Goal: Task Accomplishment & Management: Use online tool/utility

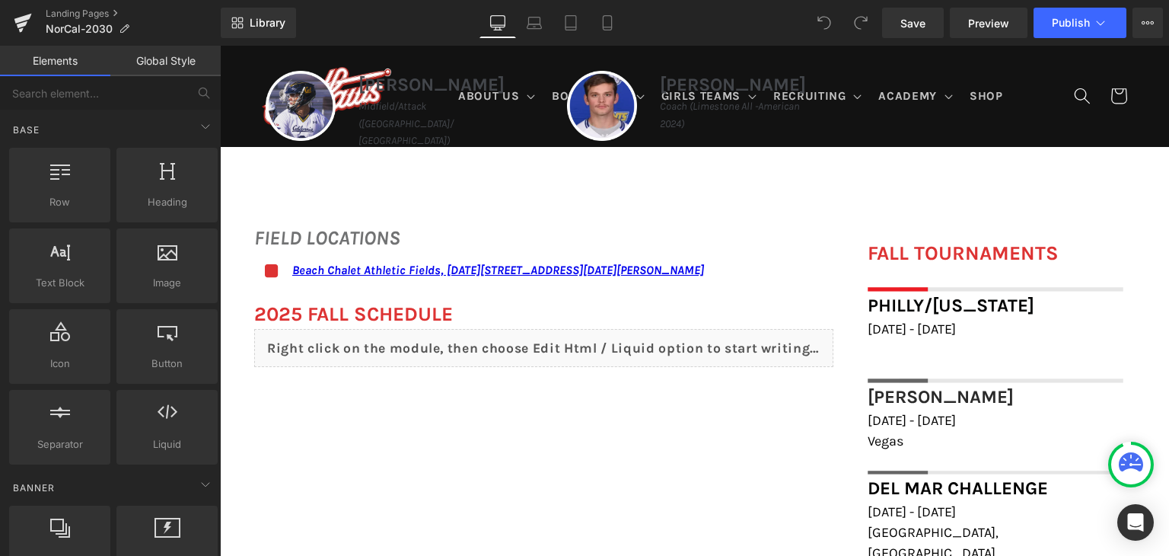
scroll to position [989, 0]
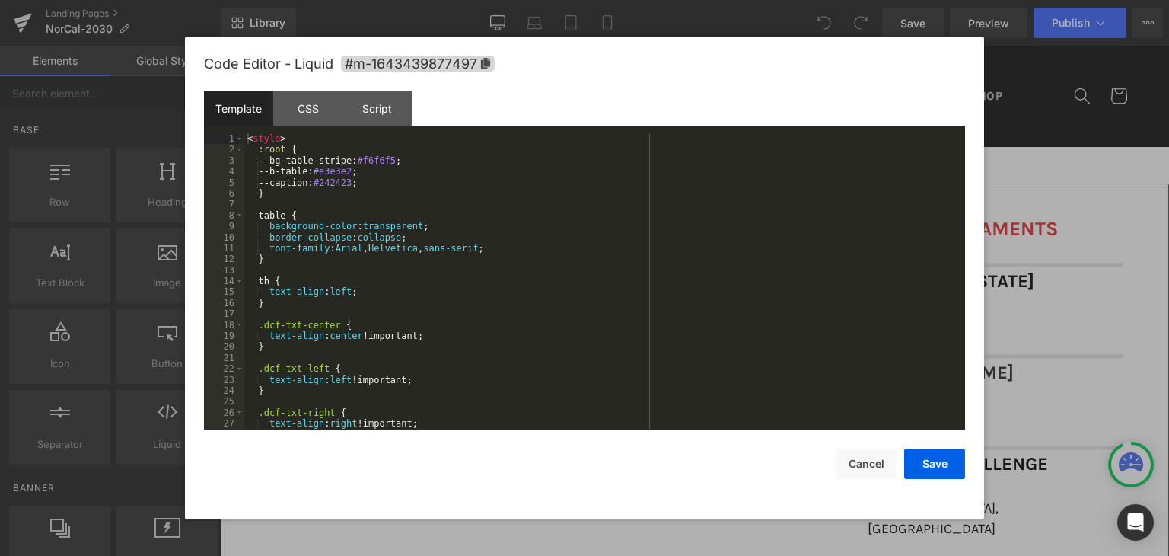
click at [561, 319] on div "Liquid" at bounding box center [543, 323] width 579 height 38
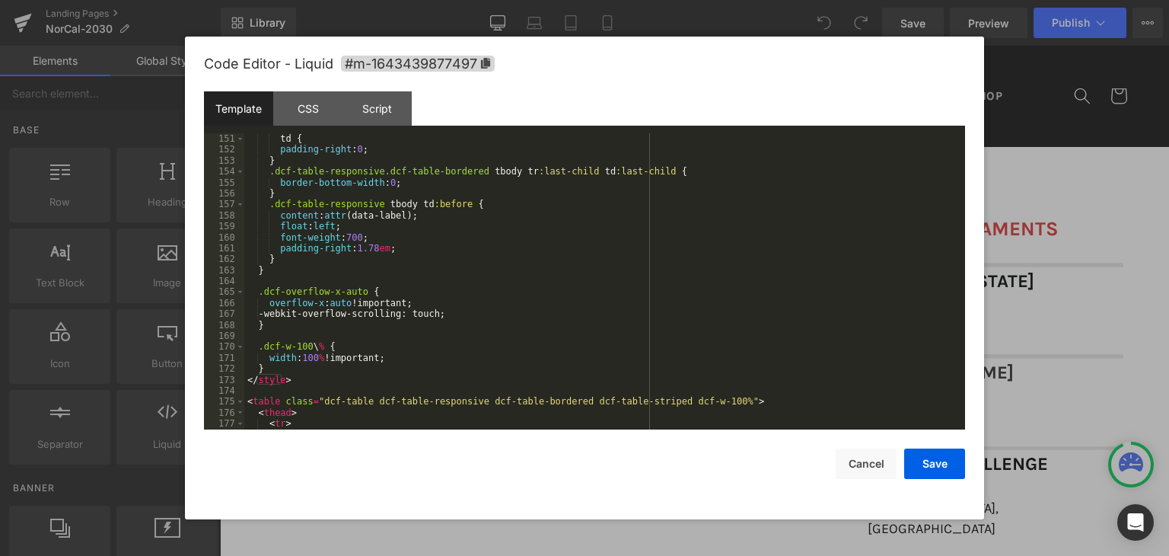
scroll to position [1918, 0]
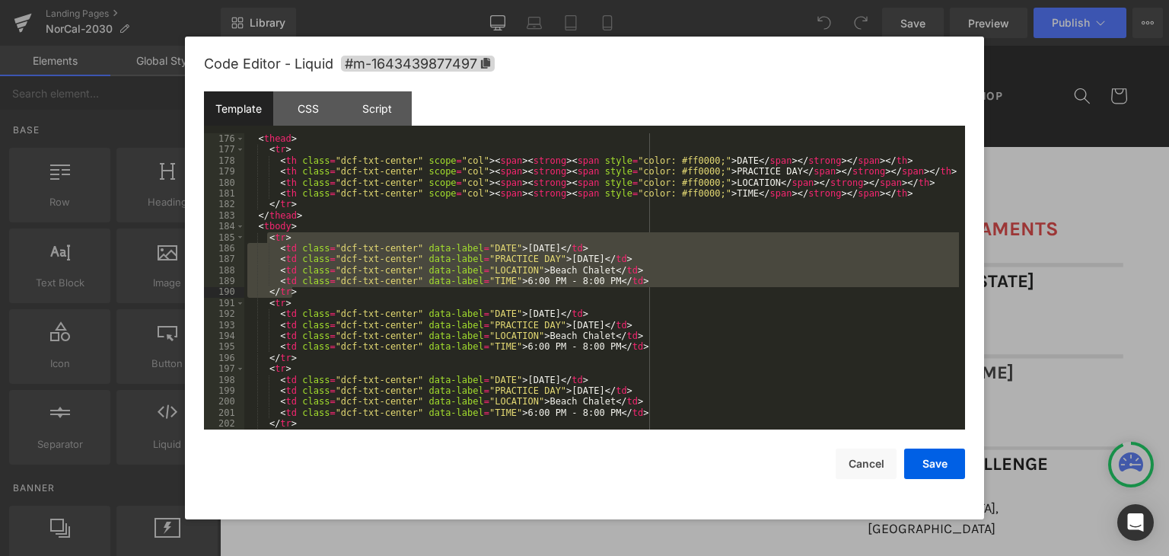
drag, startPoint x: 266, startPoint y: 236, endPoint x: 291, endPoint y: 289, distance: 58.6
click at [291, 289] on div "< table class = "dcf-table dcf-table-responsive dcf-table-bordered dcf-table-st…" at bounding box center [601, 282] width 715 height 318
click at [756, 349] on div "< table class = "dcf-table dcf-table-responsive dcf-table-bordered dcf-table-st…" at bounding box center [601, 282] width 715 height 318
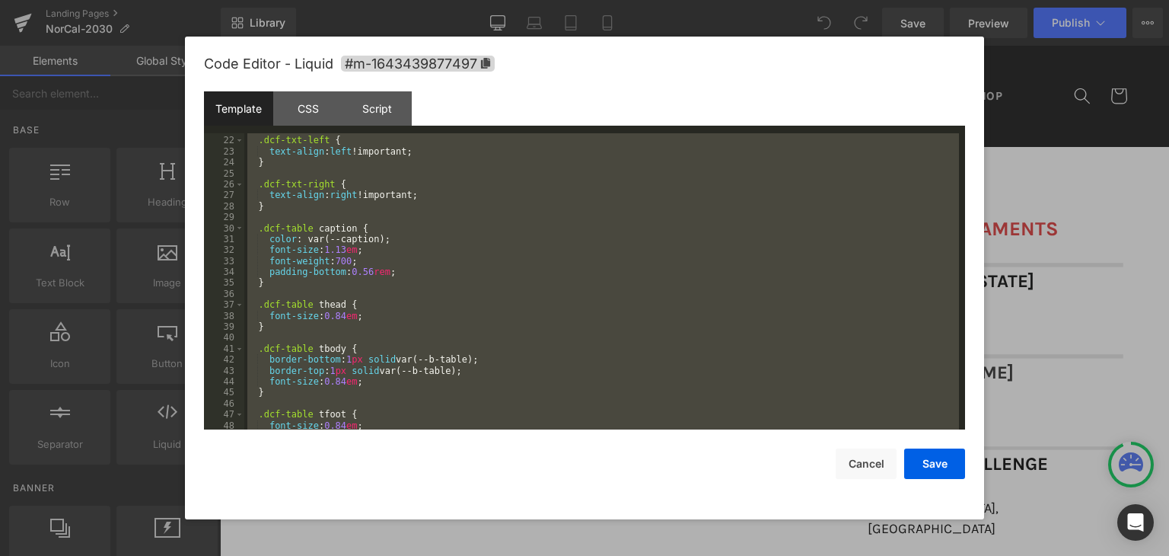
scroll to position [0, 0]
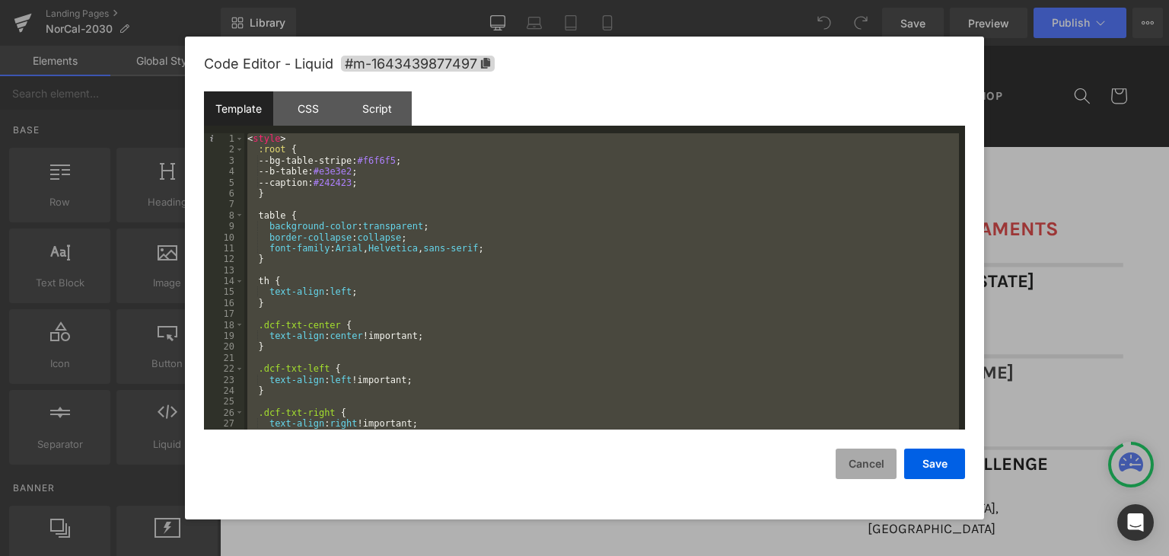
click at [887, 472] on button "Cancel" at bounding box center [866, 463] width 61 height 30
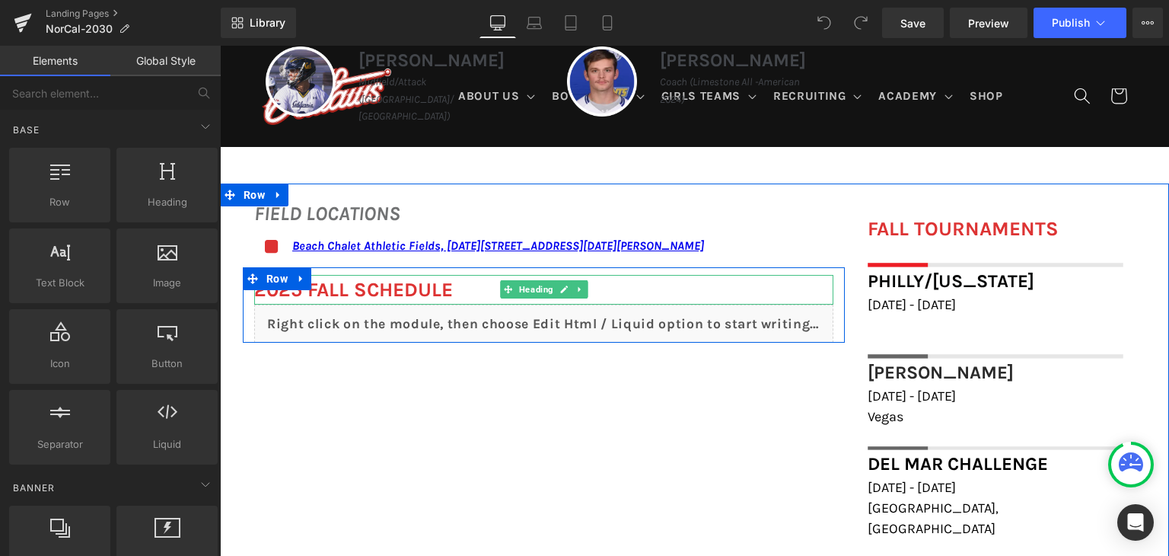
click at [454, 293] on h1 "2025 FALL Schedule" at bounding box center [543, 290] width 579 height 30
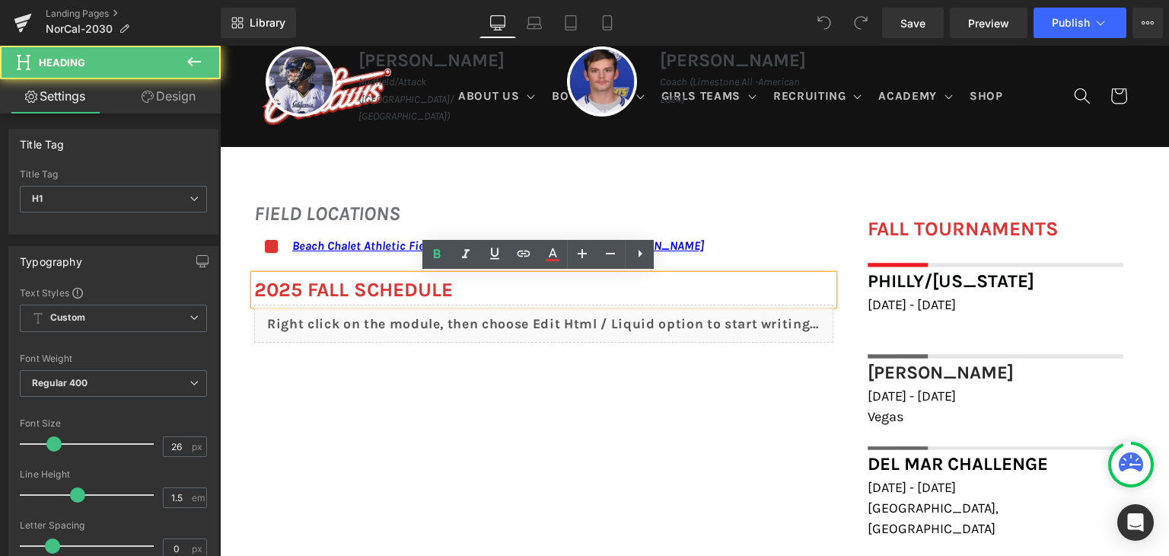
click at [409, 293] on b "2025 FALL Schedule" at bounding box center [353, 290] width 199 height 24
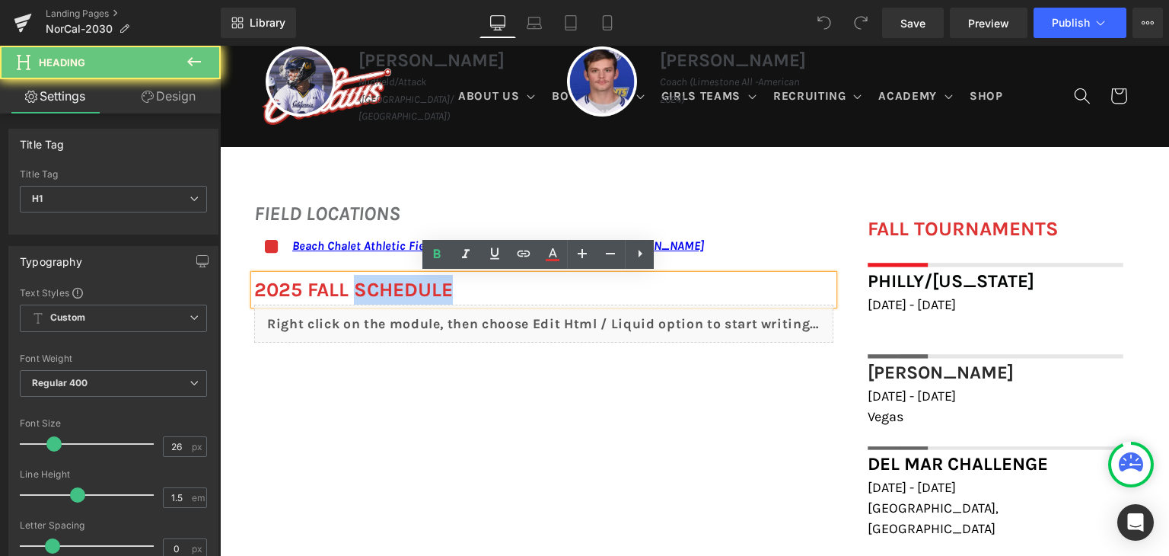
click at [409, 293] on b "2025 FALL Schedule" at bounding box center [353, 290] width 199 height 24
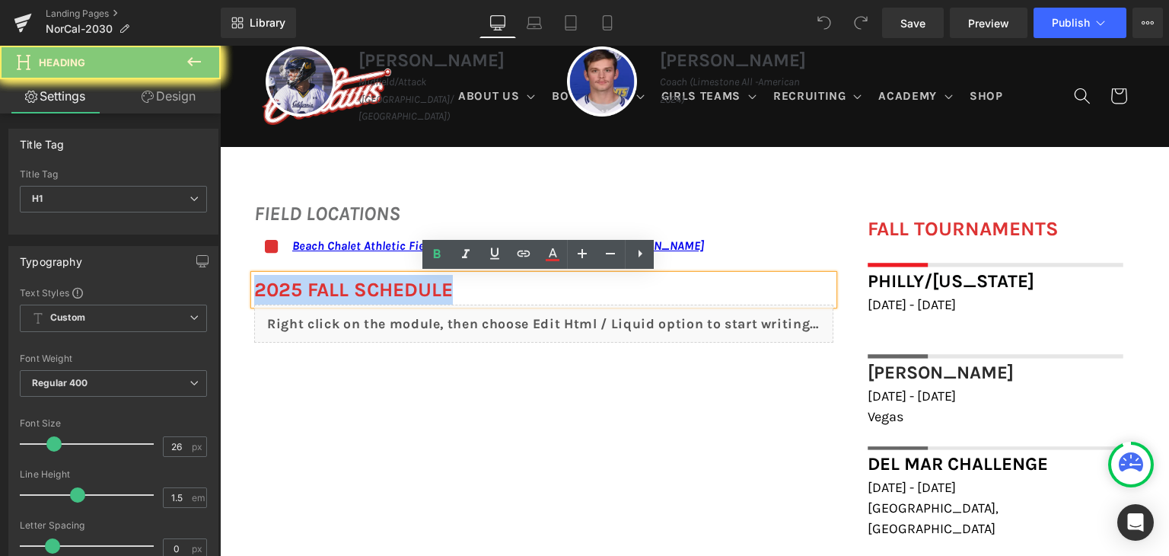
click at [409, 293] on b "2025 FALL Schedule" at bounding box center [353, 290] width 199 height 24
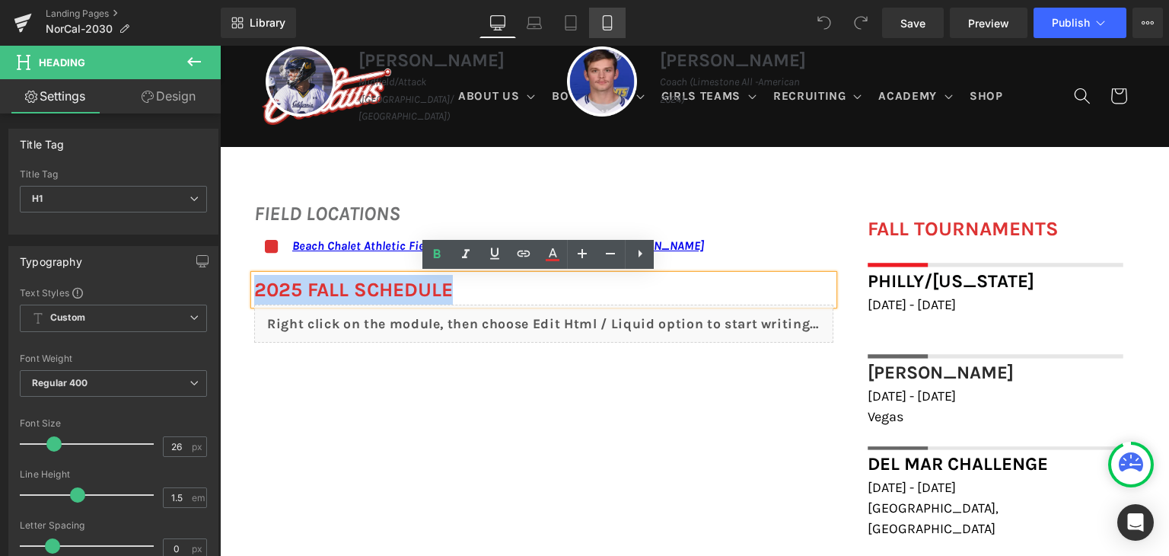
copy b "2025 FALL Schedule"
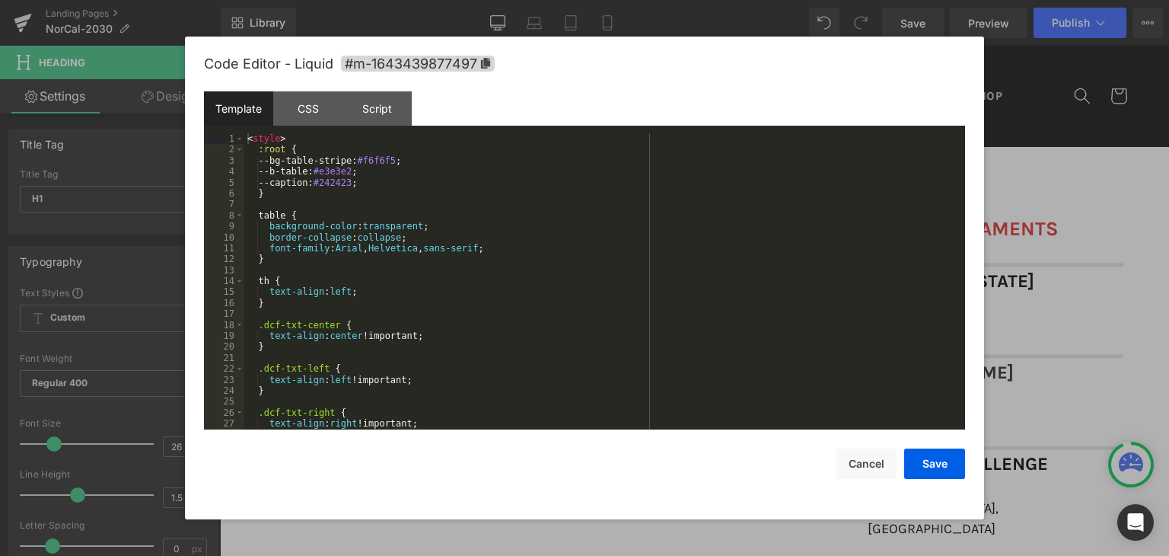
drag, startPoint x: 557, startPoint y: 312, endPoint x: 774, endPoint y: 358, distance: 221.6
click at [557, 312] on div "Liquid" at bounding box center [543, 323] width 579 height 38
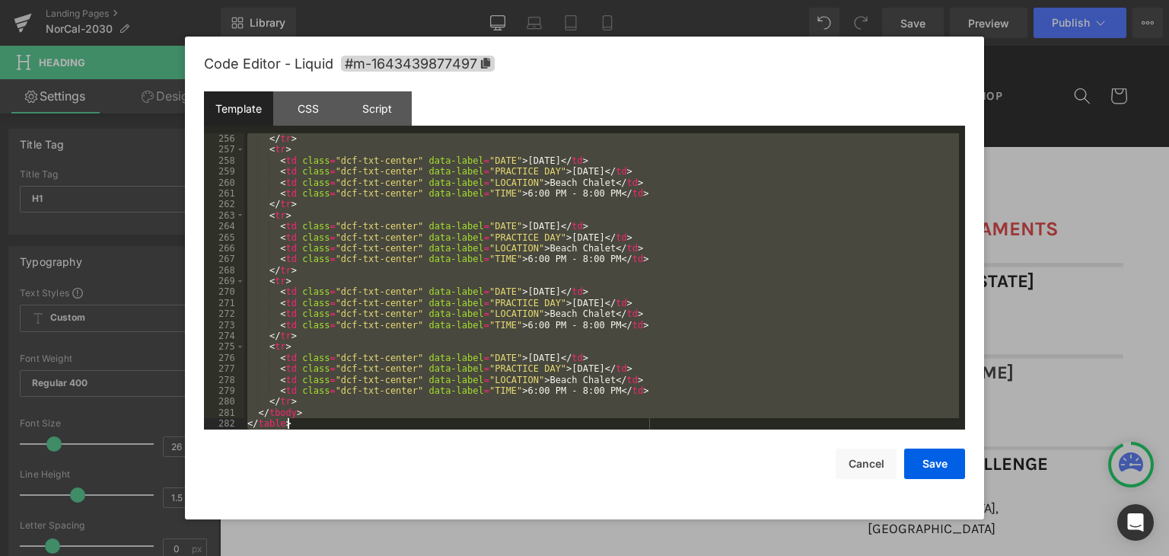
scroll to position [2794, 0]
drag, startPoint x: 246, startPoint y: 315, endPoint x: 302, endPoint y: 506, distance: 199.1
click at [302, 506] on div "Code Editor - Liquid #m-1643439877497 Template CSS Script Data 256 257 258 259 …" at bounding box center [584, 278] width 761 height 482
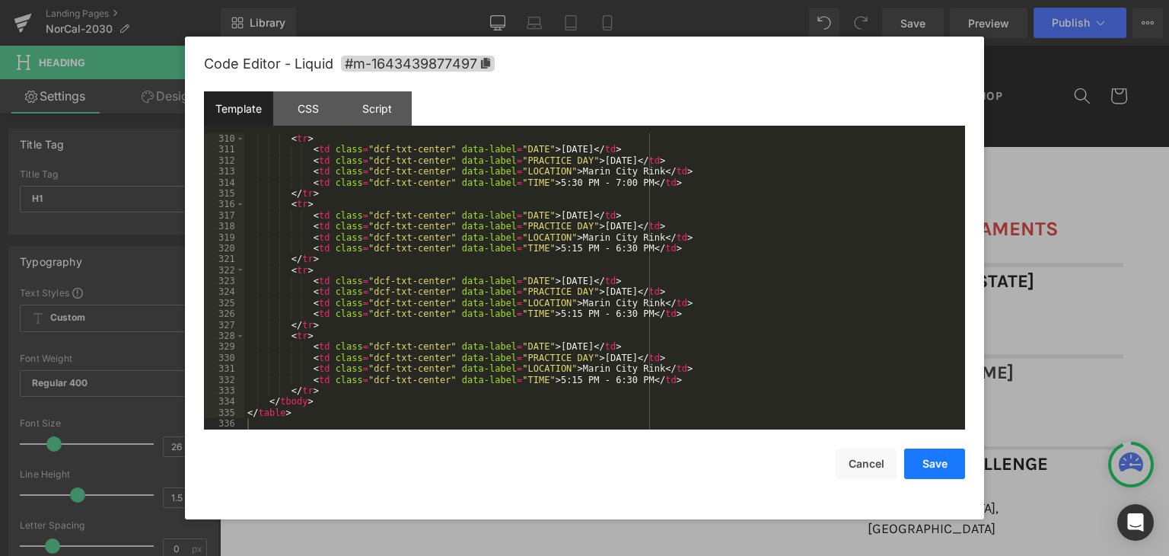
click at [944, 463] on button "Save" at bounding box center [934, 463] width 61 height 30
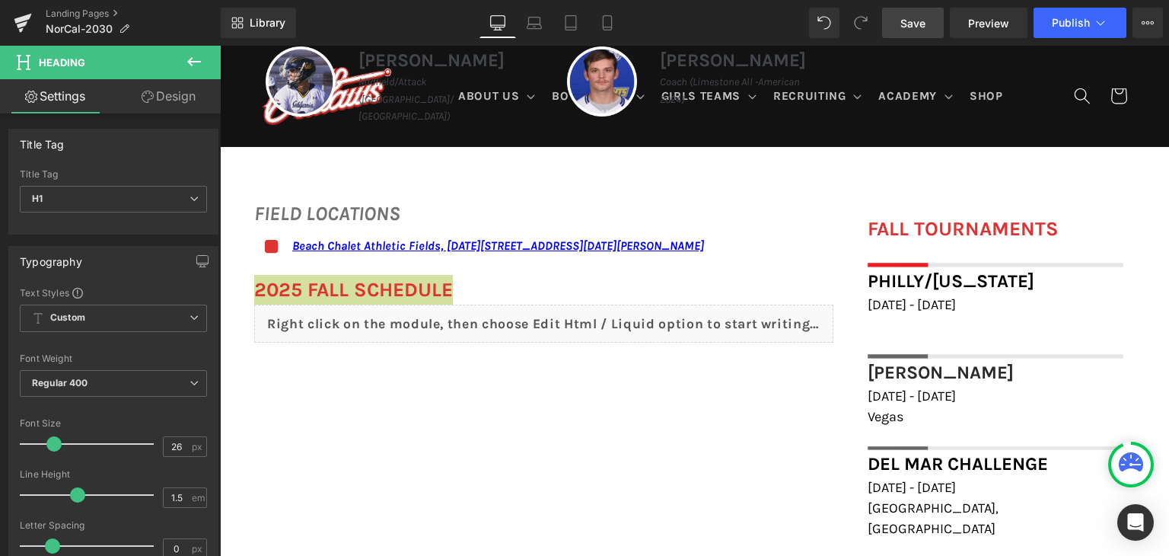
click at [928, 25] on link "Save" at bounding box center [913, 23] width 62 height 30
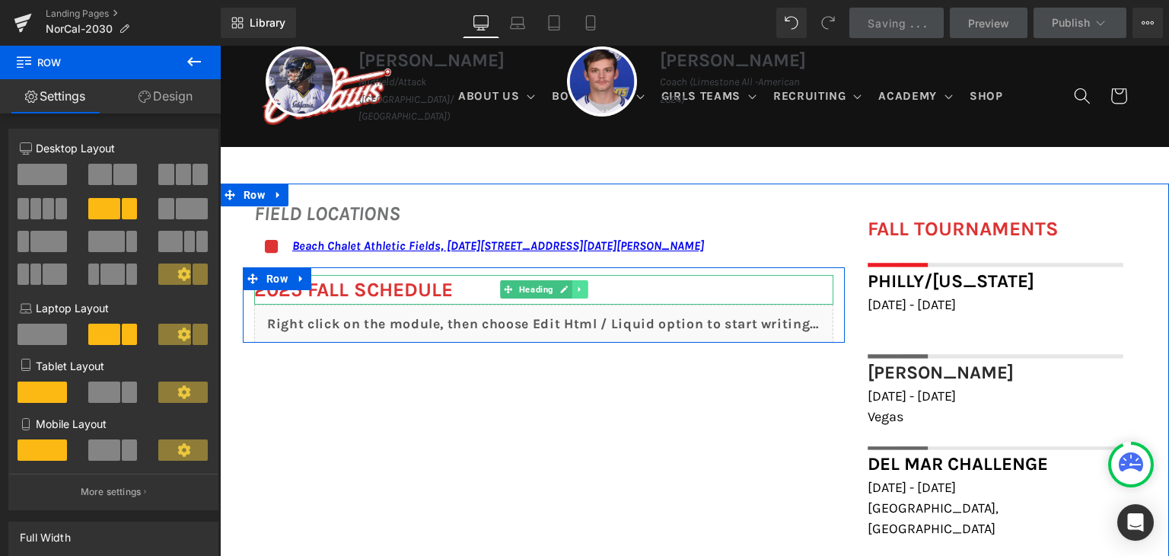
click at [575, 287] on icon at bounding box center [579, 289] width 8 height 9
click at [586, 287] on link at bounding box center [588, 289] width 16 height 18
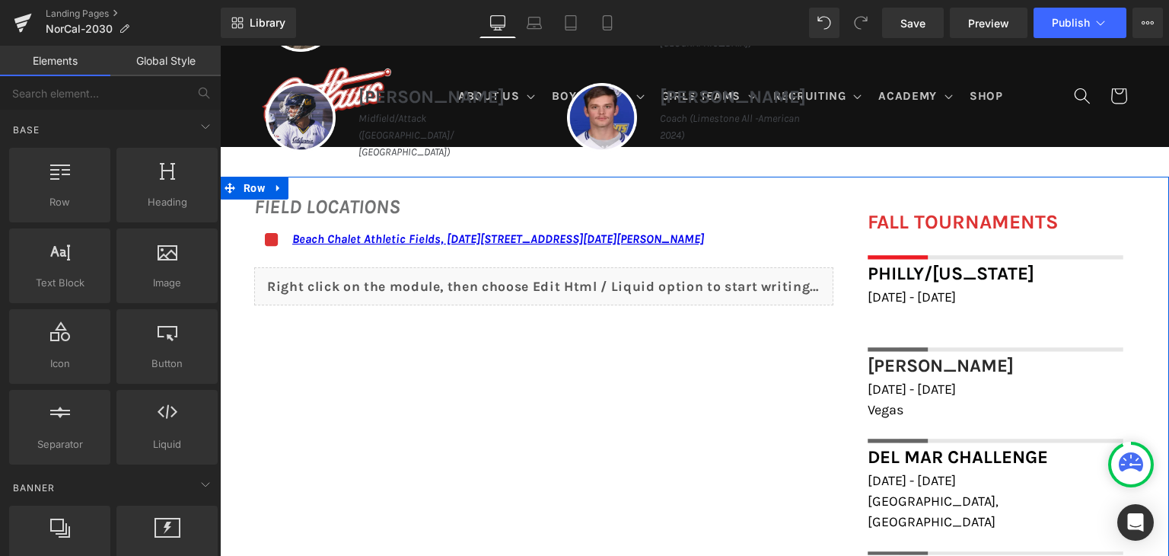
scroll to position [685, 0]
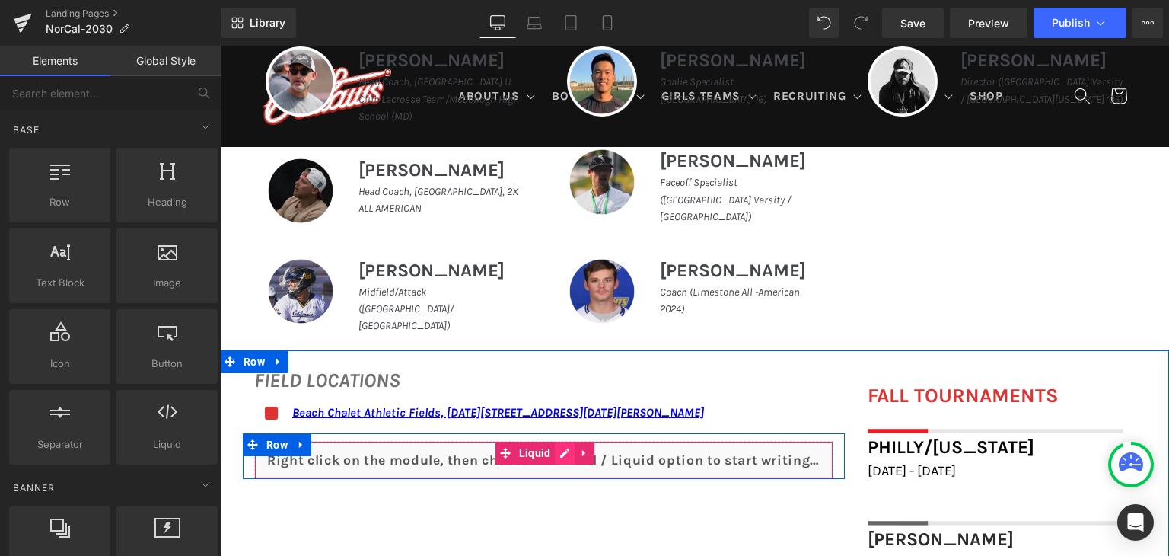
click at [555, 441] on div "Liquid" at bounding box center [543, 460] width 579 height 38
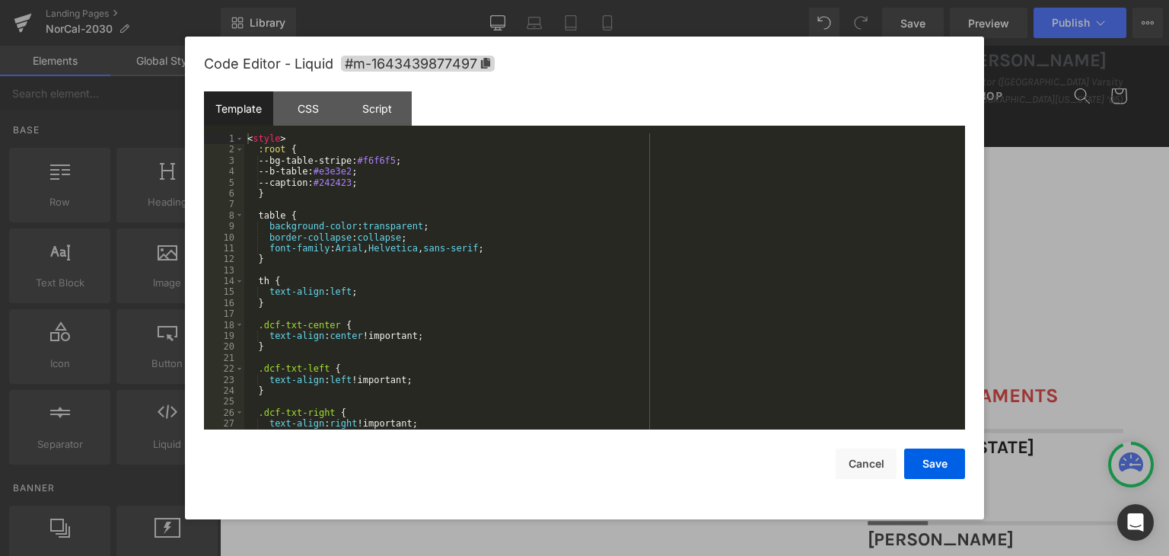
click at [555, 364] on div "< style > :root { --bg-table-stripe: #f6f6f5 ; --b-table: #e3e3e2 ; --caption: …" at bounding box center [601, 292] width 715 height 318
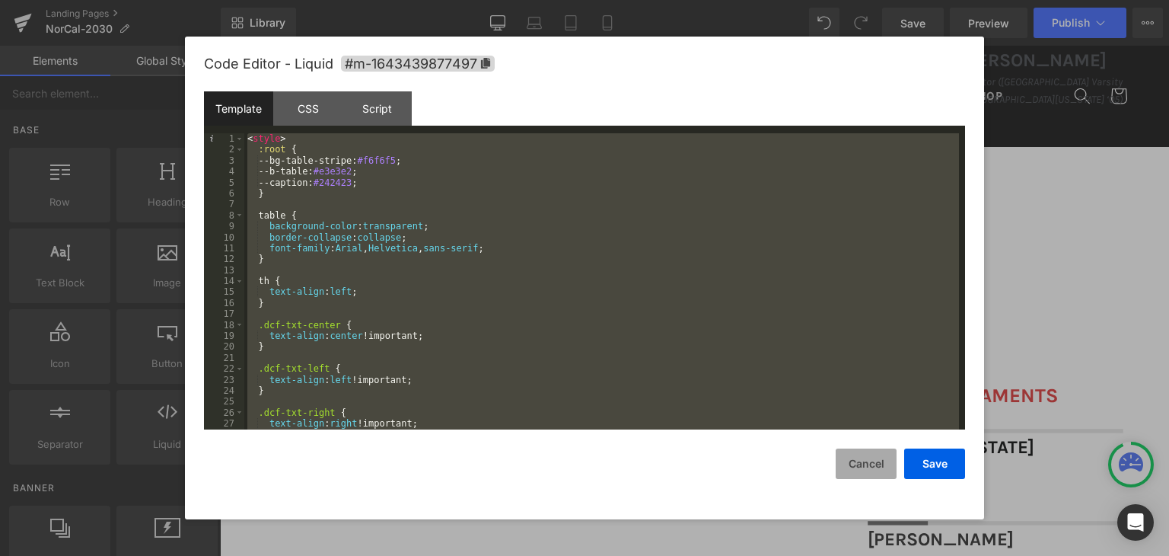
click at [845, 451] on button "Cancel" at bounding box center [866, 463] width 61 height 30
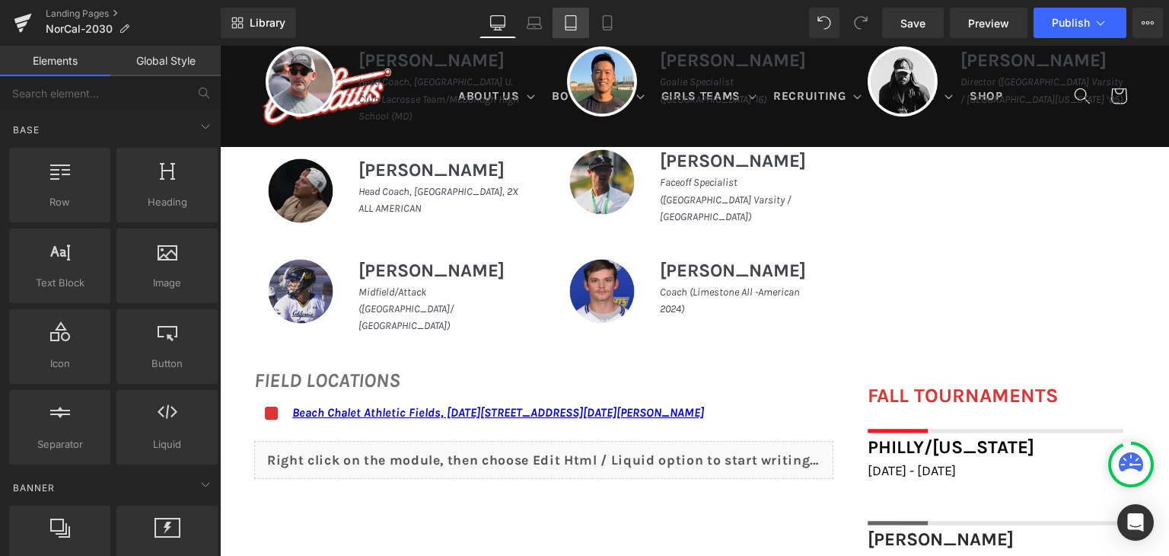
click at [565, 25] on icon at bounding box center [570, 23] width 11 height 14
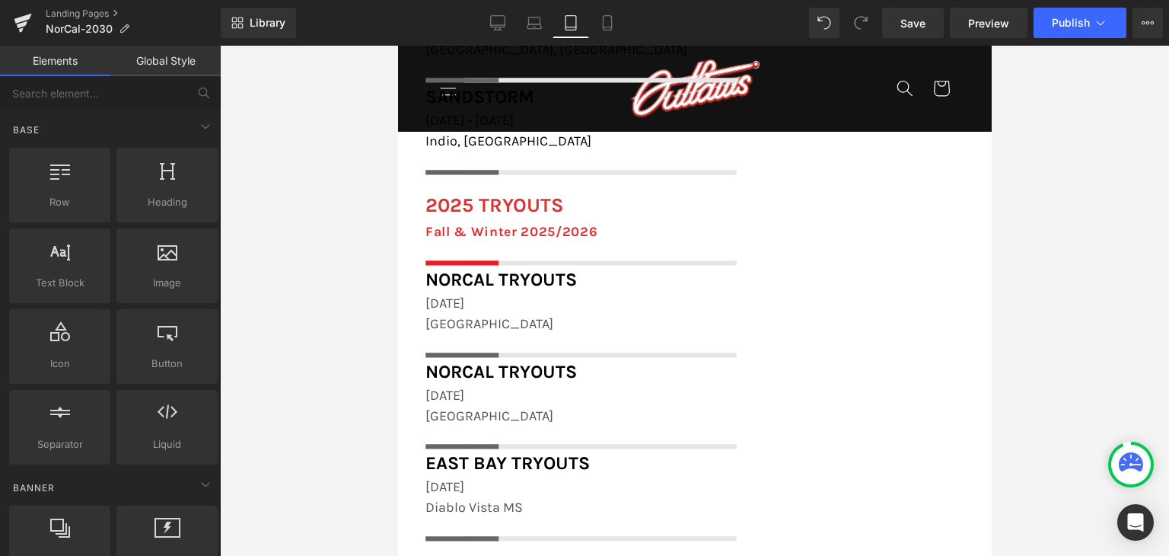
scroll to position [2193, 0]
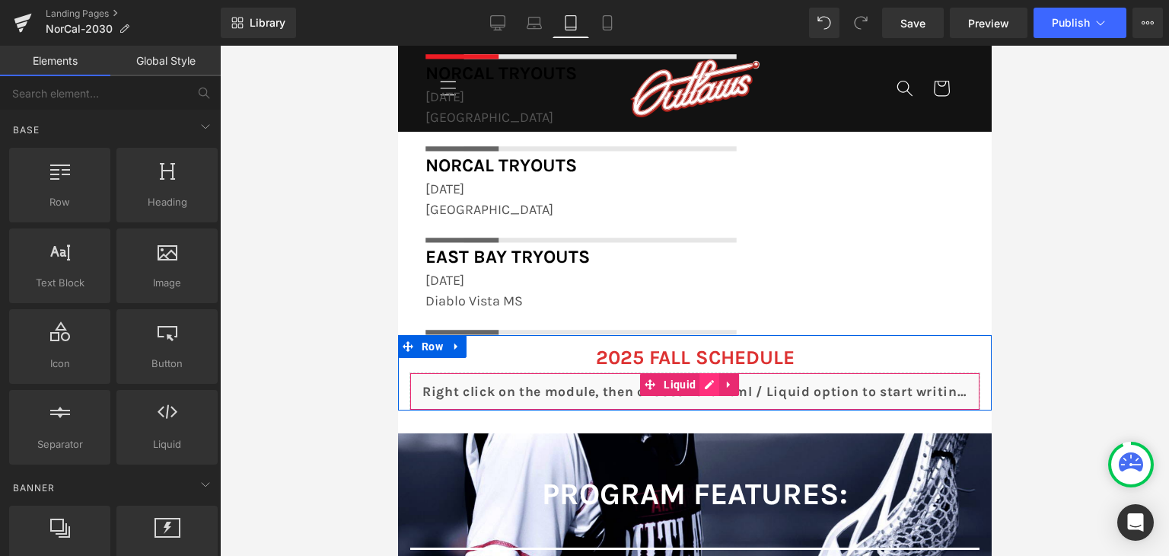
click at [713, 387] on div "Liquid" at bounding box center [694, 391] width 571 height 38
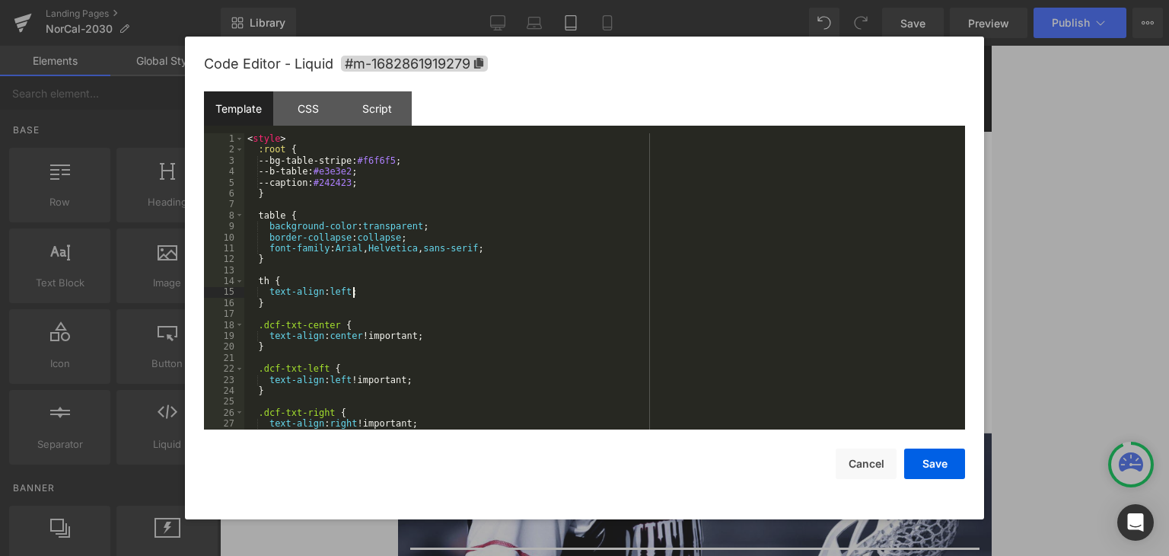
click at [699, 296] on div "< style > :root { --bg-table-stripe: #f6f6f5 ; --b-table: #e3e3e2 ; --caption: …" at bounding box center [601, 292] width 715 height 318
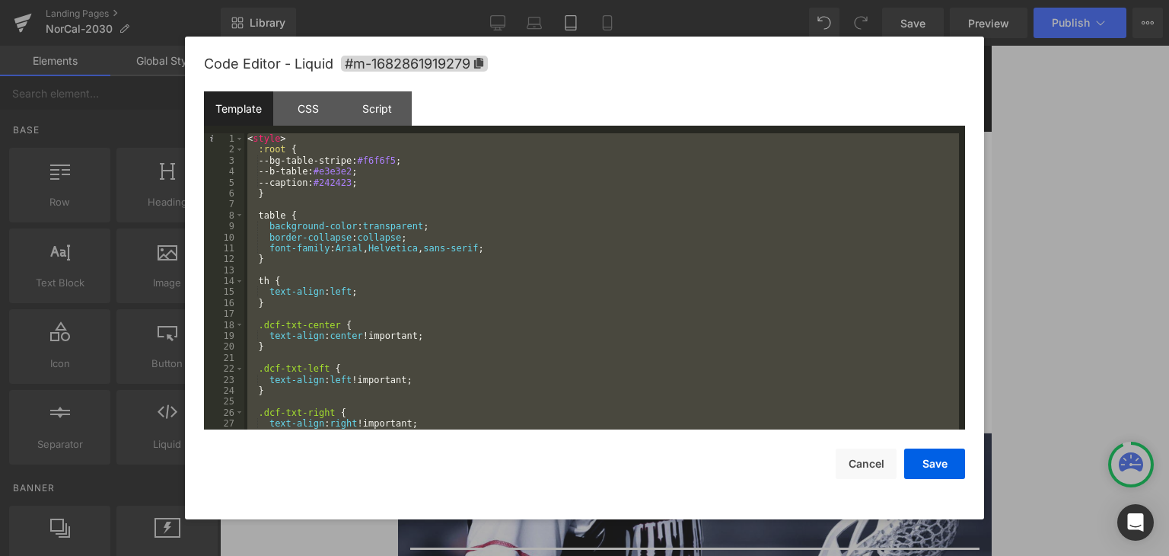
scroll to position [3386, 0]
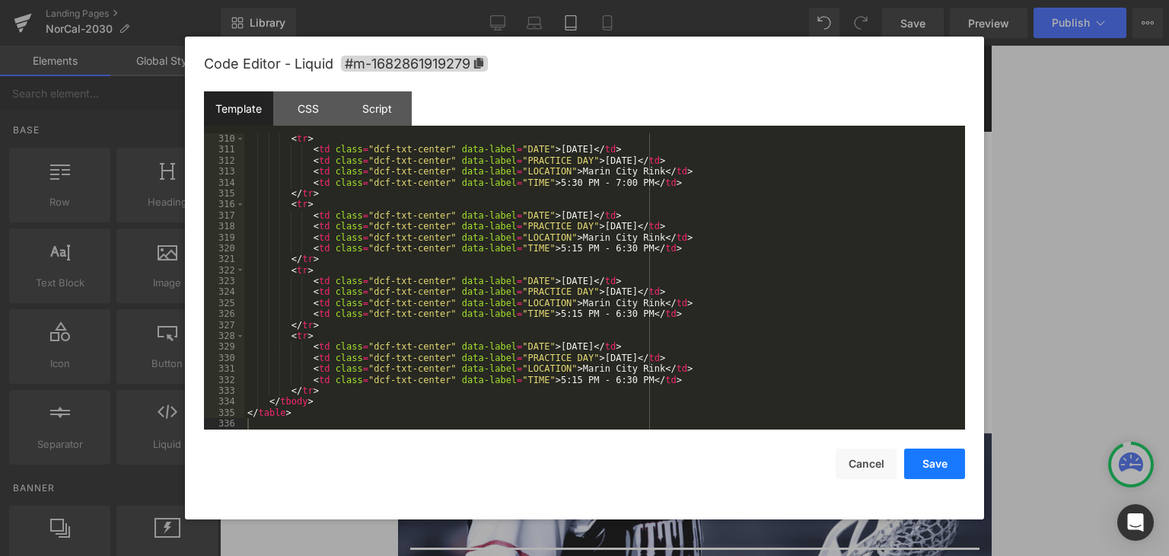
click at [931, 454] on button "Save" at bounding box center [934, 463] width 61 height 30
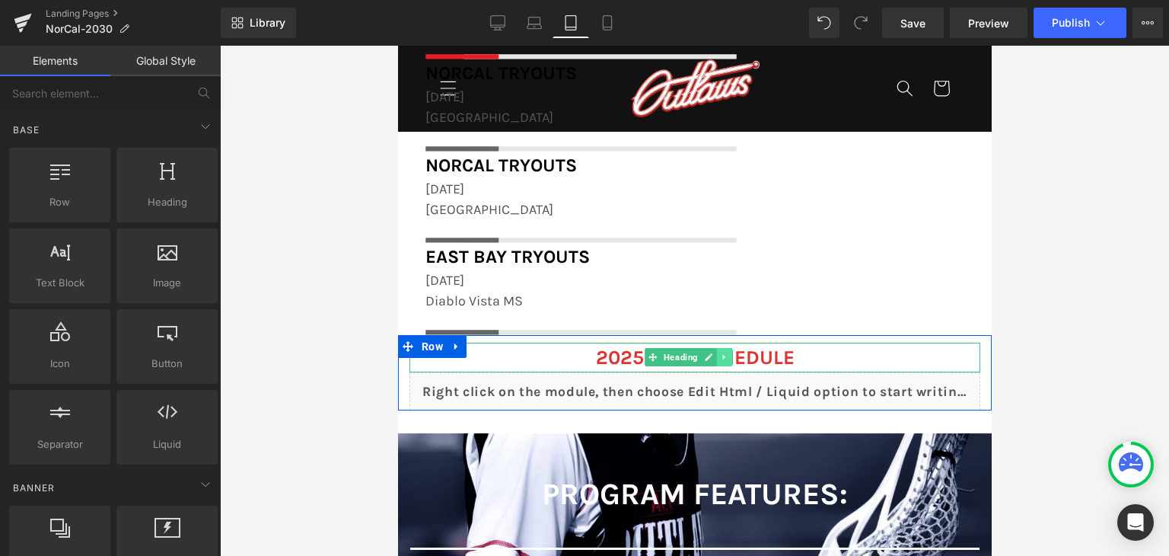
click at [727, 360] on icon at bounding box center [724, 356] width 8 height 9
click at [733, 357] on icon at bounding box center [732, 356] width 8 height 8
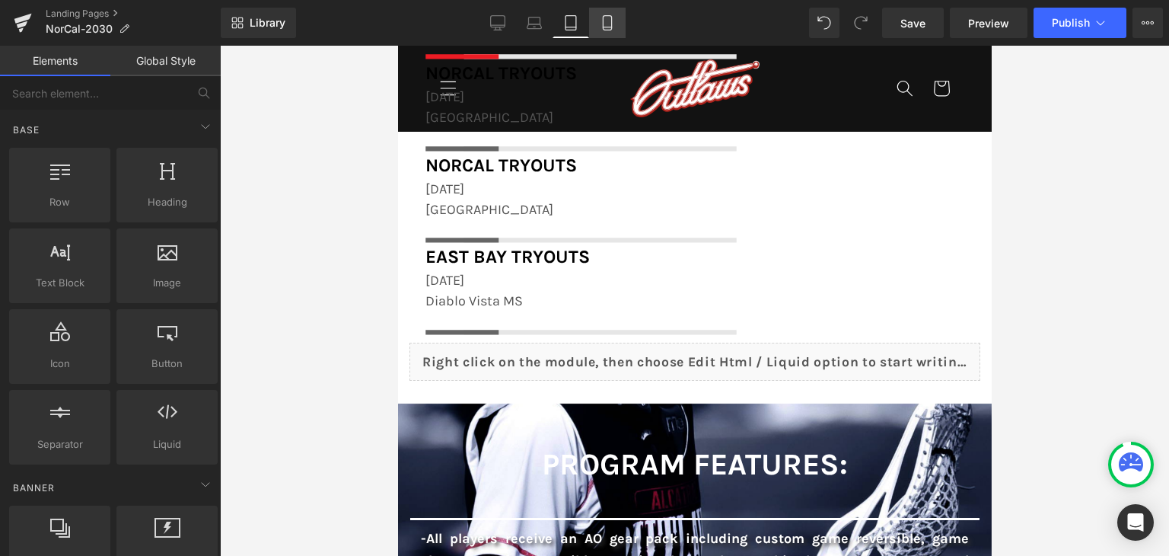
click at [597, 24] on link "Mobile" at bounding box center [607, 23] width 37 height 30
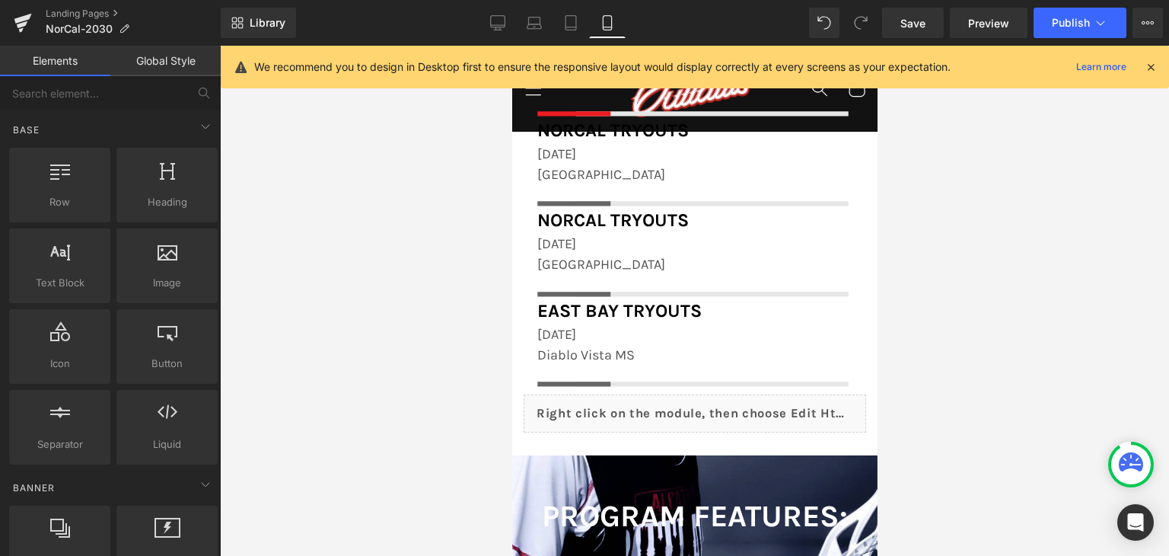
scroll to position [2417, 0]
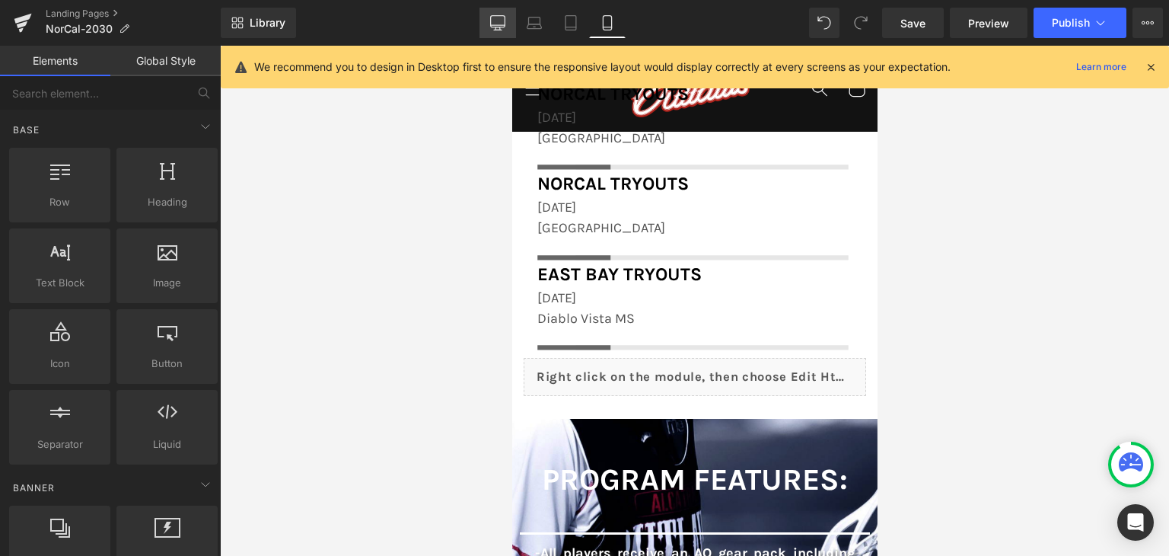
click at [502, 23] on icon at bounding box center [497, 22] width 15 height 15
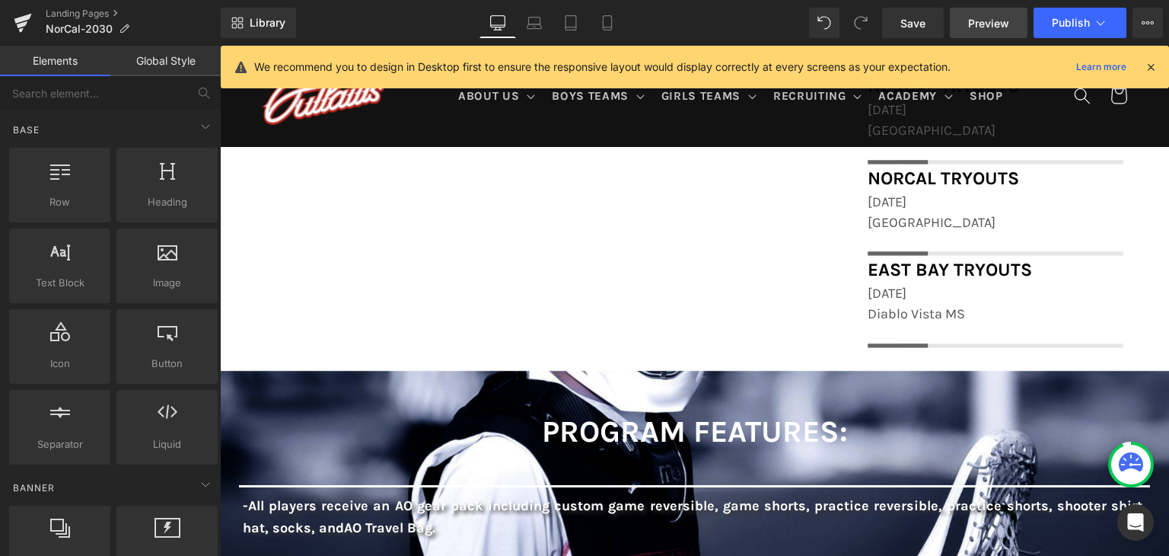
scroll to position [1796, 0]
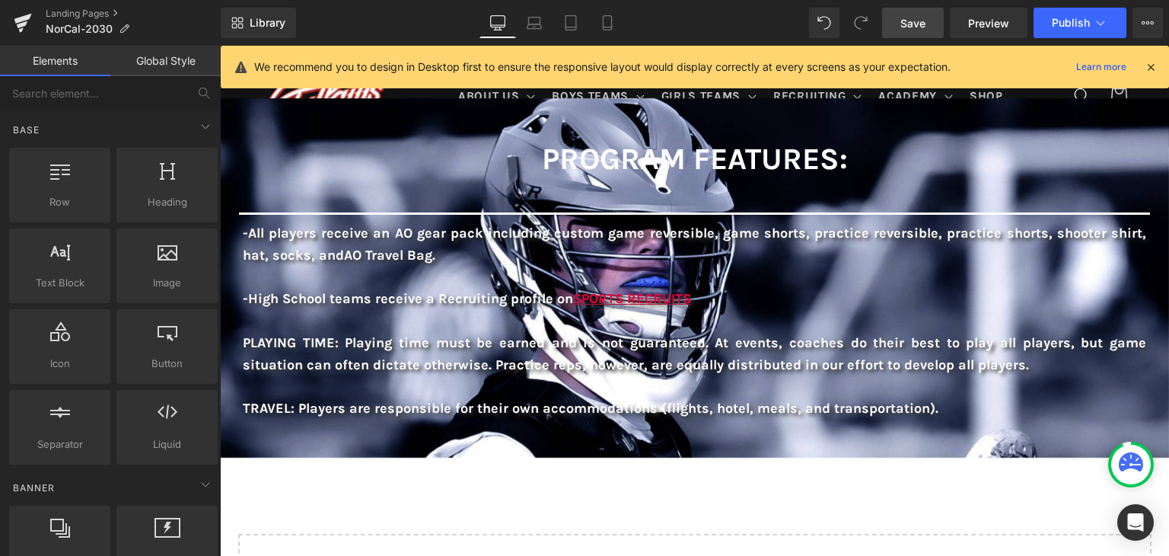
click at [920, 23] on span "Save" at bounding box center [912, 23] width 25 height 16
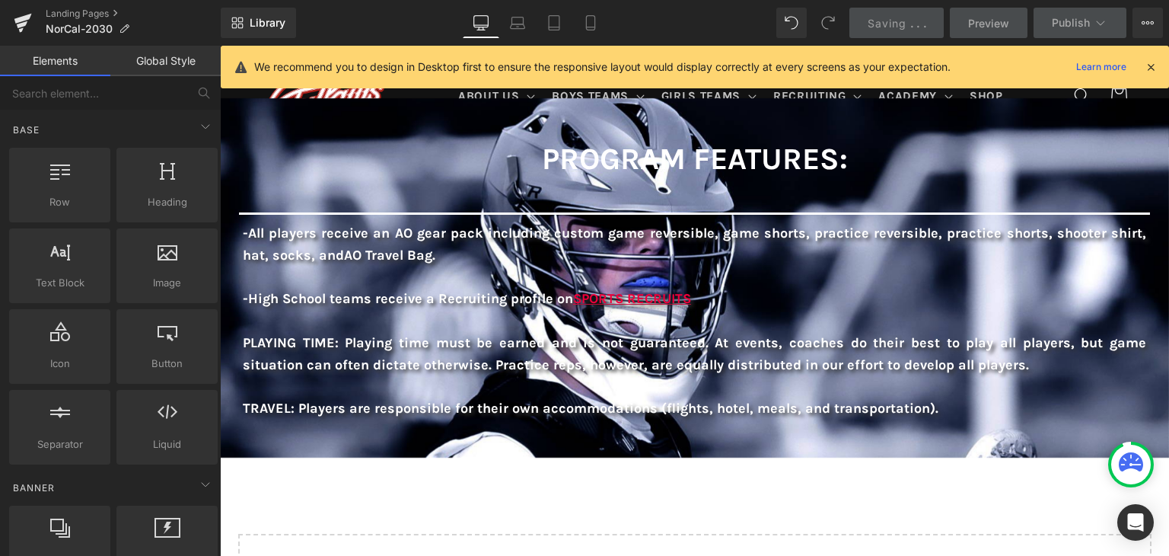
click at [1151, 67] on icon at bounding box center [1151, 67] width 14 height 14
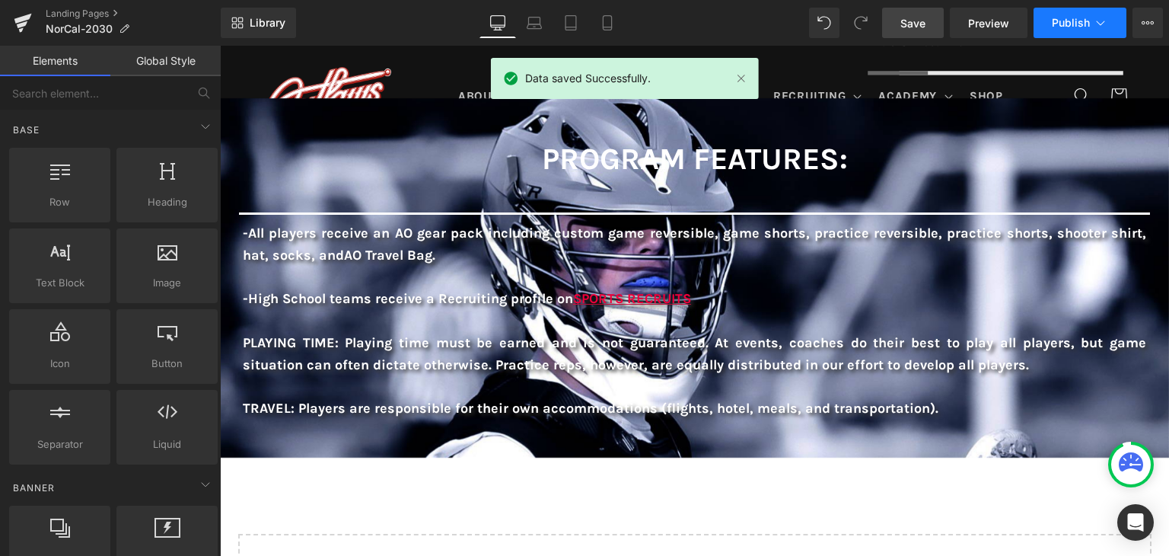
click at [1070, 17] on span "Publish" at bounding box center [1071, 23] width 38 height 12
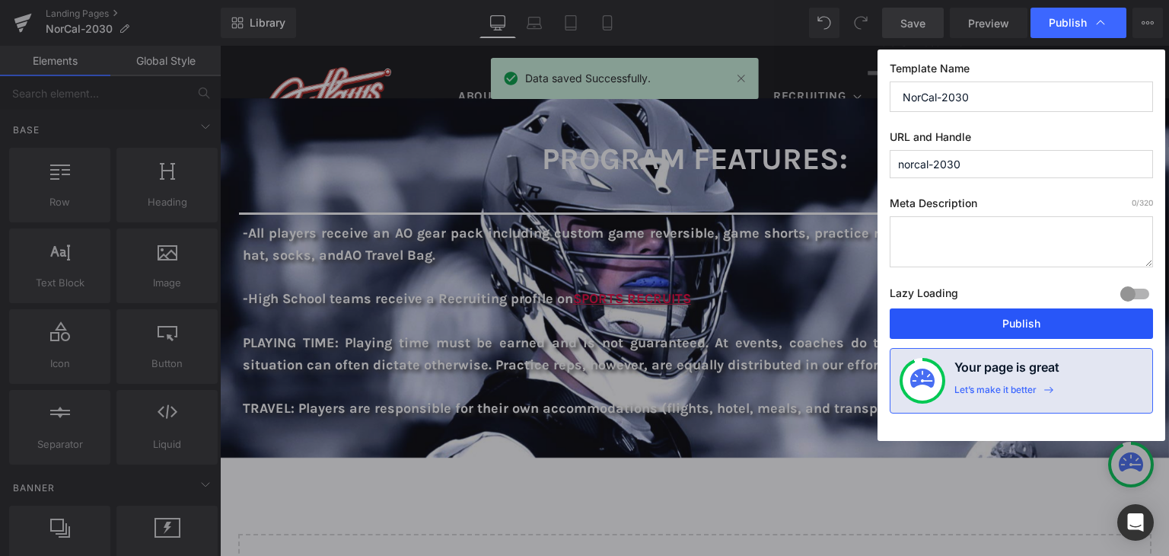
click at [1020, 318] on button "Publish" at bounding box center [1021, 323] width 263 height 30
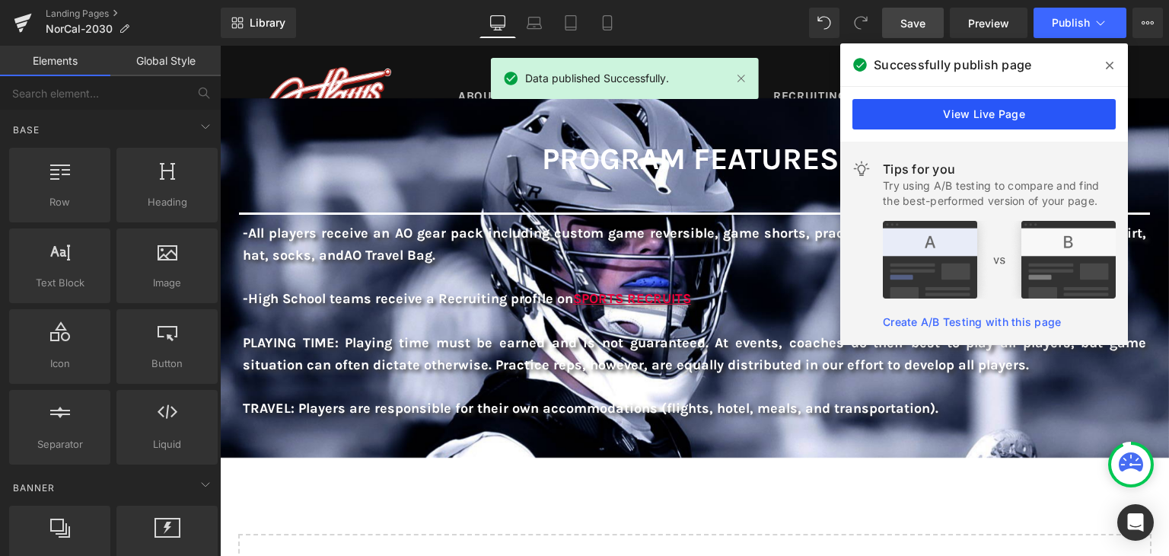
click at [941, 109] on link "View Live Page" at bounding box center [983, 114] width 263 height 30
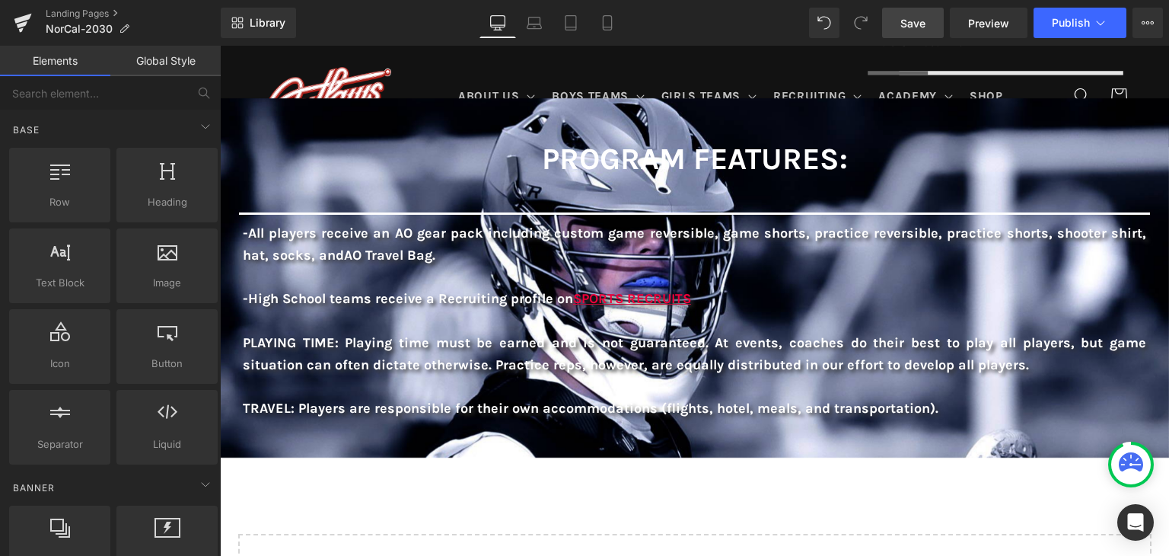
click at [918, 19] on span "Save" at bounding box center [912, 23] width 25 height 16
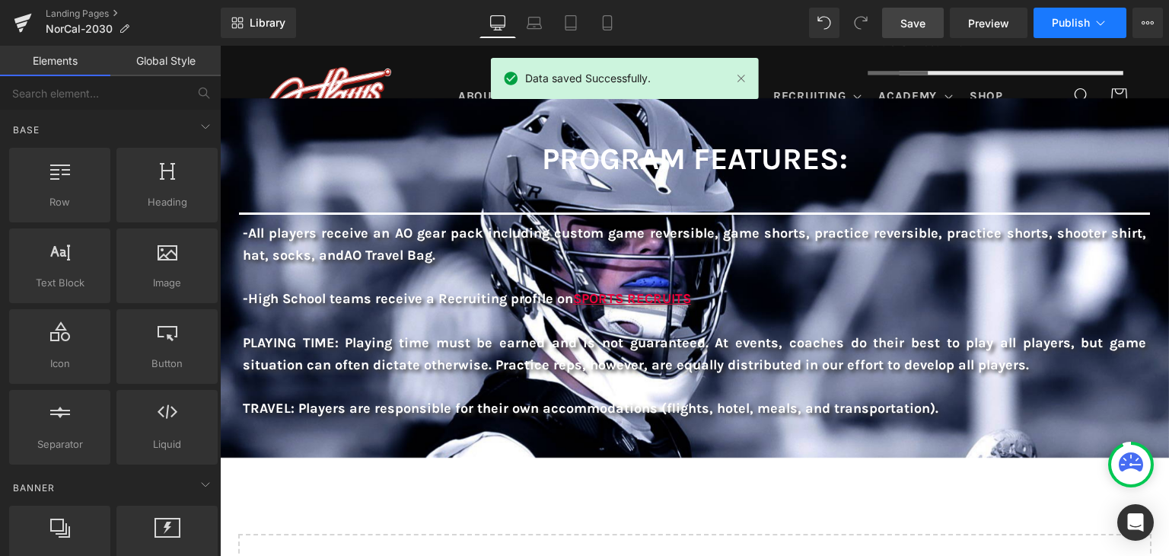
click at [1065, 21] on span "Publish" at bounding box center [1071, 23] width 38 height 12
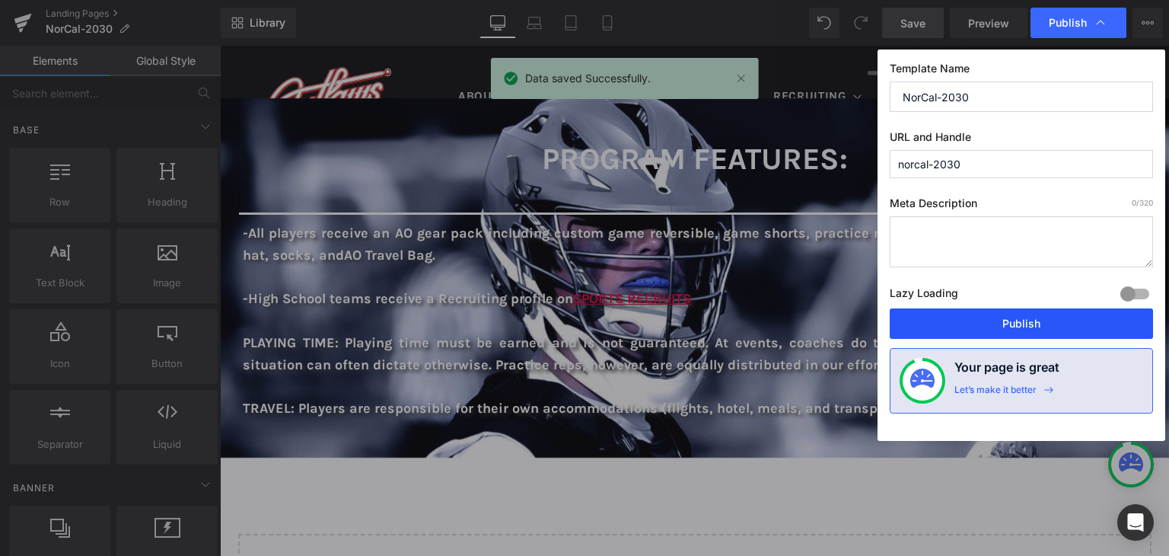
click at [1049, 319] on button "Publish" at bounding box center [1021, 323] width 263 height 30
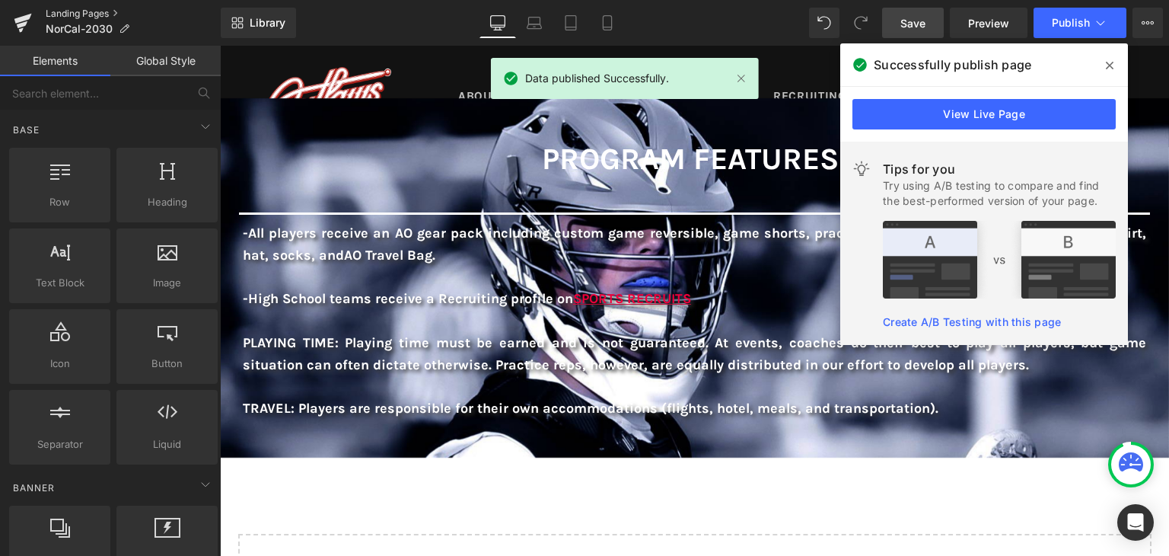
click at [59, 14] on link "Landing Pages" at bounding box center [133, 14] width 175 height 12
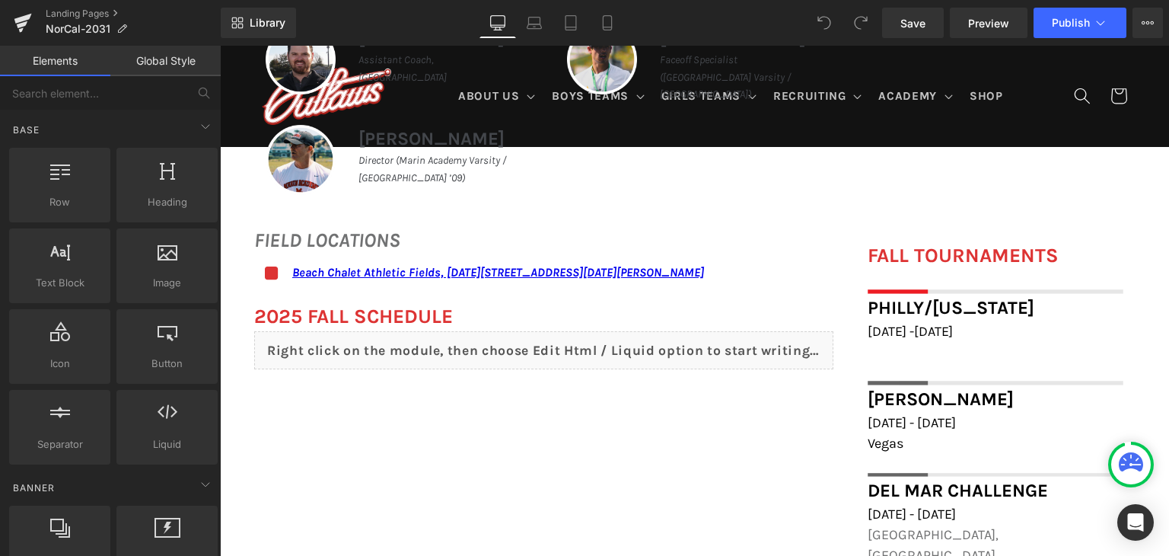
scroll to position [913, 0]
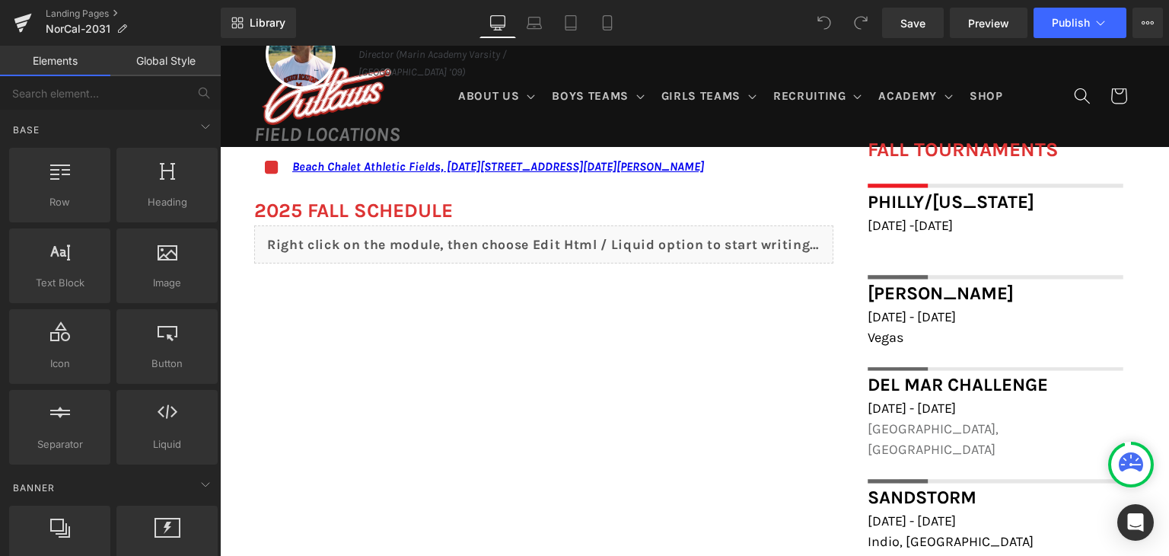
click at [540, 246] on div "Liquid" at bounding box center [543, 244] width 579 height 38
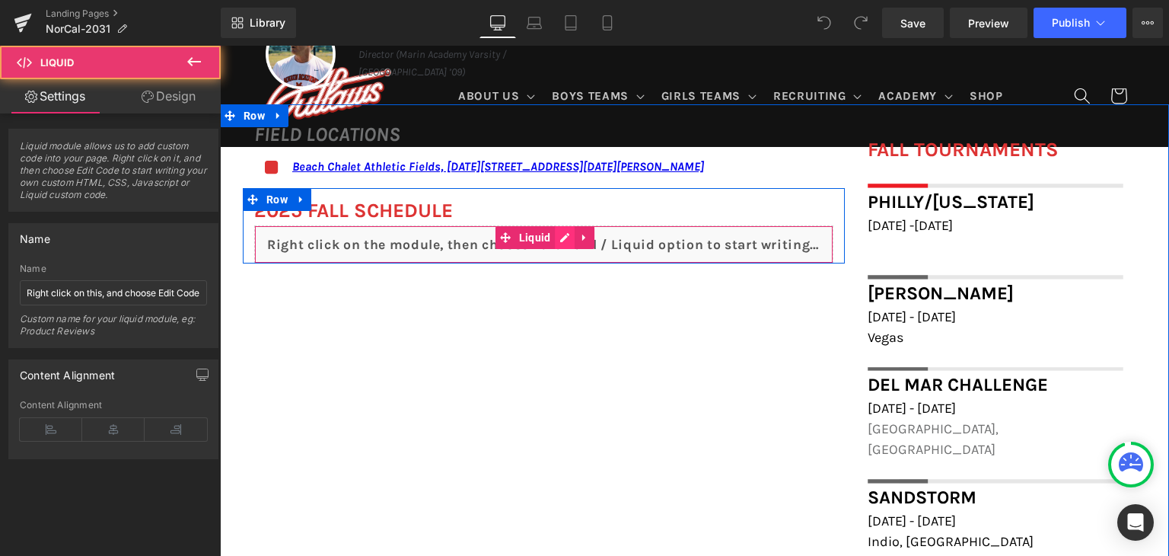
click at [559, 237] on div "Liquid" at bounding box center [543, 244] width 579 height 38
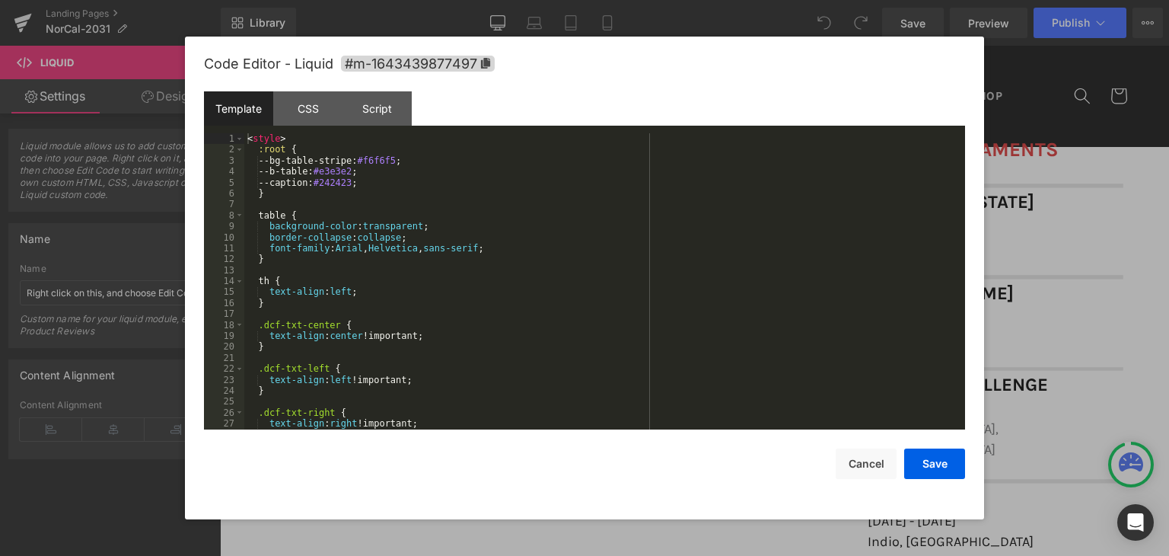
click at [559, 237] on div "< style > :root { --bg-table-stripe: #f6f6f5 ; --b-table: #e3e3e2 ; --caption: …" at bounding box center [601, 292] width 715 height 318
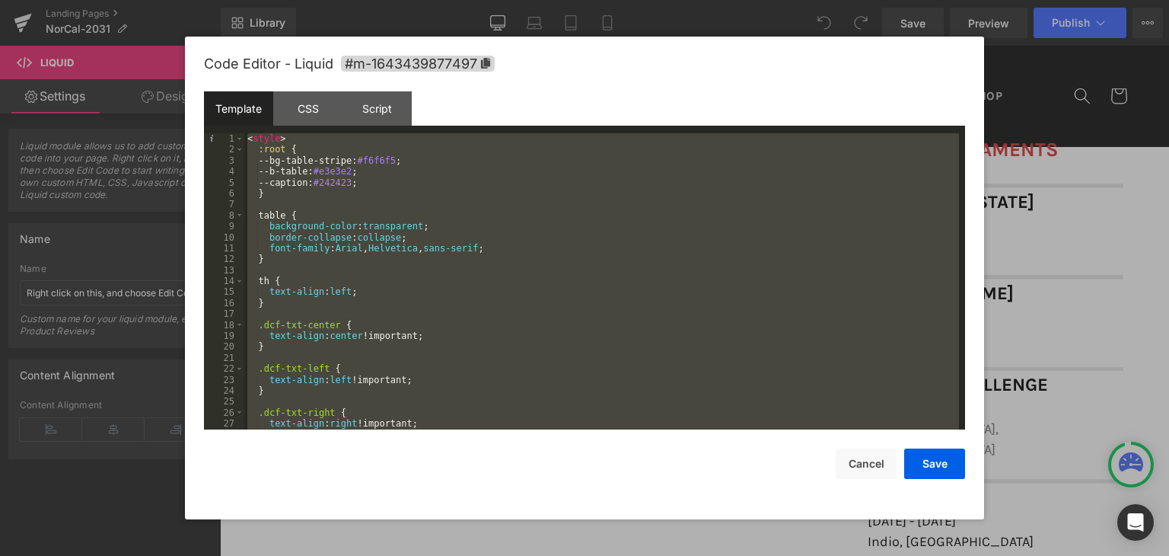
click at [559, 237] on div "< style > :root { --bg-table-stripe: #f6f6f5 ; --b-table: #e3e3e2 ; --caption: …" at bounding box center [601, 281] width 715 height 296
click at [449, 260] on div "< style > :root { --bg-table-stripe: #f6f6f5 ; --b-table: #e3e3e2 ; --caption: …" at bounding box center [601, 281] width 715 height 296
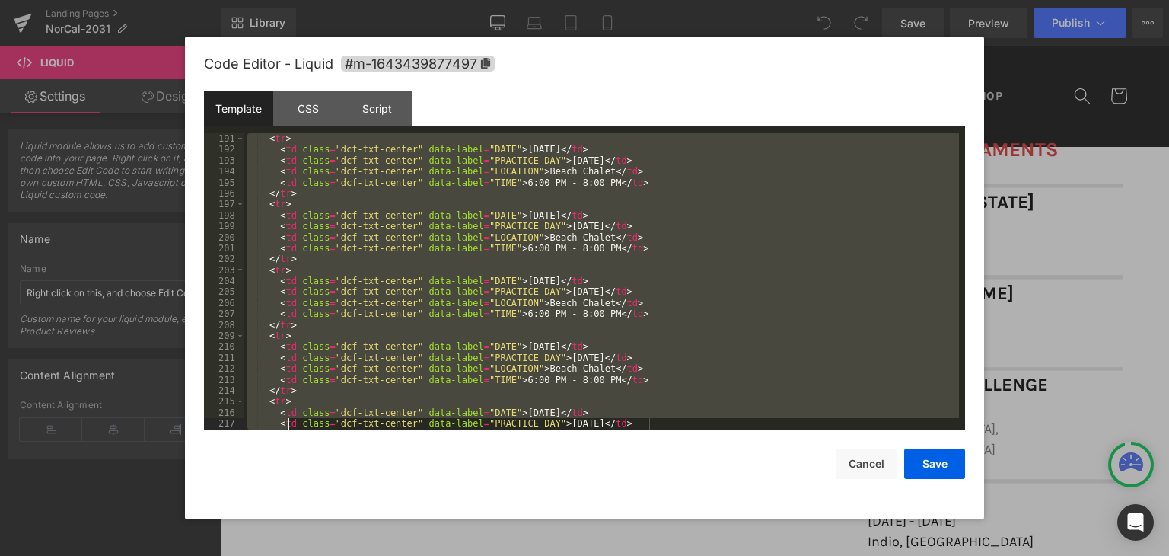
scroll to position [2728, 0]
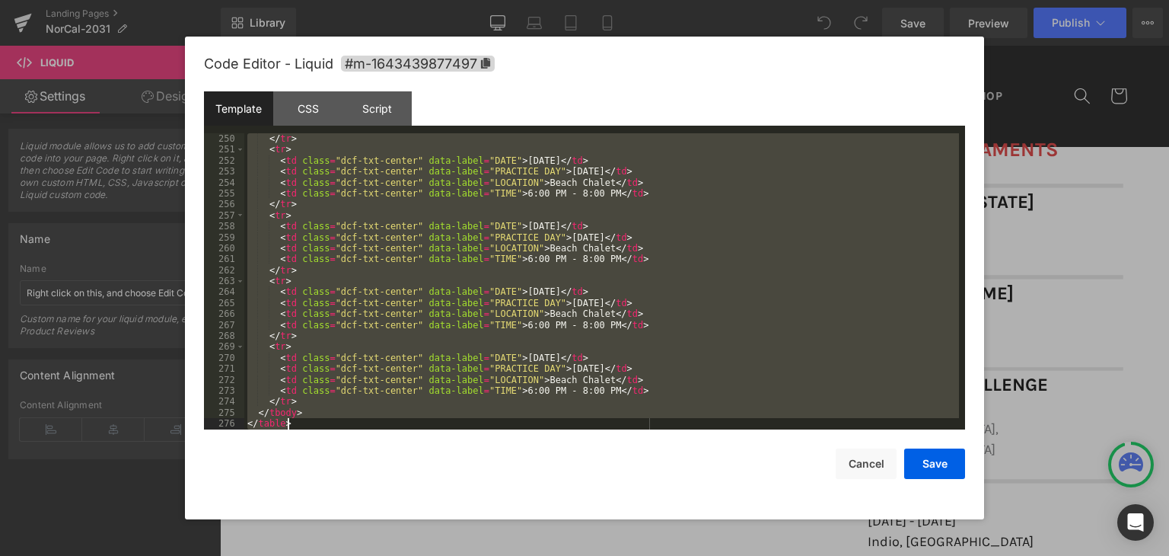
drag, startPoint x: 246, startPoint y: 269, endPoint x: 298, endPoint y: 489, distance: 225.9
click at [298, 489] on div "Code Editor - Liquid #m-1643439877497 Template CSS Script Data 250 251 252 253 …" at bounding box center [584, 278] width 761 height 482
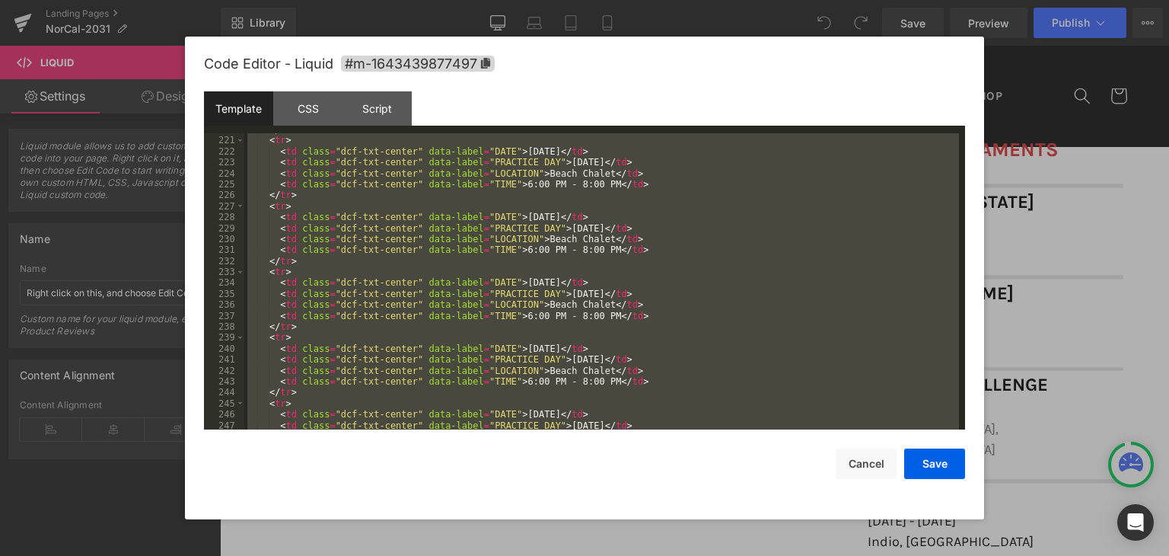
scroll to position [2180, 0]
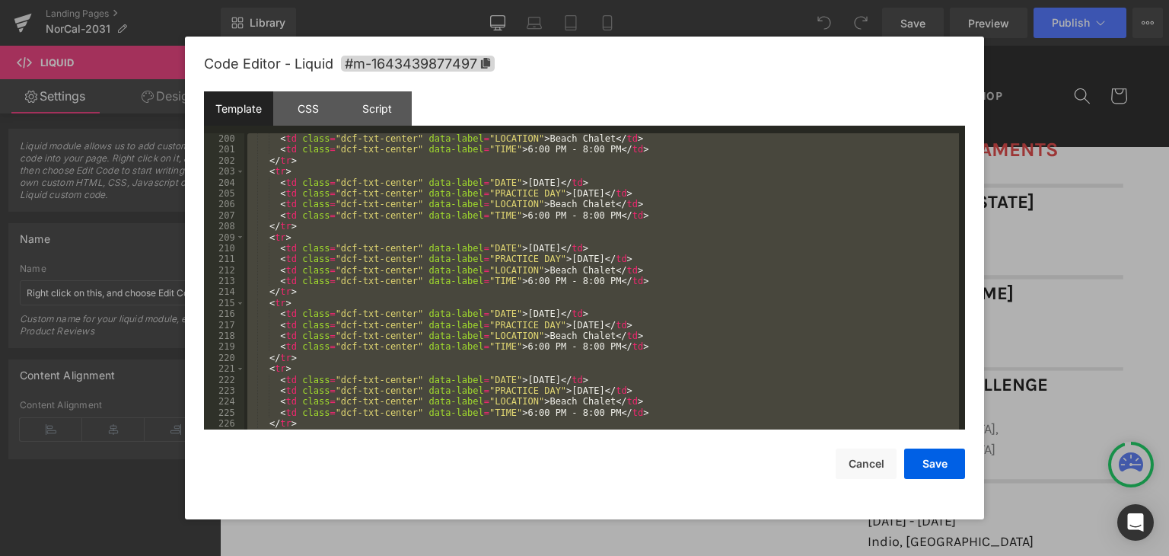
click at [667, 257] on div "< td class = "dcf-txt-center" data-label = "LOCATION" > Beach Chalet </ td > < …" at bounding box center [601, 281] width 715 height 296
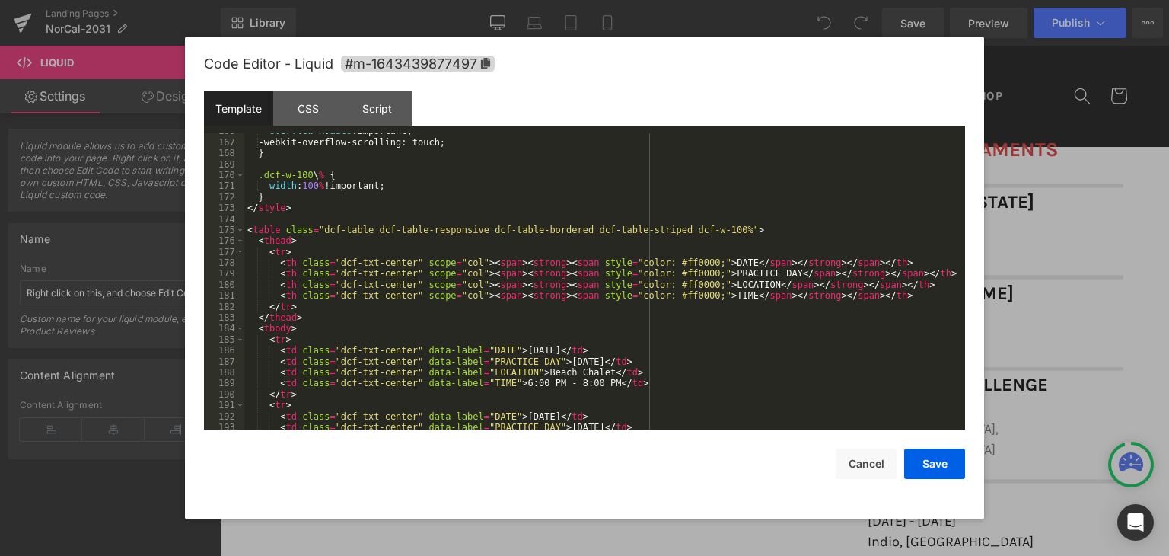
scroll to position [1815, 0]
click at [763, 231] on div "overflow-x : auto !important; -webkit-overflow-scrolling: touch; } .dcf-w-100 \…" at bounding box center [601, 285] width 715 height 318
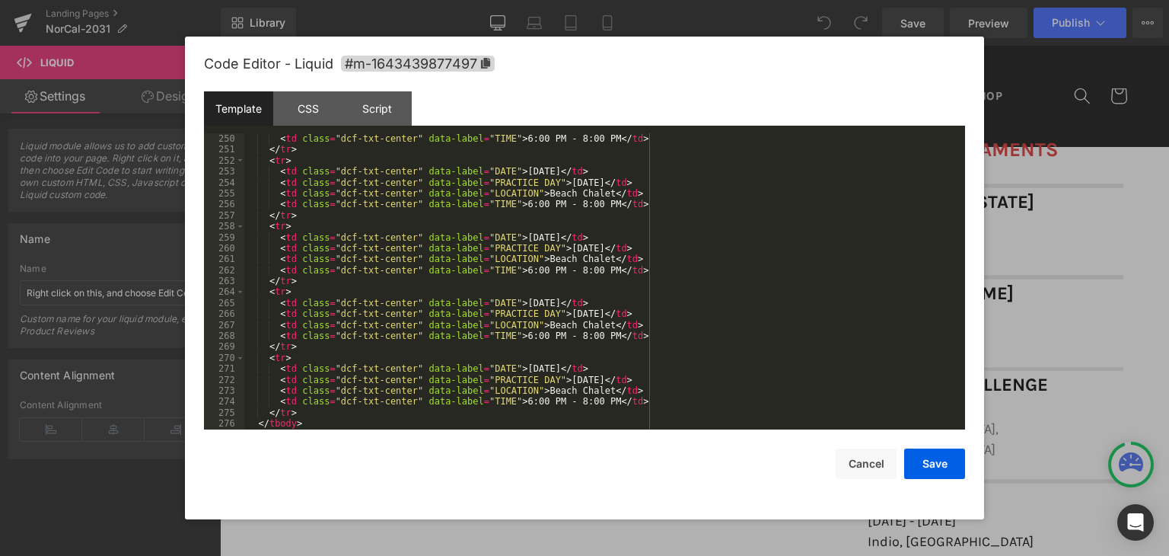
scroll to position [2740, 0]
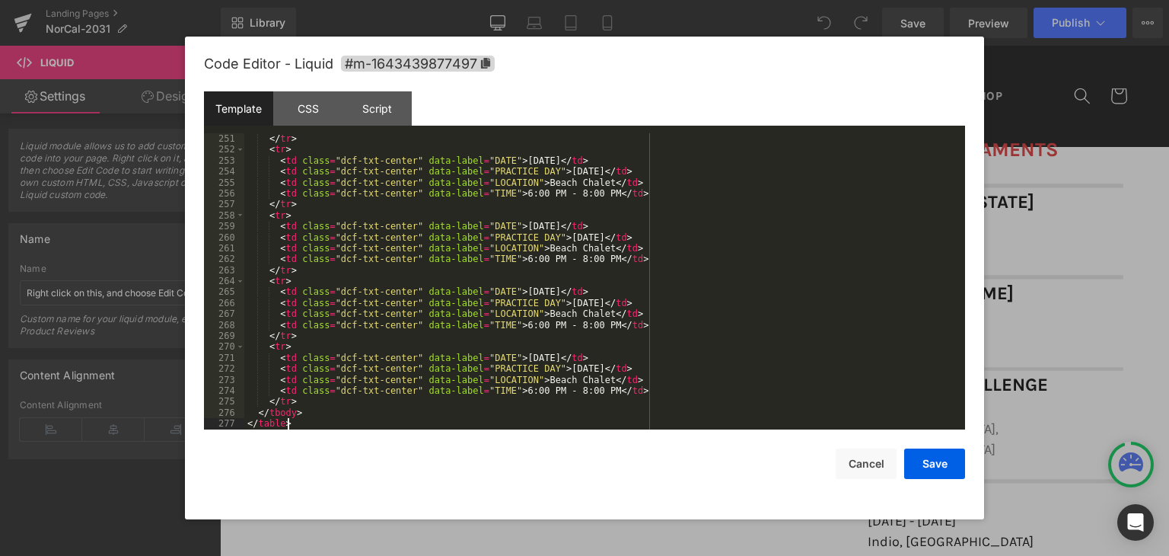
click at [295, 425] on div "</ tr > < tr > < td class = "dcf-txt-center" data-label = "DATE" > December 14,…" at bounding box center [601, 292] width 715 height 318
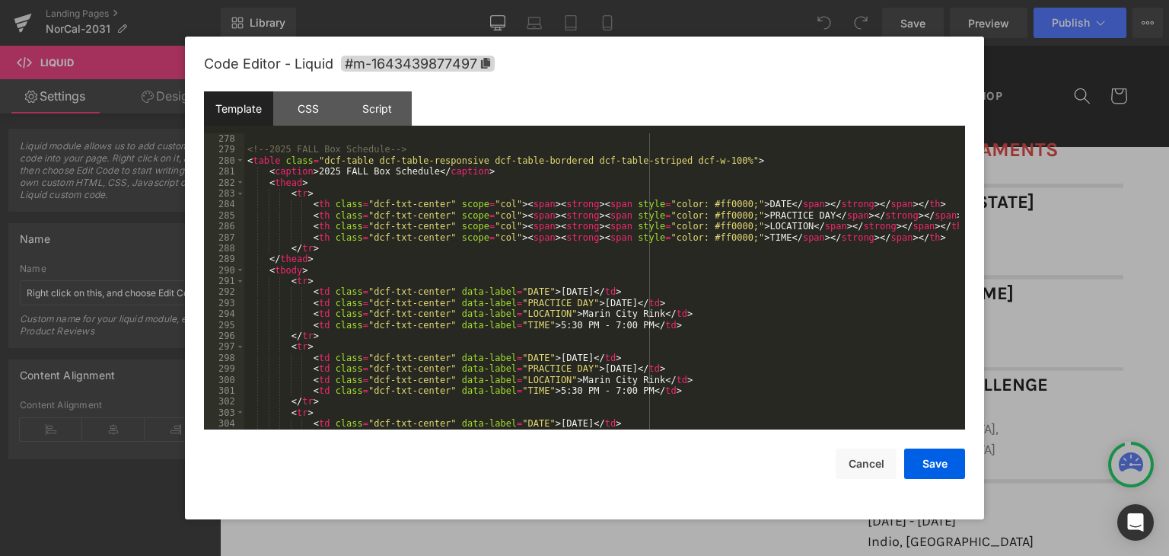
scroll to position [3035, 0]
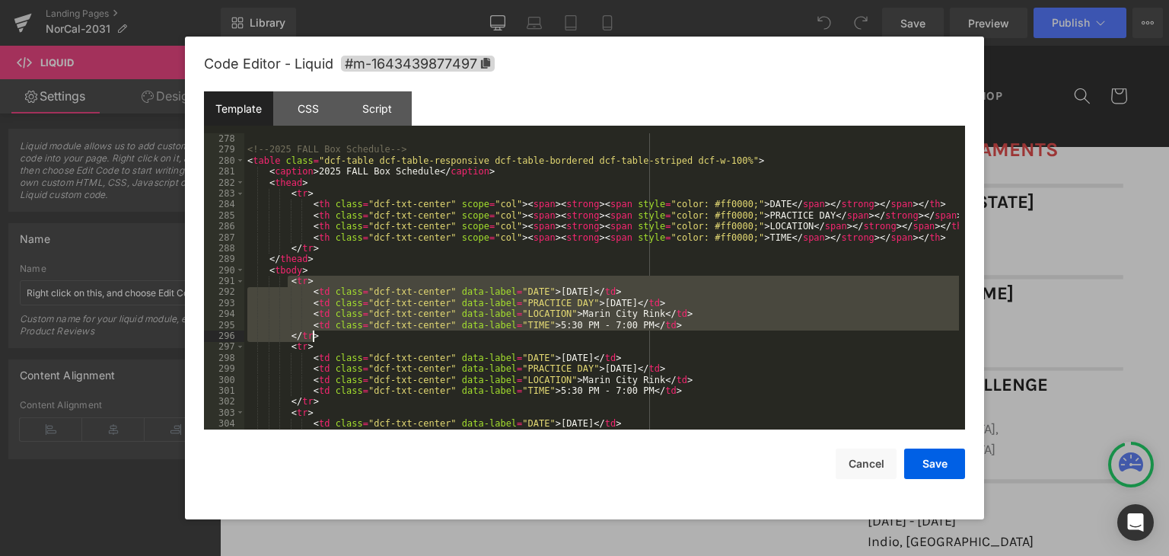
drag, startPoint x: 285, startPoint y: 281, endPoint x: 314, endPoint y: 342, distance: 67.8
click at [314, 339] on div "<!-- 2025 FALL Box Schedule --> < table class = "dcf-table dcf-table-responsive…" at bounding box center [601, 292] width 715 height 318
click at [389, 321] on div "<!-- 2025 FALL Box Schedule --> < table class = "dcf-table dcf-table-responsive…" at bounding box center [601, 281] width 715 height 296
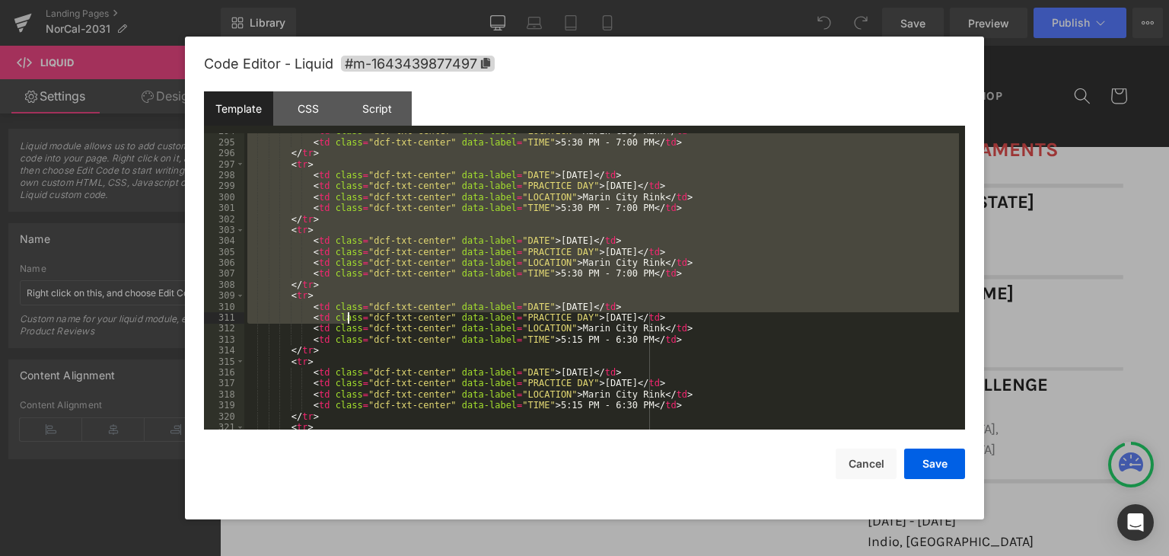
scroll to position [3309, 0]
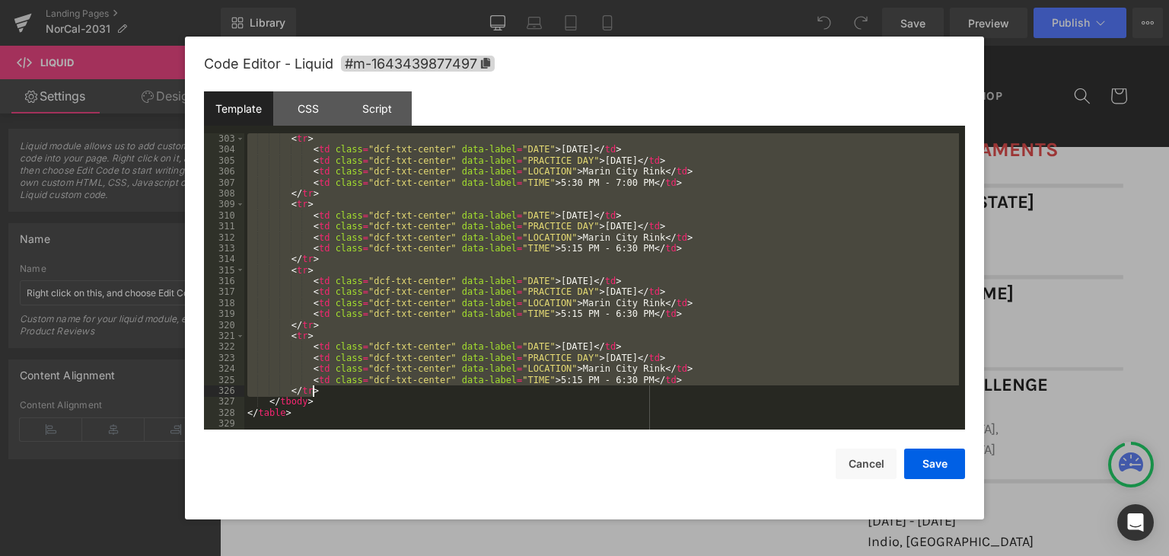
drag, startPoint x: 286, startPoint y: 281, endPoint x: 334, endPoint y: 392, distance: 121.0
click at [334, 392] on div "< tr > < td class = "dcf-txt-center" data-label = "DATE" > October 8, 2025 </ t…" at bounding box center [601, 292] width 715 height 318
click at [326, 396] on div "< tr > < td class = "dcf-txt-center" data-label = "DATE" > October 8, 2025 </ t…" at bounding box center [601, 281] width 715 height 296
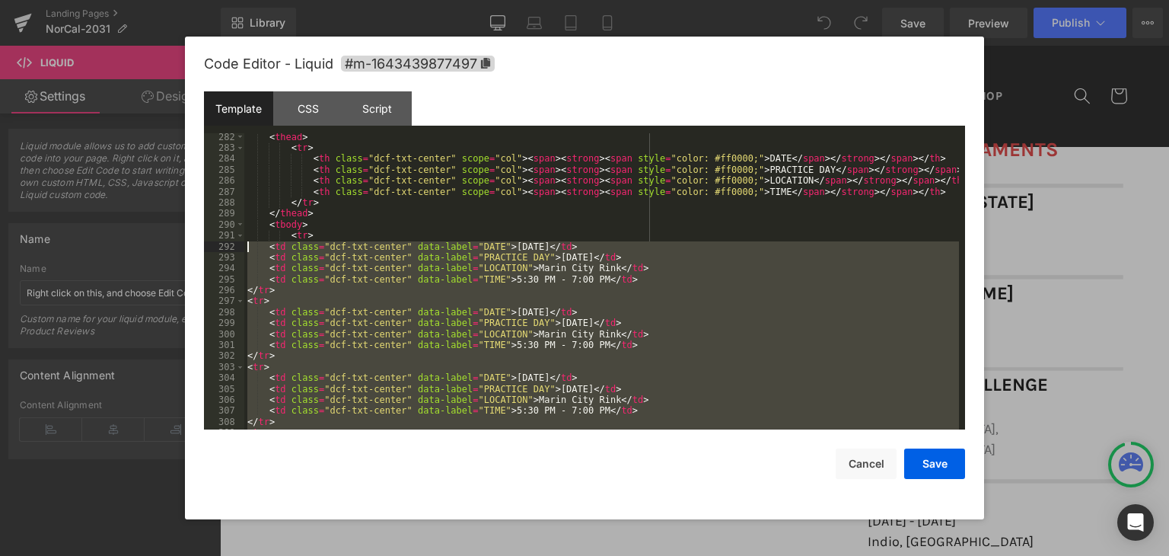
scroll to position [3081, 0]
drag, startPoint x: 300, startPoint y: 396, endPoint x: 268, endPoint y: 252, distance: 147.3
click at [268, 252] on div "< thead > < tr > < th class = "dcf-txt-center" scope = "col" > < span > < stron…" at bounding box center [601, 291] width 715 height 318
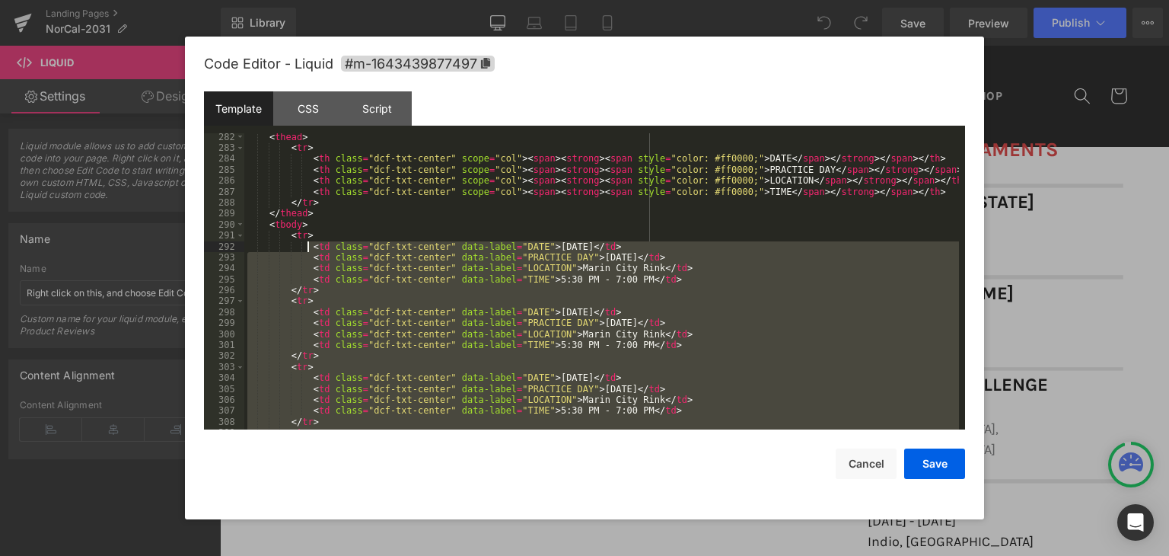
click at [377, 266] on div "< thead > < tr > < th class = "dcf-txt-center" scope = "col" > < span > < stron…" at bounding box center [601, 281] width 715 height 296
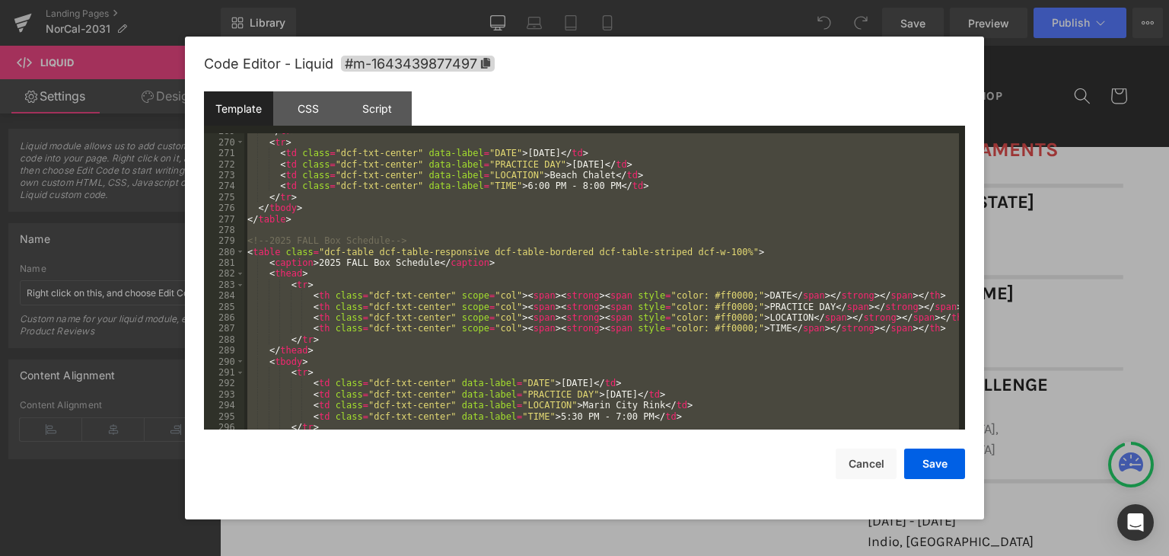
scroll to position [2944, 0]
click at [922, 465] on button "Save" at bounding box center [934, 463] width 61 height 30
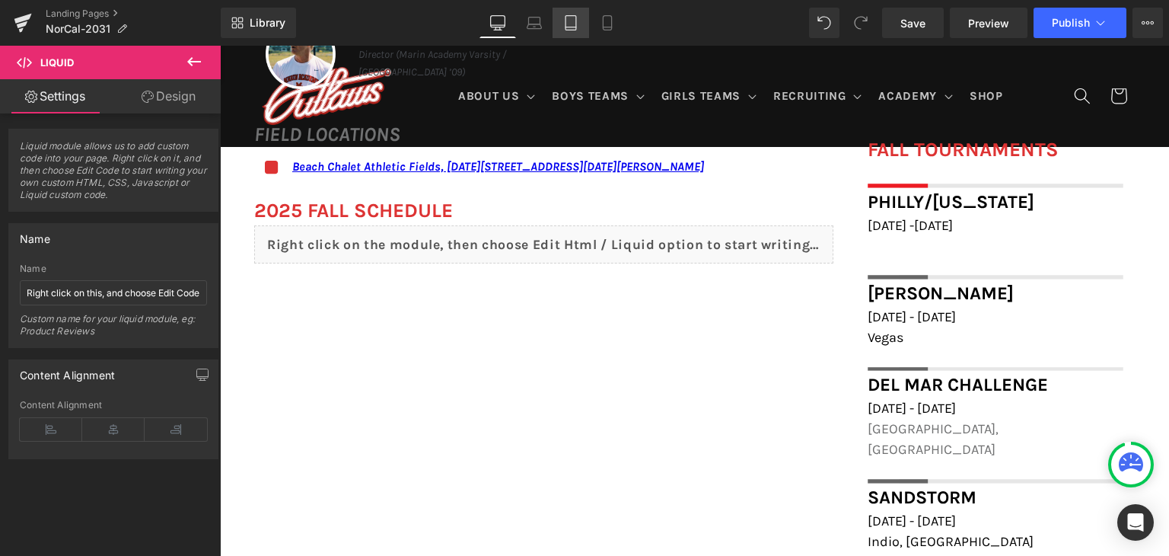
click at [574, 26] on icon at bounding box center [570, 22] width 15 height 15
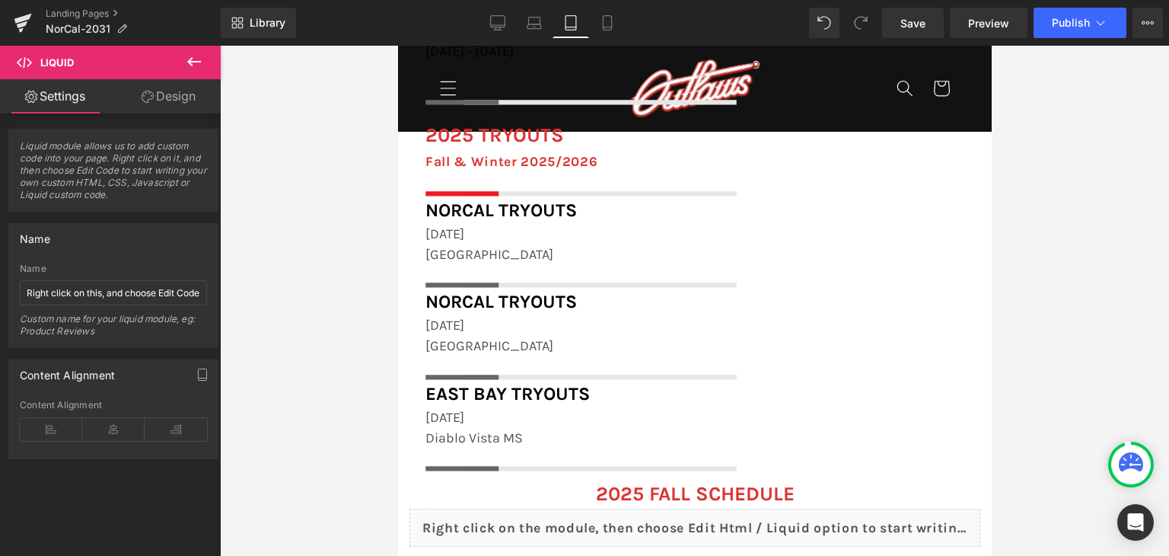
scroll to position [2207, 0]
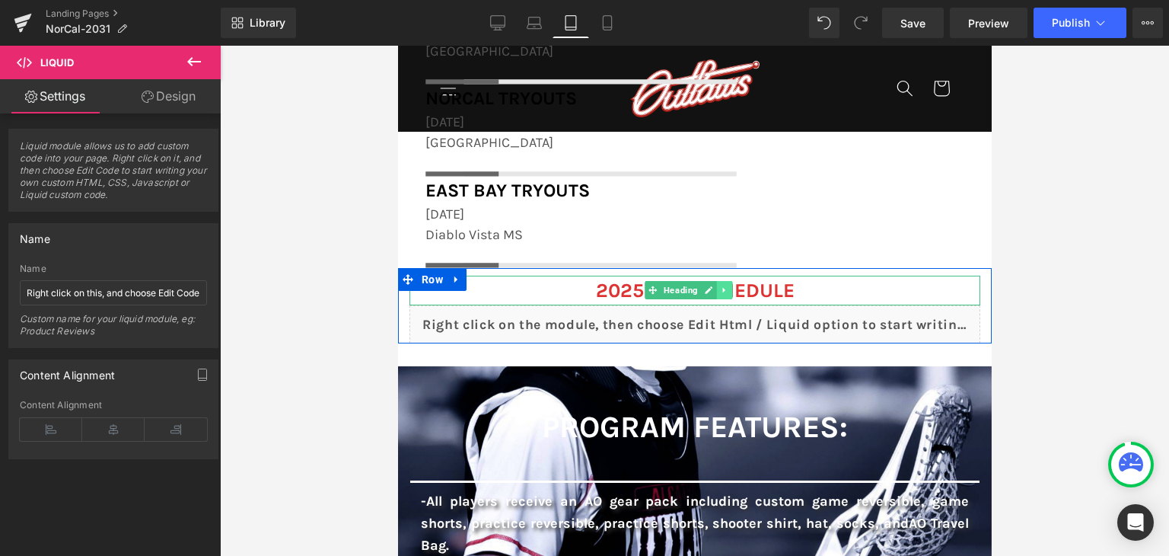
click at [725, 288] on icon at bounding box center [724, 289] width 8 height 9
click at [728, 288] on icon at bounding box center [732, 290] width 8 height 8
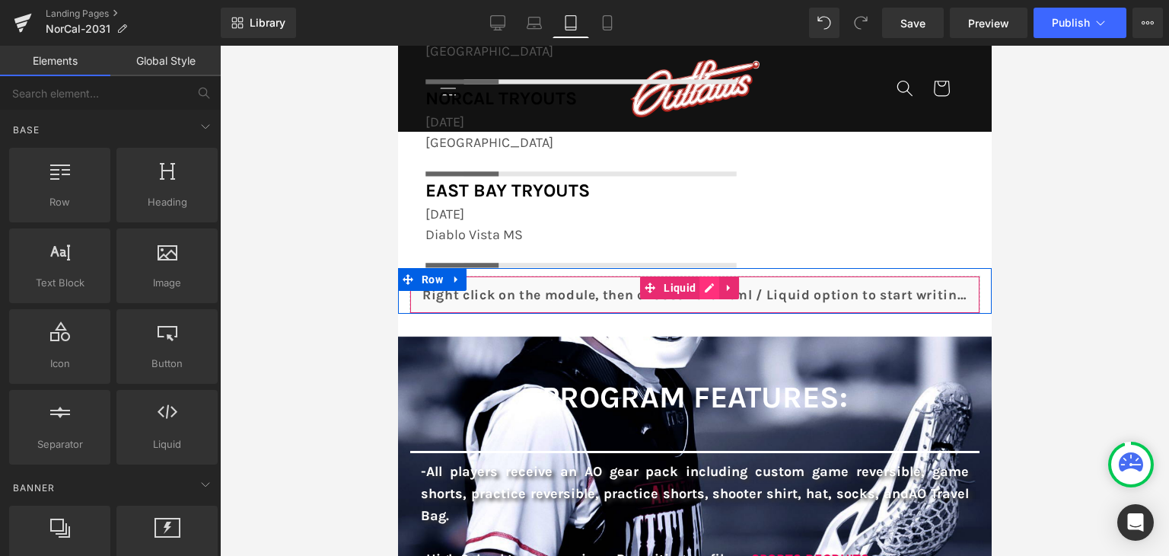
click at [709, 290] on div "Liquid" at bounding box center [694, 294] width 571 height 38
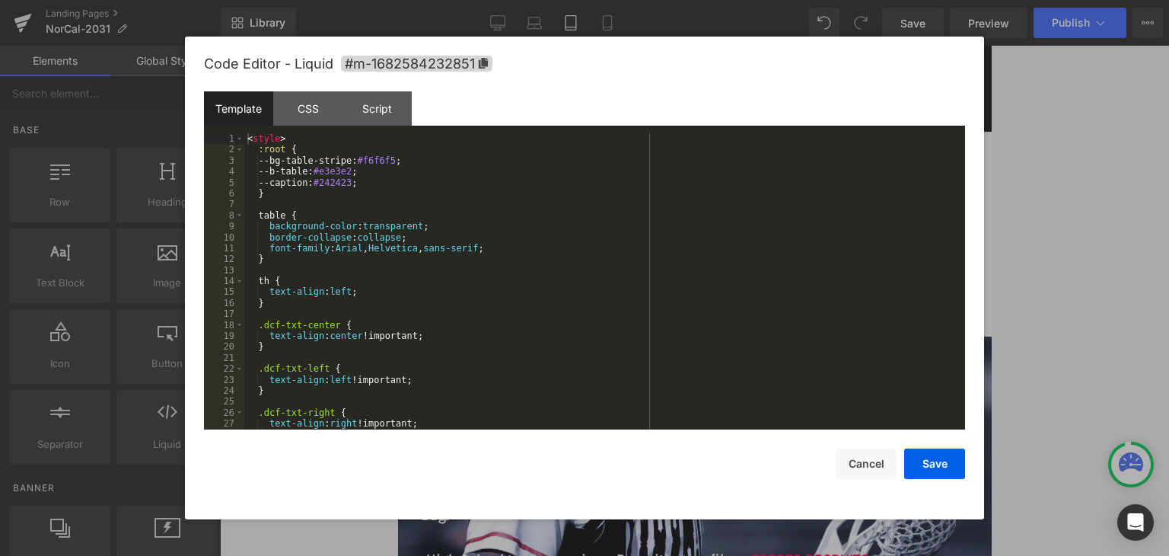
click at [700, 292] on div "< style > :root { --bg-table-stripe: #f6f6f5 ; --b-table: #e3e3e2 ; --caption: …" at bounding box center [601, 292] width 715 height 318
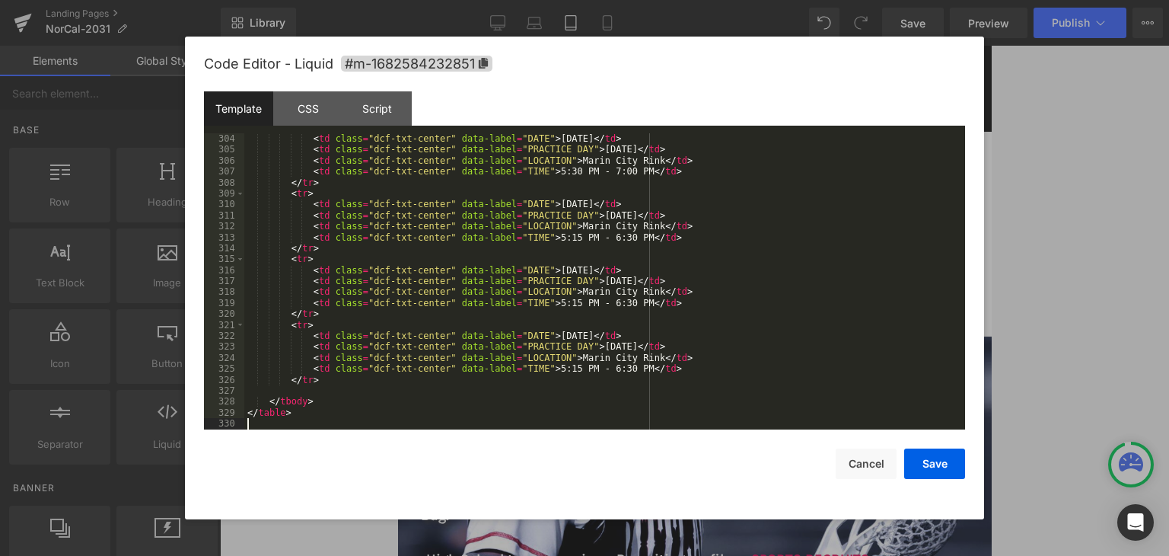
scroll to position [3320, 0]
click at [922, 461] on button "Save" at bounding box center [934, 463] width 61 height 30
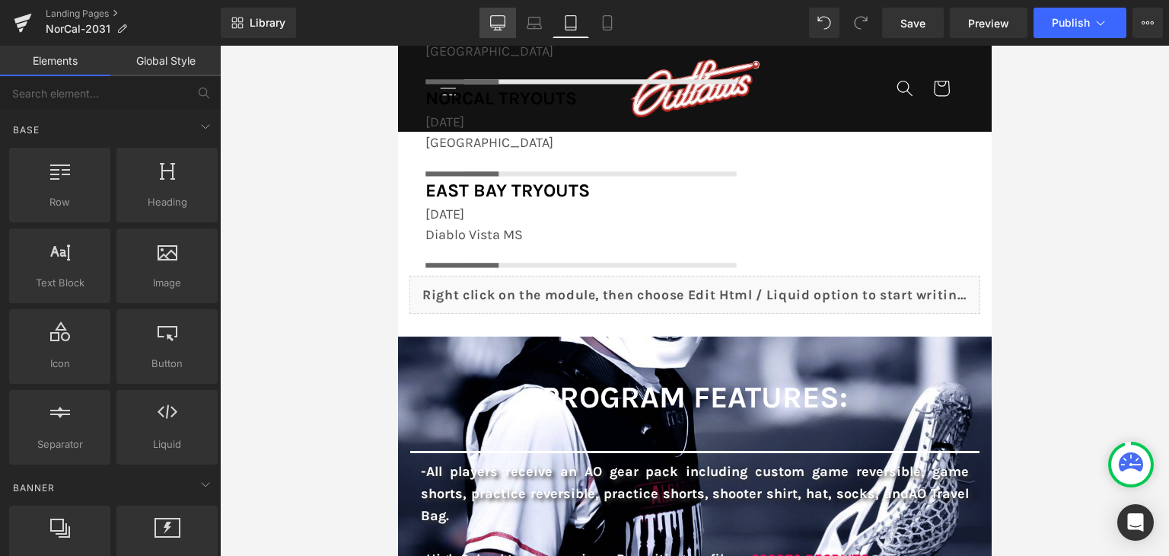
click at [502, 18] on icon at bounding box center [497, 22] width 15 height 15
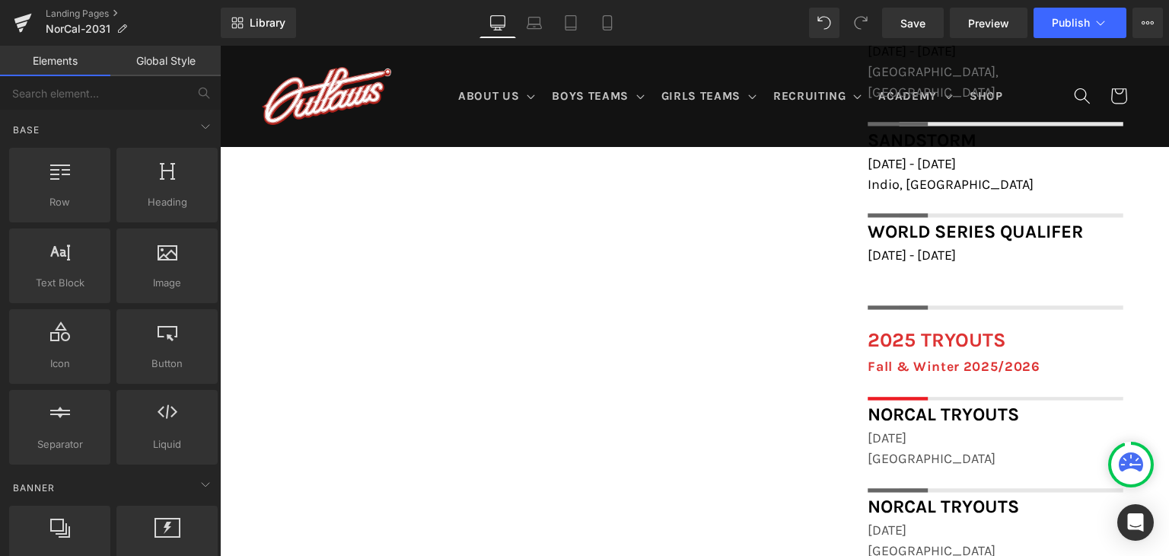
scroll to position [890, 0]
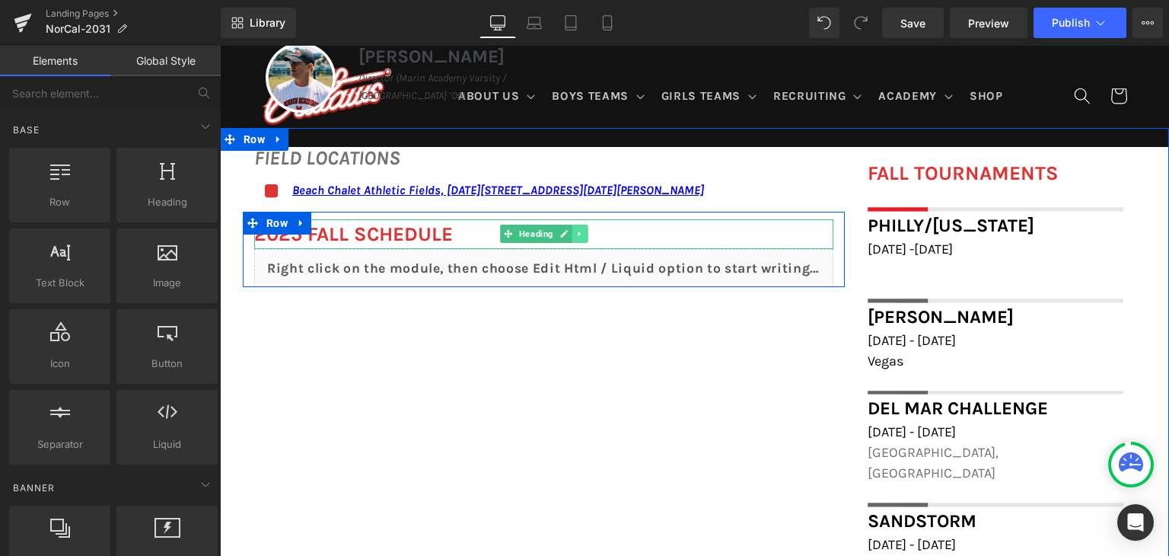
click at [578, 232] on icon at bounding box center [579, 233] width 2 height 5
click at [584, 231] on icon at bounding box center [588, 234] width 8 height 8
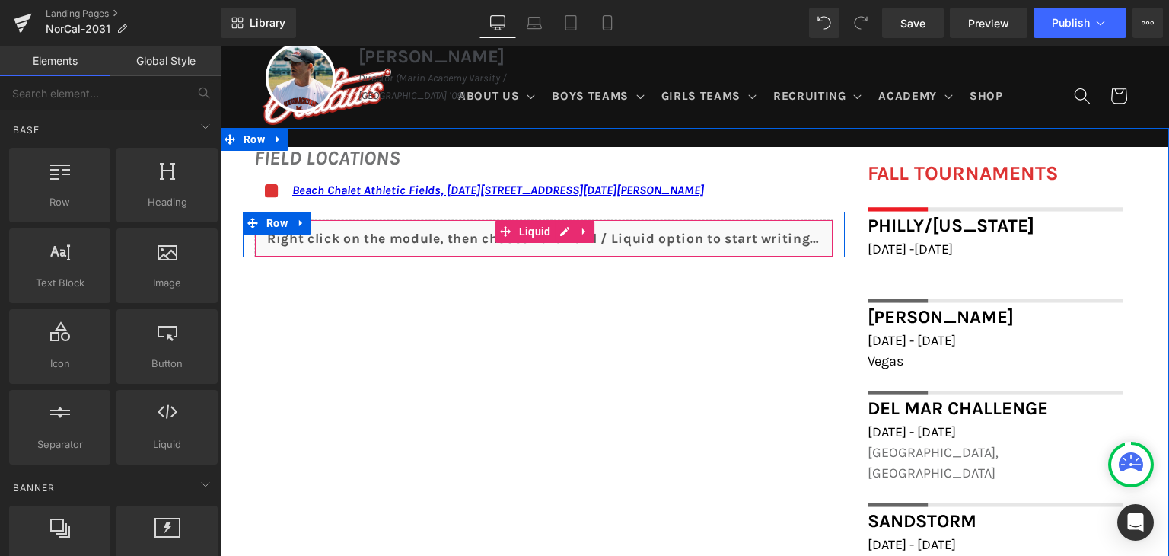
scroll to position [891, 0]
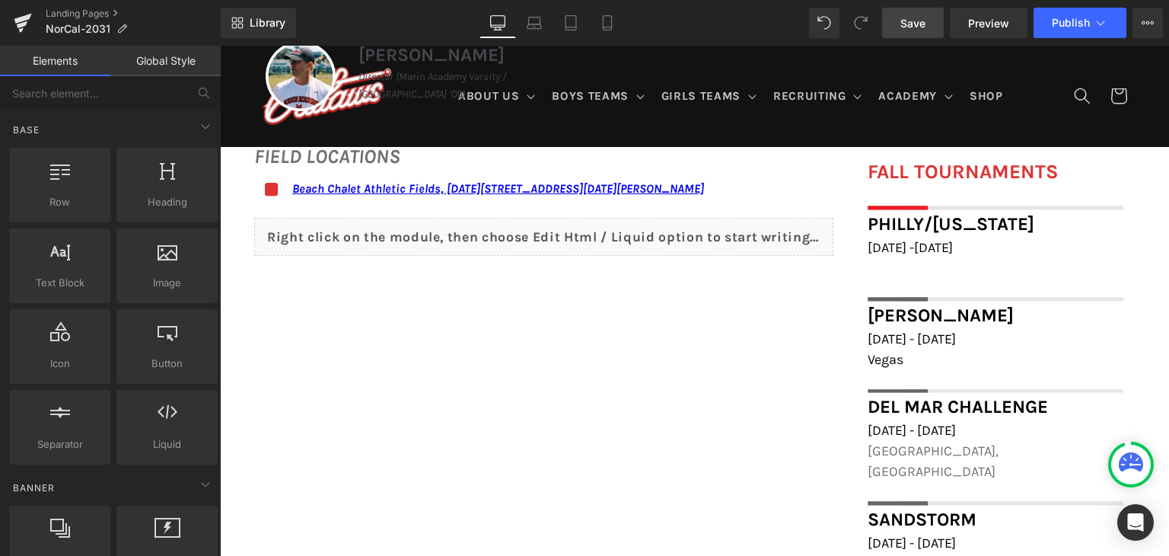
click at [925, 24] on span "Save" at bounding box center [912, 23] width 25 height 16
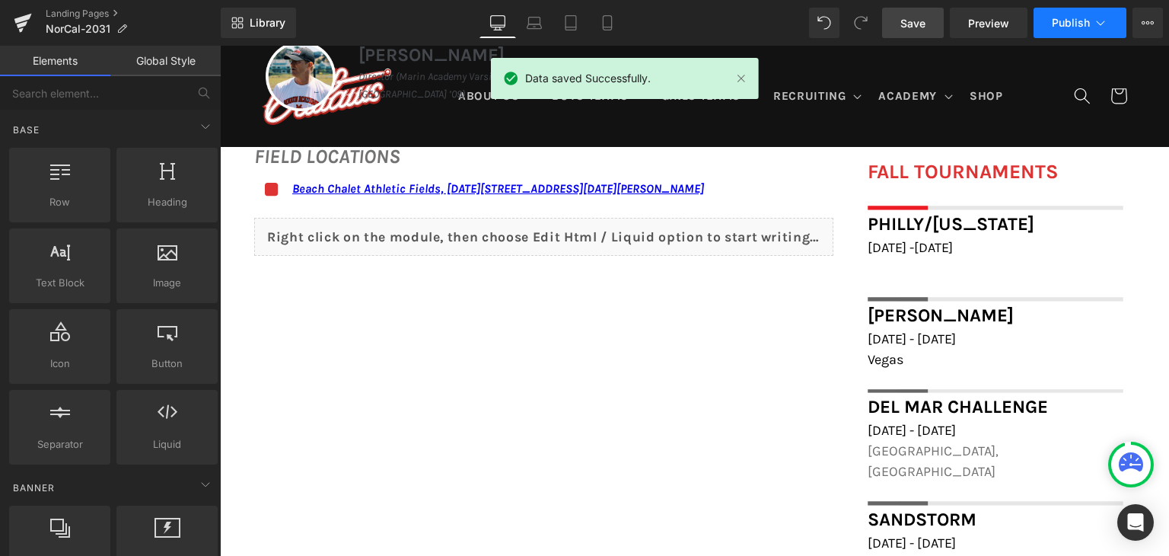
click at [1065, 17] on span "Publish" at bounding box center [1071, 23] width 38 height 12
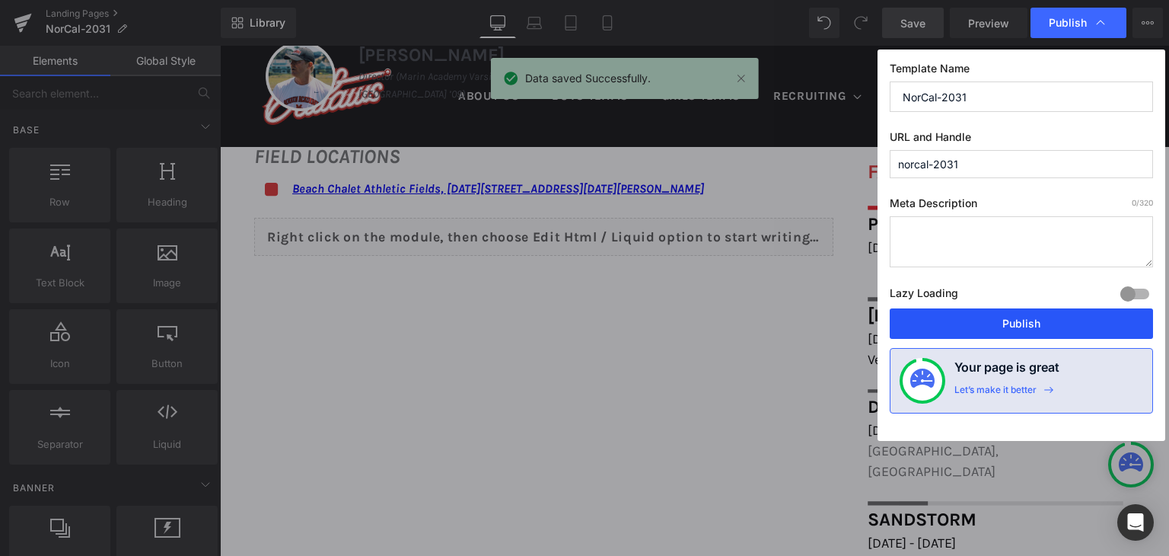
click at [1023, 326] on button "Publish" at bounding box center [1021, 323] width 263 height 30
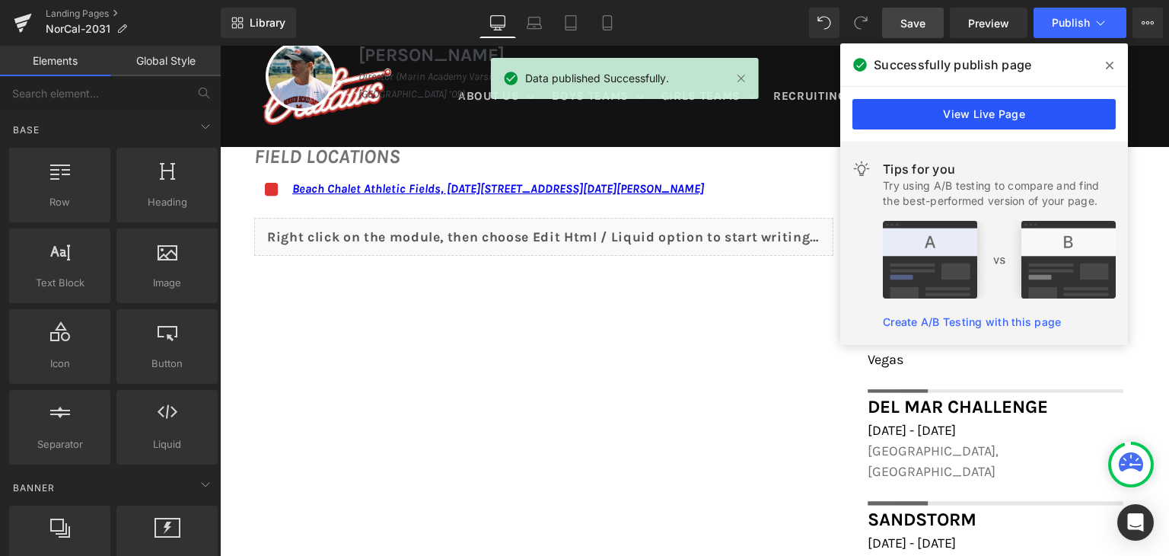
click at [974, 116] on link "View Live Page" at bounding box center [983, 114] width 263 height 30
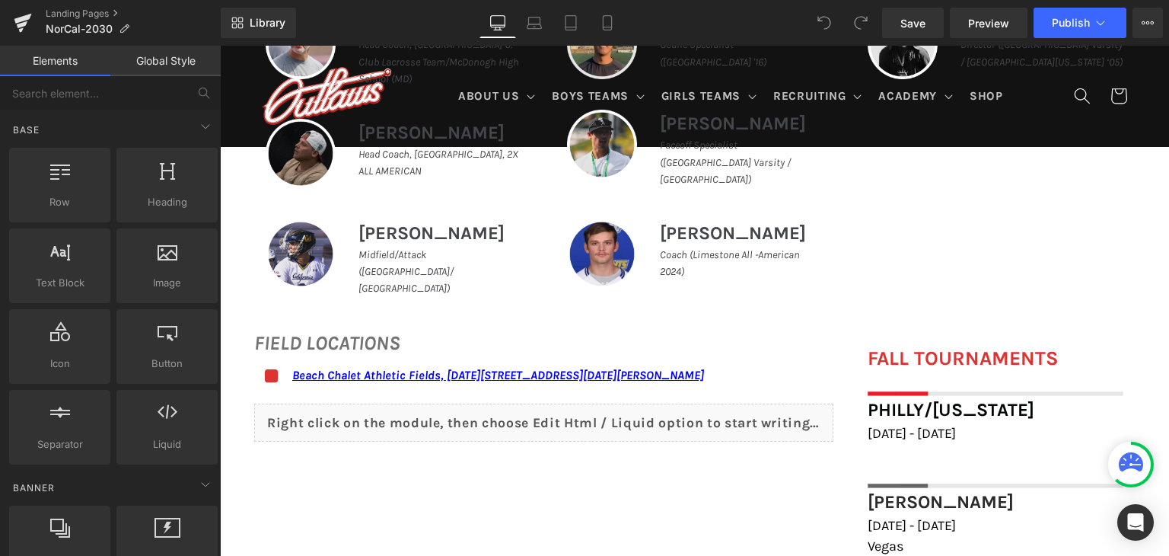
scroll to position [761, 0]
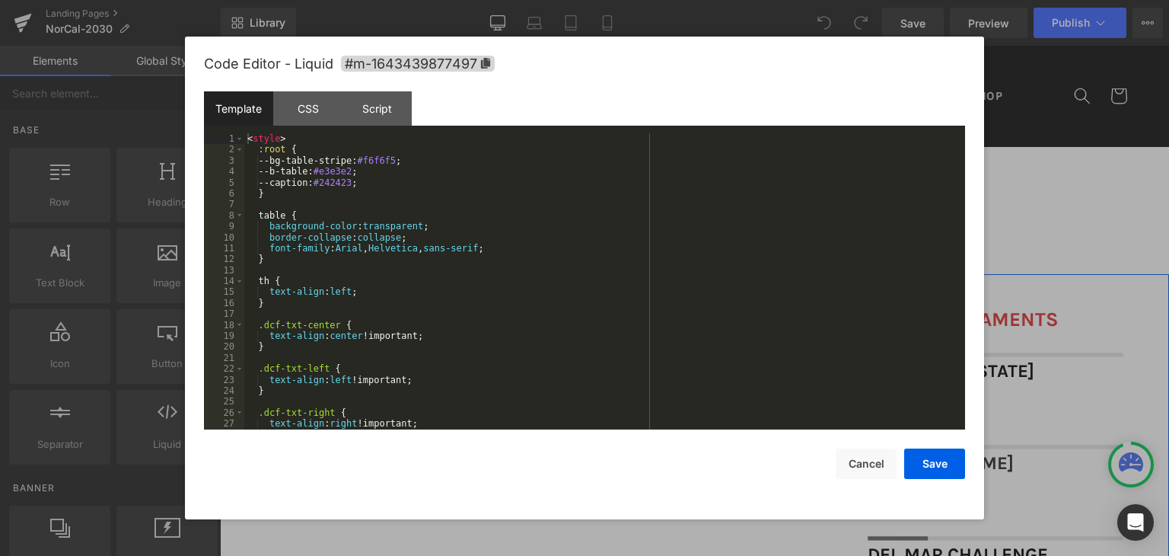
click at [565, 373] on div "Liquid" at bounding box center [543, 384] width 579 height 38
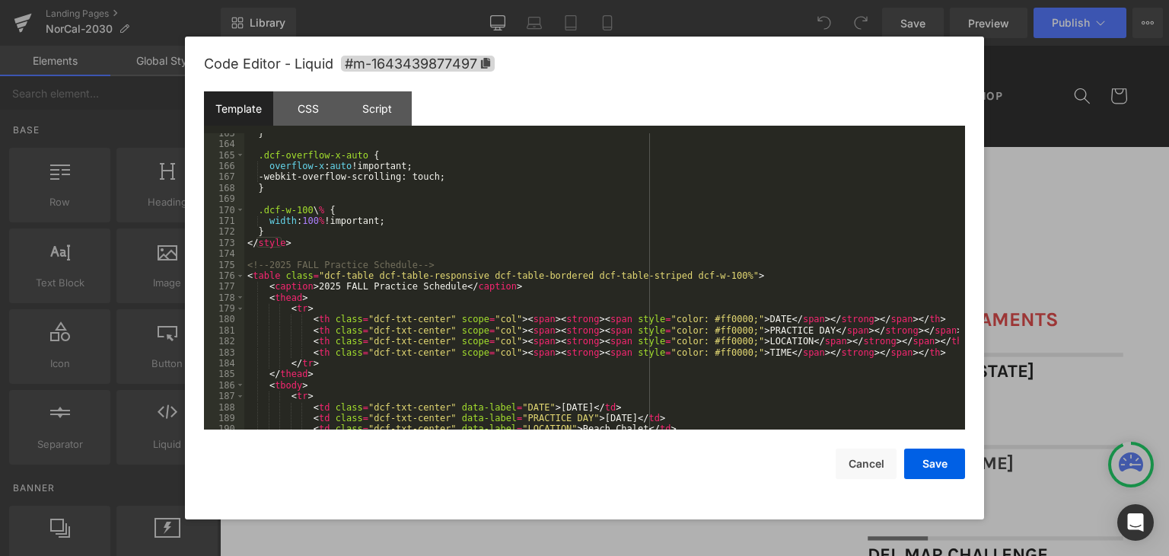
scroll to position [1781, 0]
drag, startPoint x: 266, startPoint y: 288, endPoint x: 502, endPoint y: 290, distance: 235.2
click at [502, 290] on div "} .dcf-overflow-x-auto { overflow-x : auto !important; -webkit-overflow-scrolli…" at bounding box center [601, 287] width 715 height 318
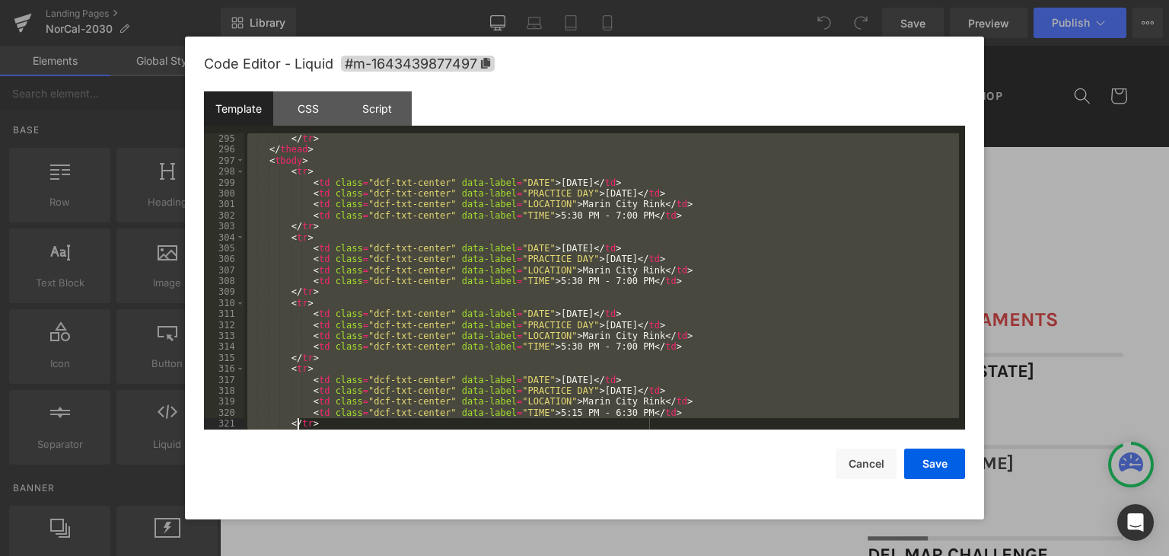
scroll to position [3386, 0]
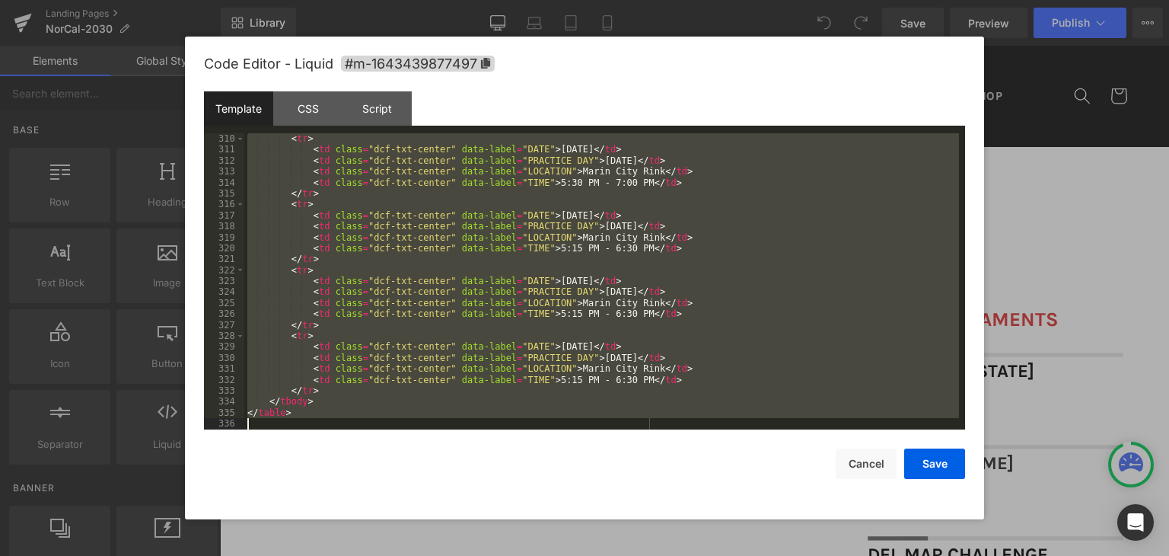
drag, startPoint x: 247, startPoint y: 202, endPoint x: 298, endPoint y: 444, distance: 248.2
click at [298, 444] on div "Code Editor - Liquid #m-1643439877497 Template CSS Script Data 310 311 312 313 …" at bounding box center [584, 278] width 761 height 482
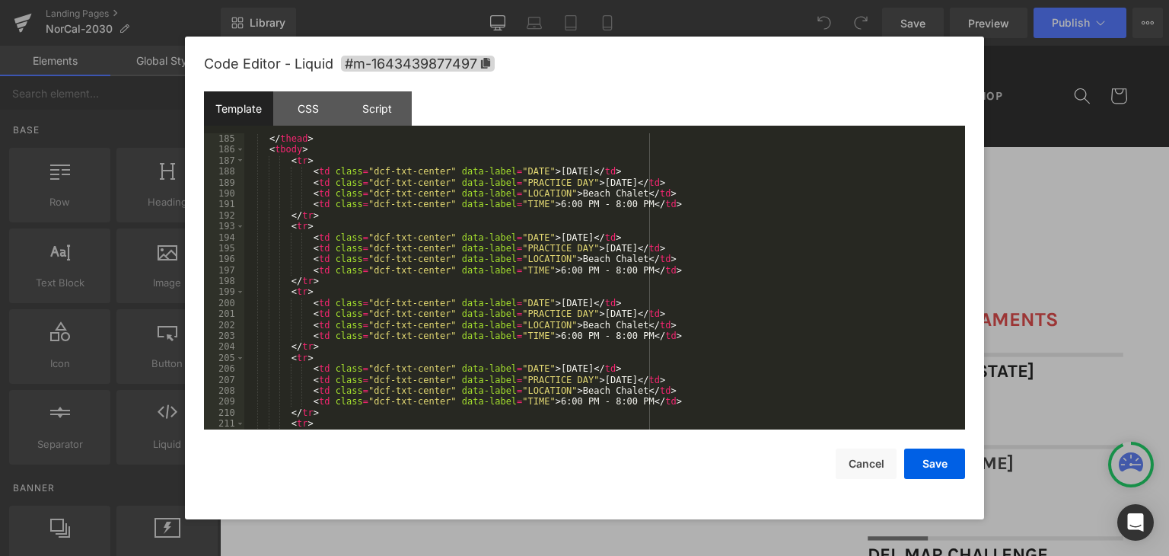
scroll to position [1788, 0]
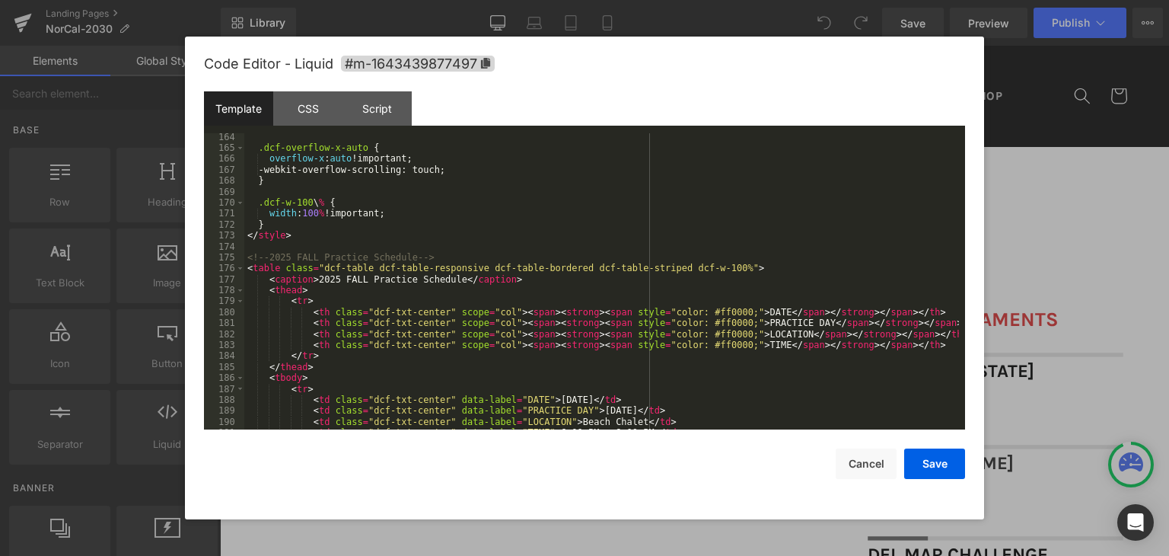
click at [498, 291] on div ".dcf-overflow-x-auto { overflow-x : auto !important; -webkit-overflow-scrolling…" at bounding box center [601, 291] width 715 height 318
click at [512, 279] on div ".dcf-overflow-x-auto { overflow-x : auto !important; -webkit-overflow-scrolling…" at bounding box center [601, 291] width 715 height 318
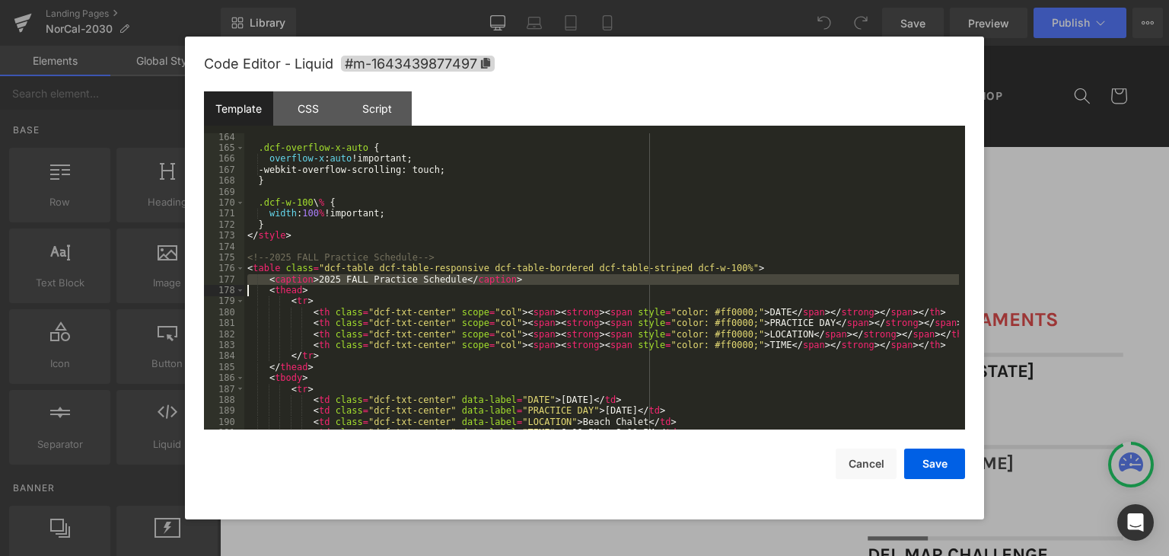
click at [512, 279] on div ".dcf-overflow-x-auto { overflow-x : auto !important; -webkit-overflow-scrolling…" at bounding box center [601, 291] width 715 height 318
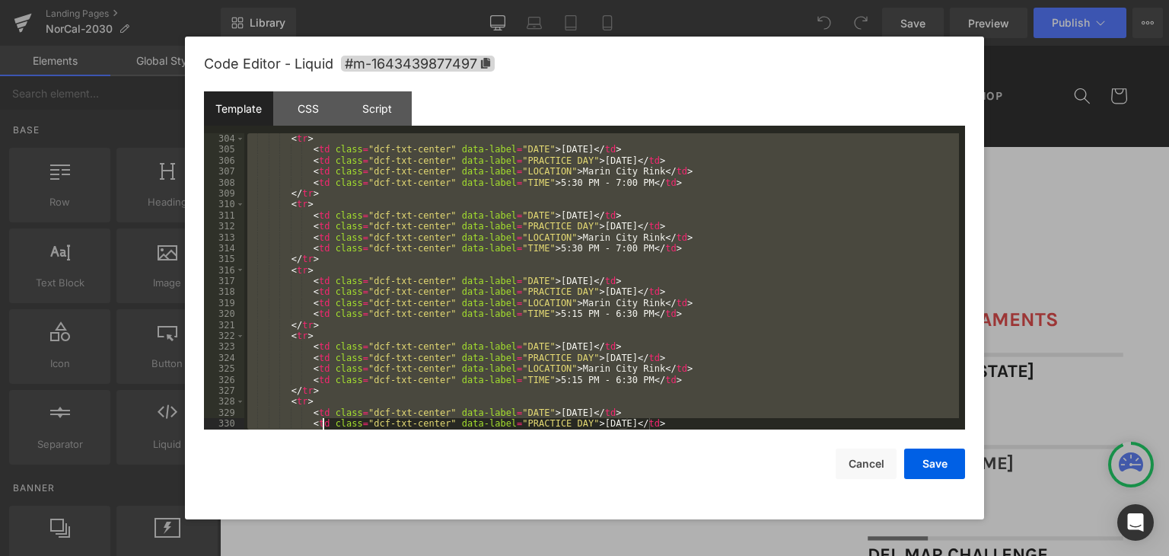
scroll to position [3386, 0]
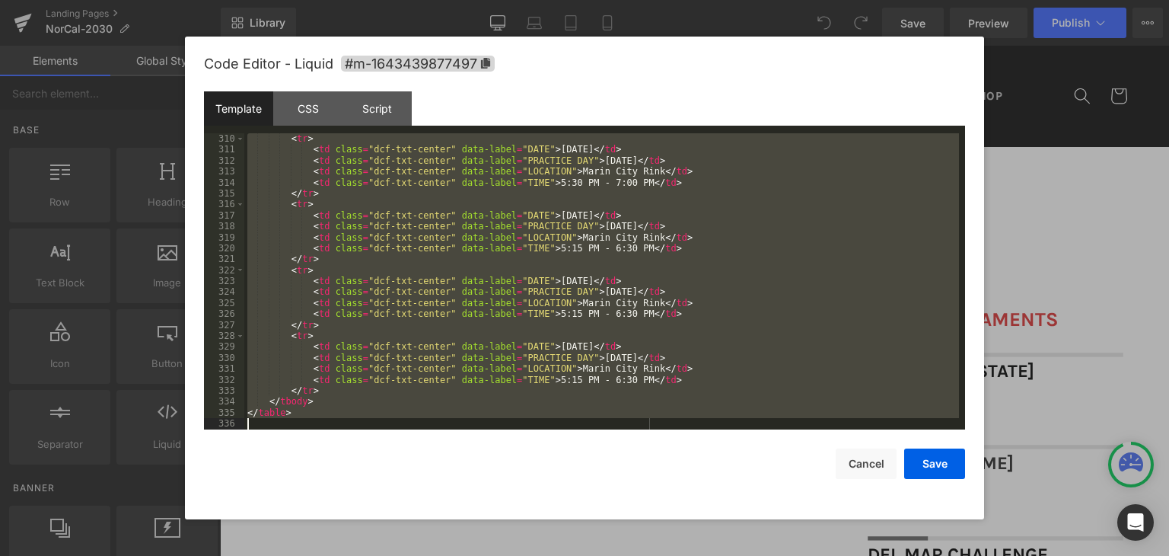
drag, startPoint x: 247, startPoint y: 191, endPoint x: 325, endPoint y: 450, distance: 270.4
click at [325, 450] on div "Code Editor - Liquid #m-1643439877497 Template CSS Script Data 310 311 312 313 …" at bounding box center [584, 278] width 761 height 482
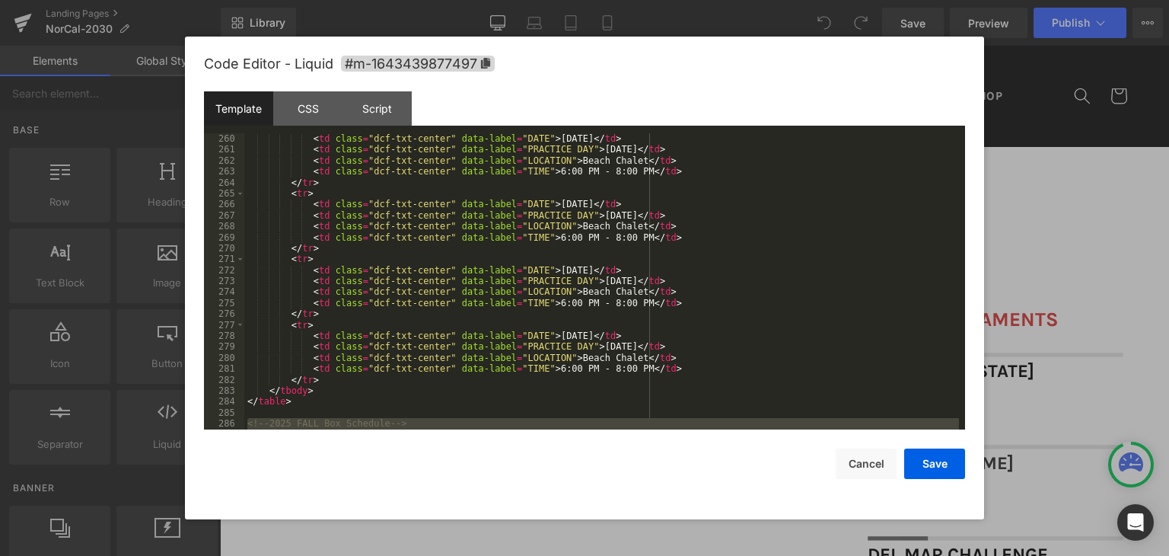
scroll to position [3066, 0]
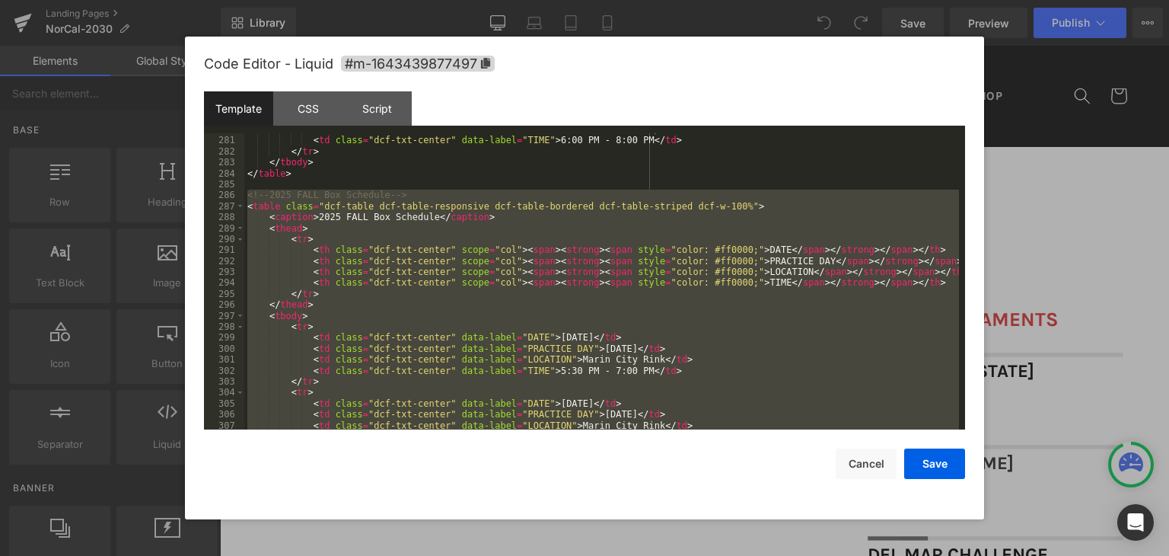
click at [435, 263] on div "< td class = "dcf-txt-center" data-label = "LOCATION" > Beach Chalet </ td > < …" at bounding box center [601, 281] width 715 height 296
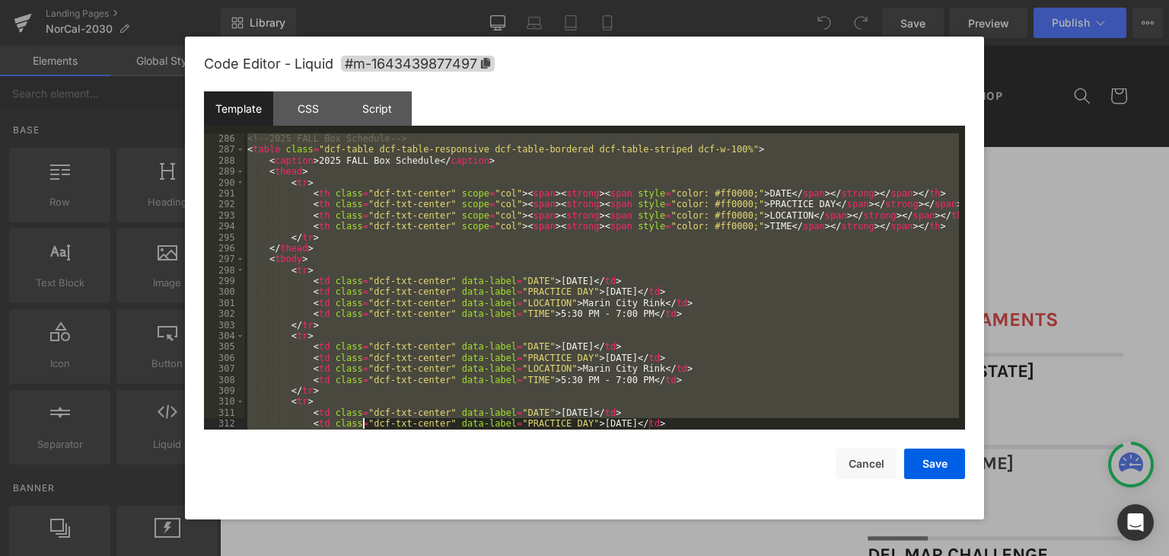
scroll to position [3386, 0]
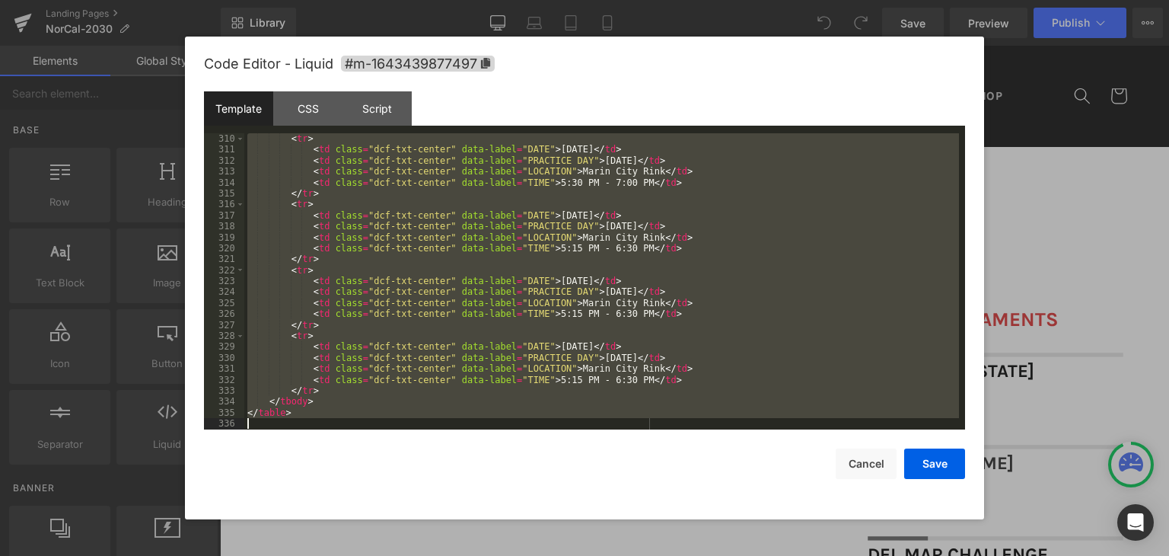
drag, startPoint x: 246, startPoint y: 197, endPoint x: 382, endPoint y: 480, distance: 314.2
click at [382, 480] on div "Code Editor - Liquid #m-1643439877497 Template CSS Script Data 310 311 312 313 …" at bounding box center [584, 278] width 761 height 482
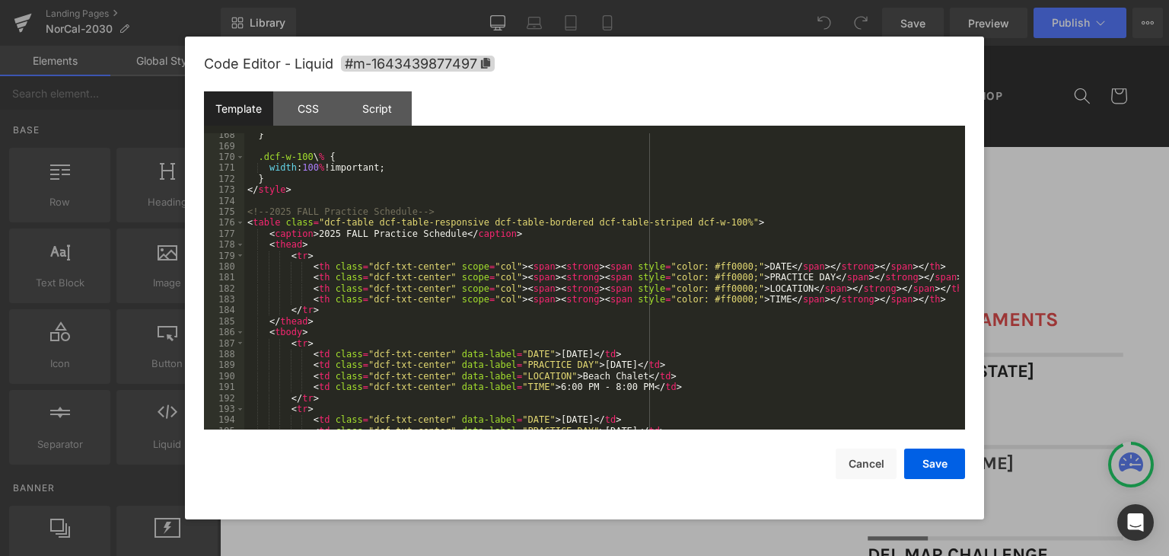
scroll to position [1742, 0]
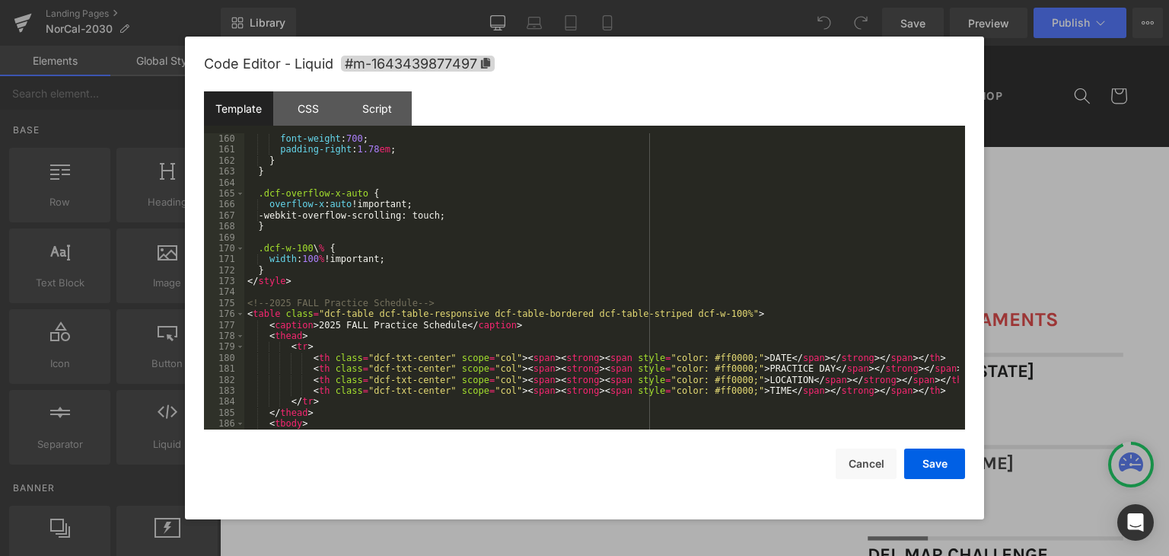
click at [519, 323] on div "font-weight : 700 ; padding-right : 1.78 em ; } } .dcf-overflow-x-auto { overfl…" at bounding box center [601, 292] width 715 height 318
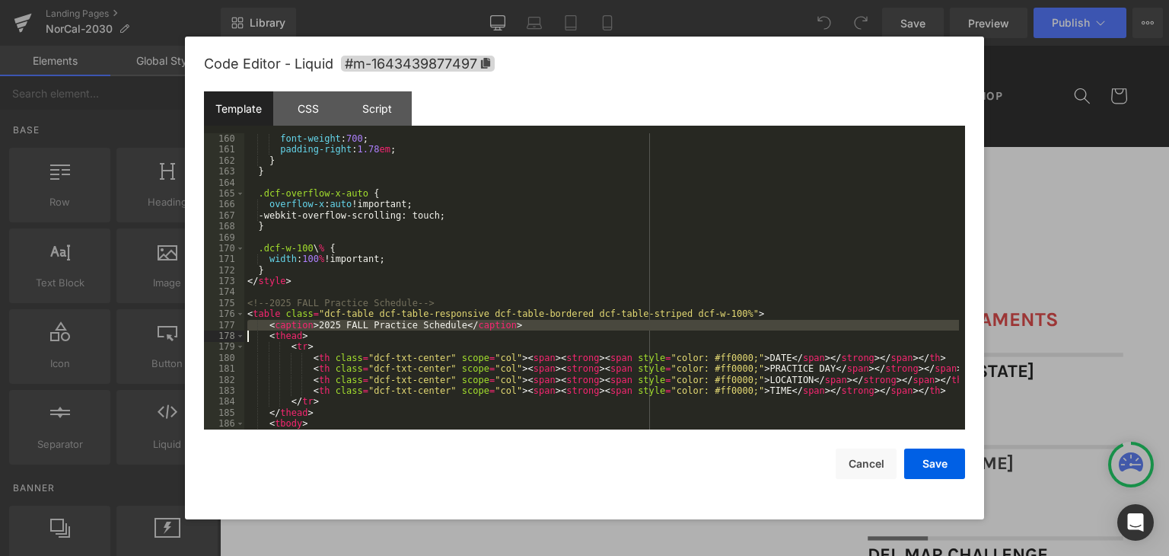
click at [519, 323] on div "font-weight : 700 ; padding-right : 1.78 em ; } } .dcf-overflow-x-auto { overfl…" at bounding box center [601, 292] width 715 height 318
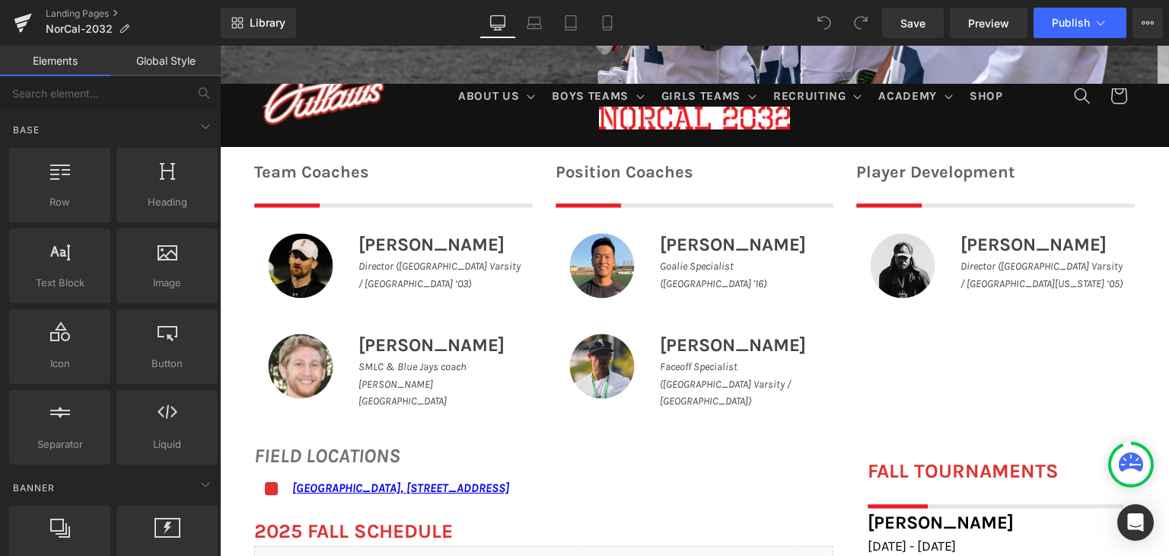
scroll to position [685, 0]
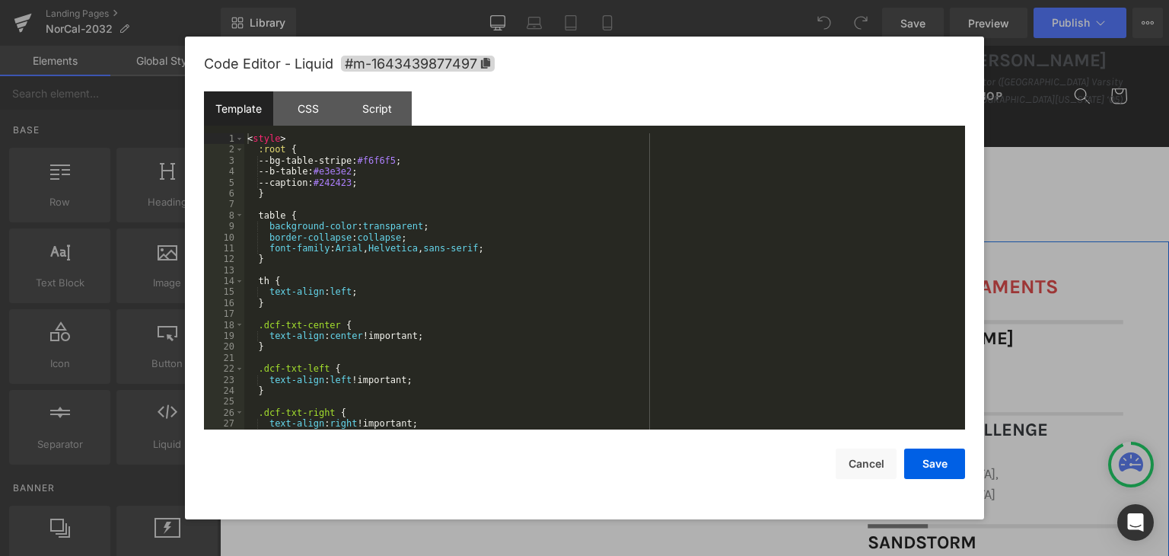
click at [563, 375] on div "Liquid" at bounding box center [543, 380] width 579 height 38
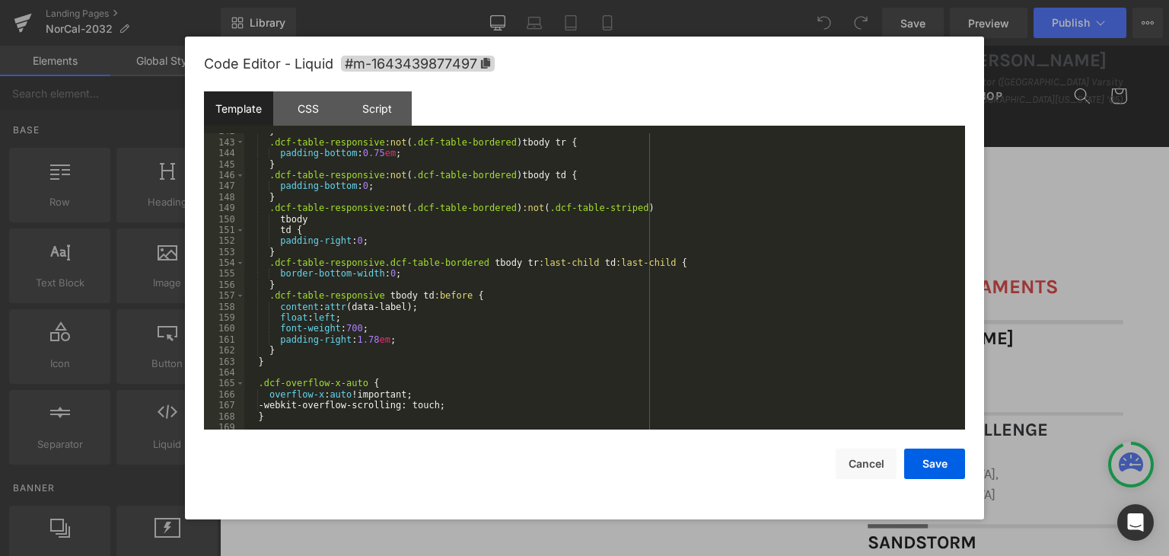
scroll to position [1781, 0]
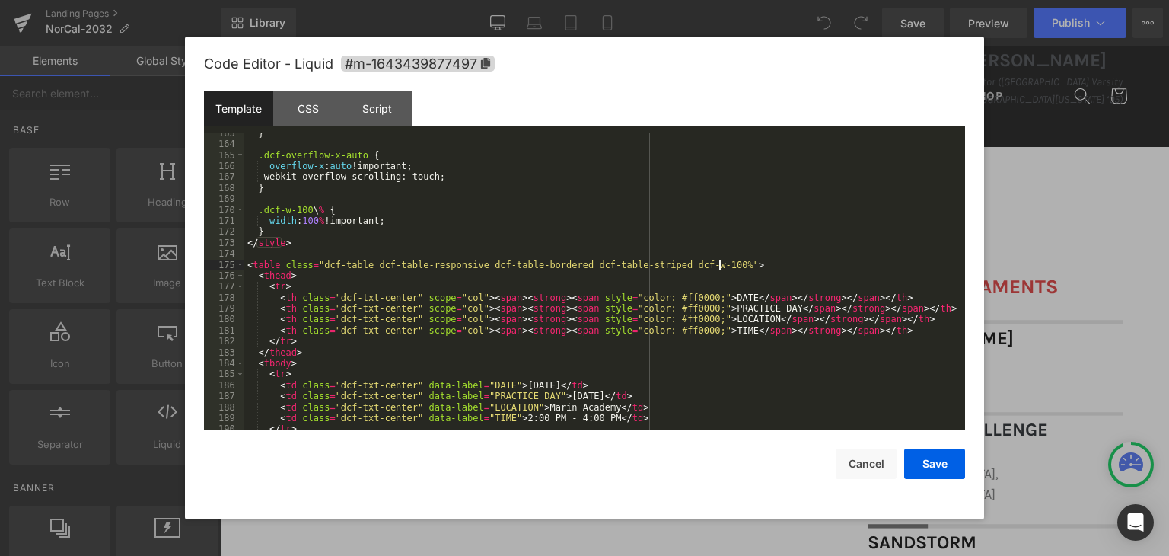
click at [755, 267] on div "} .dcf-overflow-x-auto { overflow-x : auto !important; -webkit-overflow-scrolli…" at bounding box center [601, 287] width 715 height 318
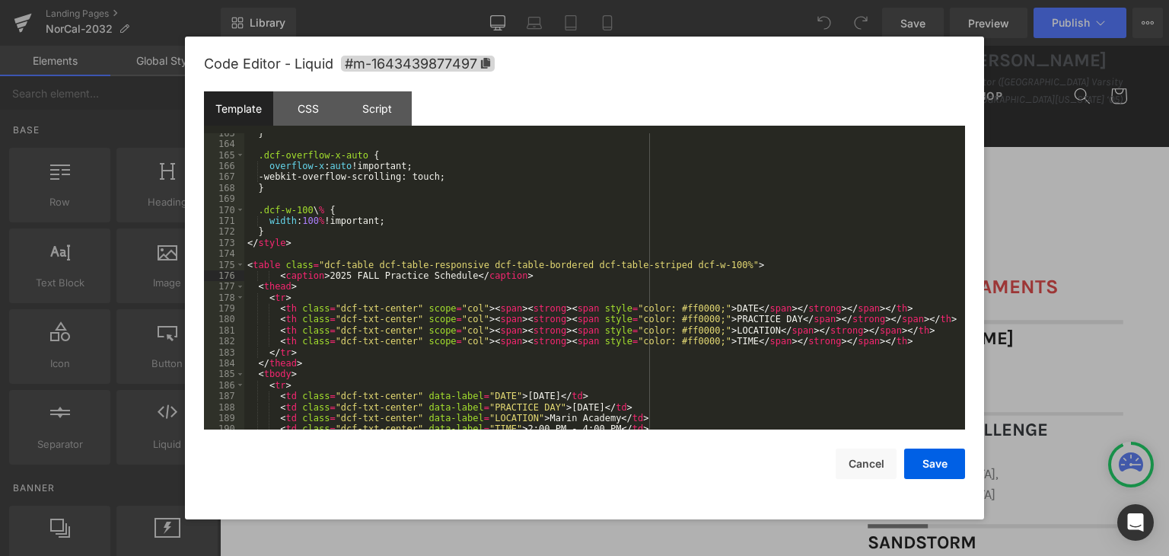
click at [278, 275] on div "} .dcf-overflow-x-auto { overflow-x : auto !important; -webkit-overflow-scrolli…" at bounding box center [601, 287] width 715 height 318
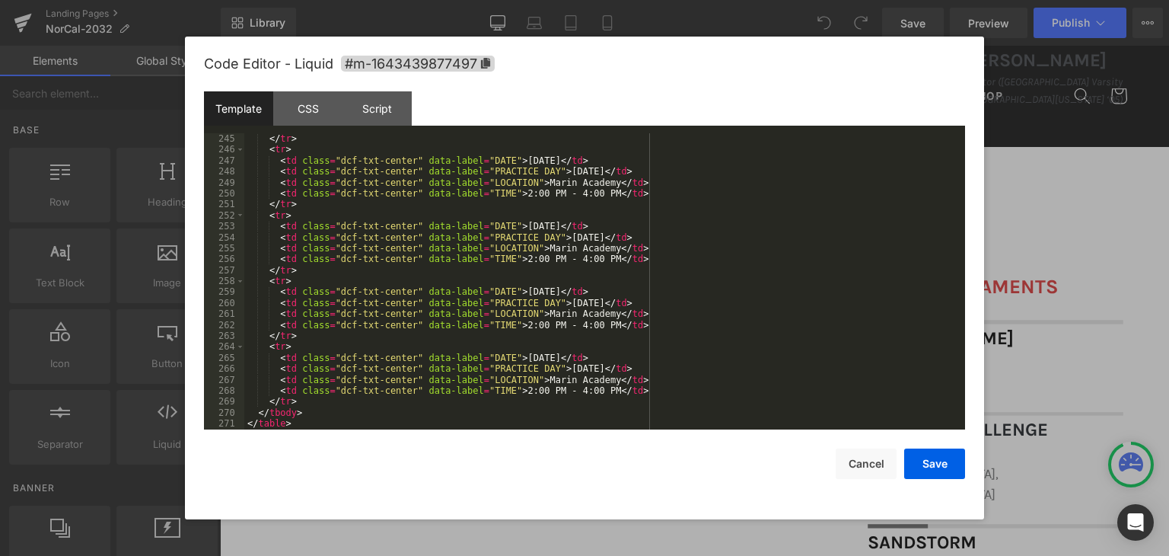
scroll to position [2673, 0]
click at [294, 424] on div "</ tr > < tr > < td class = "dcf-txt-center" data-label = "DATE" > November 23,…" at bounding box center [601, 292] width 715 height 318
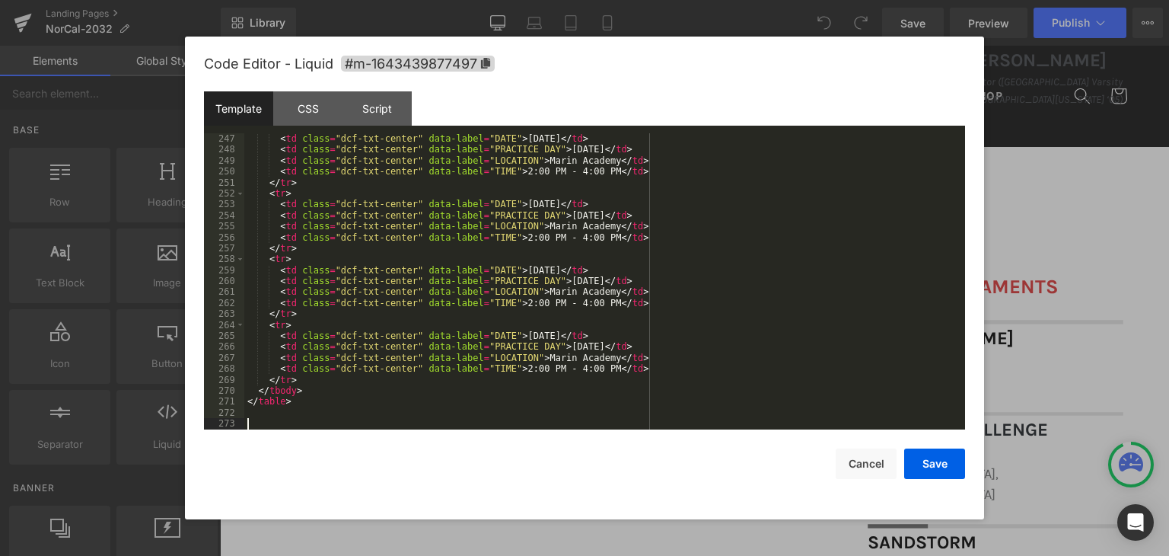
scroll to position [3243, 0]
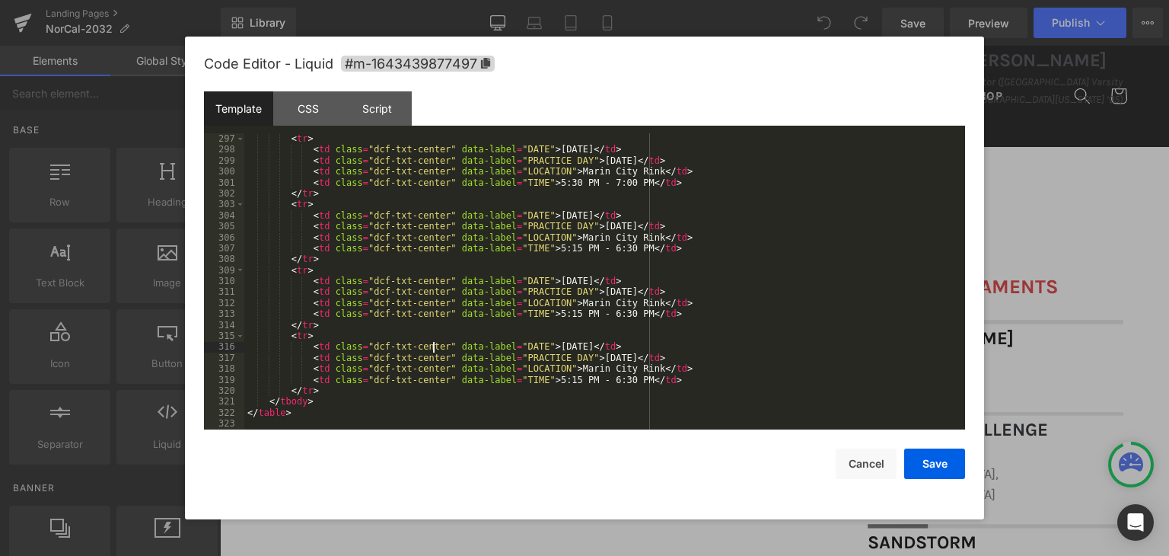
click at [435, 342] on div "< tr > < td class = "dcf-txt-center" data-label = "DATE" > October 8, 2025 </ t…" at bounding box center [601, 292] width 715 height 318
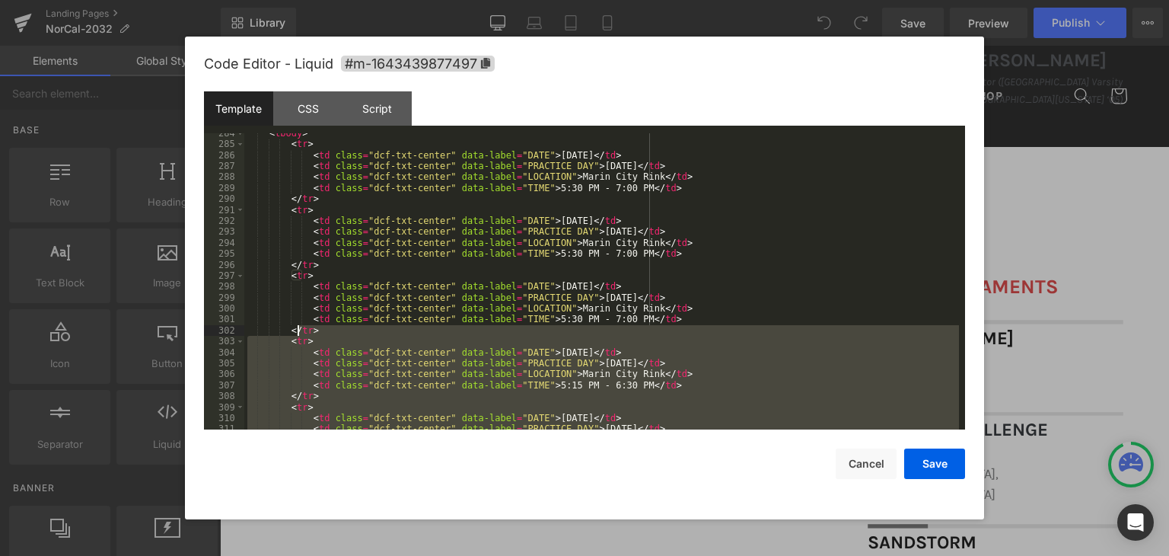
scroll to position [3015, 0]
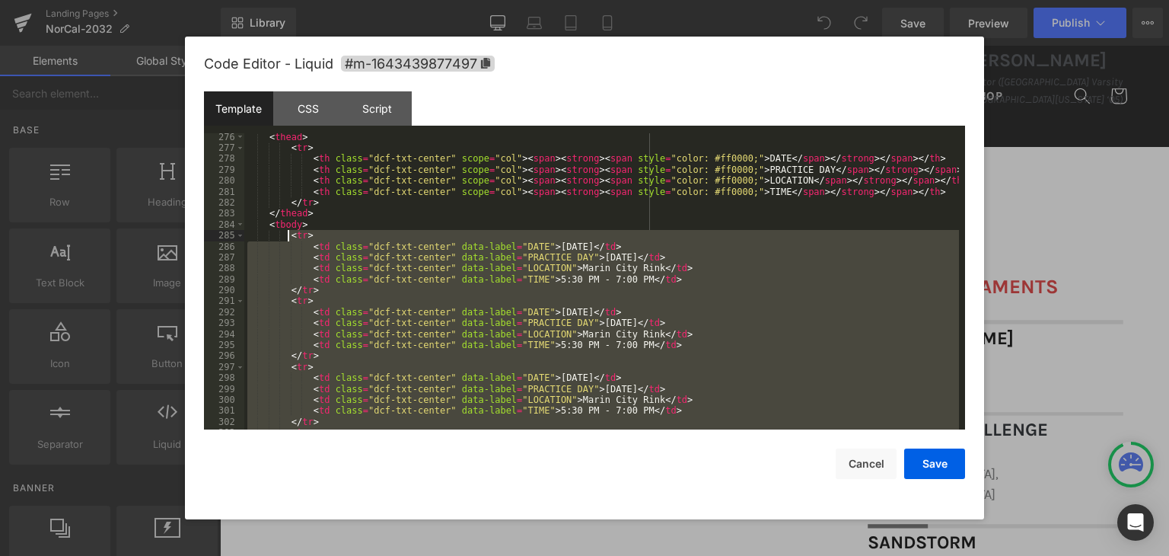
drag, startPoint x: 316, startPoint y: 390, endPoint x: 288, endPoint y: 240, distance: 153.3
click at [288, 240] on div "< thead > < tr > < th class = "dcf-txt-center" scope = "col" > < span > < stron…" at bounding box center [601, 291] width 715 height 318
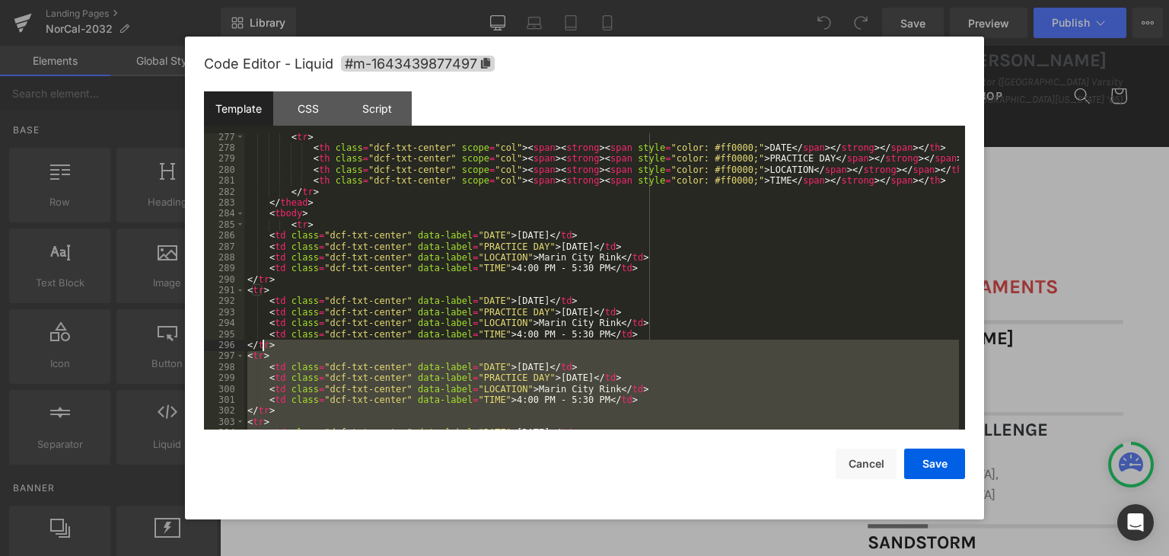
scroll to position [2980, 0]
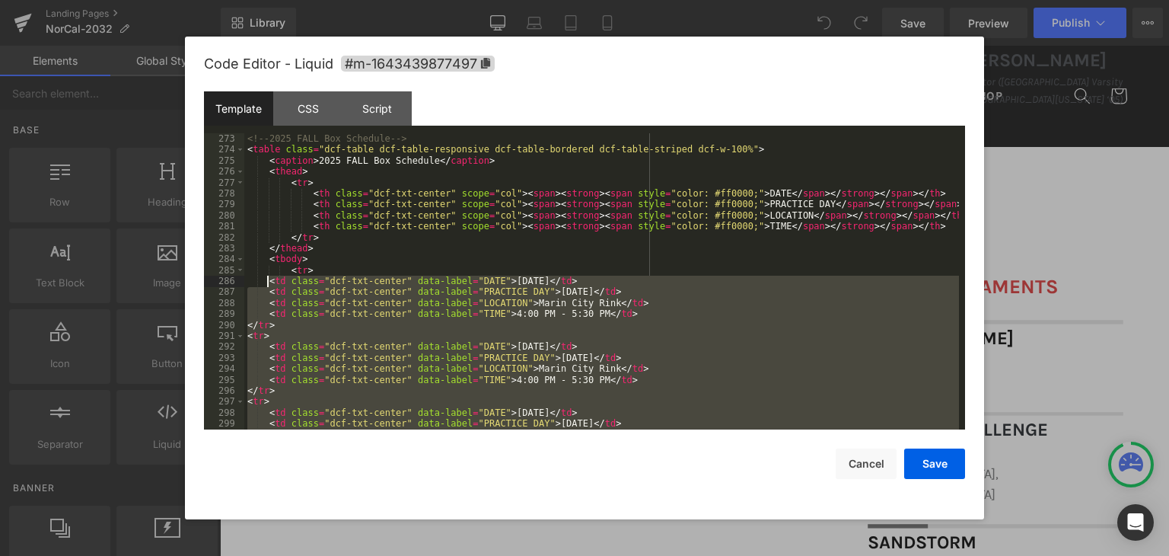
drag, startPoint x: 280, startPoint y: 382, endPoint x: 269, endPoint y: 284, distance: 98.8
click at [269, 284] on div "<!-- 2025 FALL Box Schedule --> < table class = "dcf-table dcf-table-responsive…" at bounding box center [601, 292] width 715 height 318
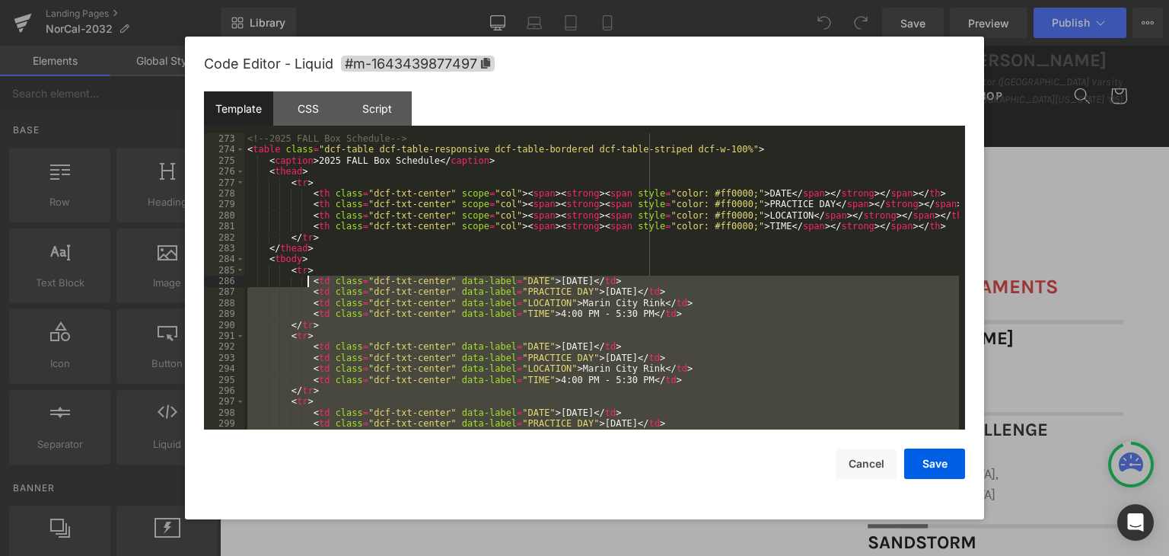
click at [346, 329] on div "<!-- 2025 FALL Box Schedule --> < table class = "dcf-table dcf-table-responsive…" at bounding box center [601, 281] width 715 height 296
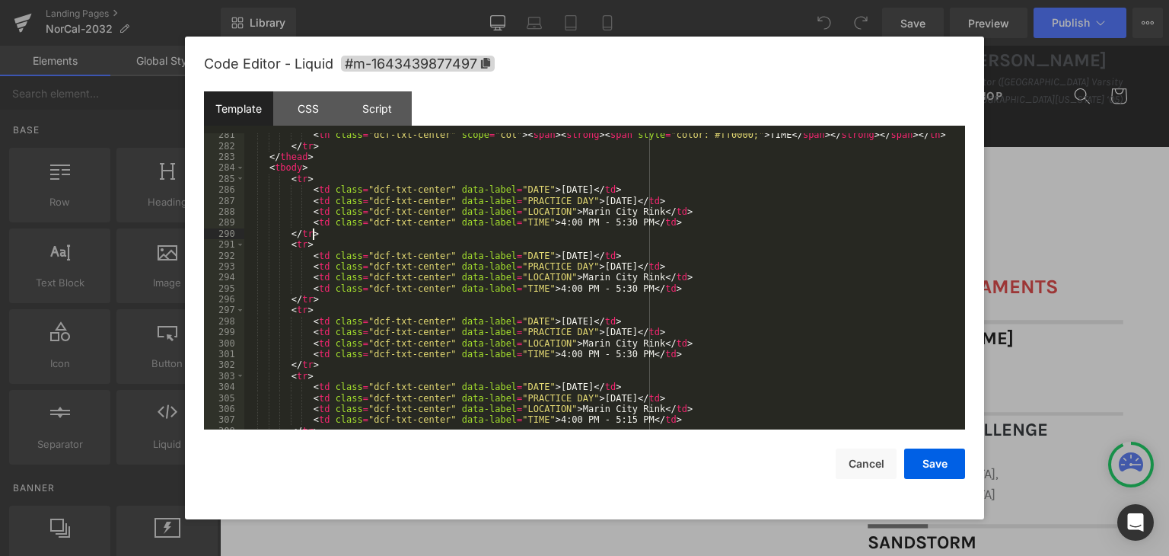
scroll to position [3071, 0]
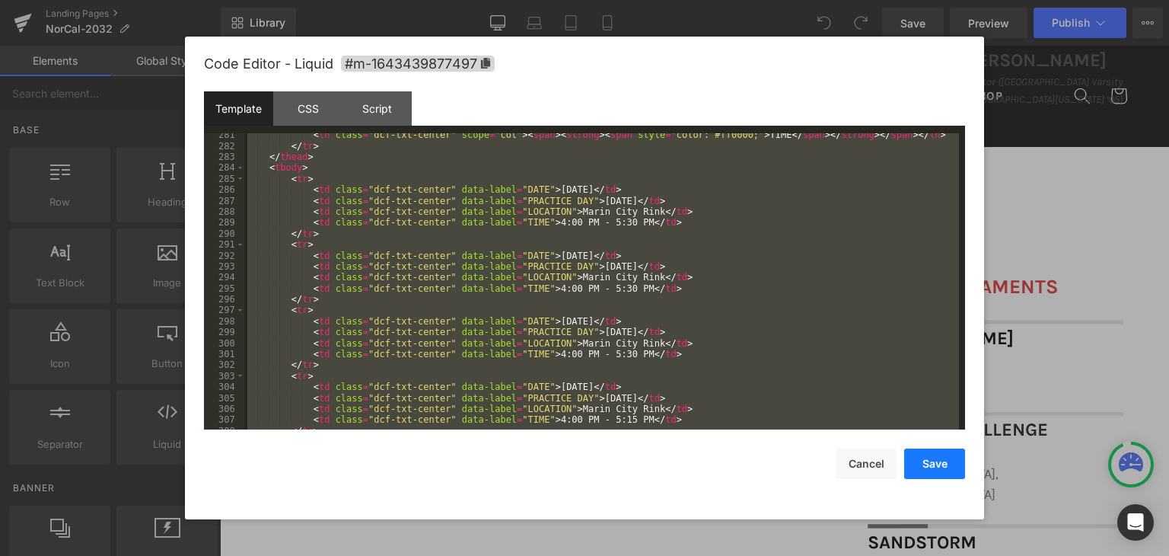
click at [945, 457] on button "Save" at bounding box center [934, 463] width 61 height 30
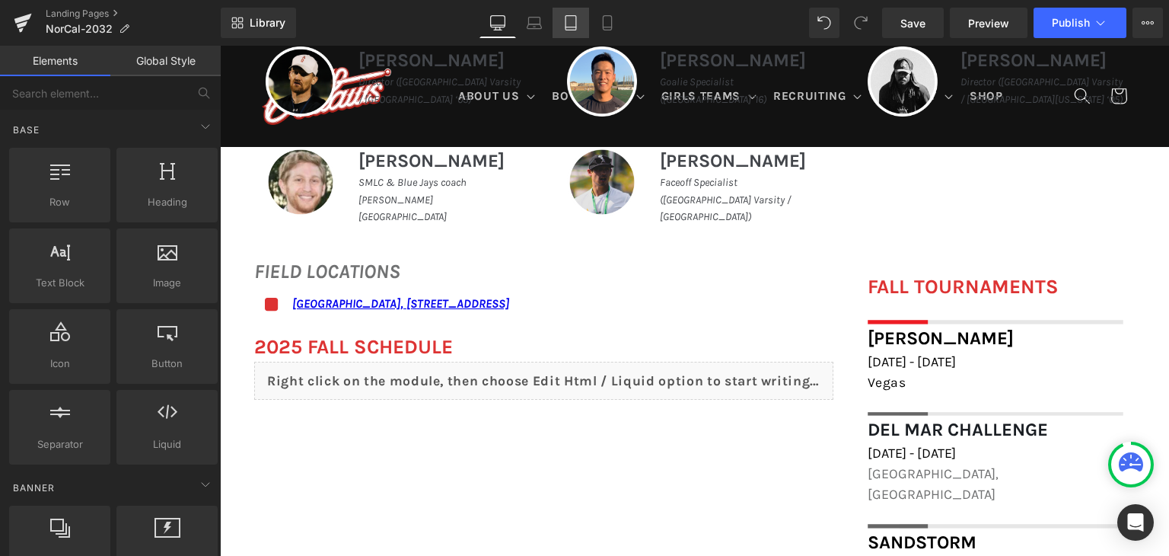
click at [578, 22] on icon at bounding box center [570, 22] width 15 height 15
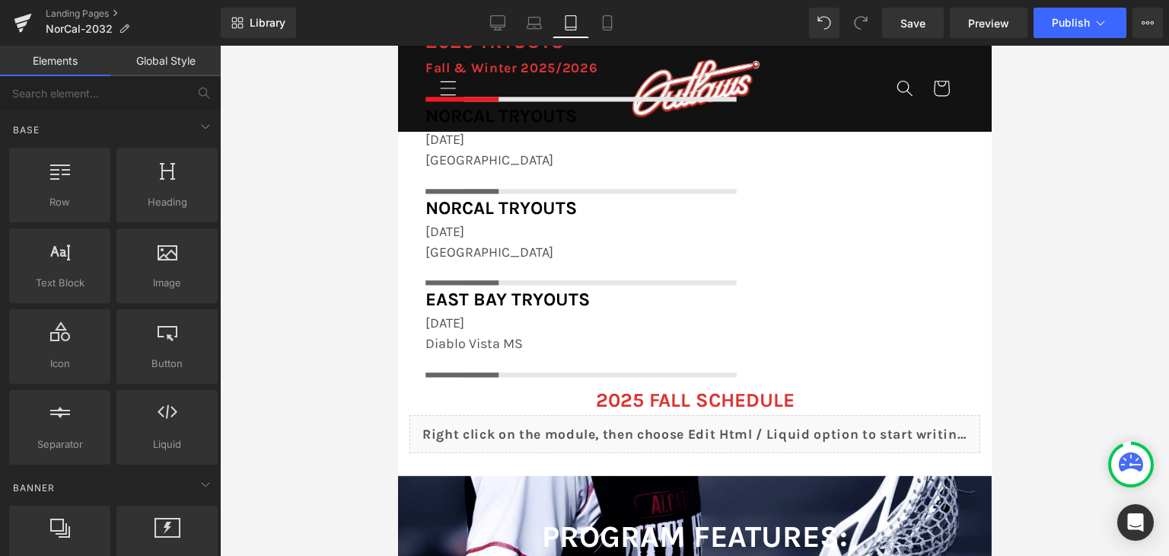
scroll to position [1888, 0]
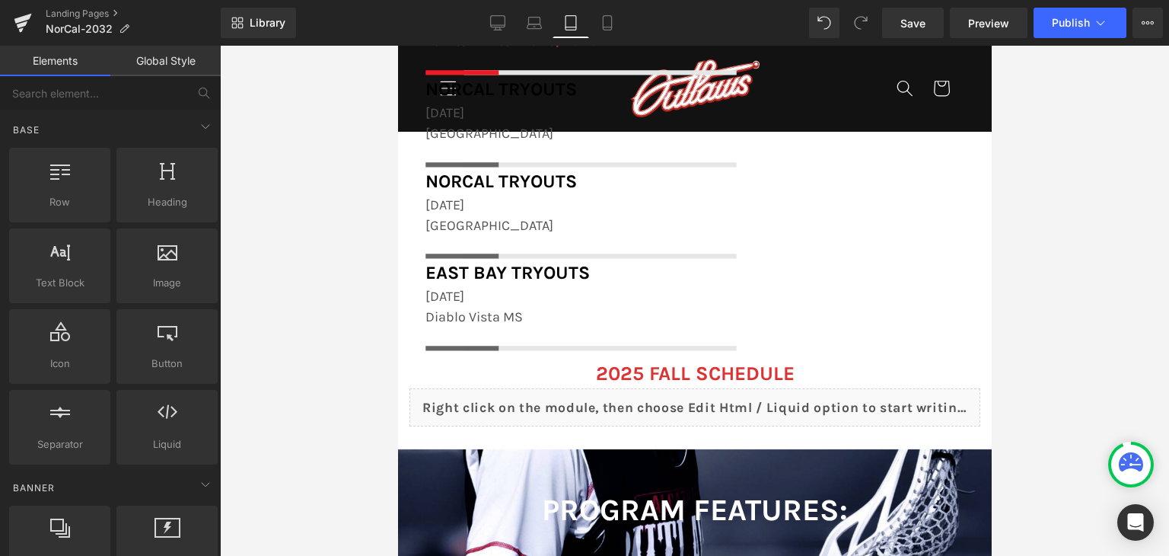
click at [767, 373] on b "2025 FALL Schedule" at bounding box center [694, 373] width 199 height 24
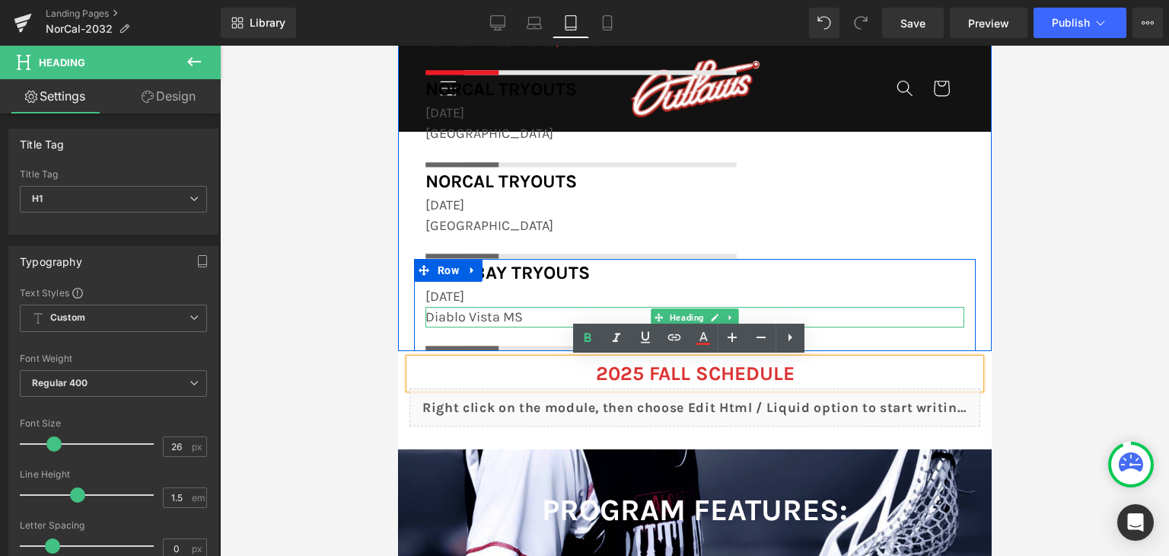
click at [898, 316] on h1 "Diablo Vista MS" at bounding box center [694, 317] width 539 height 21
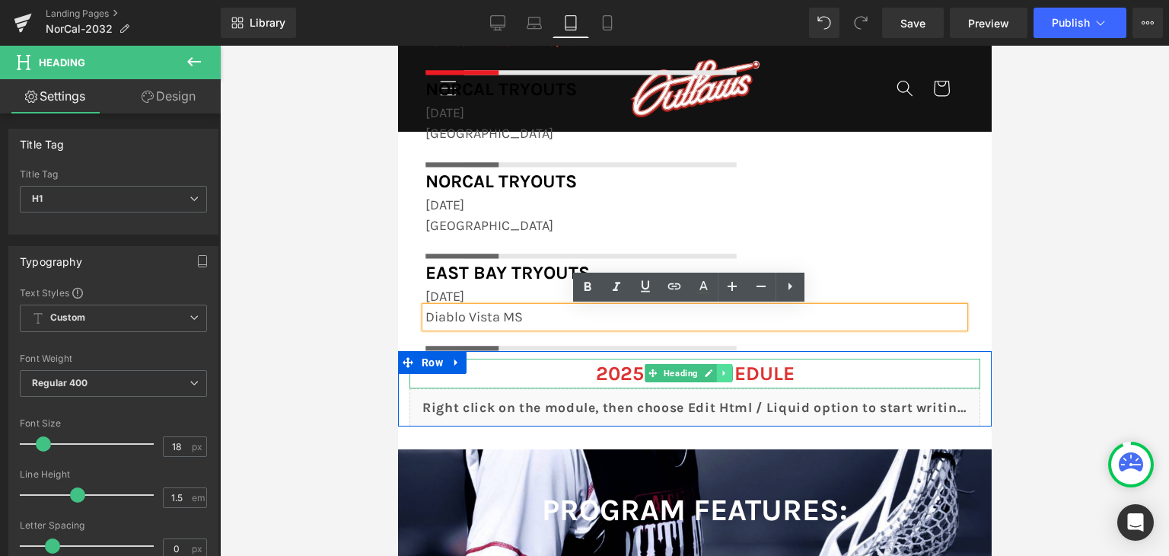
click at [725, 376] on icon at bounding box center [724, 372] width 8 height 9
click at [728, 372] on icon at bounding box center [732, 372] width 8 height 8
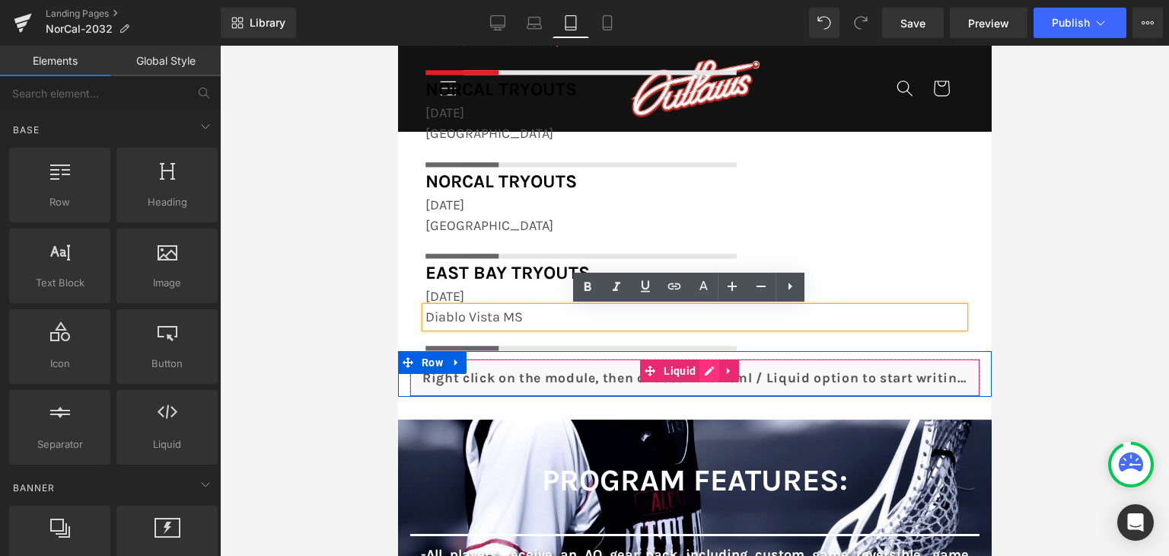
click at [713, 369] on div "Liquid" at bounding box center [694, 377] width 571 height 38
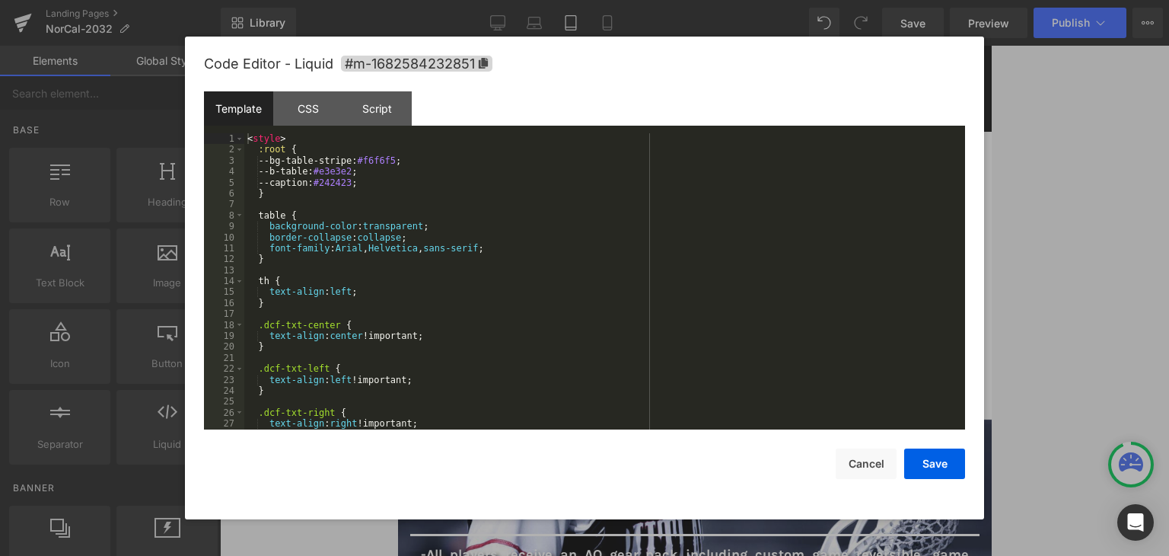
click at [710, 369] on div "< style > :root { --bg-table-stripe: #f6f6f5 ; --b-table: #e3e3e2 ; --caption: …" at bounding box center [601, 292] width 715 height 318
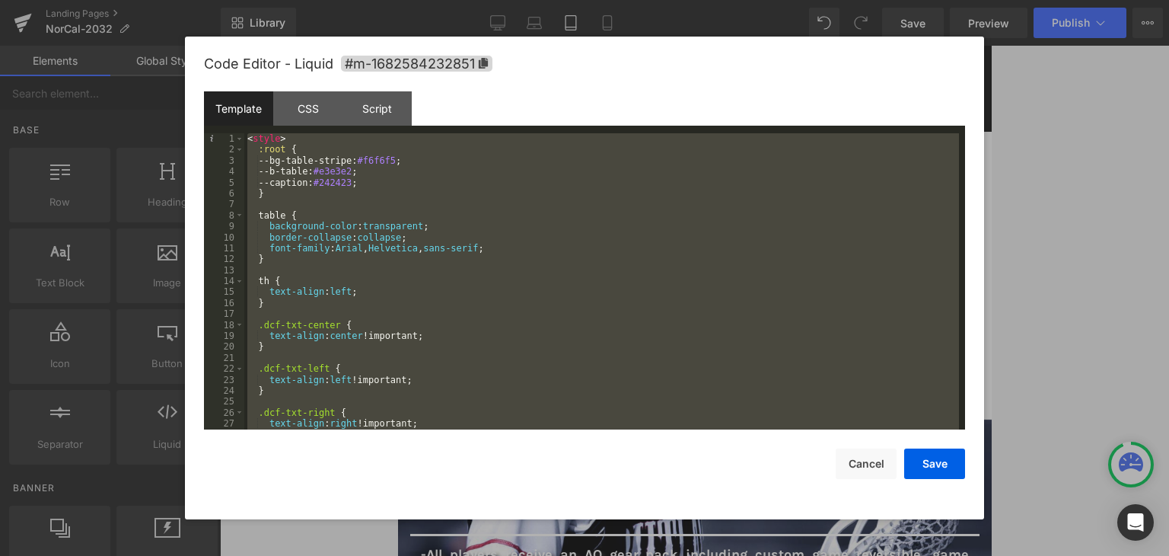
scroll to position [3254, 0]
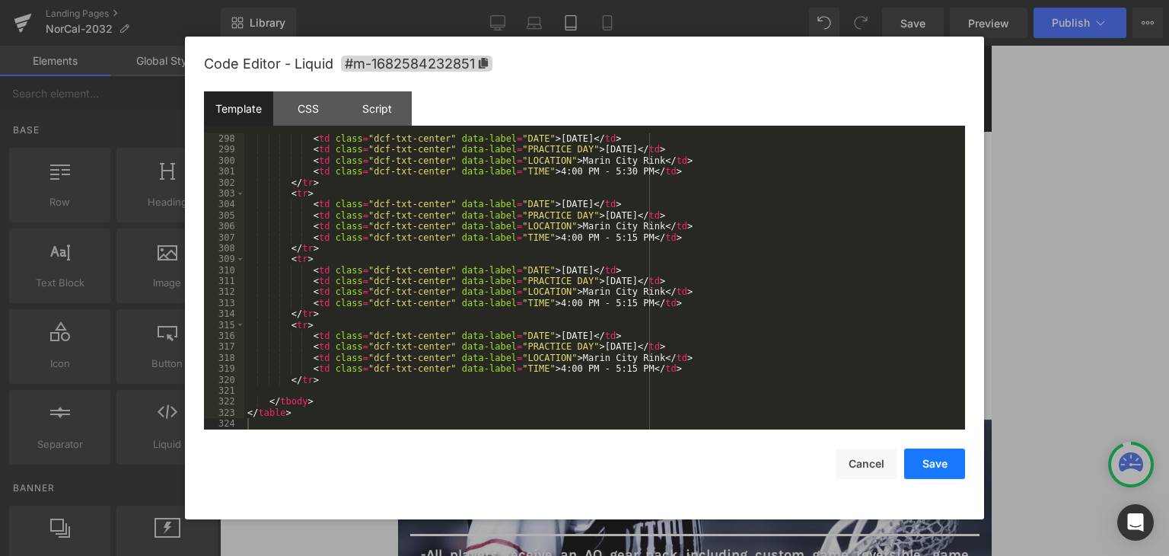
click at [929, 463] on button "Save" at bounding box center [934, 463] width 61 height 30
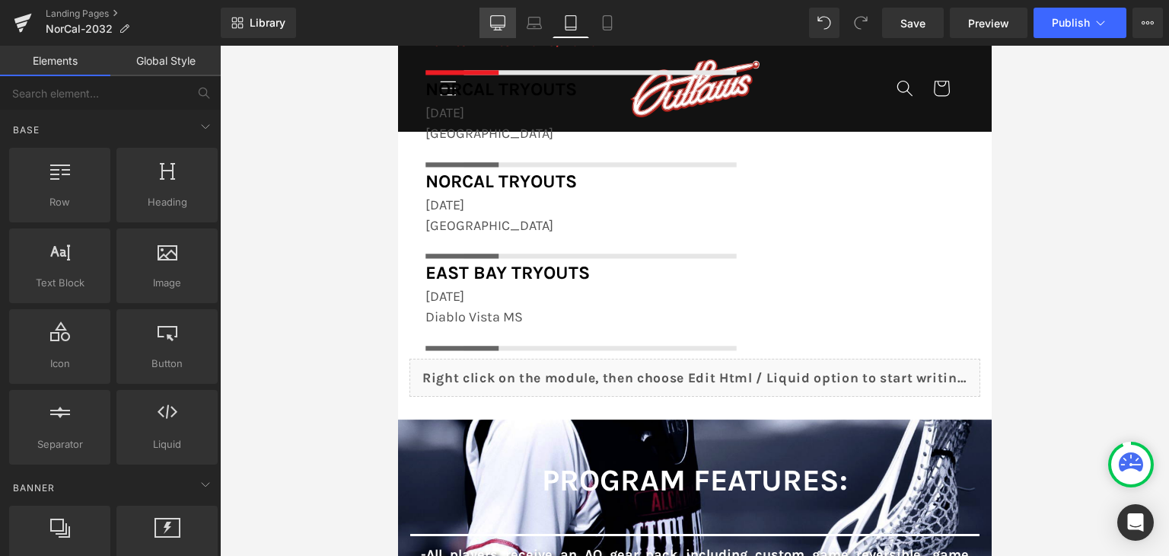
click at [504, 22] on icon at bounding box center [497, 22] width 15 height 15
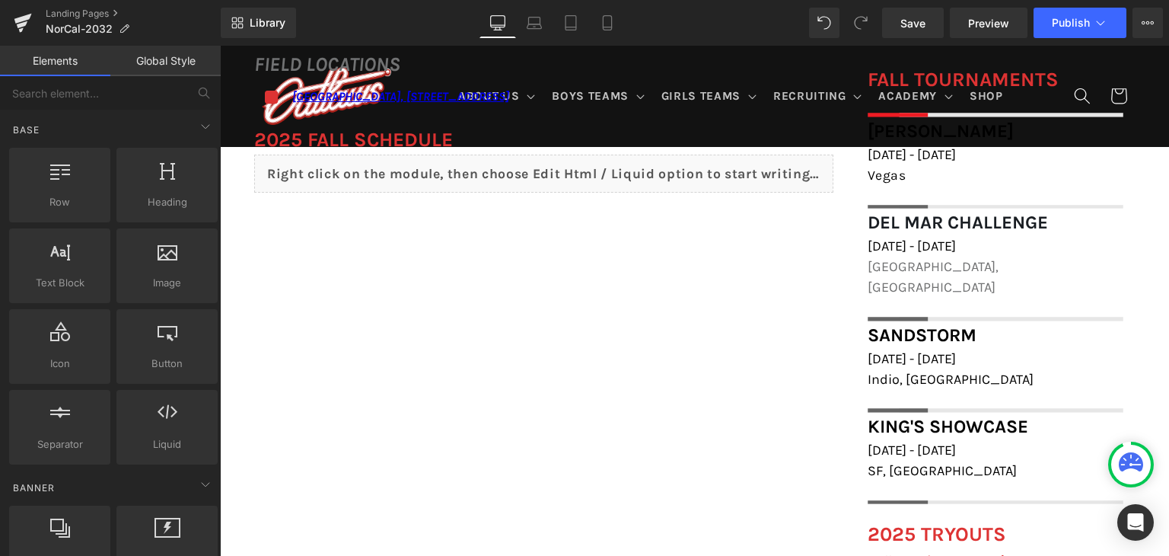
scroll to position [631, 0]
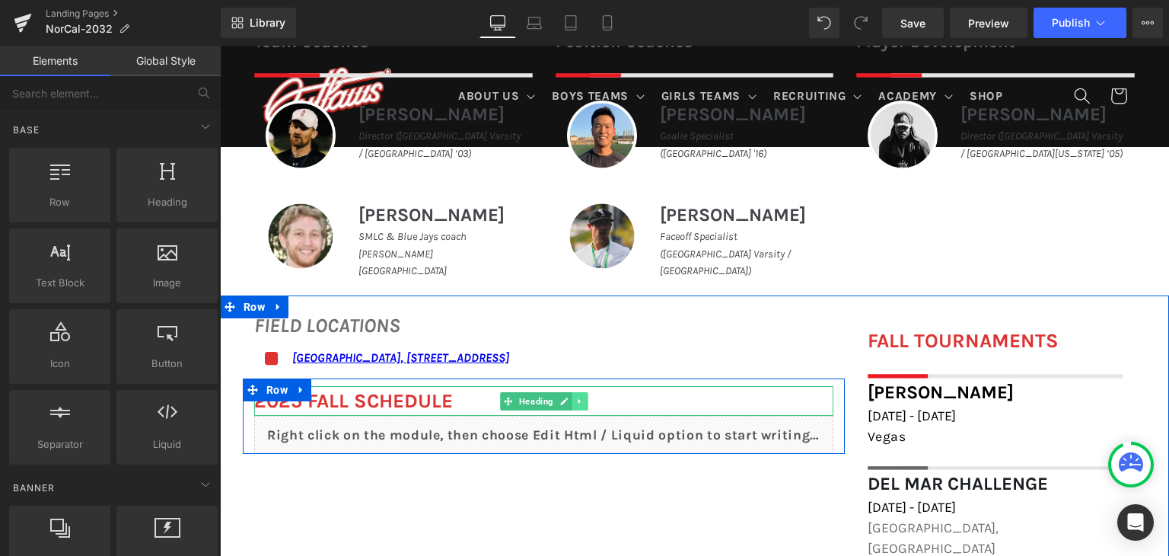
click at [578, 400] on icon at bounding box center [579, 400] width 2 height 5
click at [584, 398] on icon at bounding box center [588, 400] width 8 height 8
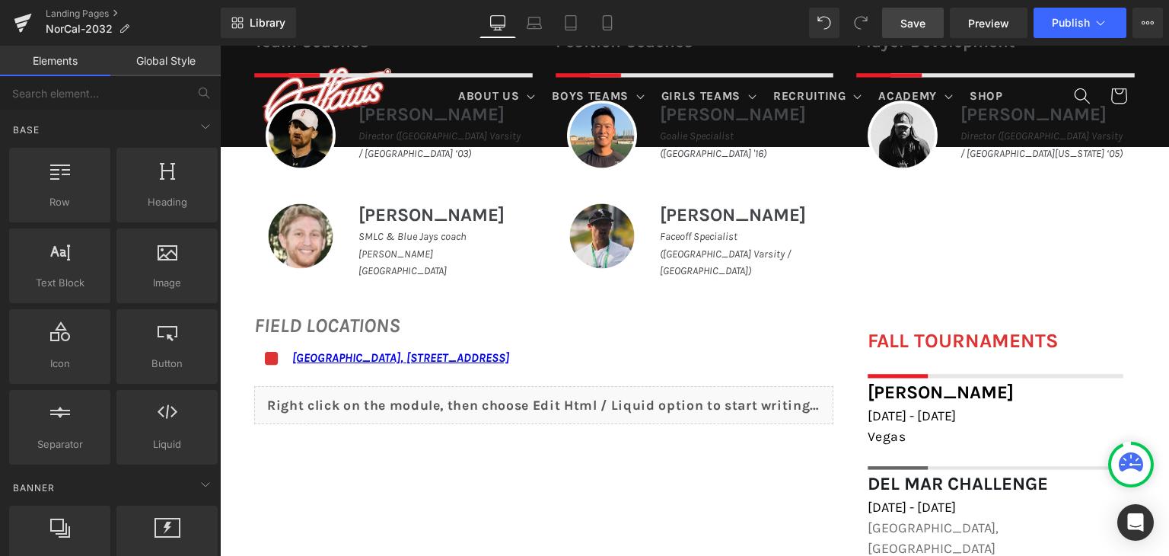
click at [927, 16] on link "Save" at bounding box center [913, 23] width 62 height 30
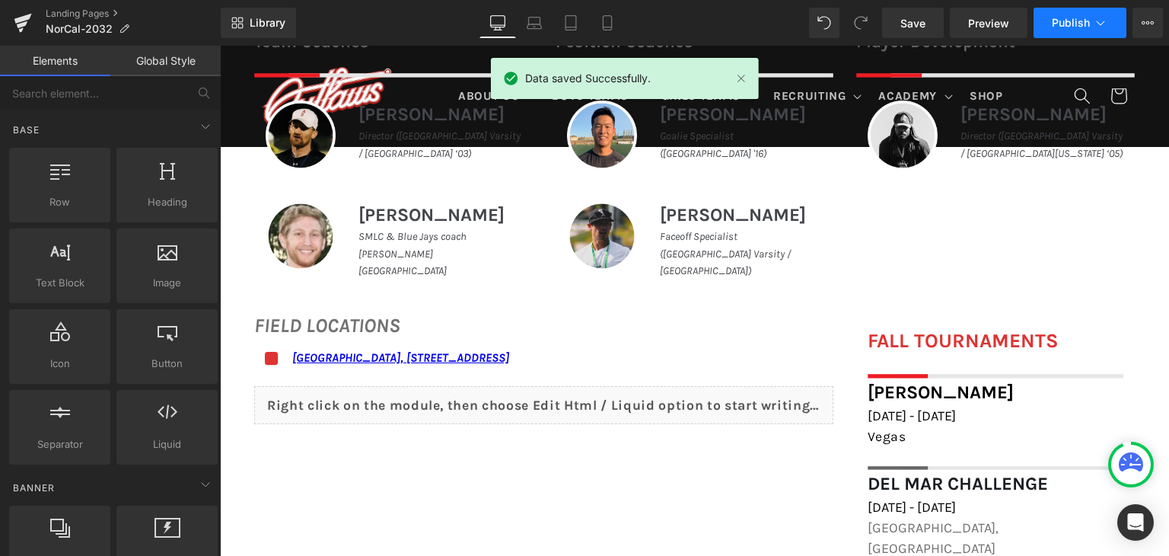
click at [1062, 24] on span "Publish" at bounding box center [1071, 23] width 38 height 12
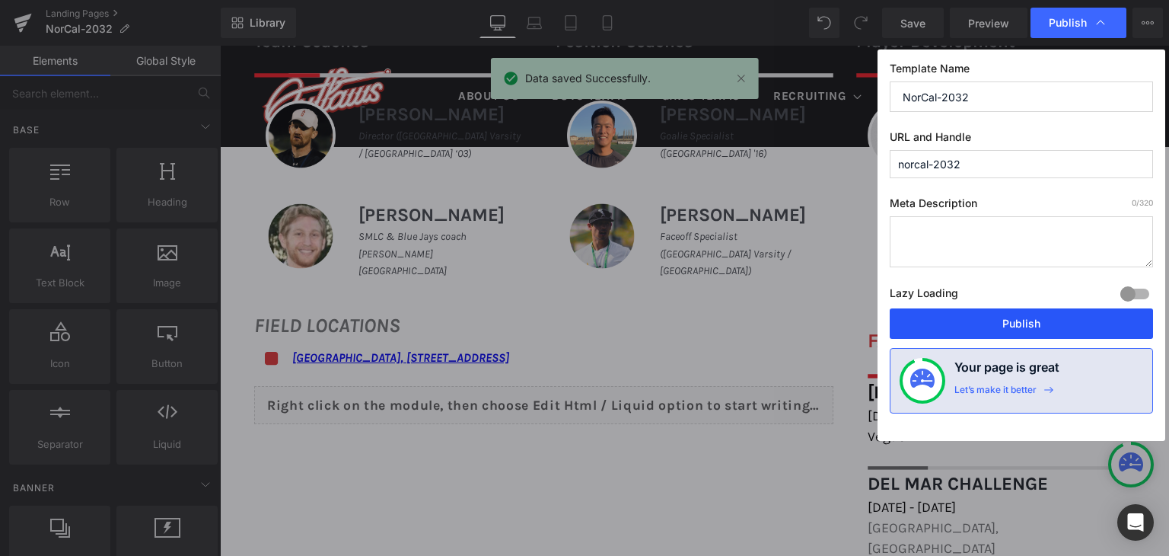
click at [1036, 323] on button "Publish" at bounding box center [1021, 323] width 263 height 30
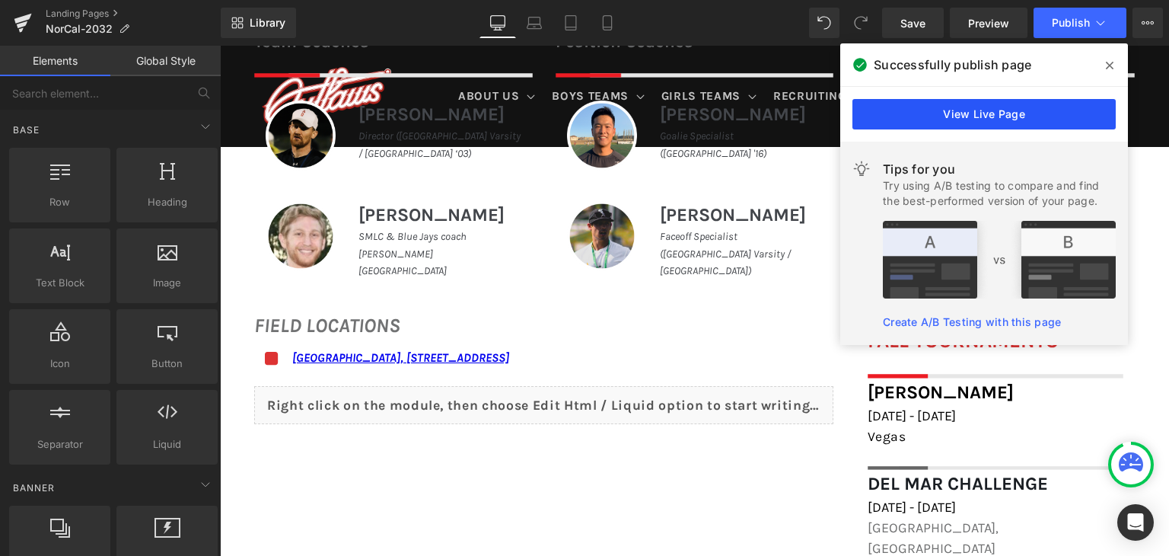
click at [947, 112] on link "View Live Page" at bounding box center [983, 114] width 263 height 30
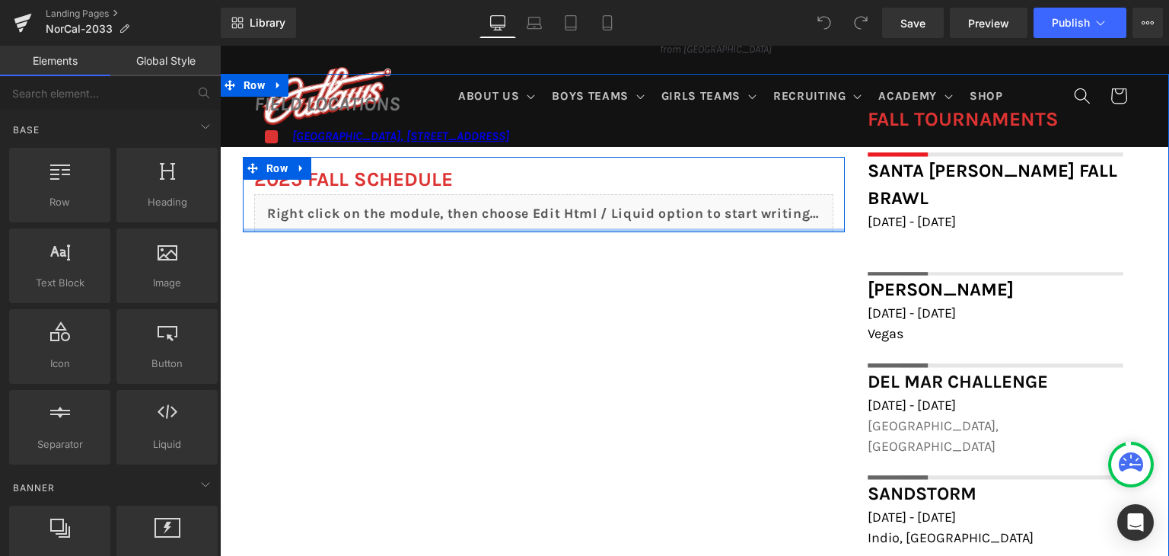
scroll to position [913, 0]
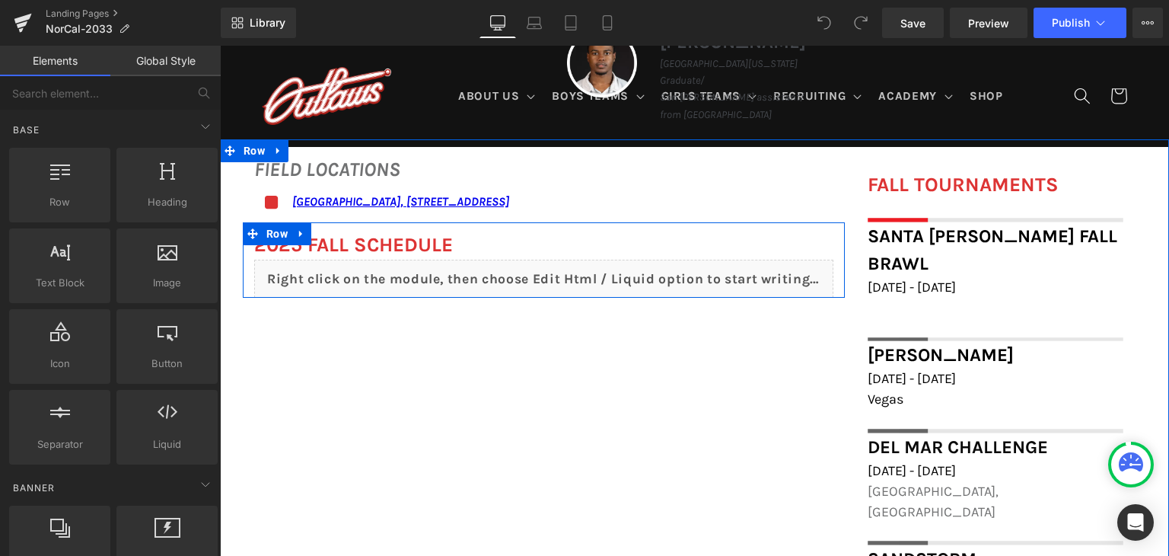
click at [431, 238] on b "2025 FALL Schedule" at bounding box center [353, 245] width 199 height 24
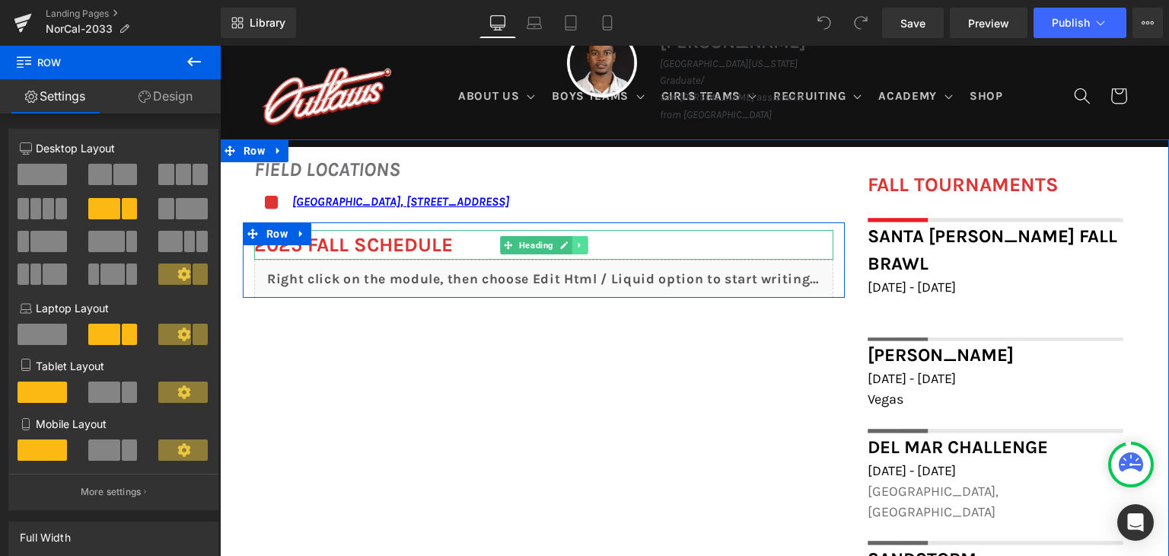
click at [578, 244] on icon at bounding box center [579, 244] width 2 height 5
click at [584, 244] on icon at bounding box center [588, 244] width 8 height 8
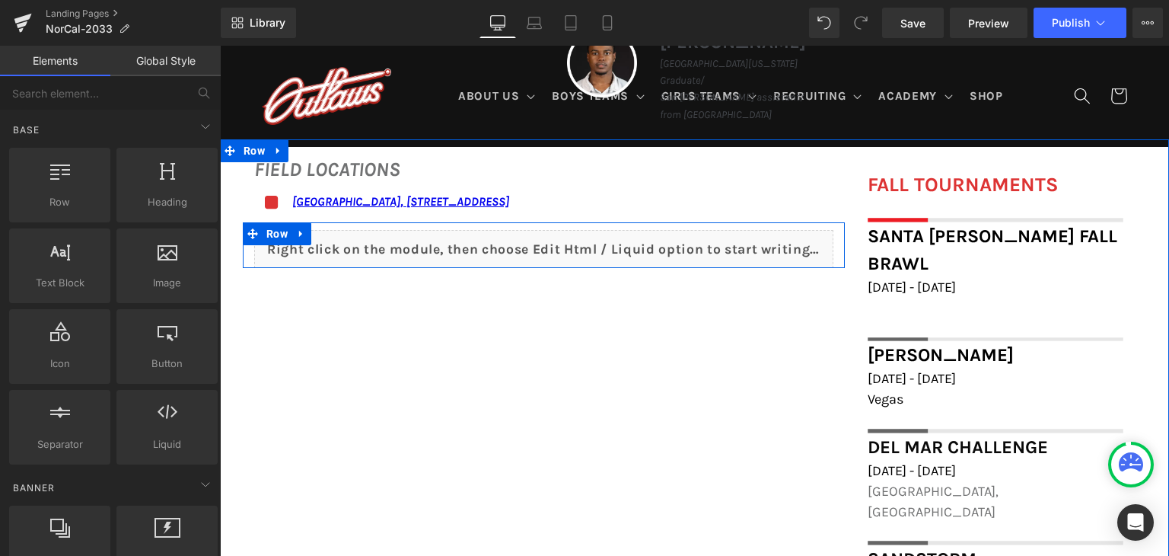
click at [560, 241] on div "Liquid" at bounding box center [543, 249] width 579 height 38
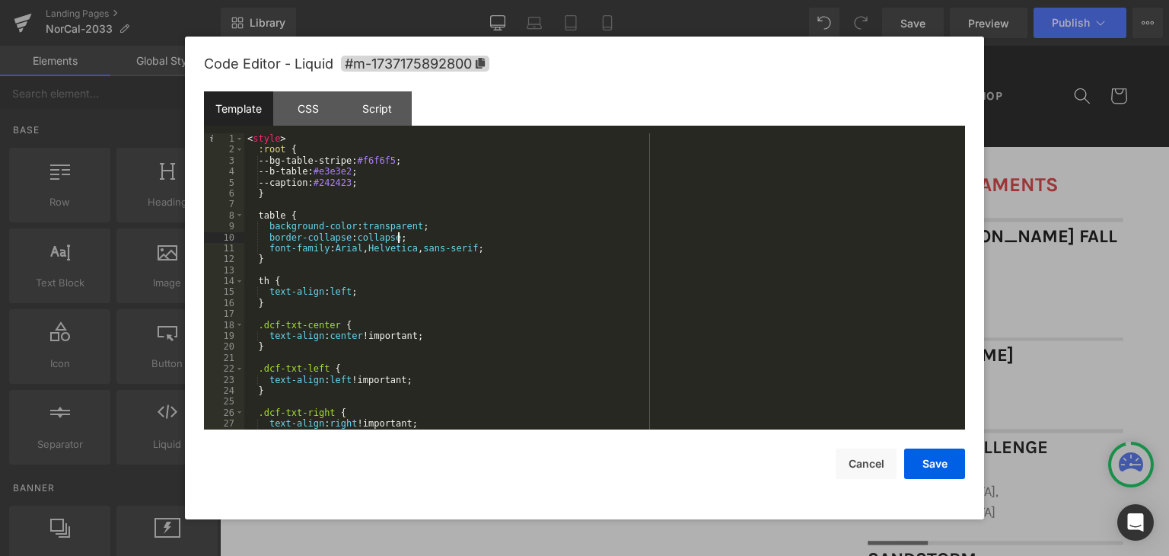
click at [560, 241] on div "< style > :root { --bg-table-stripe: #f6f6f5 ; --b-table: #e3e3e2 ; --caption: …" at bounding box center [601, 292] width 715 height 318
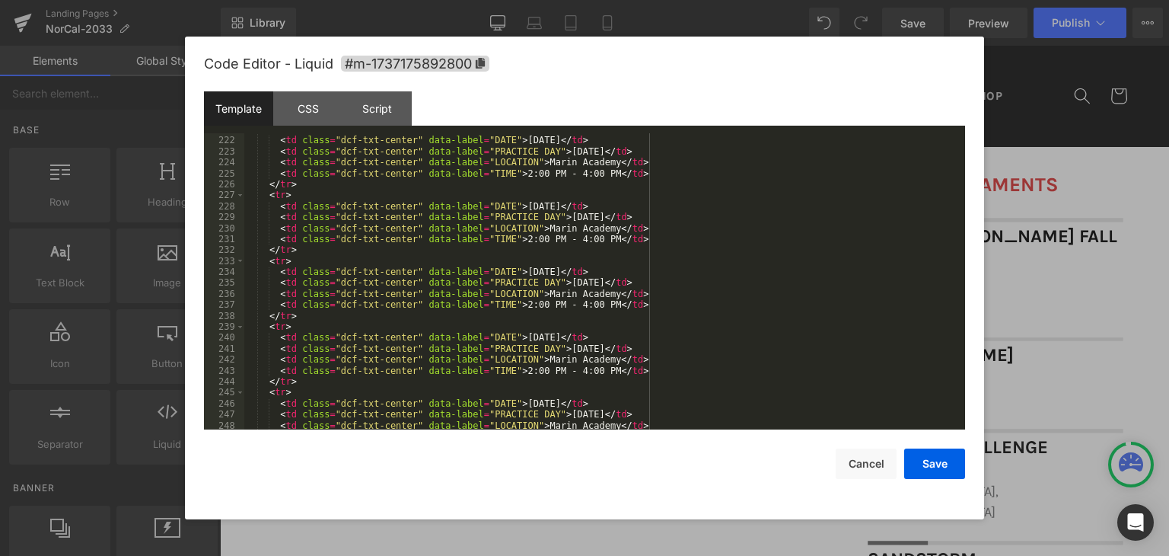
scroll to position [2597, 0]
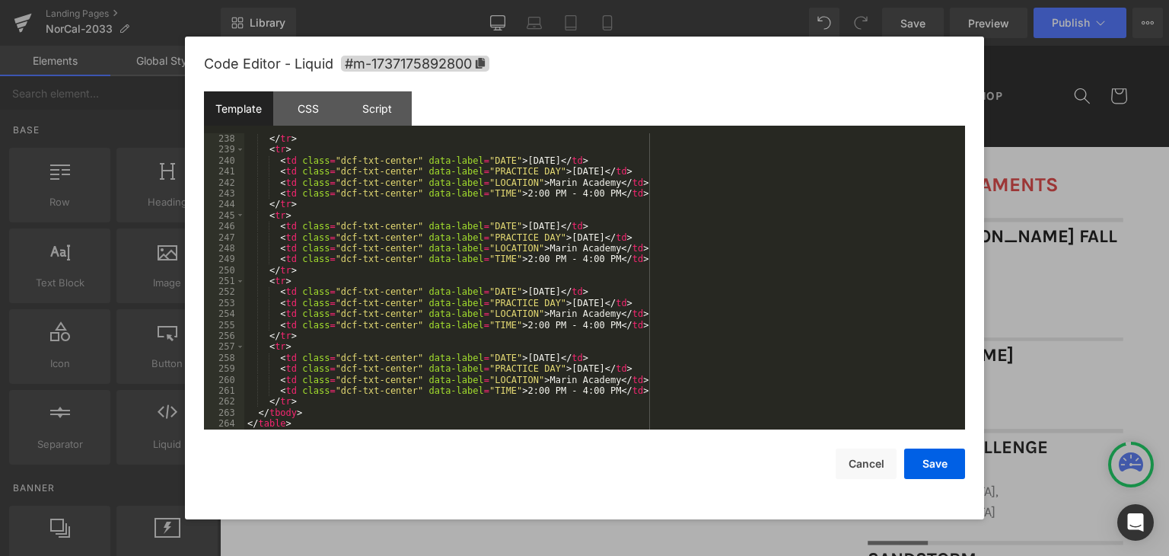
click at [295, 424] on div "</ tr > < tr > < td class = "dcf-txt-center" data-label = "DATE" > November 23,…" at bounding box center [601, 292] width 715 height 318
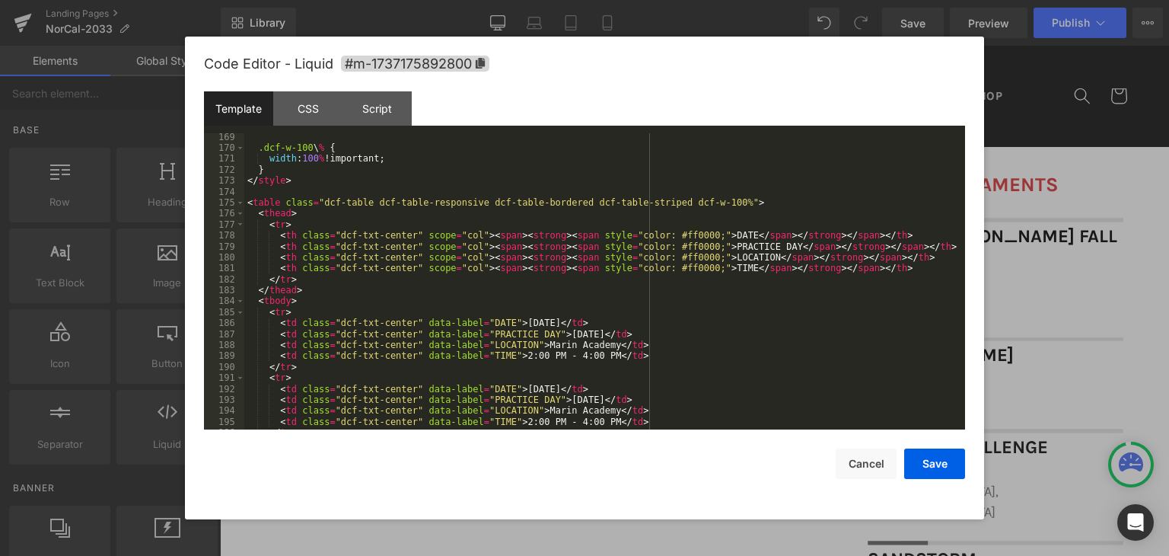
scroll to position [1751, 0]
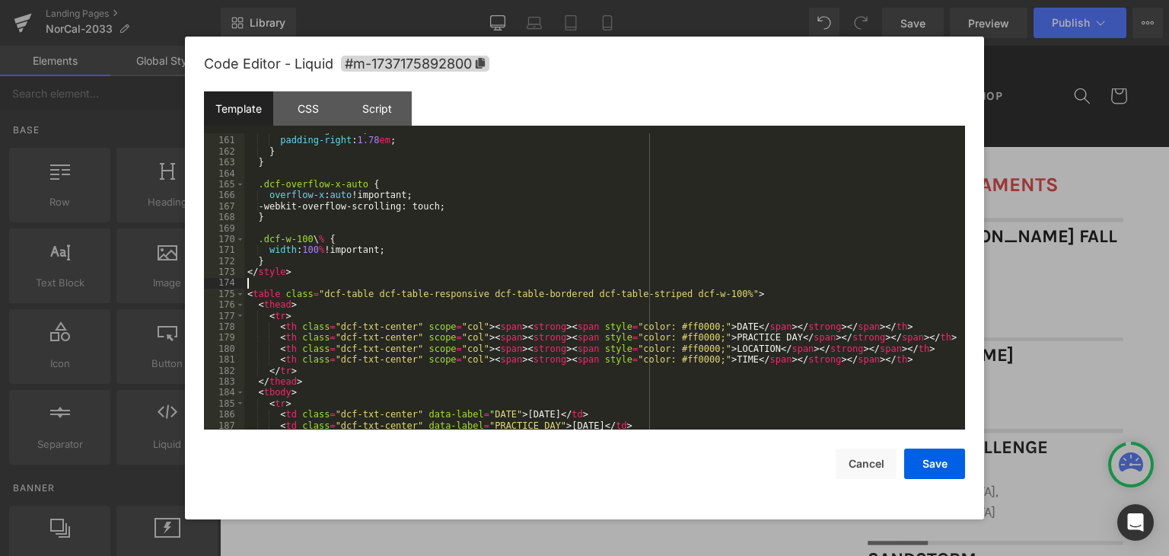
click at [750, 288] on div "font-weight : 700 ; padding-right : 1.78 em ; } } .dcf-overflow-x-auto { overfl…" at bounding box center [601, 283] width 715 height 318
click at [738, 293] on div "font-weight : 700 ; padding-right : 1.78 em ; } } .dcf-overflow-x-auto { overfl…" at bounding box center [601, 283] width 715 height 318
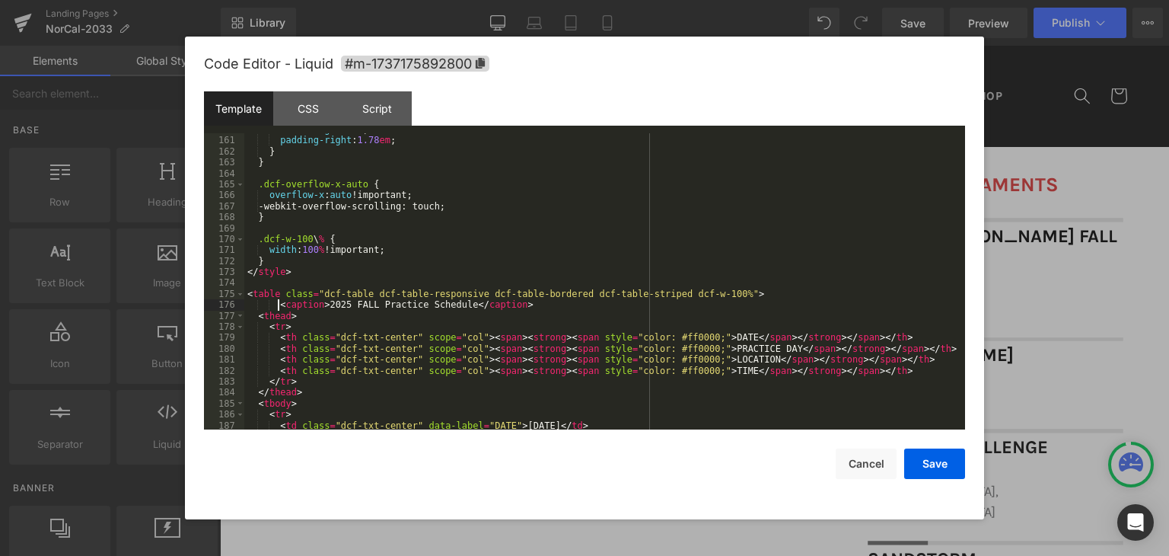
click at [277, 304] on div "font-weight : 700 ; padding-right : 1.78 em ; } } .dcf-overflow-x-auto { overfl…" at bounding box center [601, 283] width 715 height 318
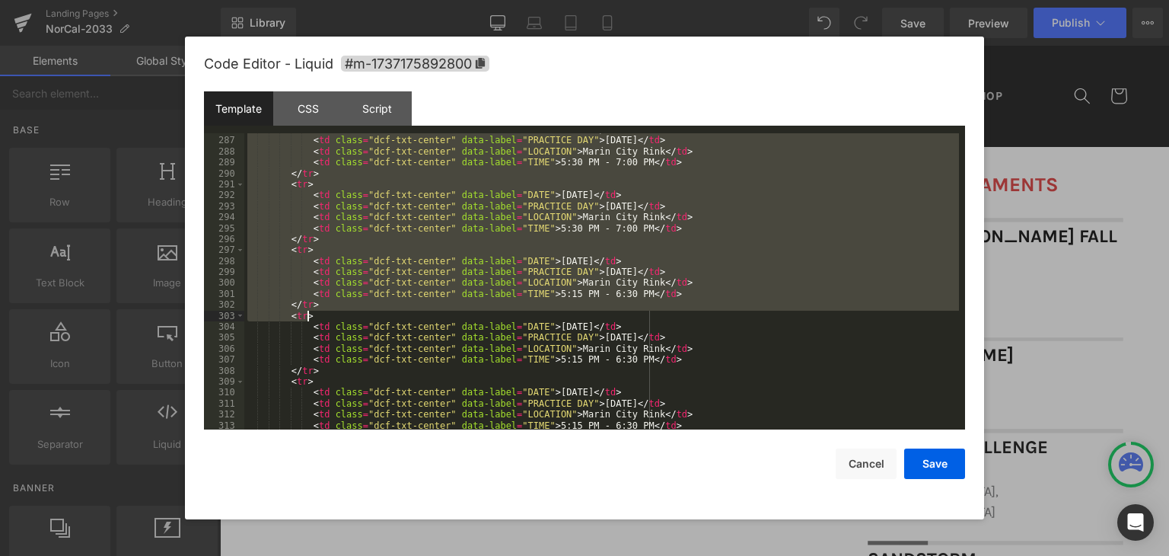
scroll to position [3178, 0]
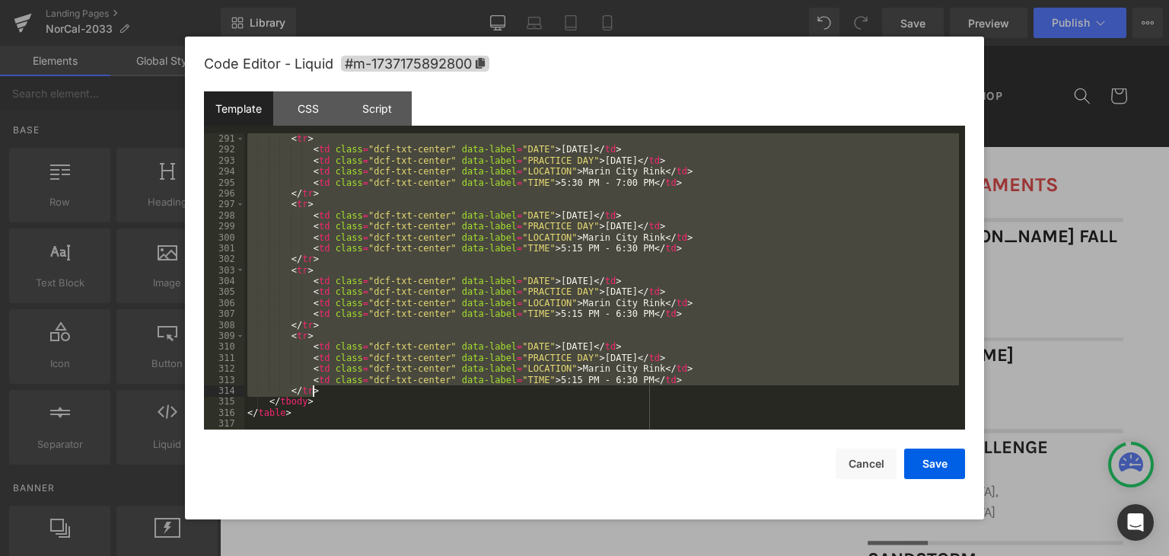
drag, startPoint x: 286, startPoint y: 233, endPoint x: 404, endPoint y: 412, distance: 214.2
click at [335, 389] on div "< tr > < td class = "dcf-txt-center" data-label = "DATE" > October 8, 2025 </ t…" at bounding box center [601, 292] width 715 height 318
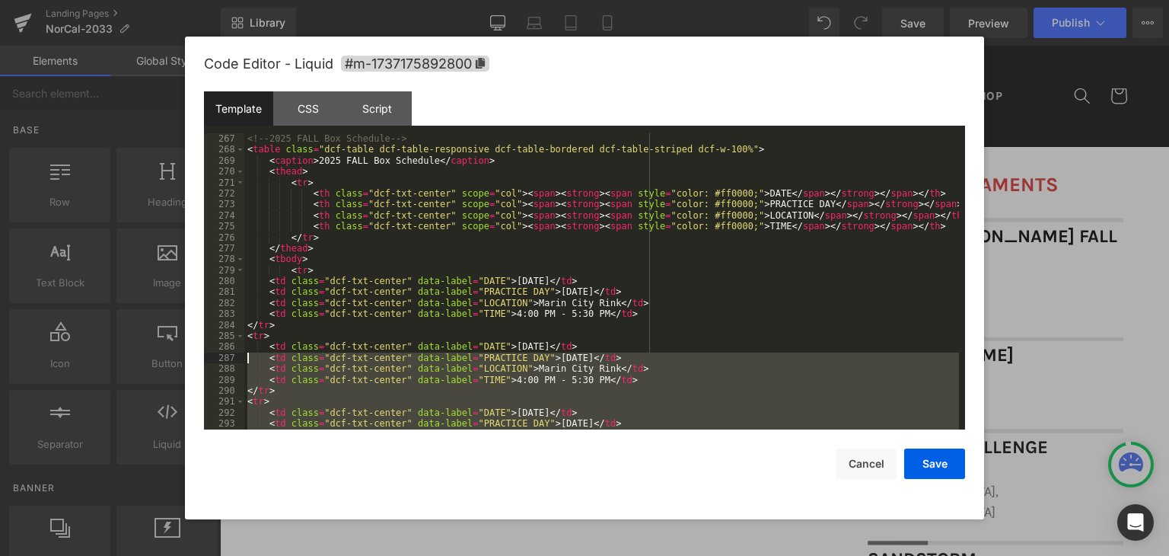
scroll to position [2915, 0]
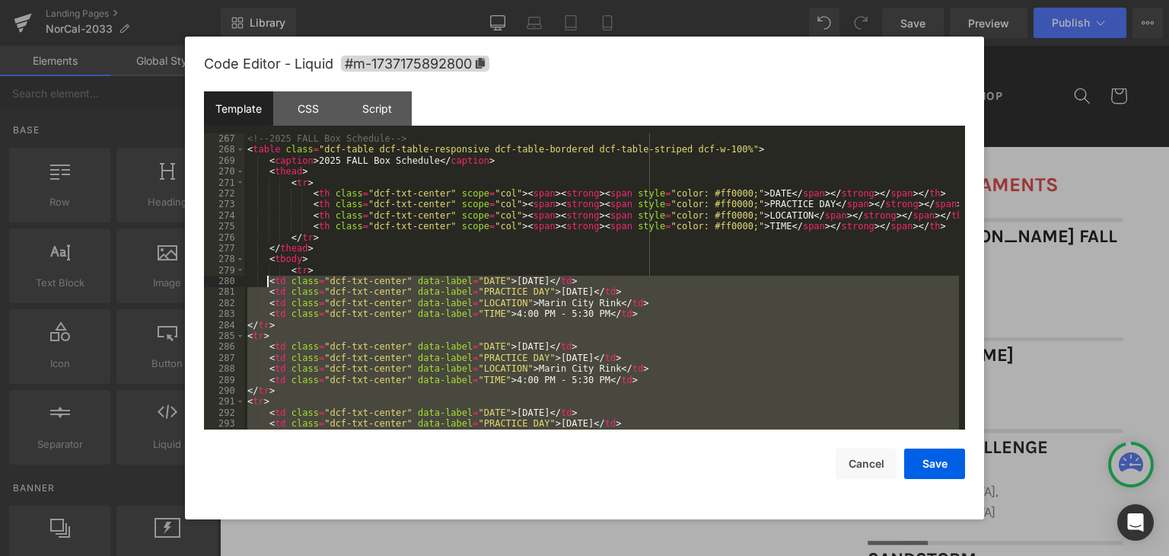
drag, startPoint x: 281, startPoint y: 377, endPoint x: 273, endPoint y: 284, distance: 93.9
click at [267, 282] on div "<!-- 2025 FALL Box Schedule --> < table class = "dcf-table dcf-table-responsive…" at bounding box center [601, 292] width 715 height 318
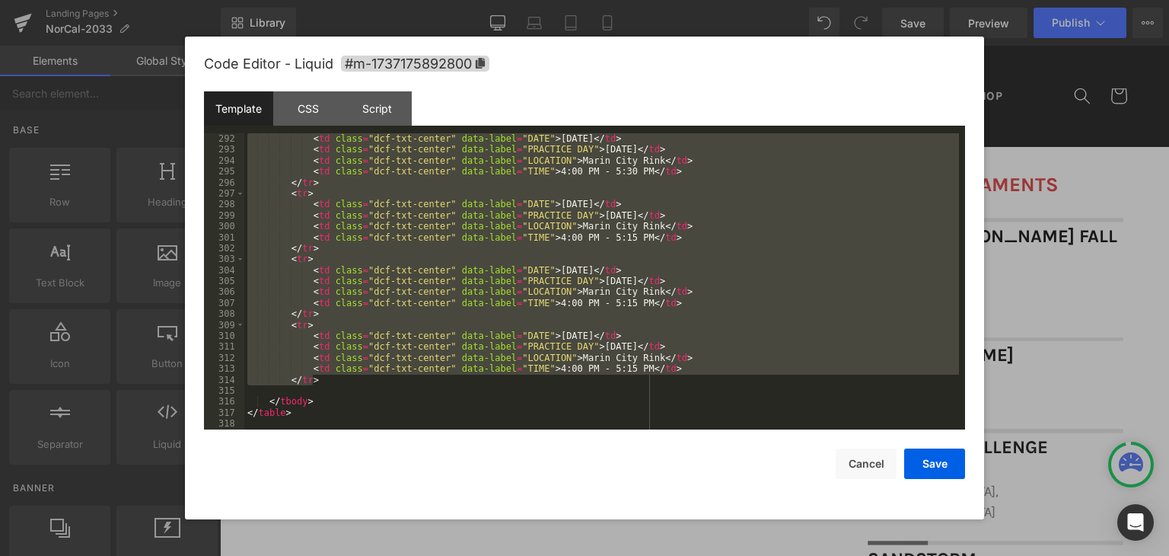
scroll to position [3189, 0]
click at [324, 384] on div "< td class = "dcf-txt-center" data-label = "DATE" > October 8, 2025 </ td > < t…" at bounding box center [601, 281] width 715 height 296
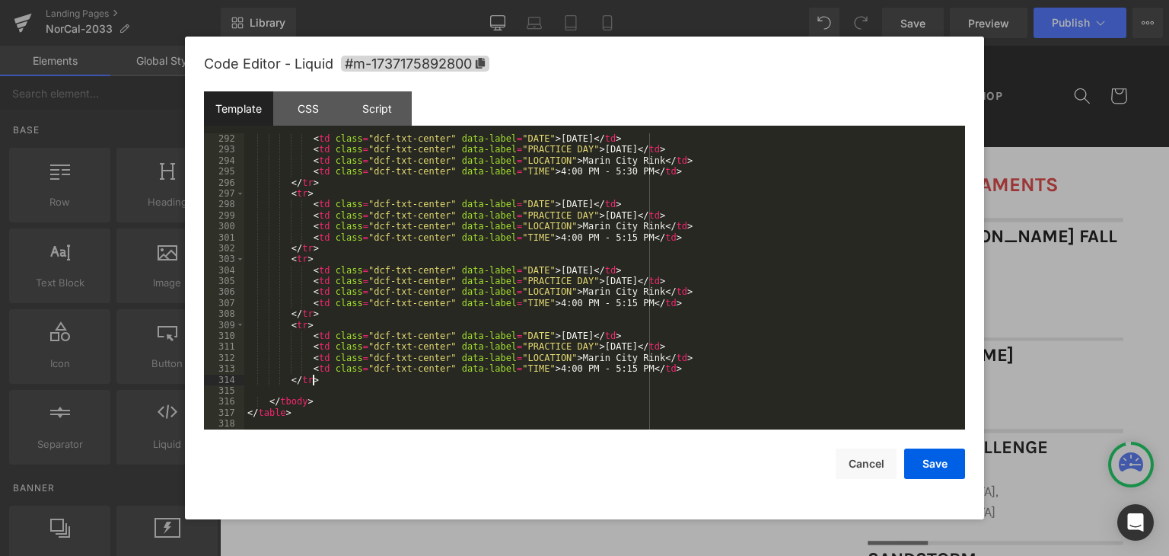
scroll to position [3178, 0]
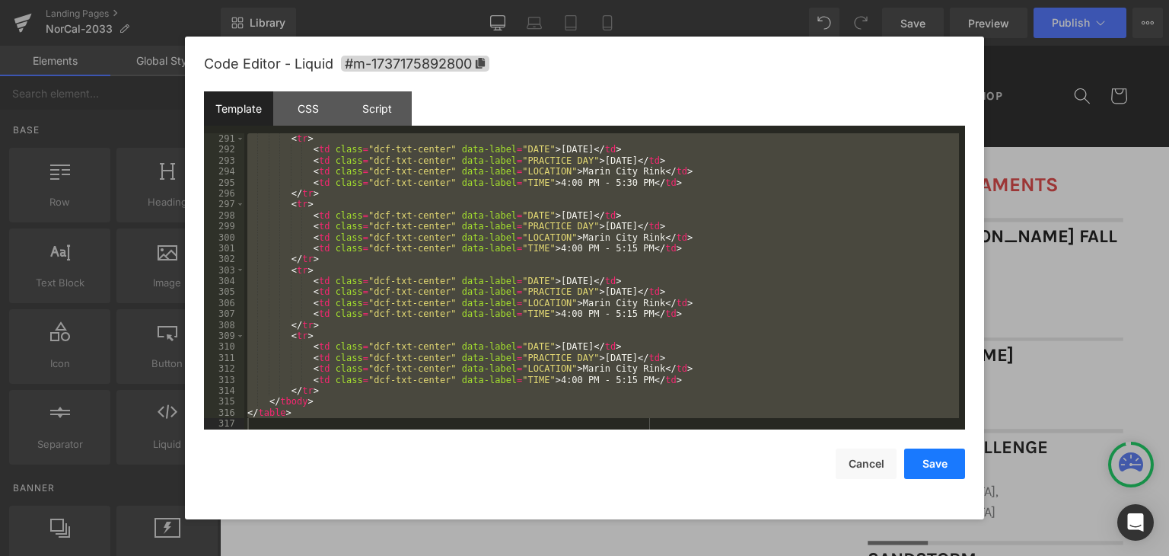
click at [935, 462] on button "Save" at bounding box center [934, 463] width 61 height 30
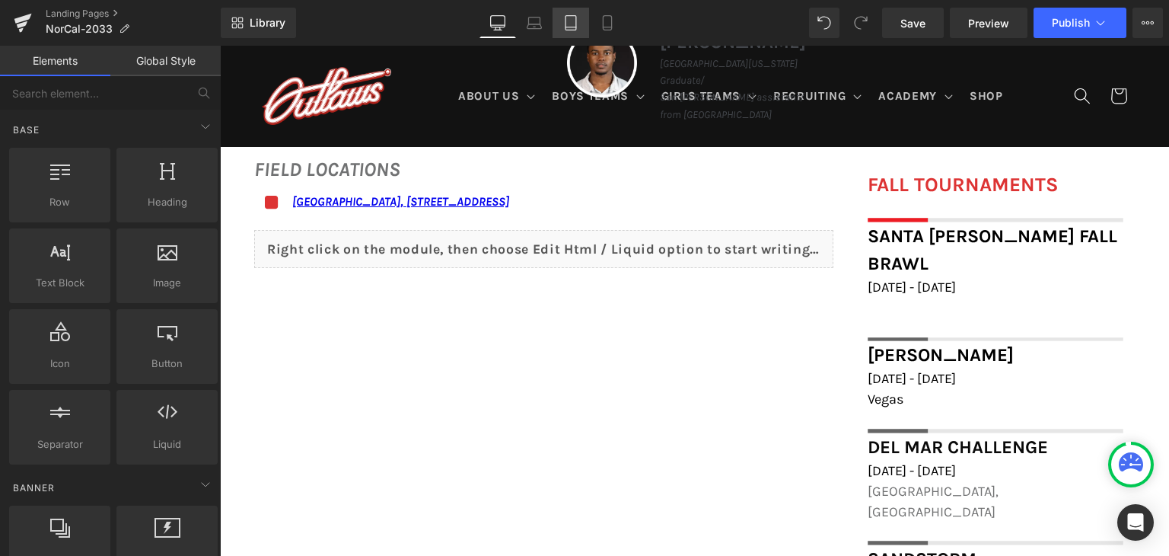
click at [581, 26] on link "Tablet" at bounding box center [571, 23] width 37 height 30
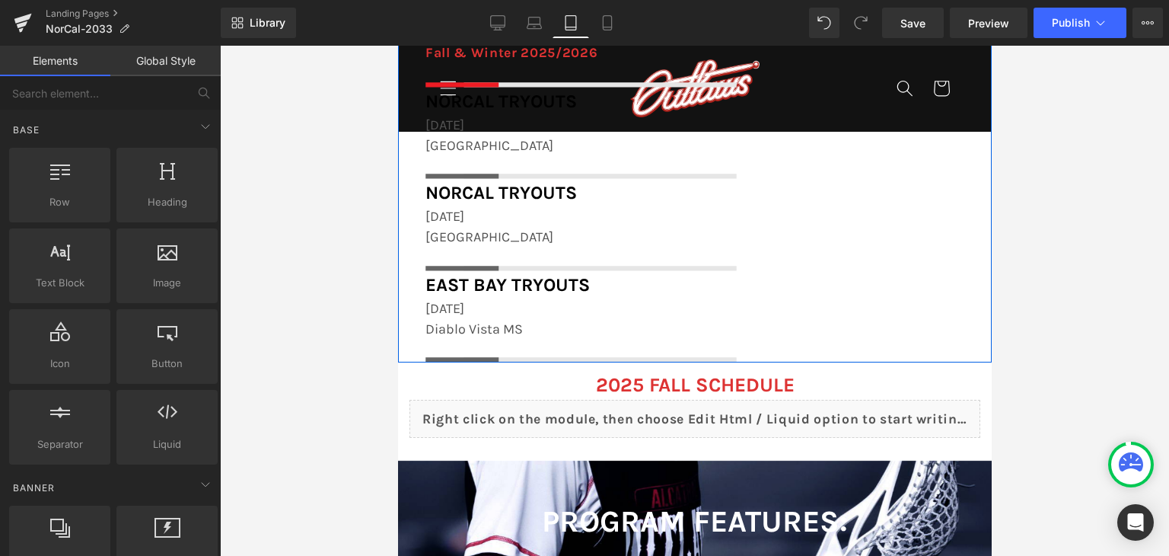
scroll to position [2193, 0]
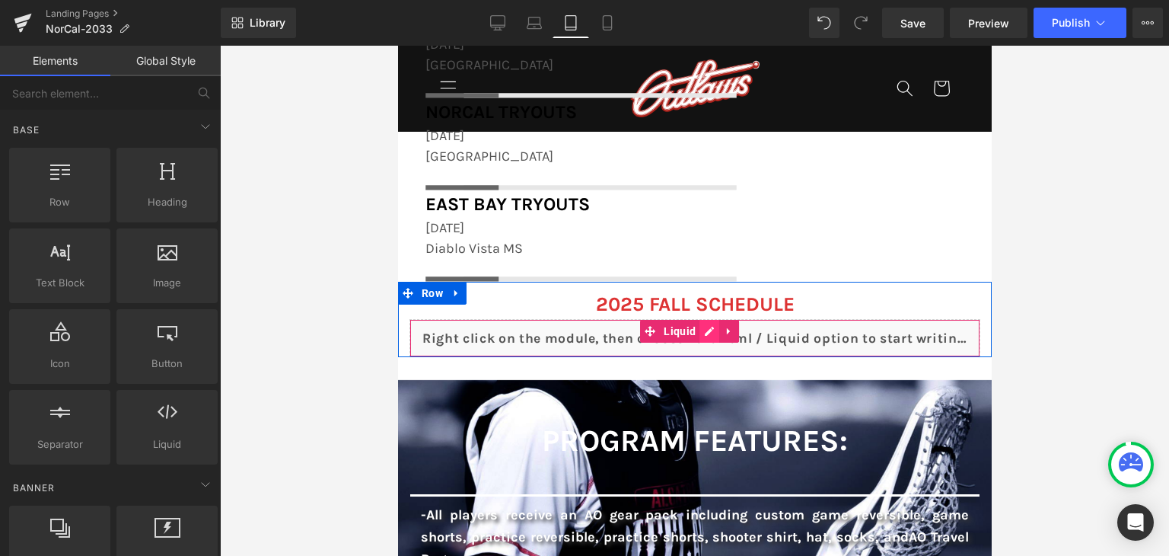
click at [709, 333] on div "Liquid" at bounding box center [694, 338] width 571 height 38
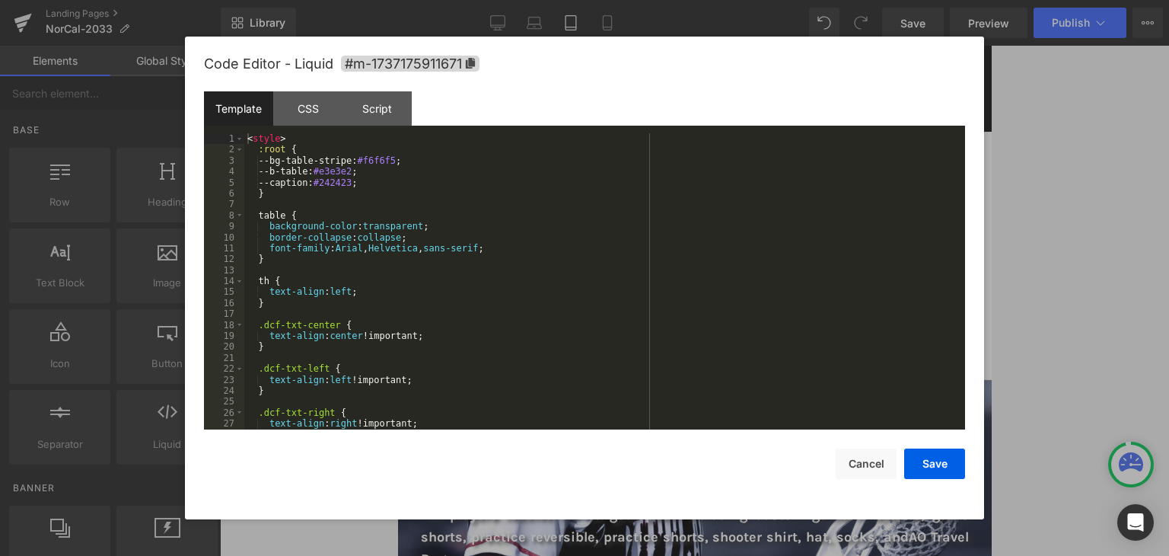
click at [699, 265] on div "< style > :root { --bg-table-stripe: #f6f6f5 ; --b-table: #e3e3e2 ; --caption: …" at bounding box center [601, 292] width 715 height 318
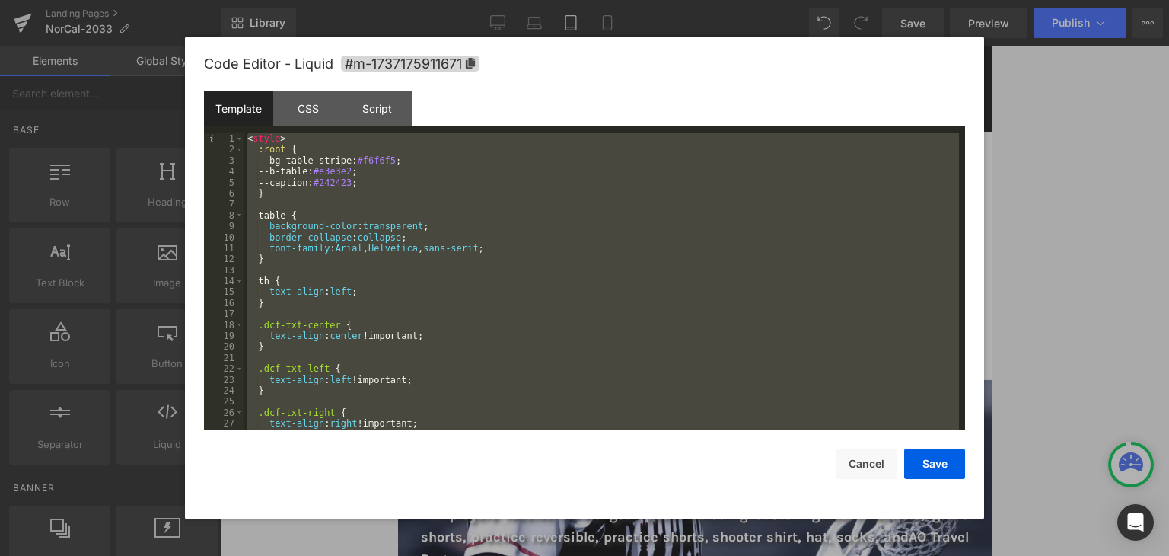
scroll to position [3178, 0]
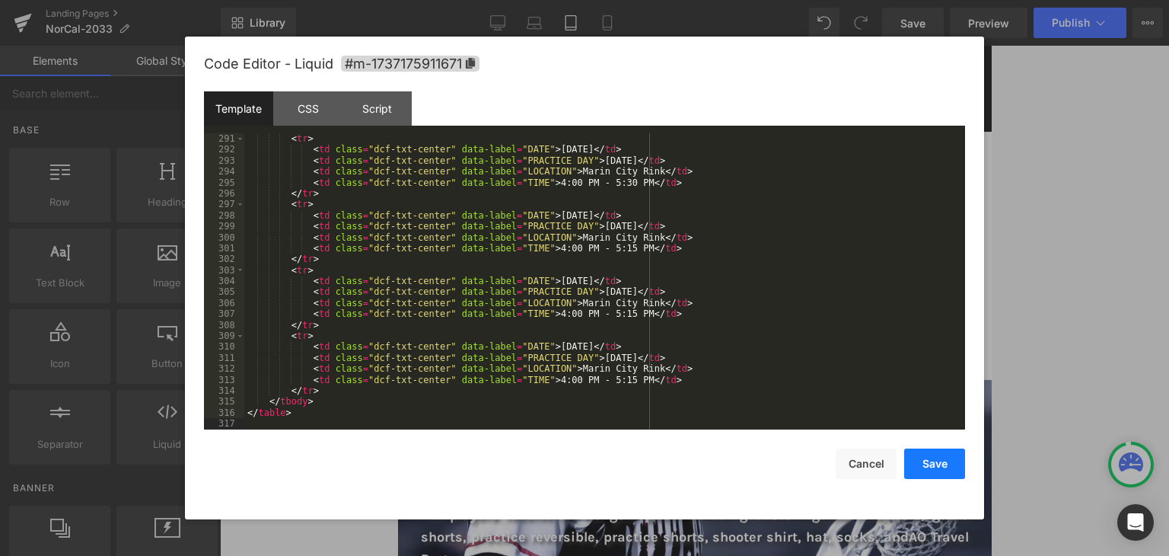
click at [944, 466] on button "Save" at bounding box center [934, 463] width 61 height 30
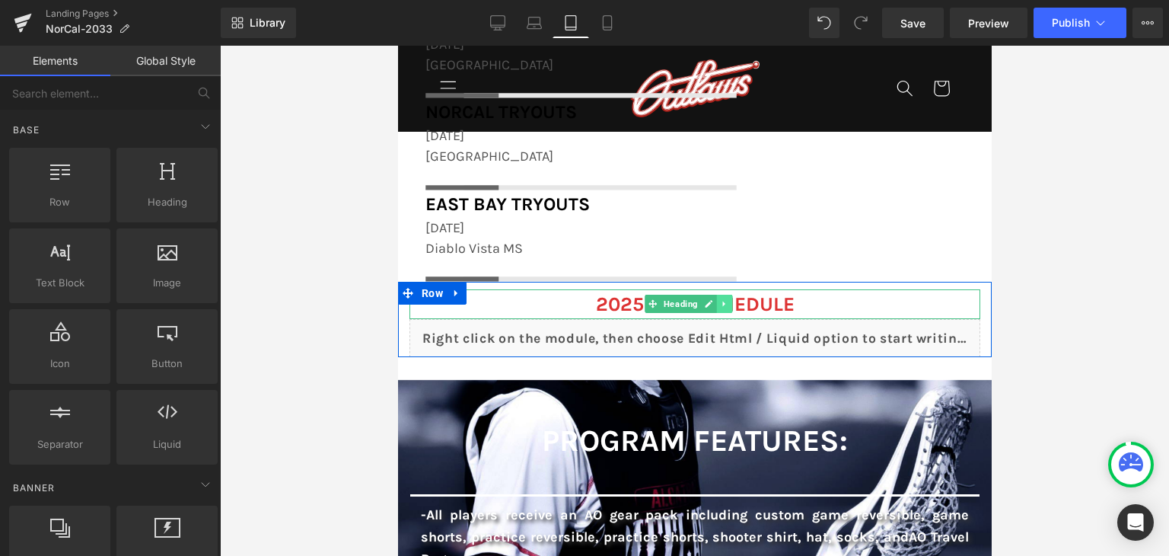
click at [726, 302] on icon at bounding box center [724, 303] width 8 height 9
click at [734, 302] on icon at bounding box center [732, 304] width 8 height 8
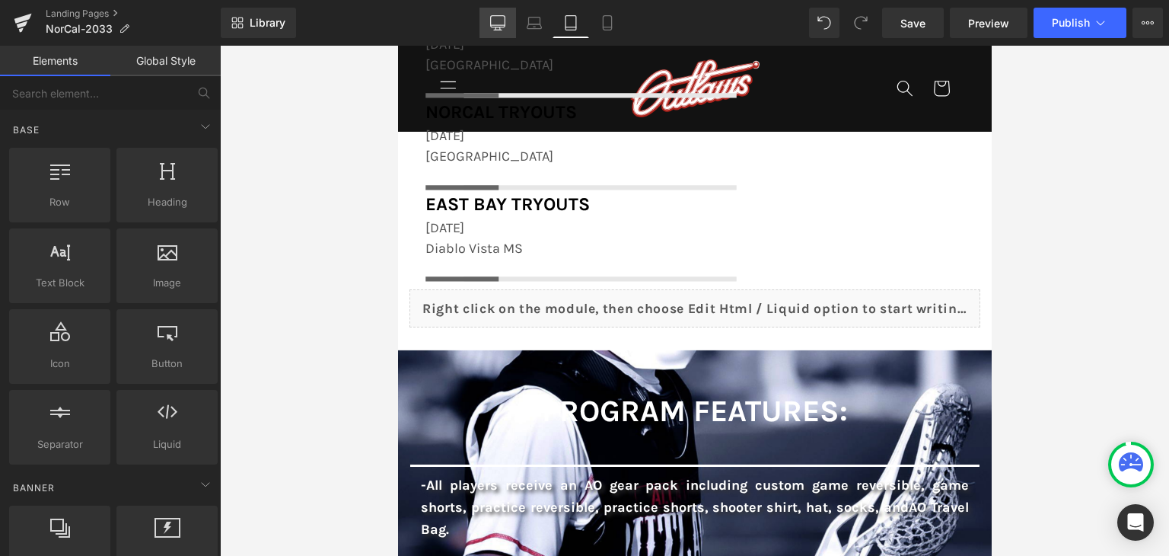
click at [499, 27] on icon at bounding box center [498, 21] width 14 height 11
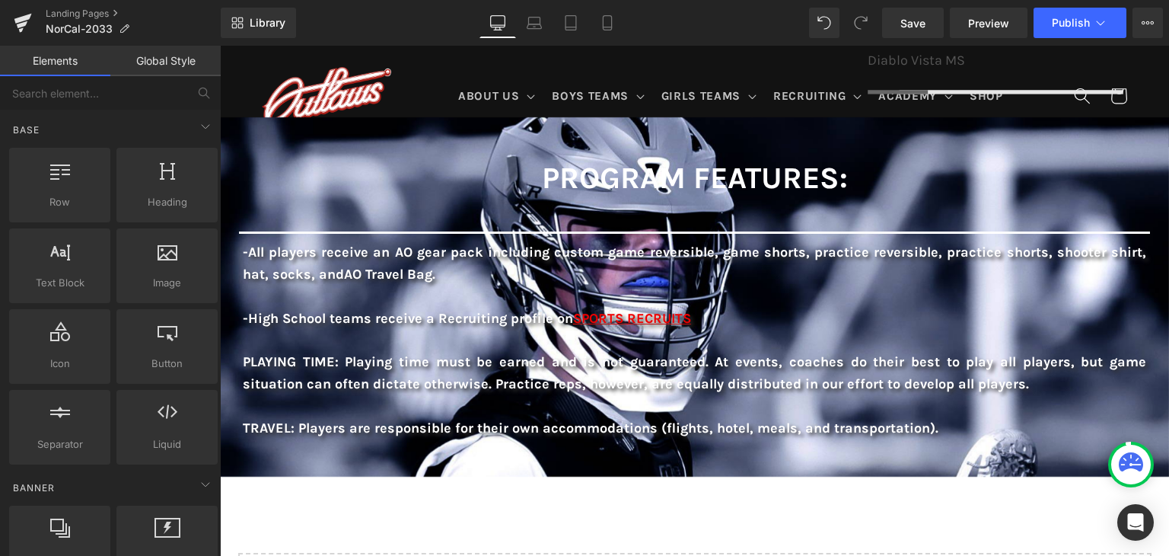
scroll to position [1914, 0]
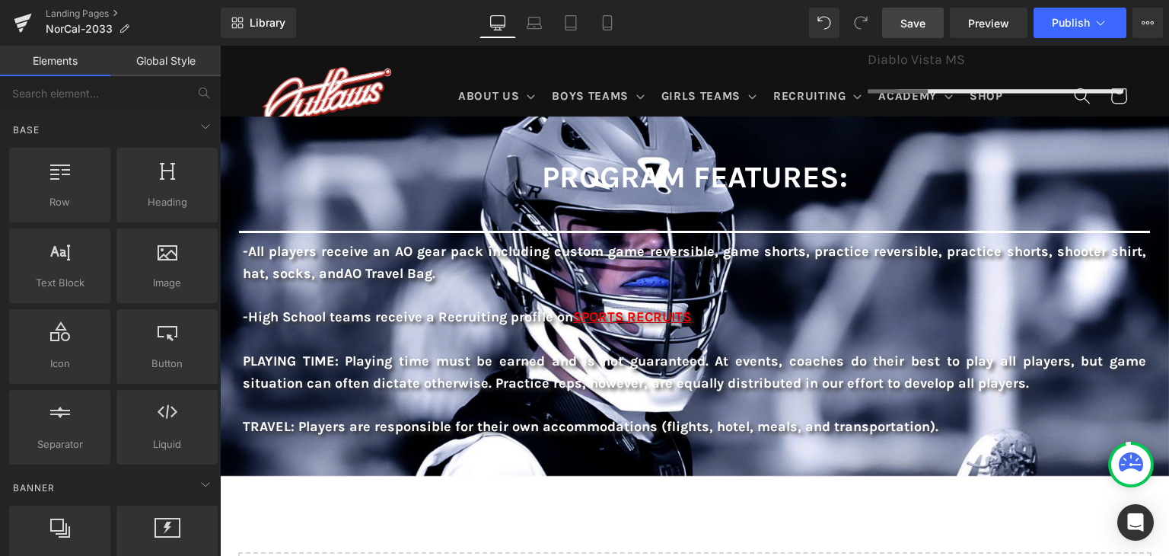
drag, startPoint x: 916, startPoint y: 20, endPoint x: 508, endPoint y: 123, distance: 421.6
click at [916, 20] on span "Save" at bounding box center [912, 23] width 25 height 16
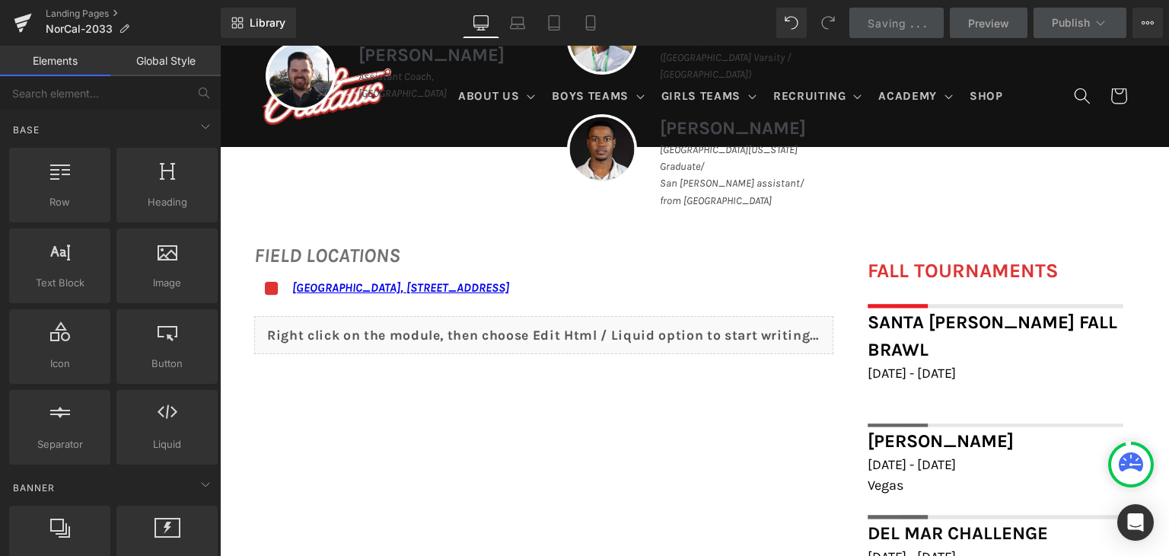
scroll to position [620, 0]
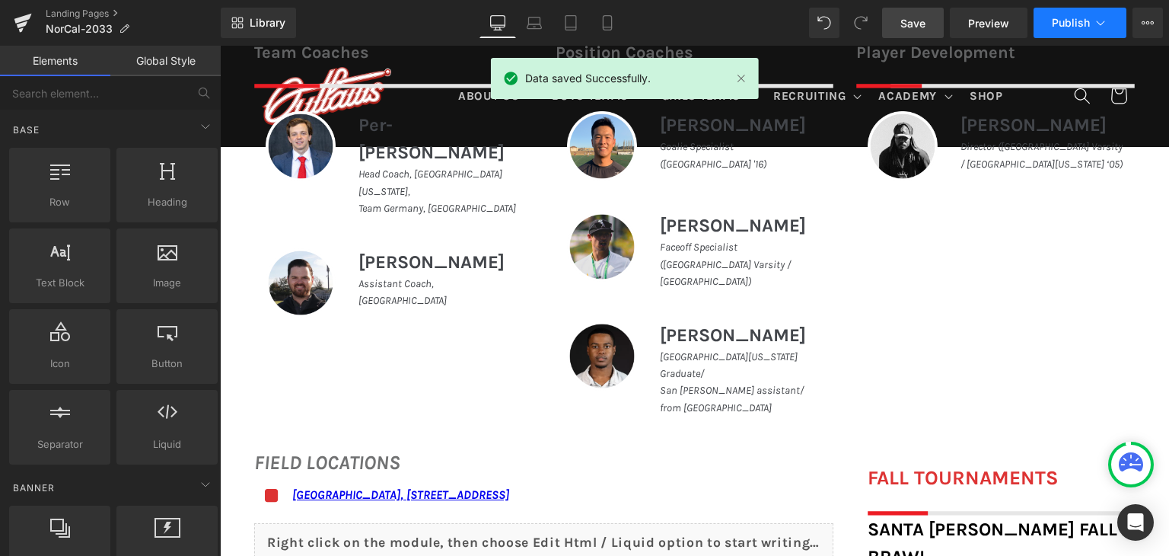
click at [1059, 24] on span "Publish" at bounding box center [1071, 23] width 38 height 12
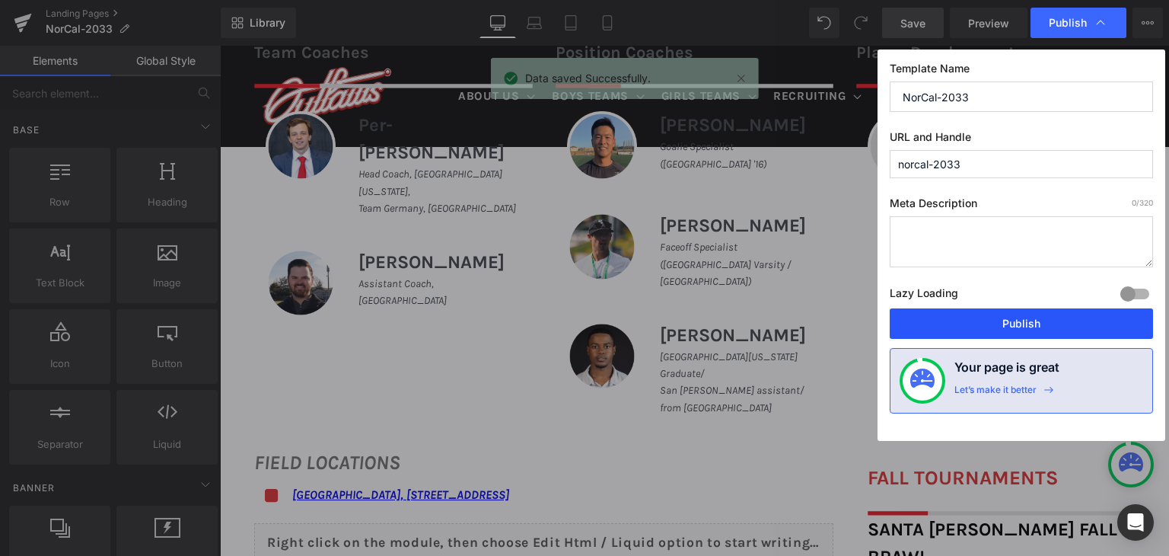
click at [1012, 326] on button "Publish" at bounding box center [1021, 323] width 263 height 30
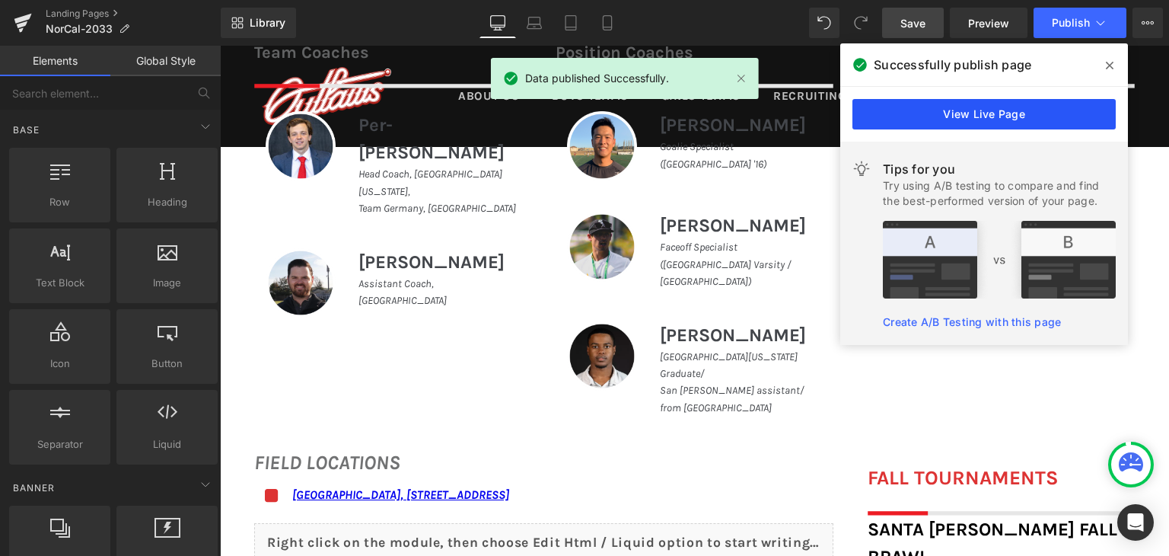
click at [1013, 119] on link "View Live Page" at bounding box center [983, 114] width 263 height 30
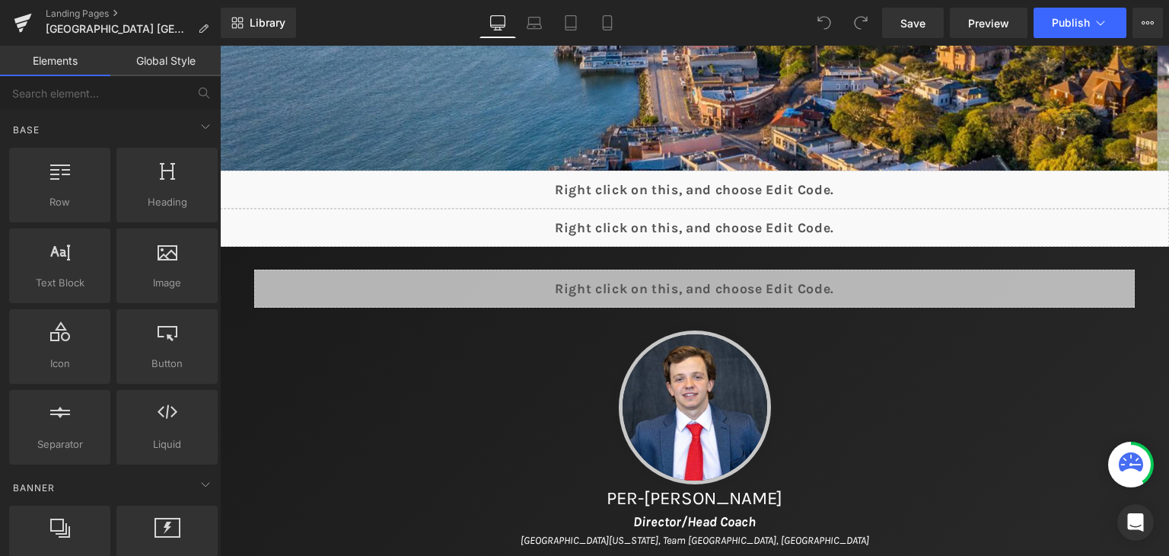
scroll to position [381, 0]
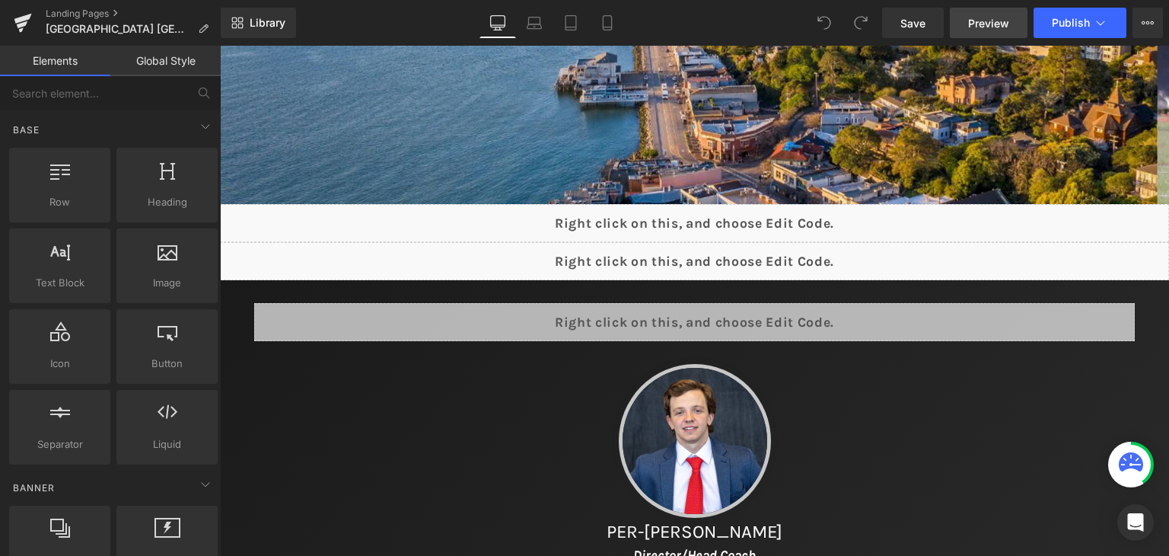
click at [986, 23] on span "Preview" at bounding box center [988, 23] width 41 height 16
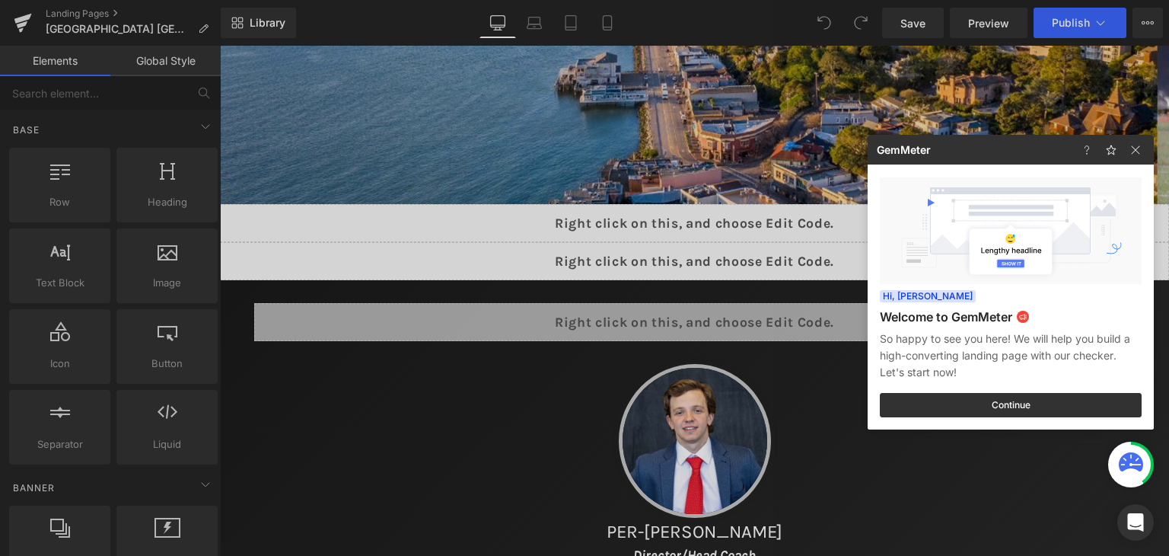
drag, startPoint x: 692, startPoint y: 269, endPoint x: 473, endPoint y: 223, distance: 224.0
click at [692, 269] on div at bounding box center [584, 278] width 1169 height 556
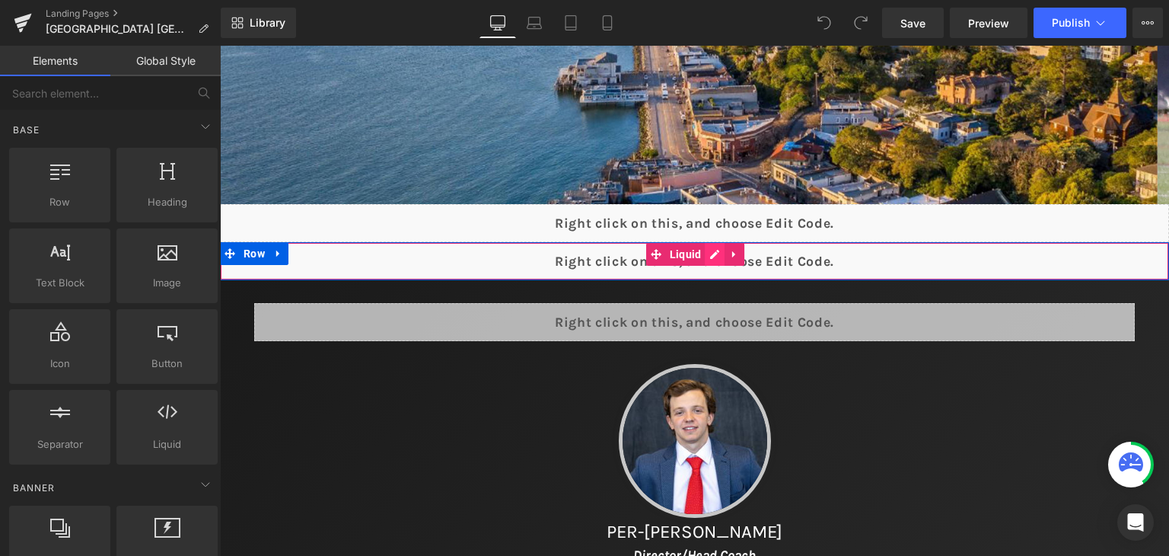
click at [706, 262] on div "Liquid" at bounding box center [694, 261] width 949 height 38
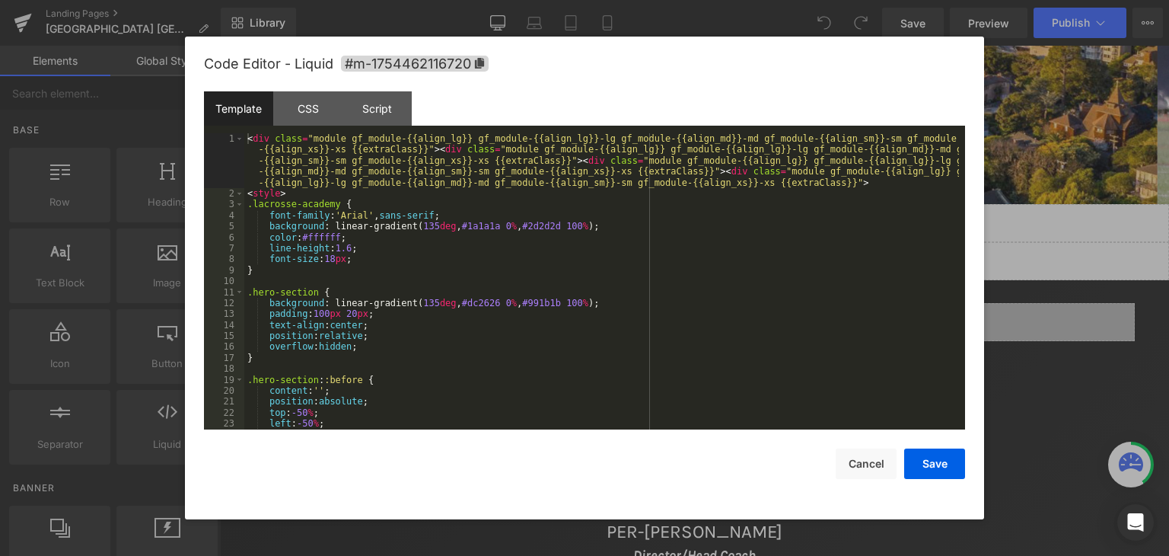
click at [607, 263] on div "< div class = "module gf_module-{{align_lg}} gf_module-{{align_lg}}-lg gf_modul…" at bounding box center [601, 313] width 715 height 361
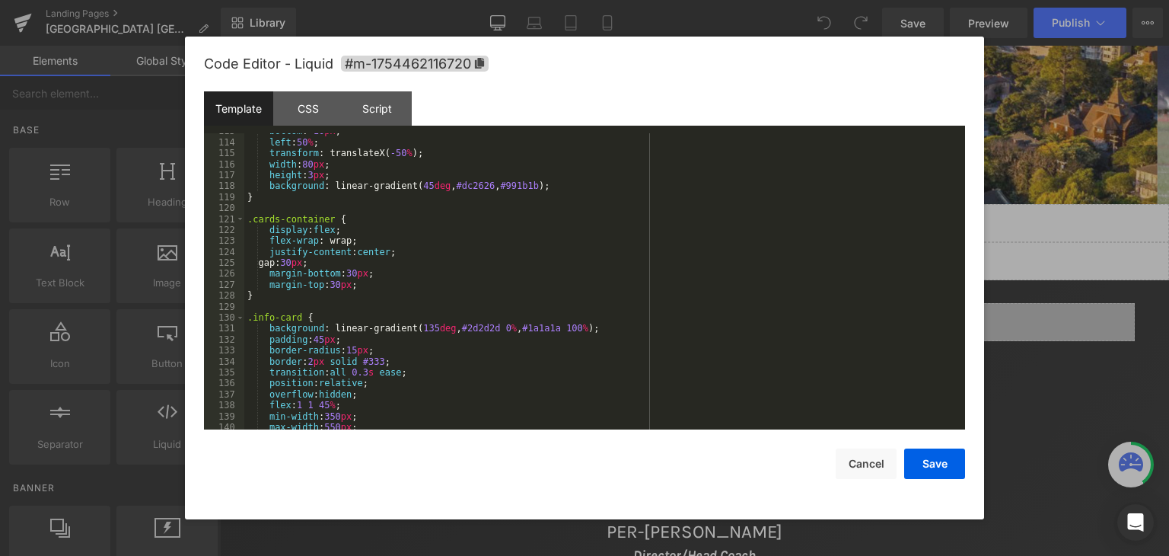
scroll to position [1370, 0]
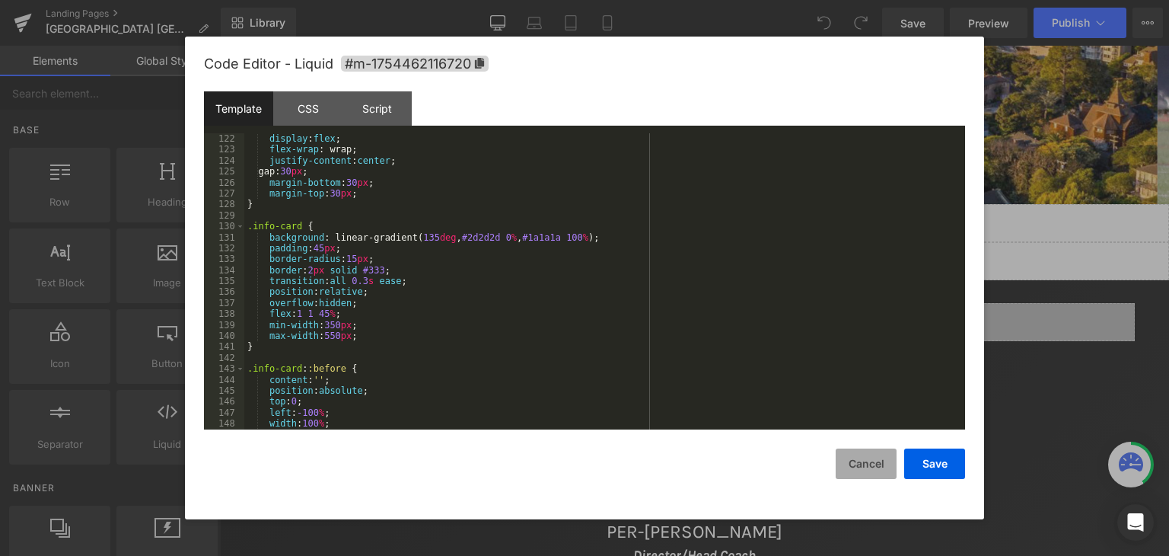
click at [874, 468] on button "Cancel" at bounding box center [866, 463] width 61 height 30
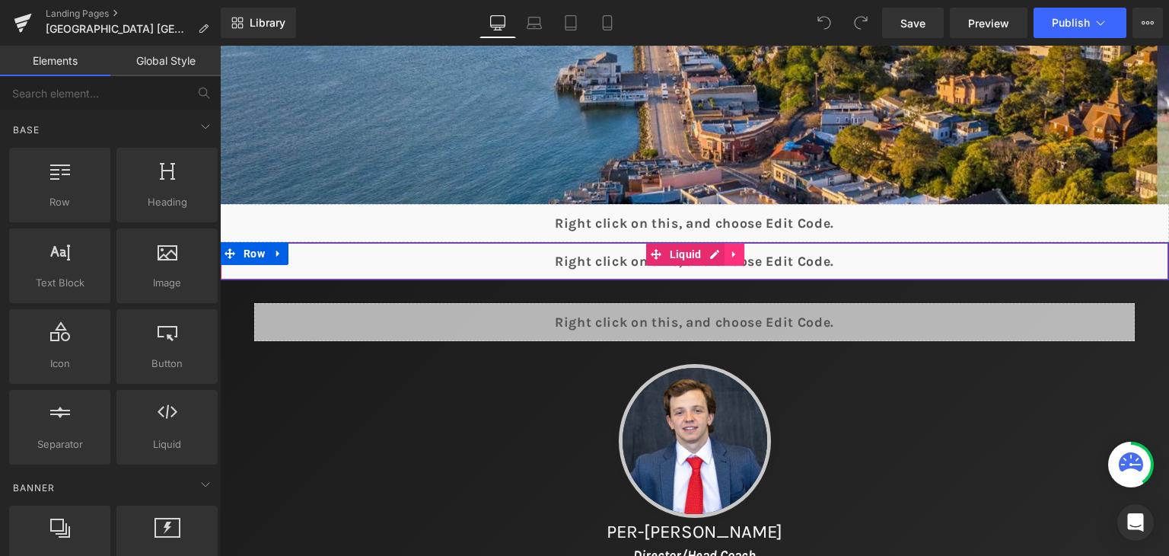
scroll to position [228, 0]
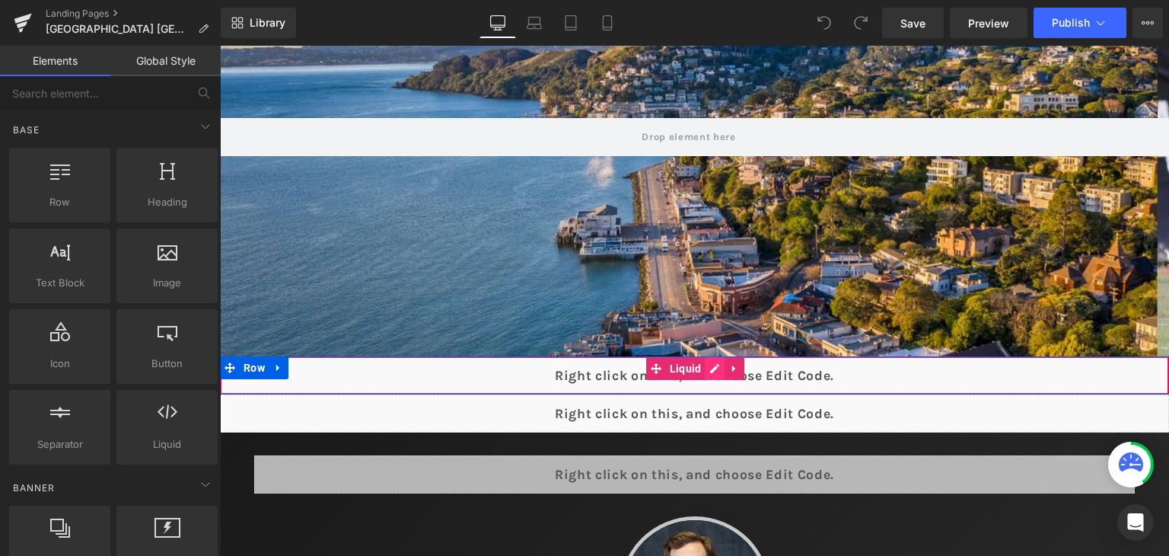
click at [706, 369] on div "Liquid" at bounding box center [694, 375] width 949 height 38
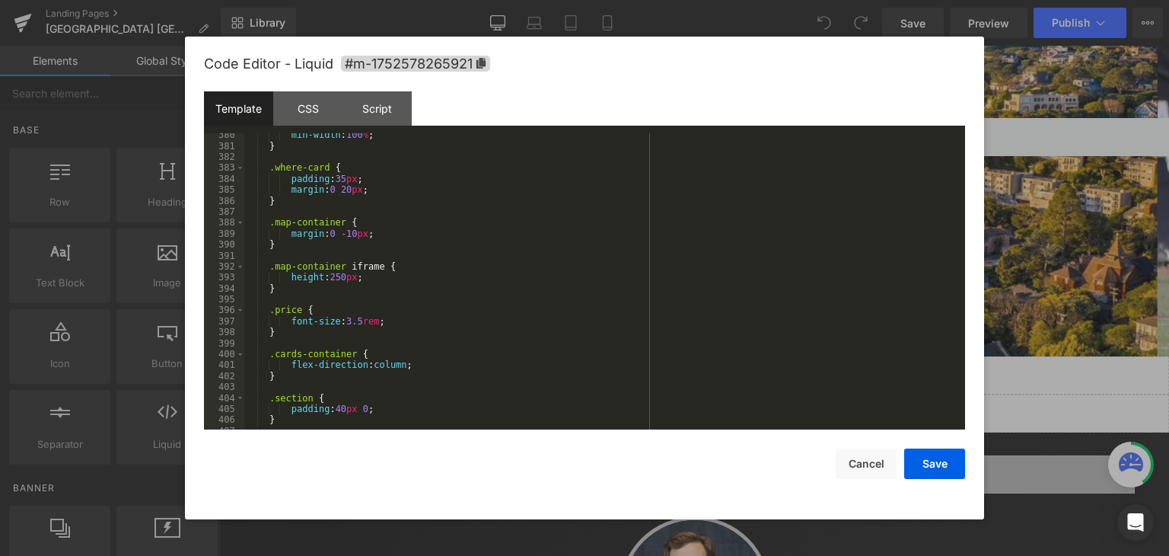
scroll to position [4384, 0]
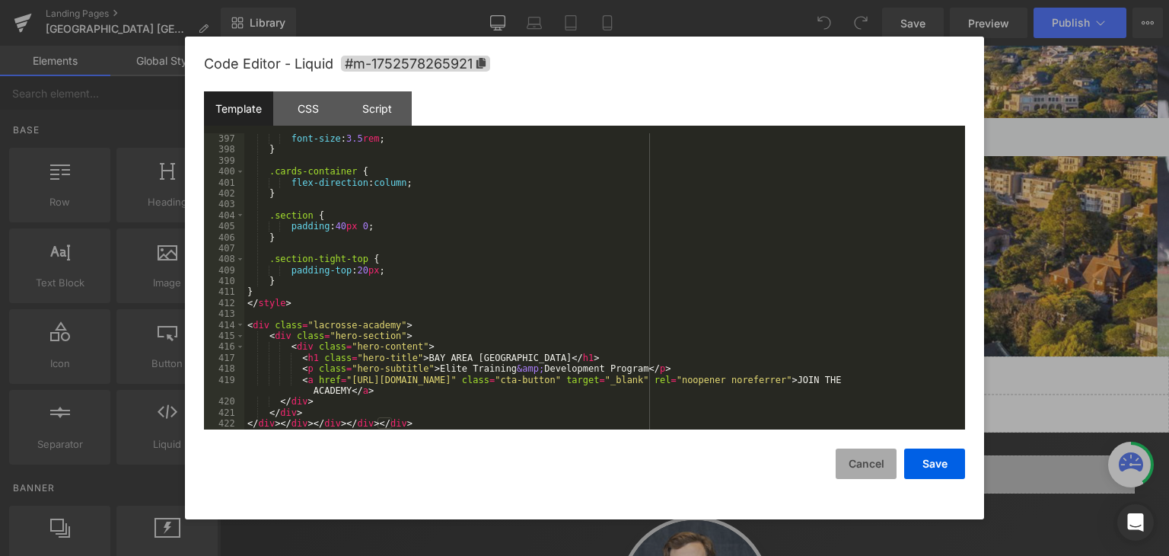
click at [882, 452] on button "Cancel" at bounding box center [866, 463] width 61 height 30
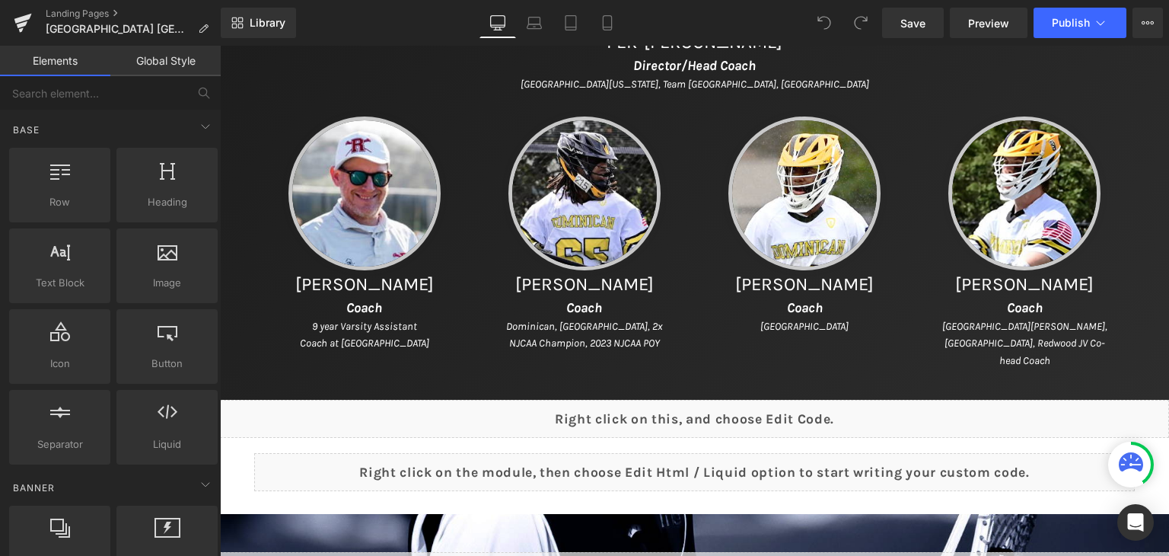
scroll to position [1065, 0]
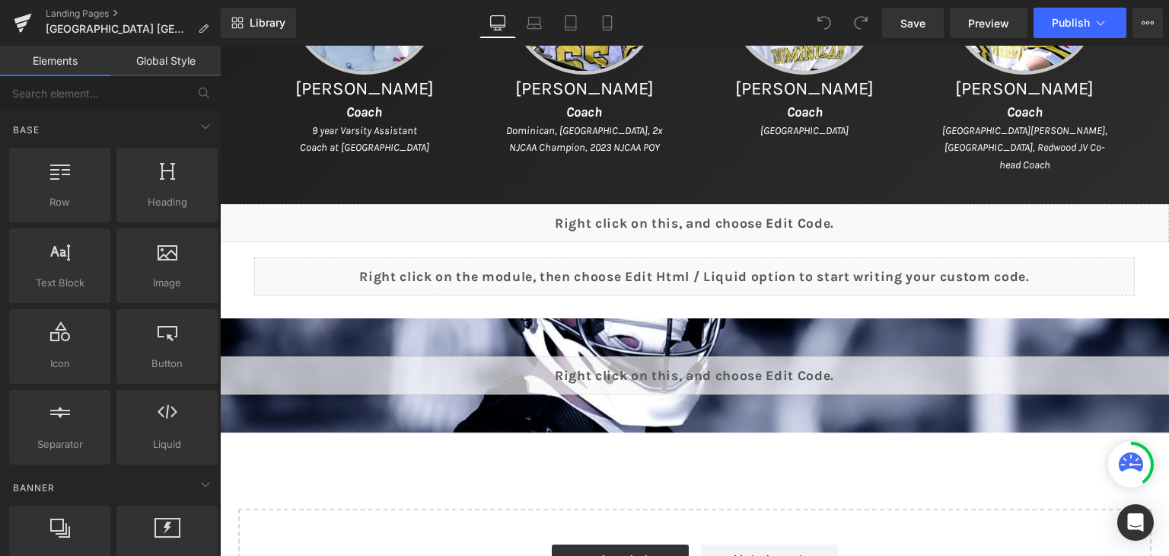
click at [677, 226] on div "Liquid" at bounding box center [694, 223] width 949 height 38
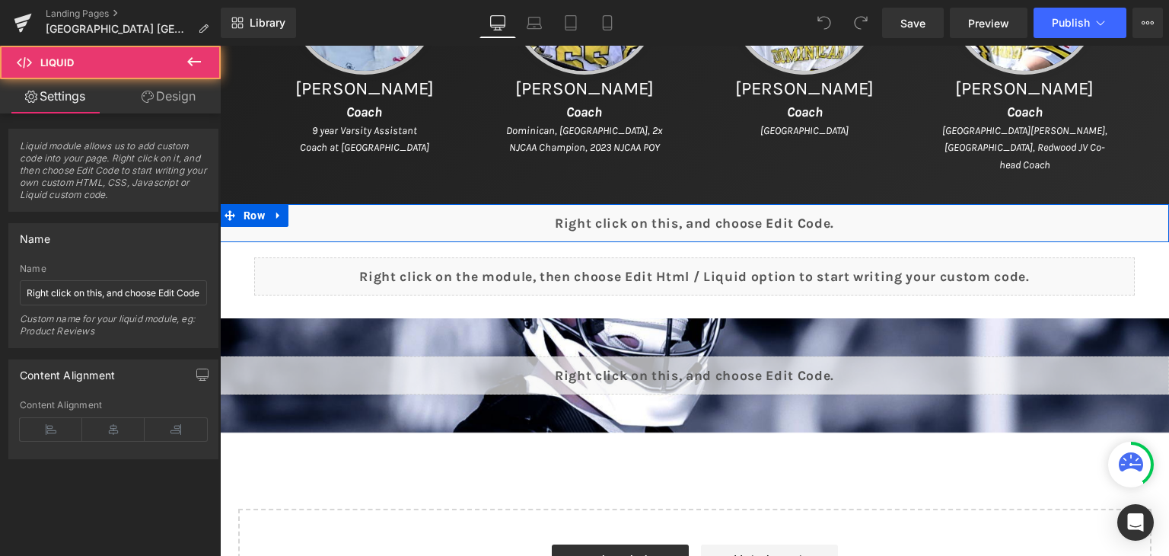
click at [703, 214] on div "Liquid" at bounding box center [694, 223] width 949 height 38
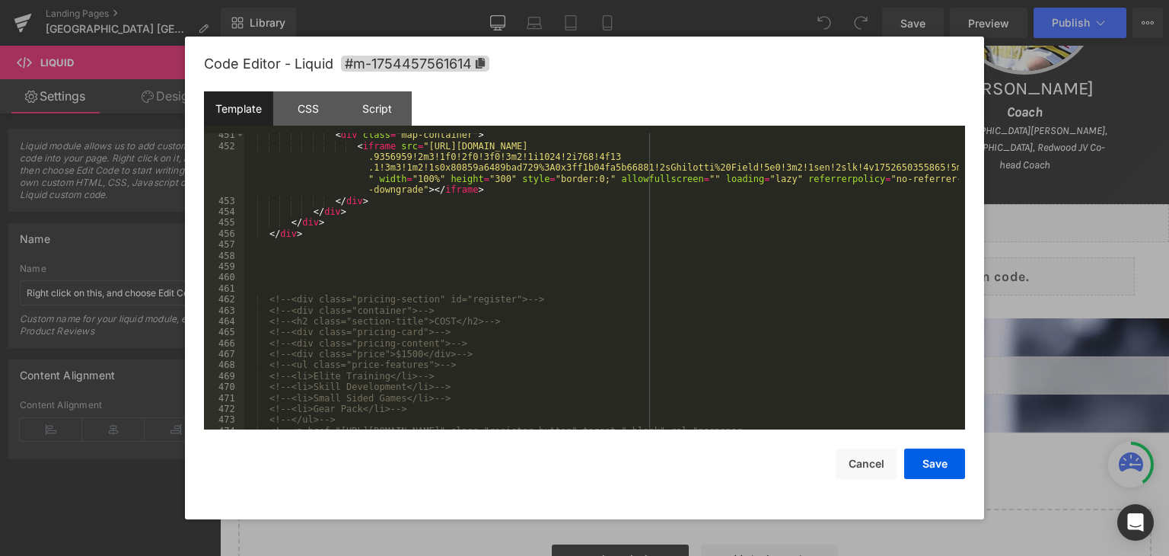
scroll to position [5106, 0]
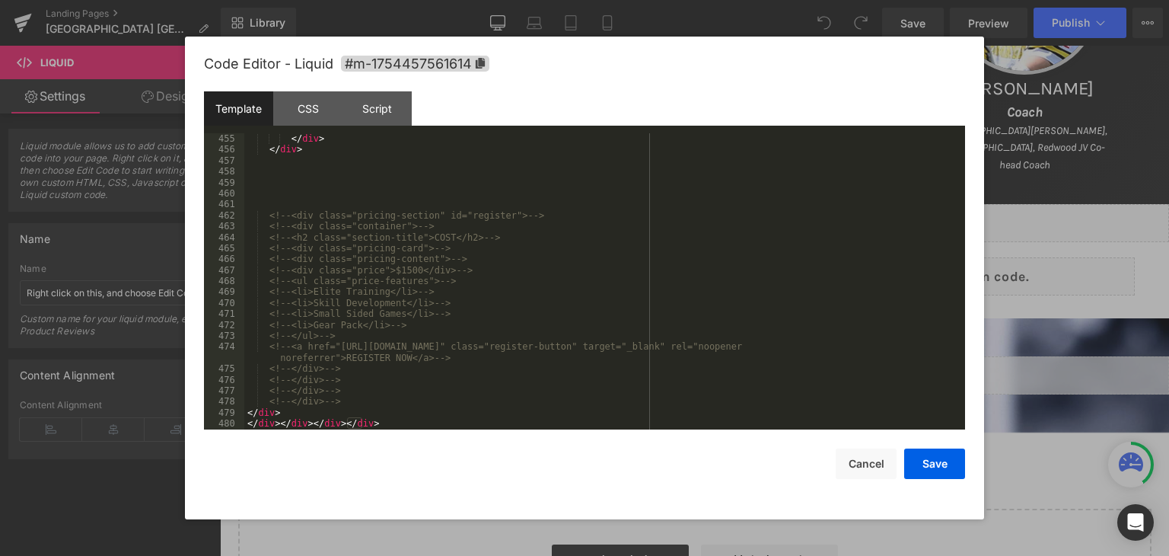
click at [408, 193] on div "</ div > </ div > <!-- <div class="pricing-section" id="register"> --> <!-- <di…" at bounding box center [601, 292] width 715 height 318
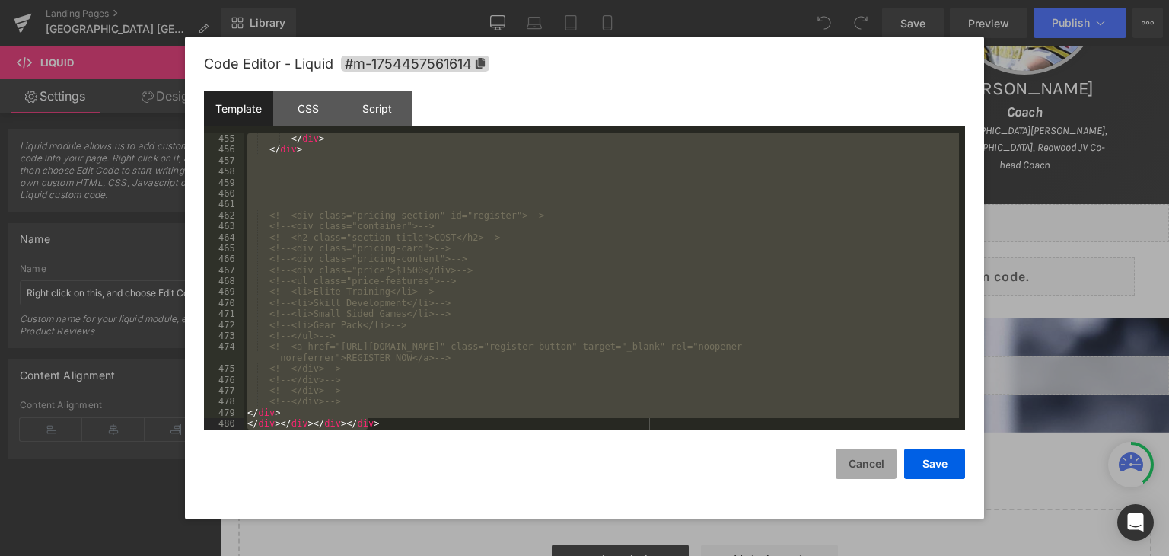
click at [867, 460] on button "Cancel" at bounding box center [866, 463] width 61 height 30
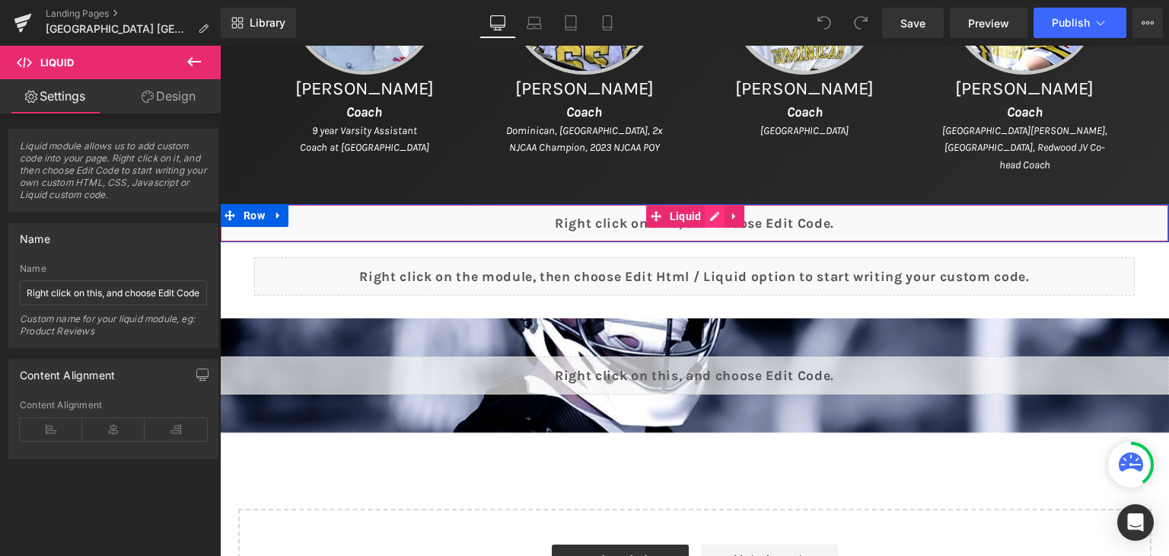
click at [706, 217] on div "Liquid" at bounding box center [694, 223] width 949 height 38
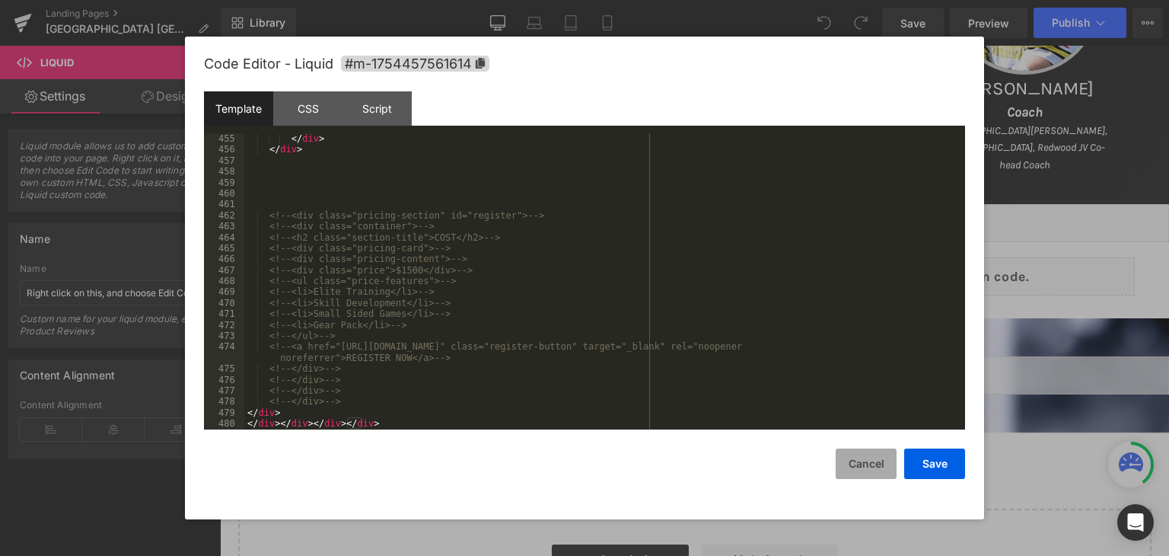
click at [865, 460] on button "Cancel" at bounding box center [866, 463] width 61 height 30
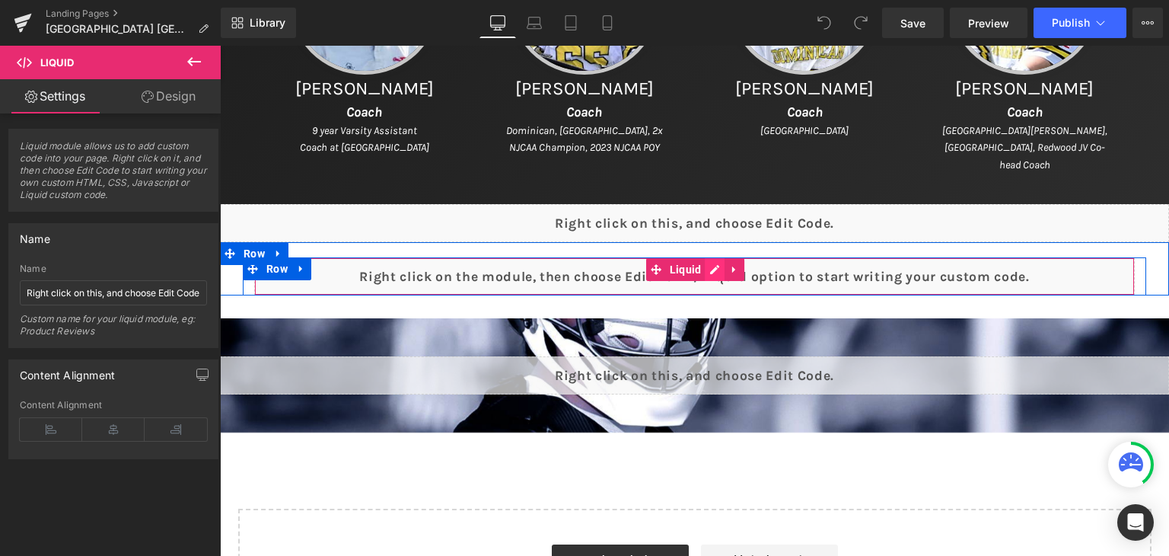
click at [711, 264] on div "Liquid" at bounding box center [694, 276] width 881 height 38
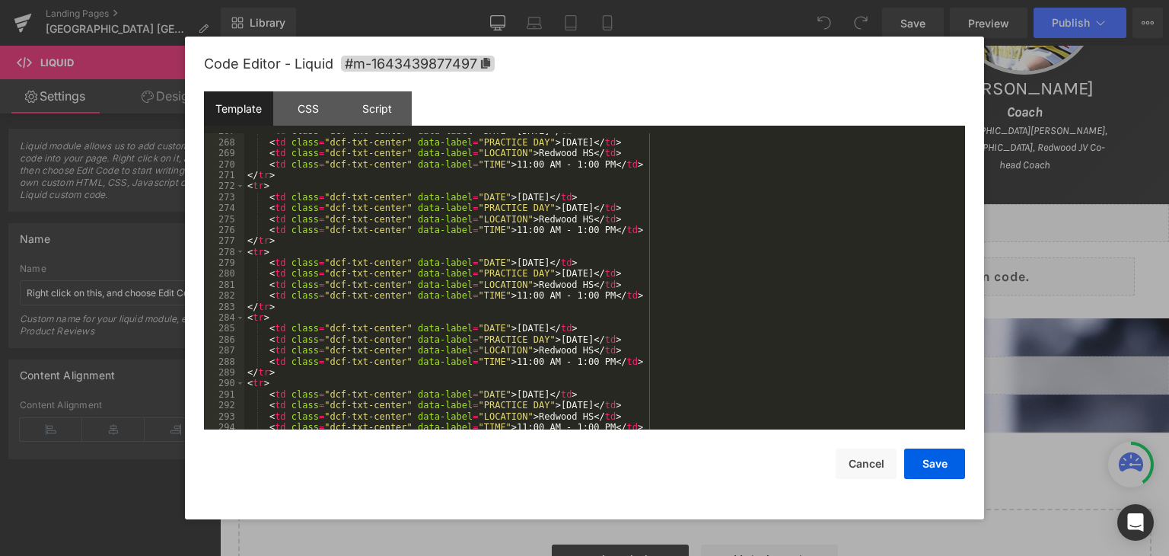
scroll to position [2970, 0]
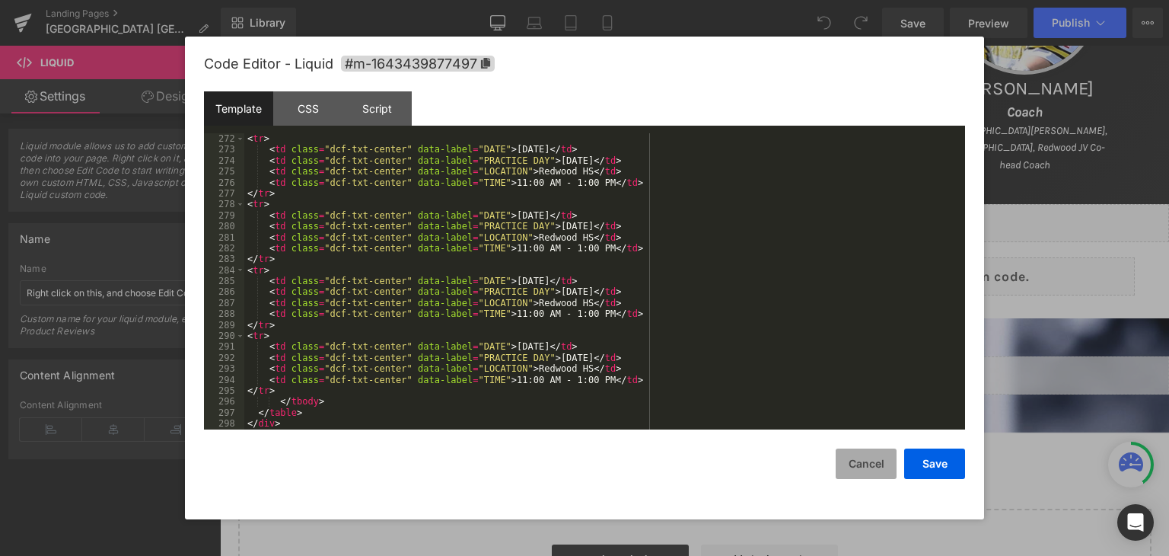
drag, startPoint x: 872, startPoint y: 470, endPoint x: 591, endPoint y: 408, distance: 288.4
click at [872, 470] on button "Cancel" at bounding box center [866, 463] width 61 height 30
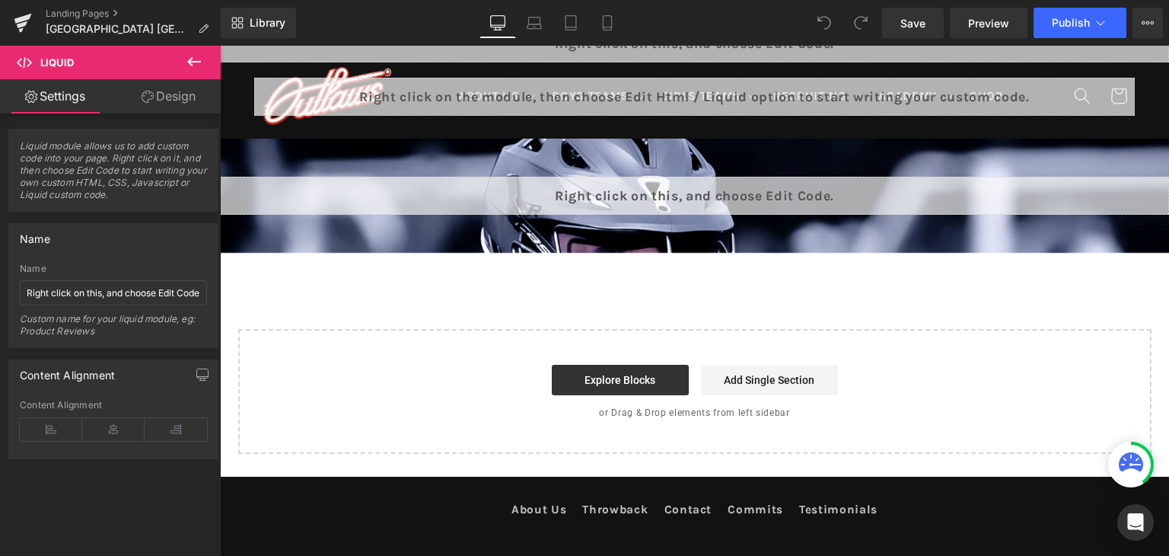
scroll to position [1030, 0]
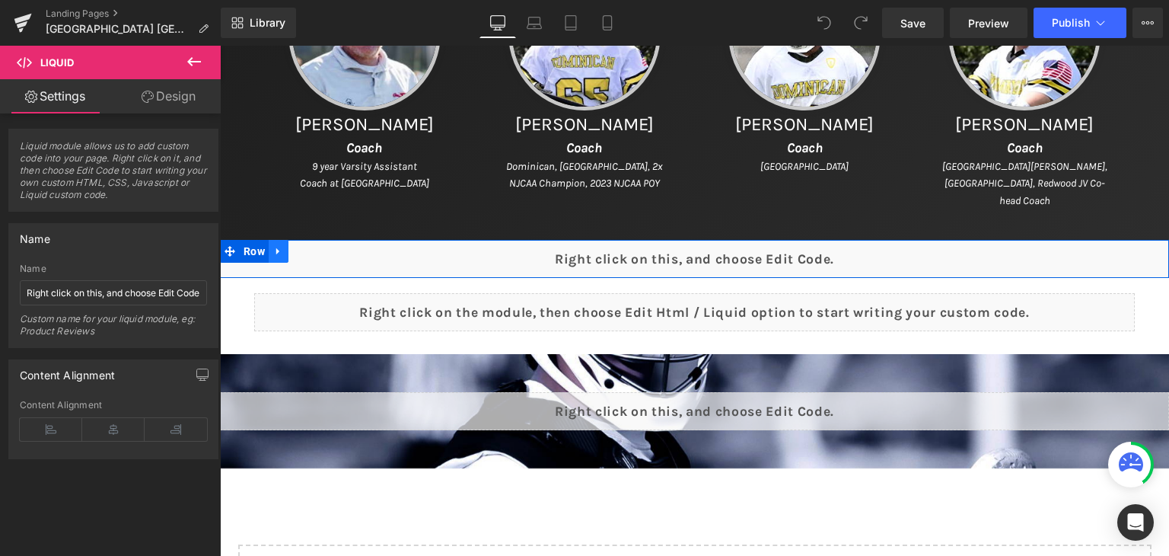
click at [275, 250] on icon at bounding box center [278, 251] width 11 height 11
click at [293, 250] on icon at bounding box center [298, 251] width 11 height 11
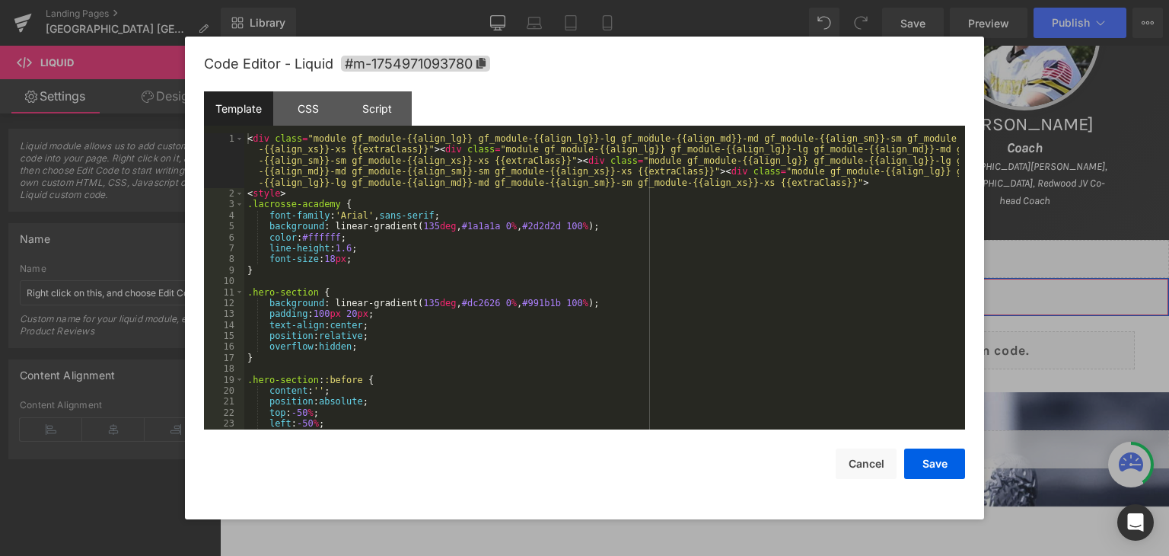
click at [712, 287] on div "Liquid" at bounding box center [694, 297] width 949 height 38
click at [699, 286] on div "< div class = "module gf_module-{{align_lg}} gf_module-{{align_lg}}-lg gf_modul…" at bounding box center [601, 313] width 715 height 361
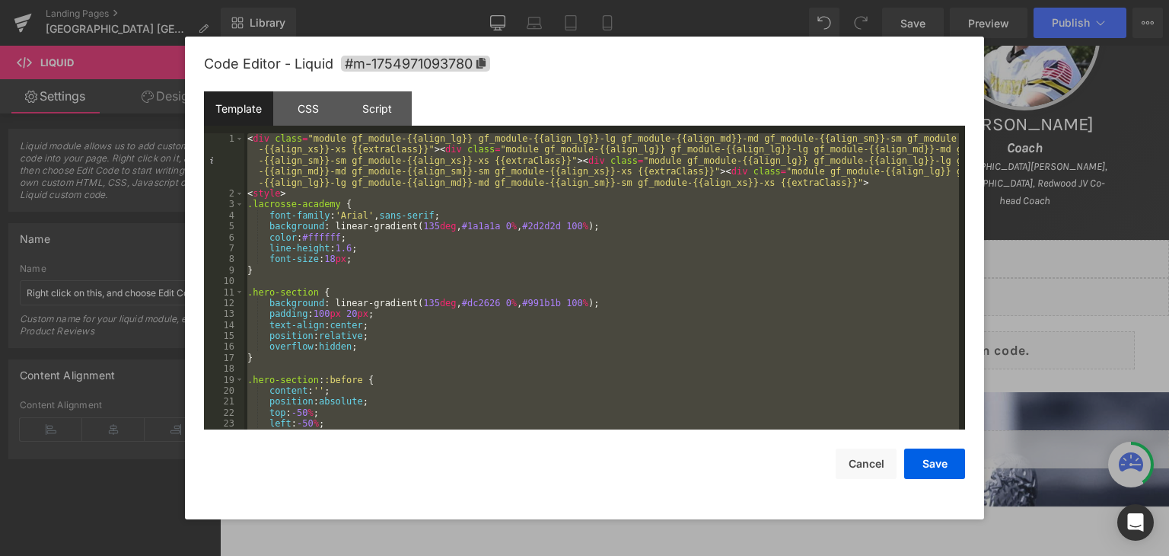
scroll to position [2860, 0]
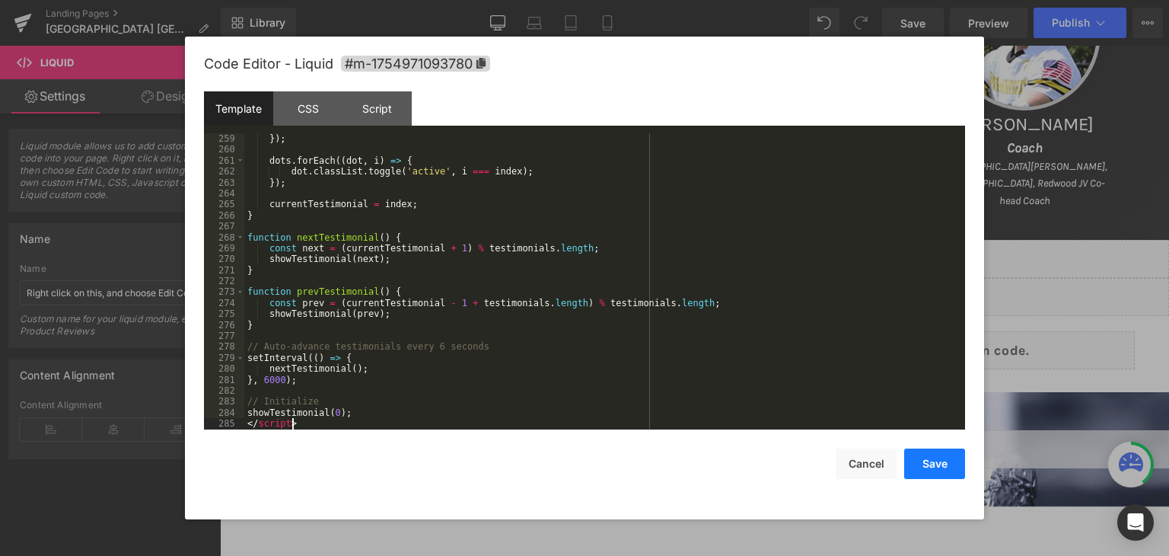
click at [928, 457] on button "Save" at bounding box center [934, 463] width 61 height 30
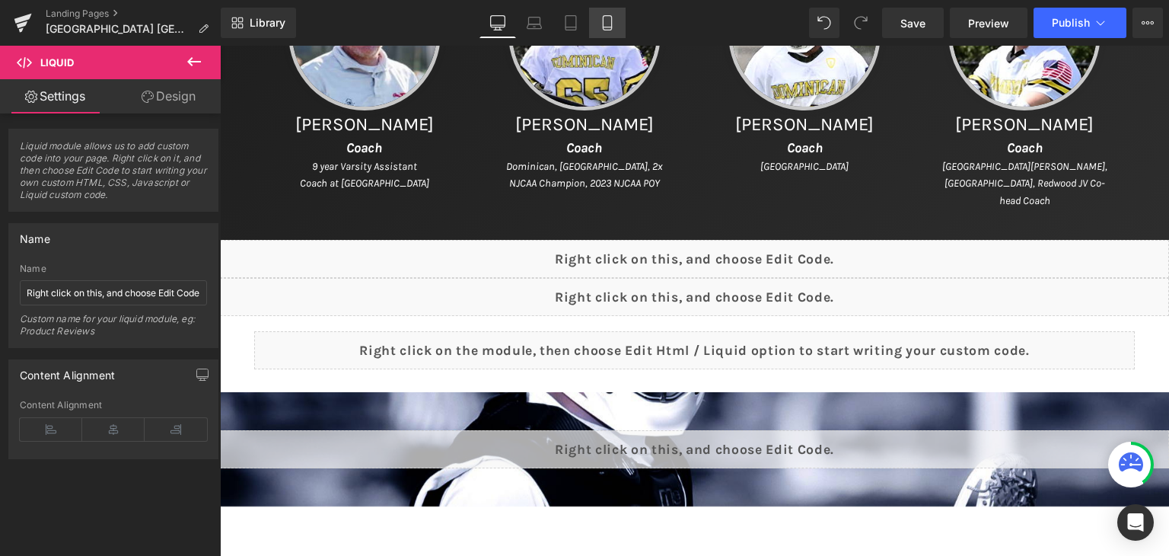
click at [614, 25] on icon at bounding box center [607, 22] width 15 height 15
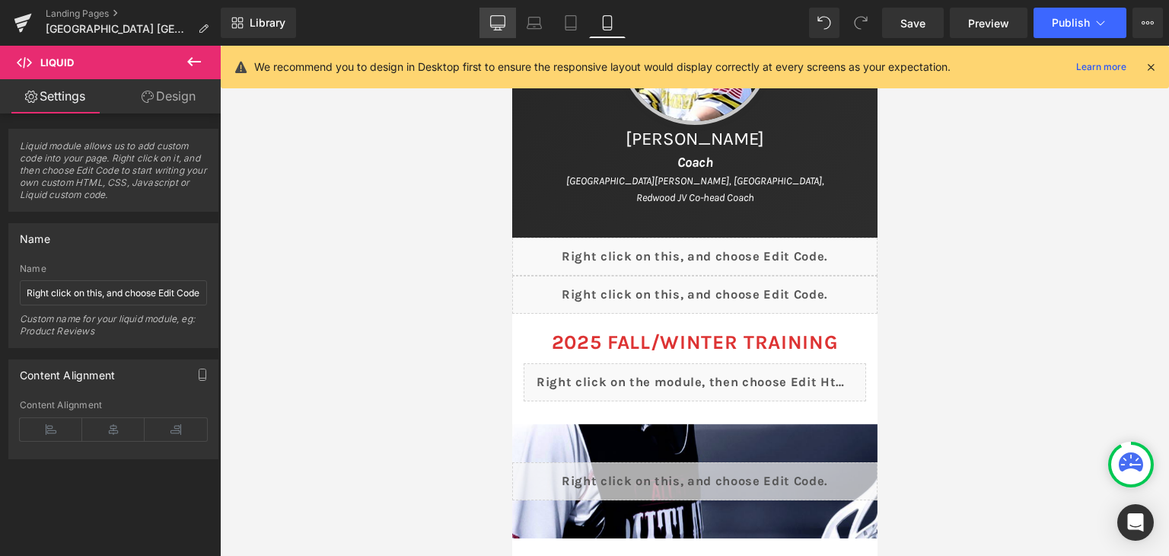
click at [508, 28] on link "Desktop" at bounding box center [497, 23] width 37 height 30
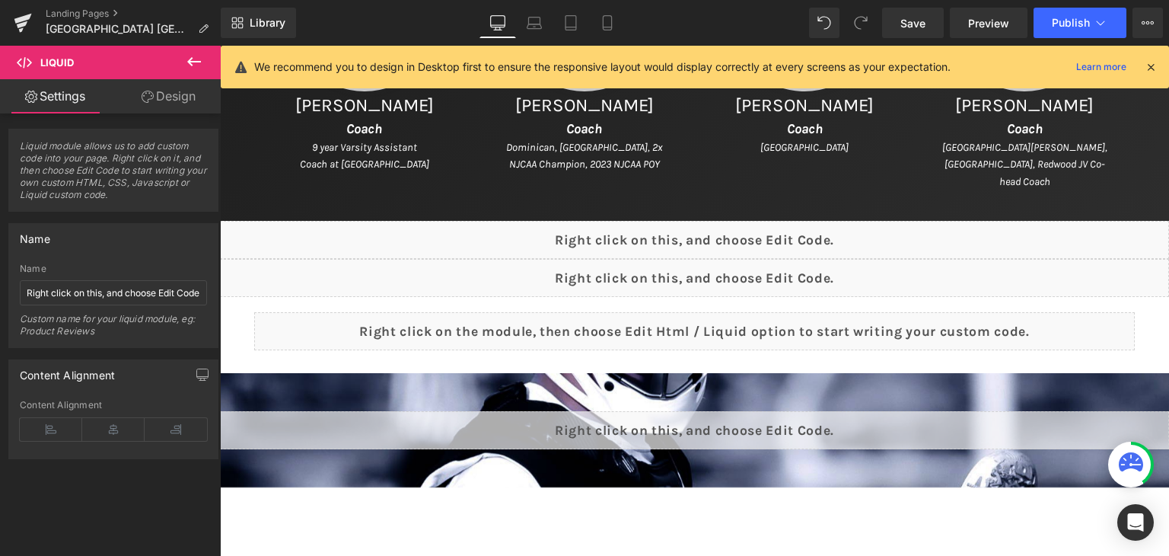
scroll to position [1049, 0]
click at [906, 22] on span "Save" at bounding box center [912, 23] width 25 height 16
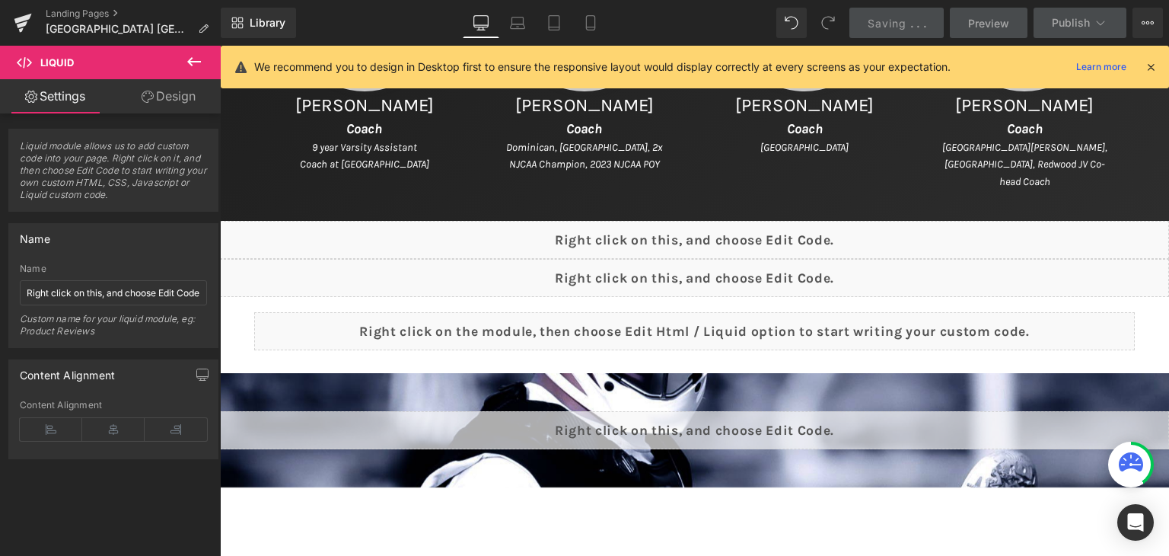
drag, startPoint x: 1151, startPoint y: 68, endPoint x: 931, endPoint y: 21, distance: 224.9
click at [1151, 68] on icon at bounding box center [1151, 67] width 14 height 14
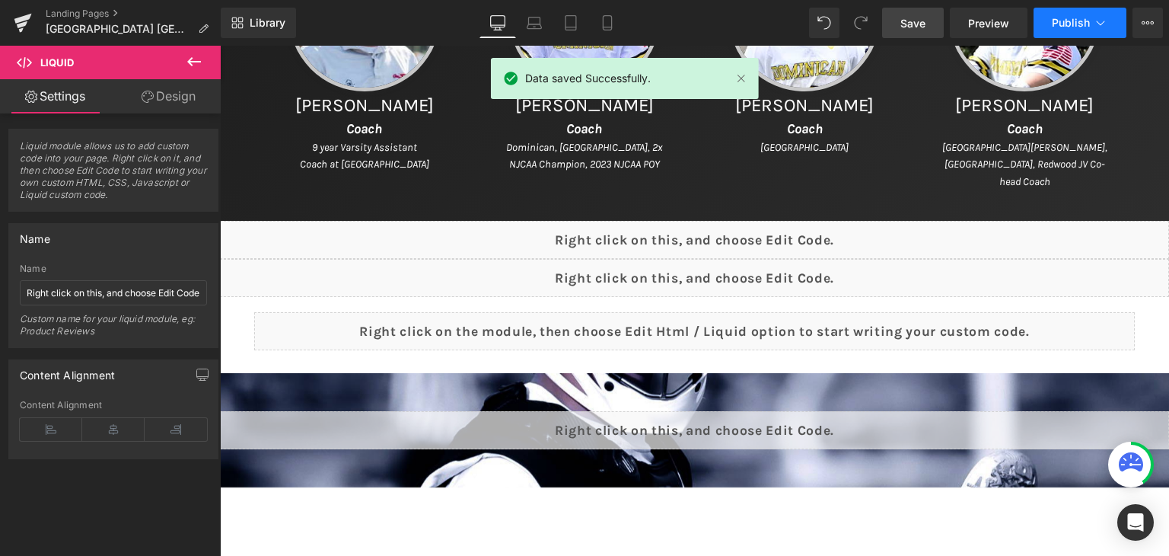
click at [1068, 24] on span "Publish" at bounding box center [1071, 23] width 38 height 12
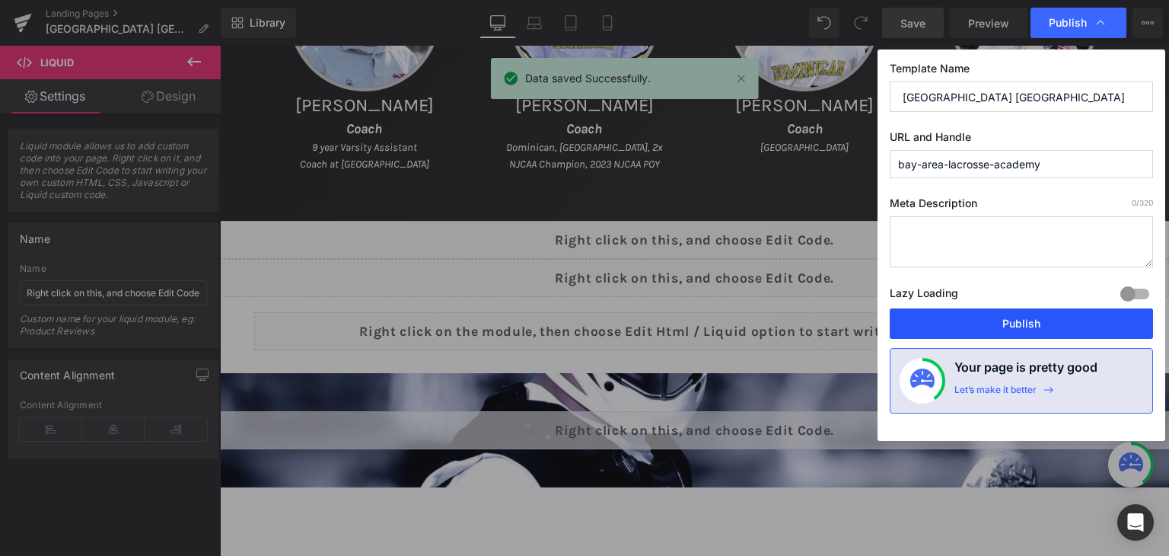
click at [1047, 320] on button "Publish" at bounding box center [1021, 323] width 263 height 30
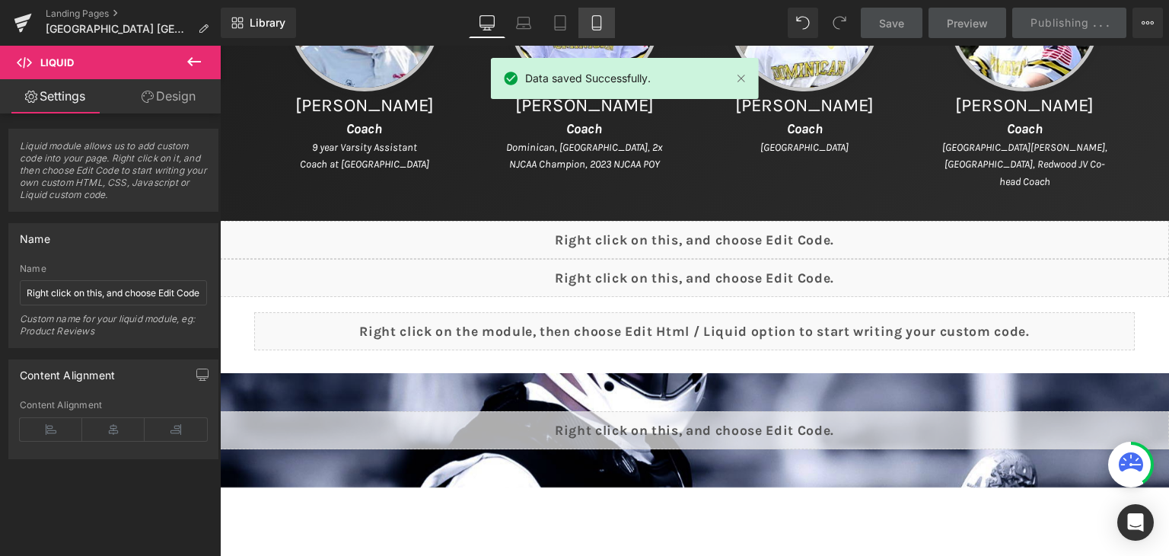
click at [609, 23] on link "Mobile" at bounding box center [596, 23] width 37 height 30
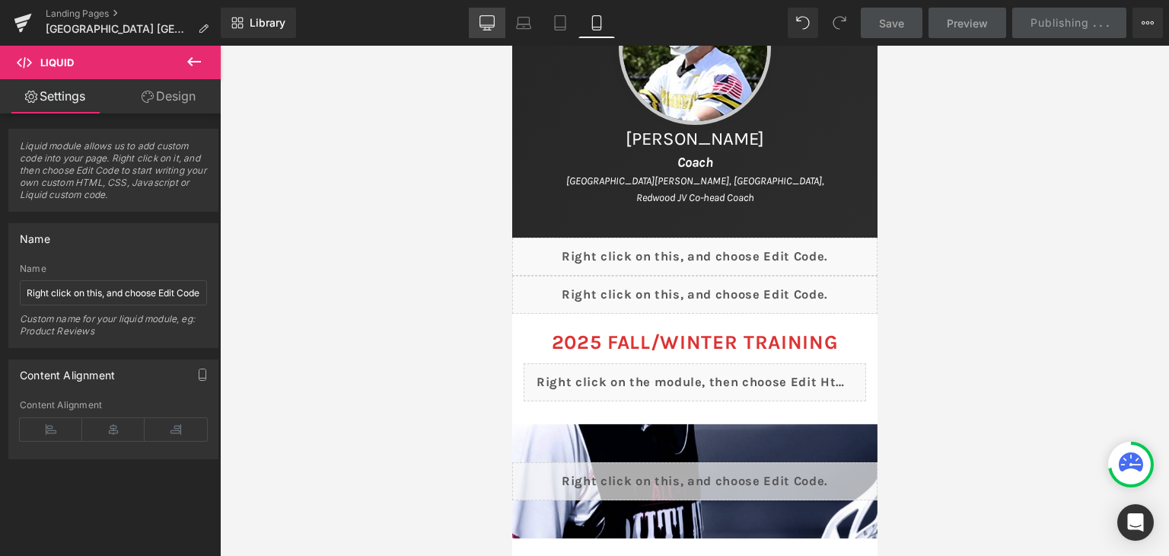
click at [499, 27] on link "Desktop" at bounding box center [487, 23] width 37 height 30
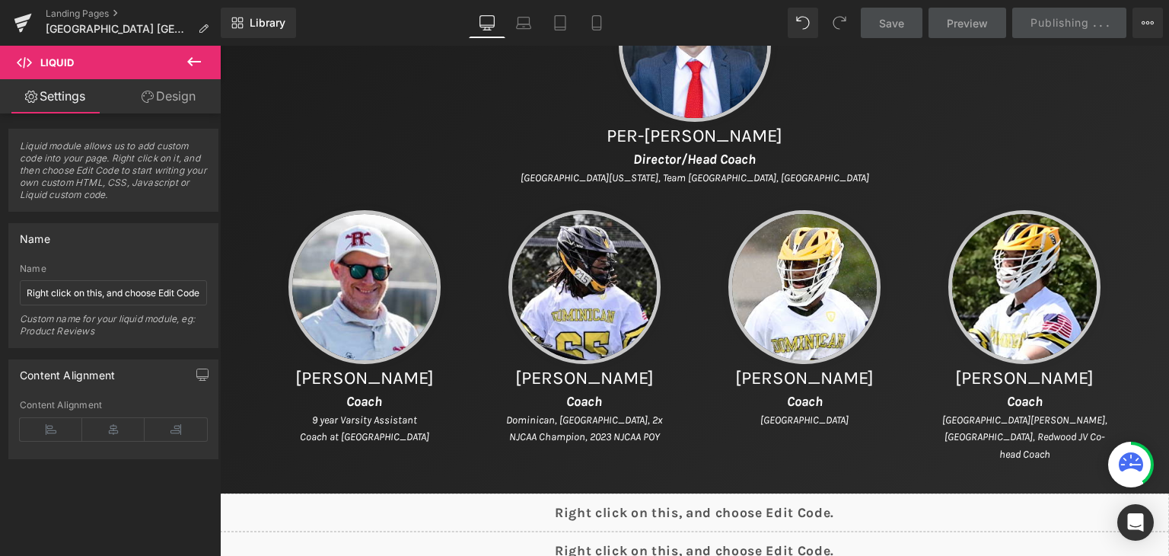
scroll to position [1049, 0]
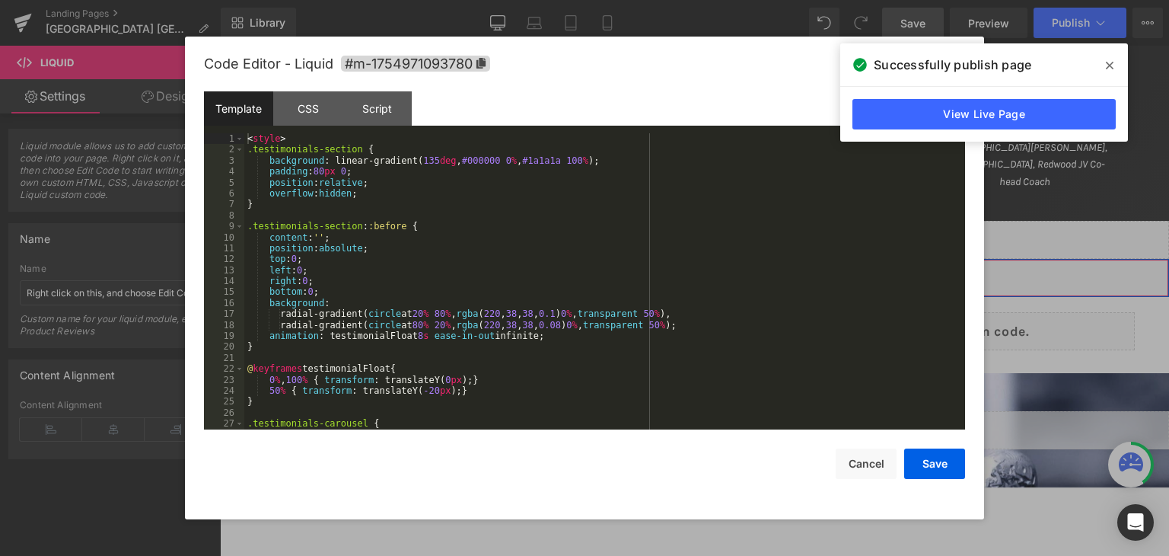
click at [706, 277] on div "Liquid" at bounding box center [694, 278] width 949 height 38
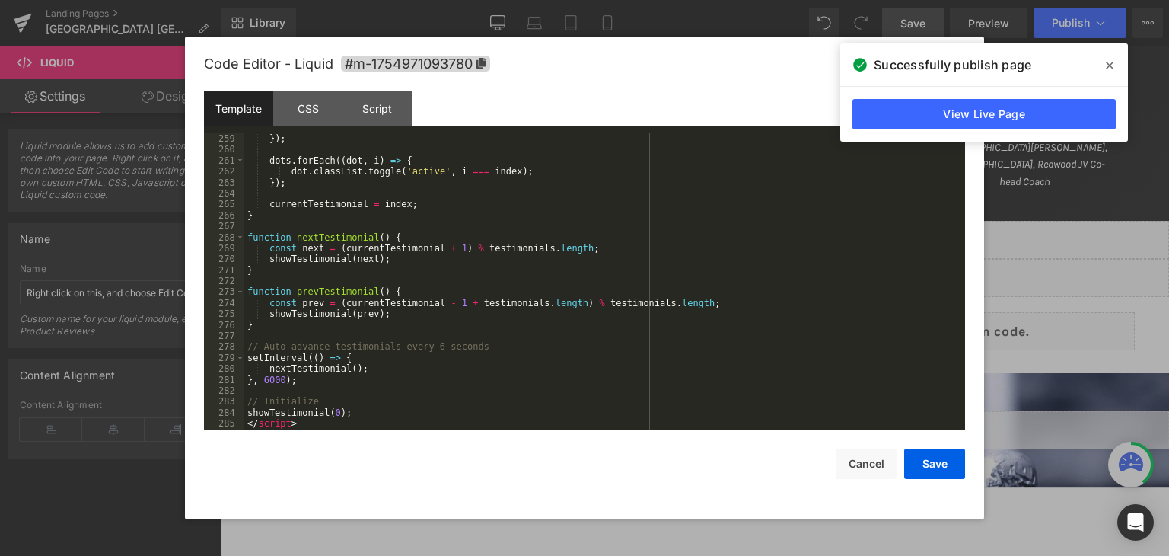
scroll to position [2860, 0]
click at [560, 278] on div "}) ; dots . forEach (( dot , i ) => { dot . classList . toggle ( 'active' , i =…" at bounding box center [601, 292] width 715 height 318
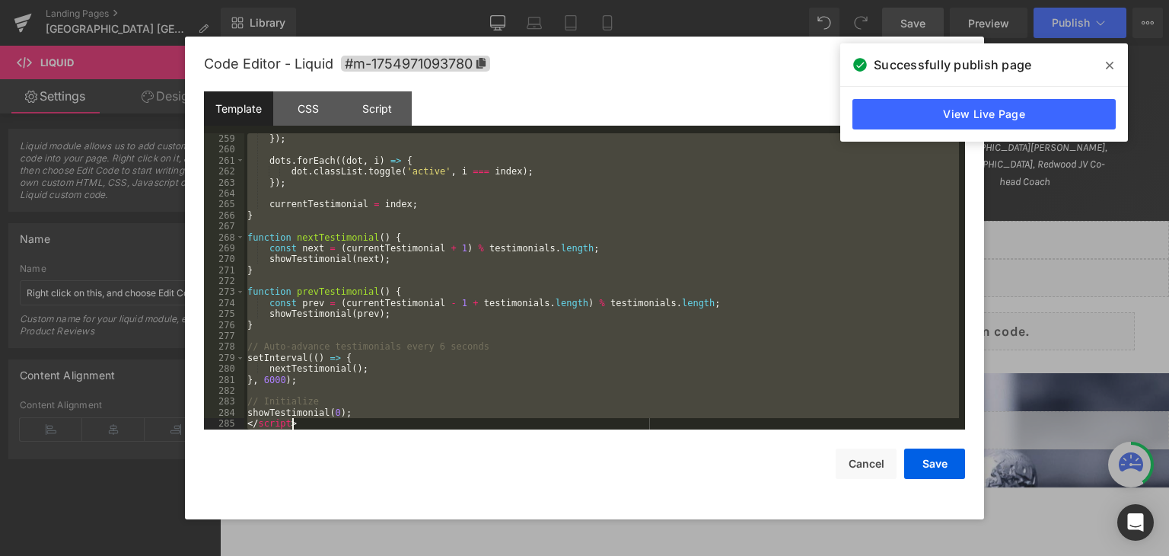
click at [453, 286] on div "}) ; dots . forEach (( dot , i ) => { dot . classList . toggle ( 'active' , i =…" at bounding box center [601, 281] width 715 height 296
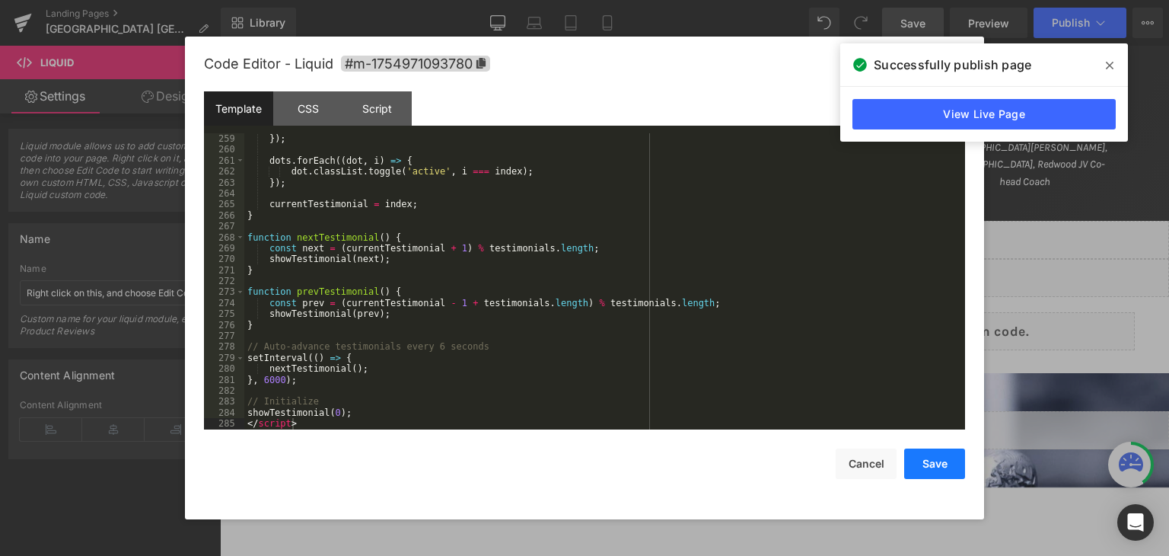
click at [944, 460] on button "Save" at bounding box center [934, 463] width 61 height 30
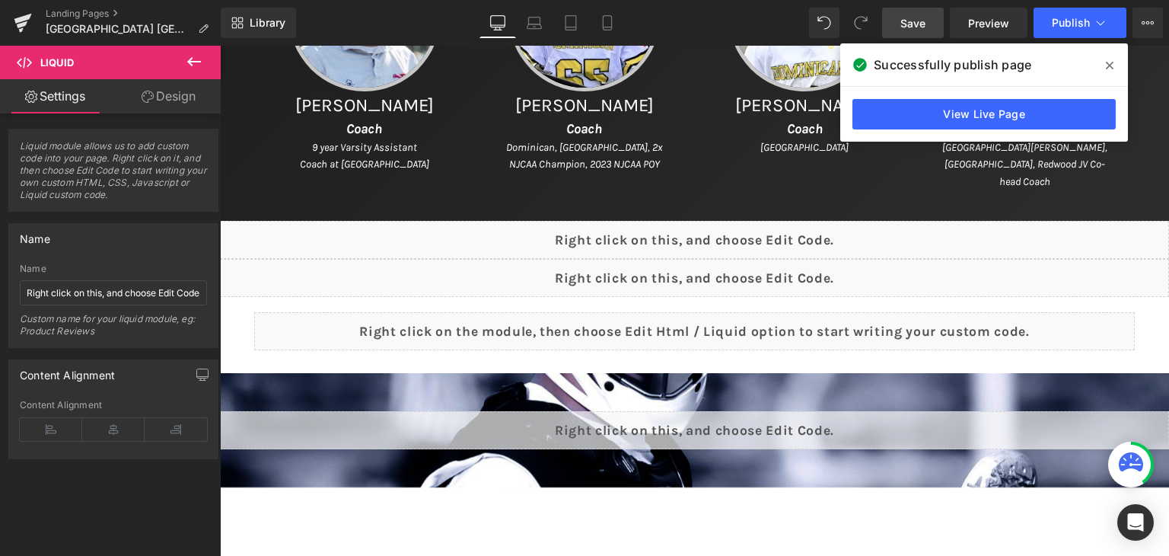
click at [929, 19] on link "Save" at bounding box center [913, 23] width 62 height 30
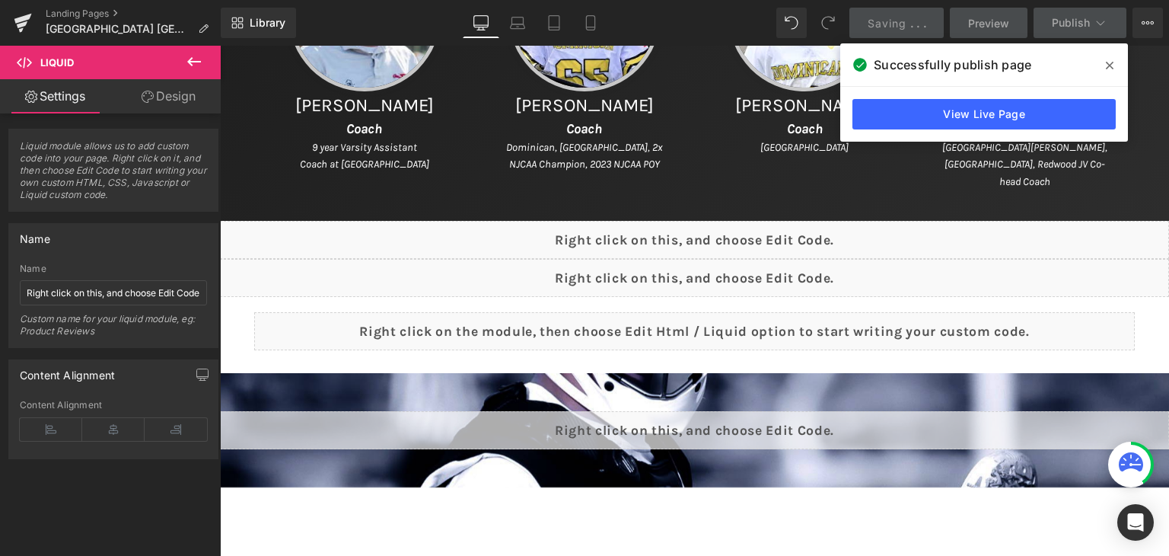
click at [1112, 67] on icon at bounding box center [1110, 65] width 8 height 12
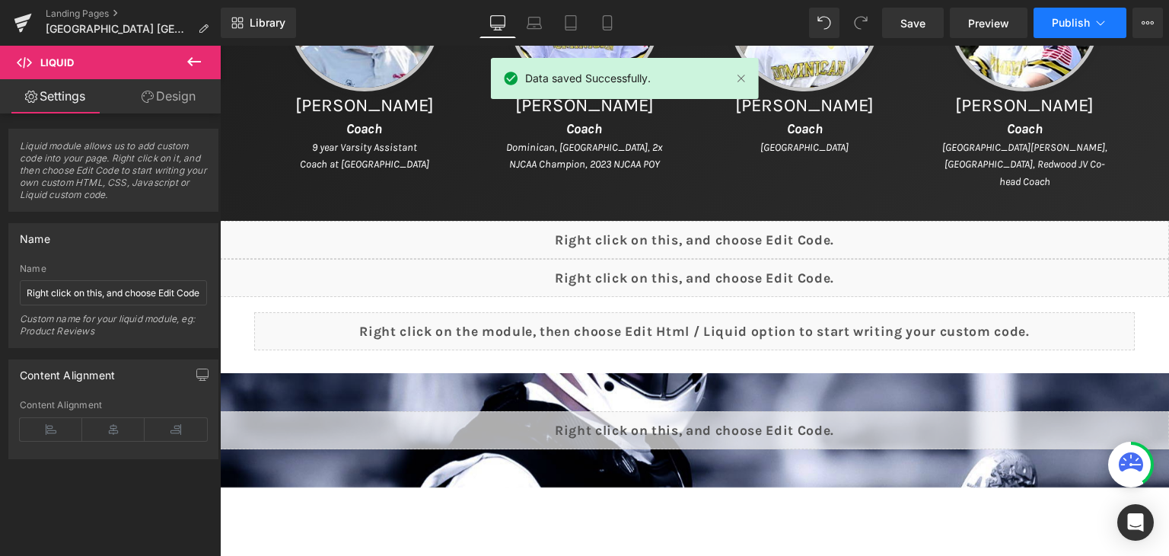
click at [1068, 21] on span "Publish" at bounding box center [1071, 23] width 38 height 12
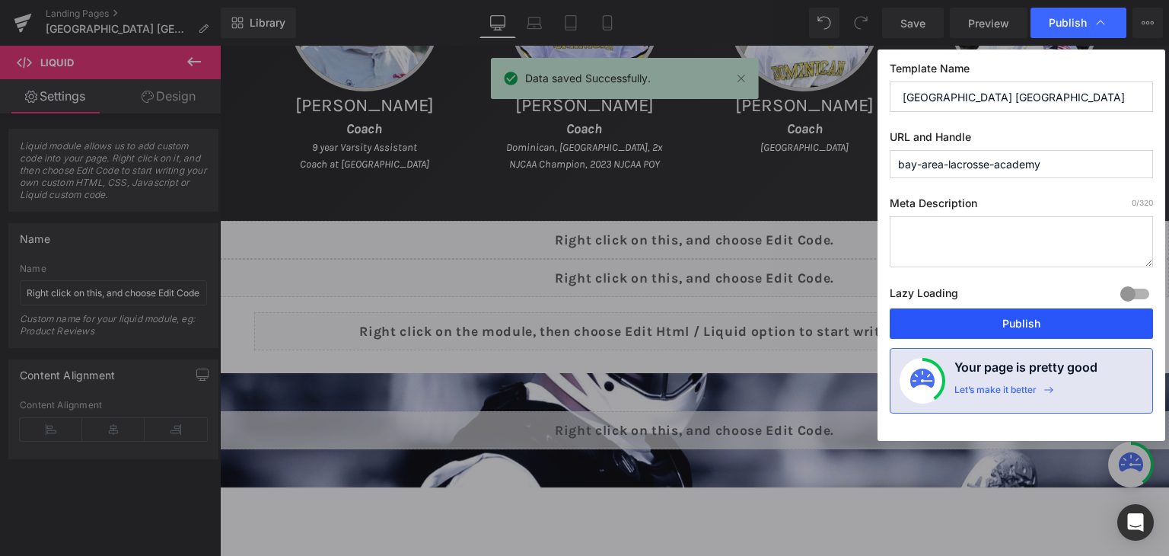
click at [1014, 320] on button "Publish" at bounding box center [1021, 323] width 263 height 30
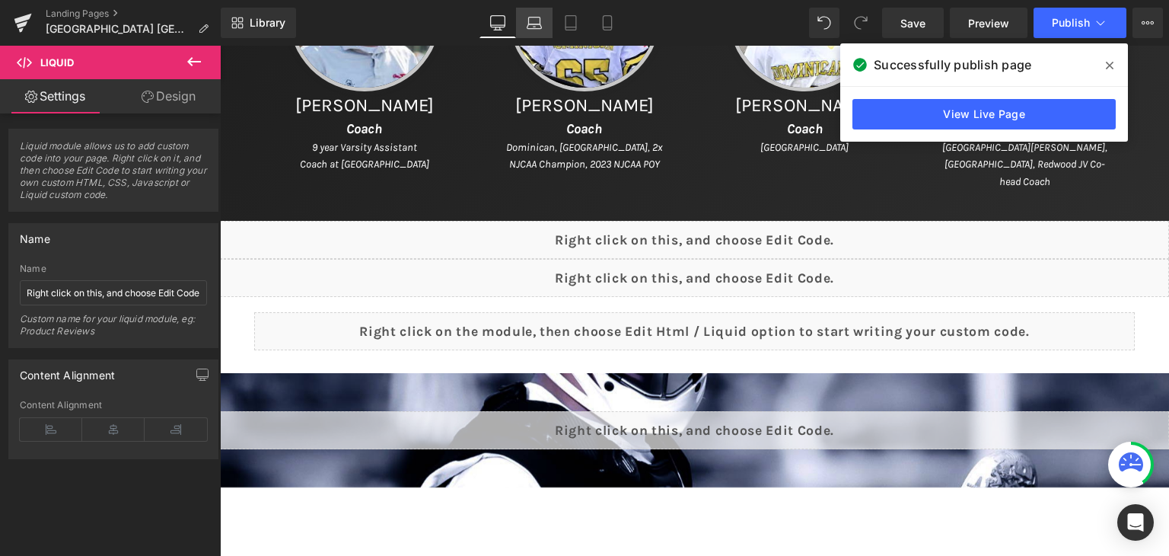
click at [544, 35] on link "Laptop" at bounding box center [534, 23] width 37 height 30
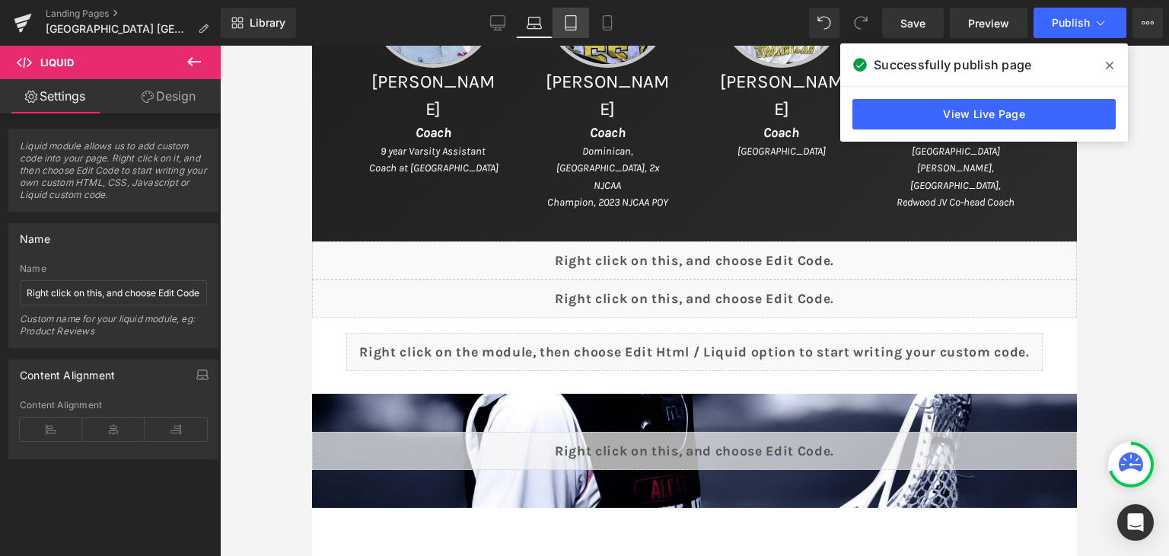
click at [566, 28] on icon at bounding box center [570, 23] width 11 height 14
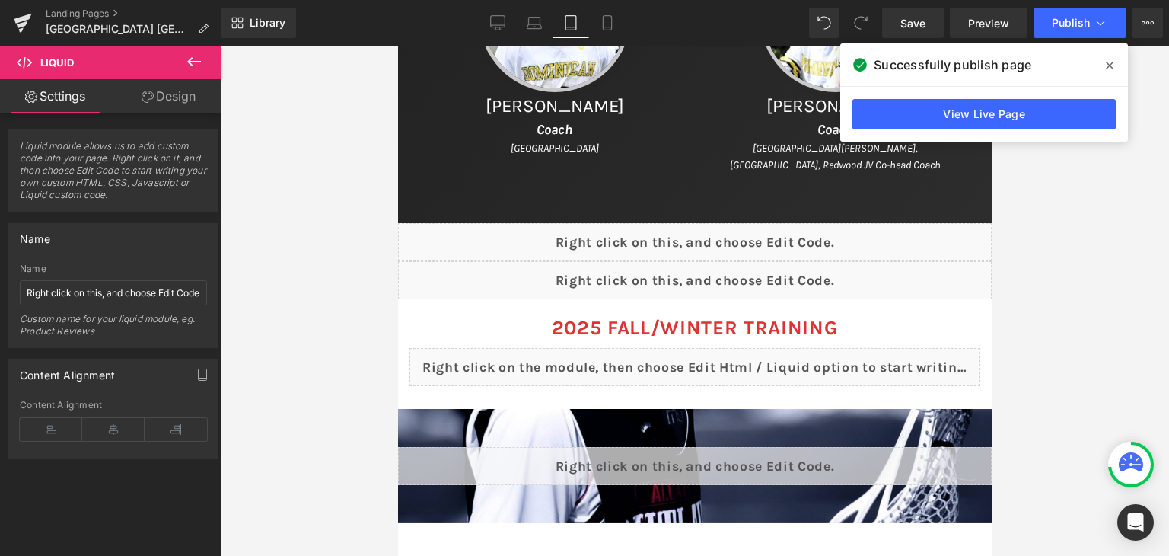
scroll to position [1133, 0]
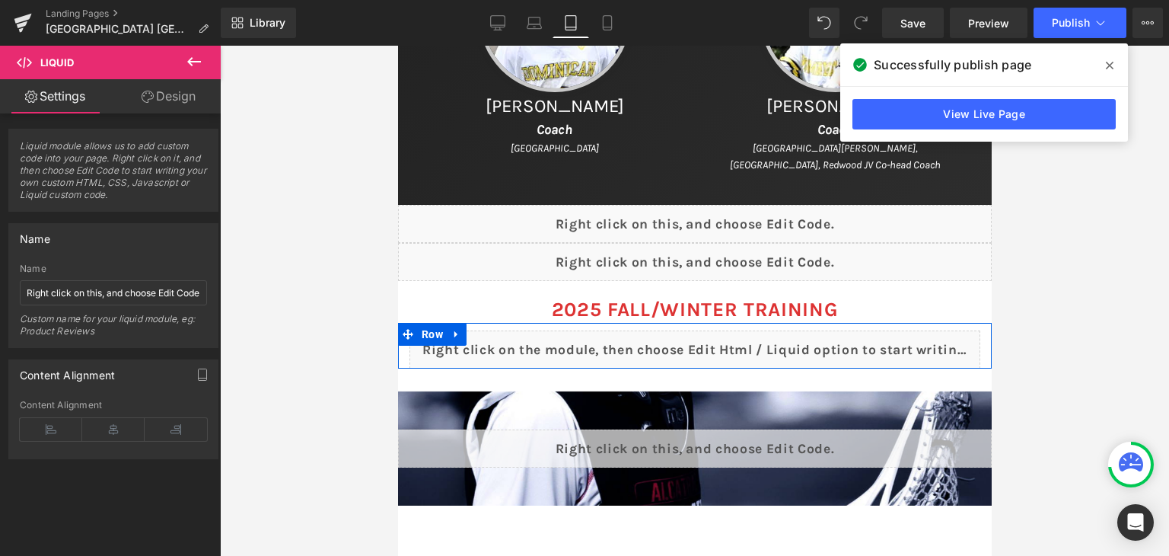
click at [705, 341] on div "Liquid" at bounding box center [694, 349] width 571 height 38
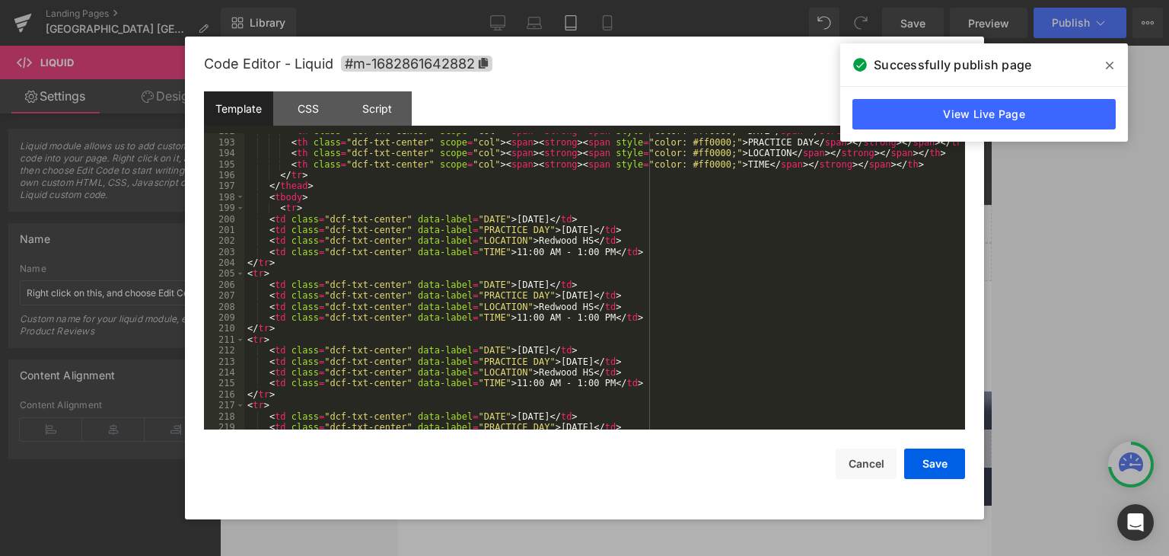
scroll to position [1918, 0]
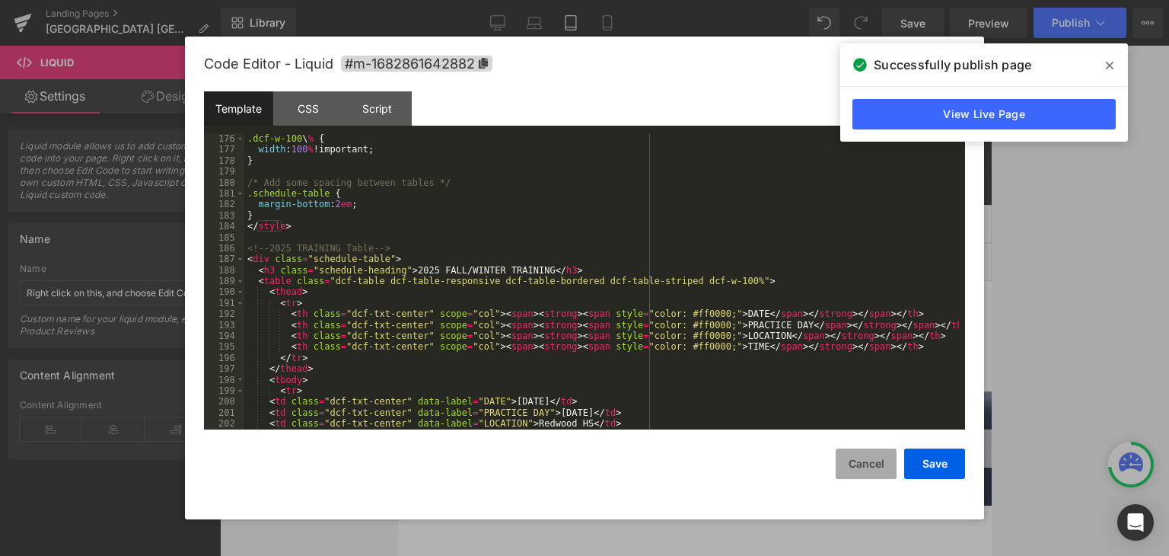
click at [852, 468] on button "Cancel" at bounding box center [866, 463] width 61 height 30
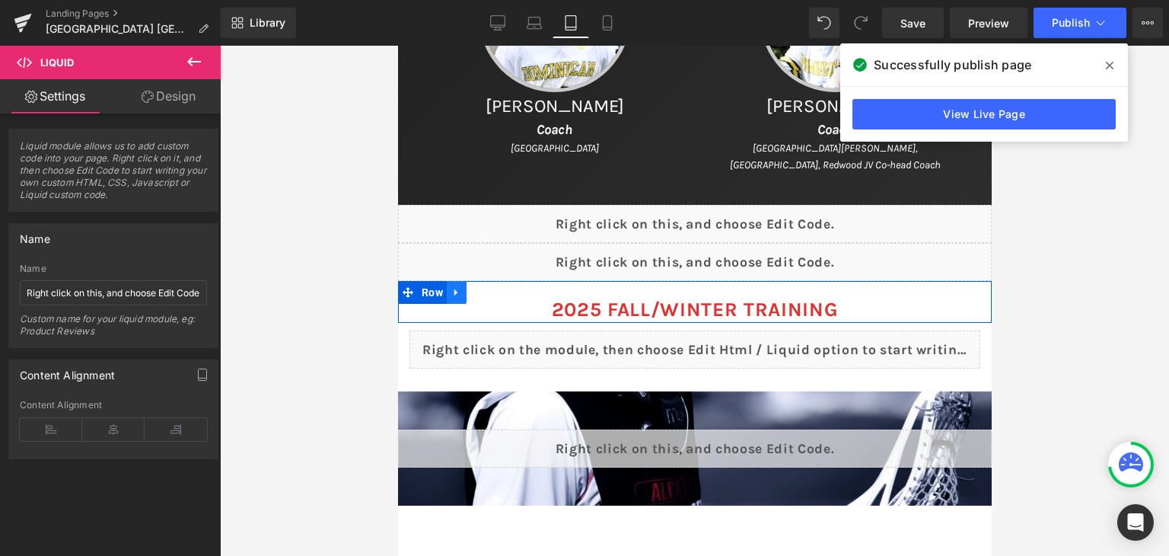
click at [453, 291] on icon at bounding box center [456, 291] width 11 height 11
click at [490, 290] on icon at bounding box center [495, 292] width 11 height 11
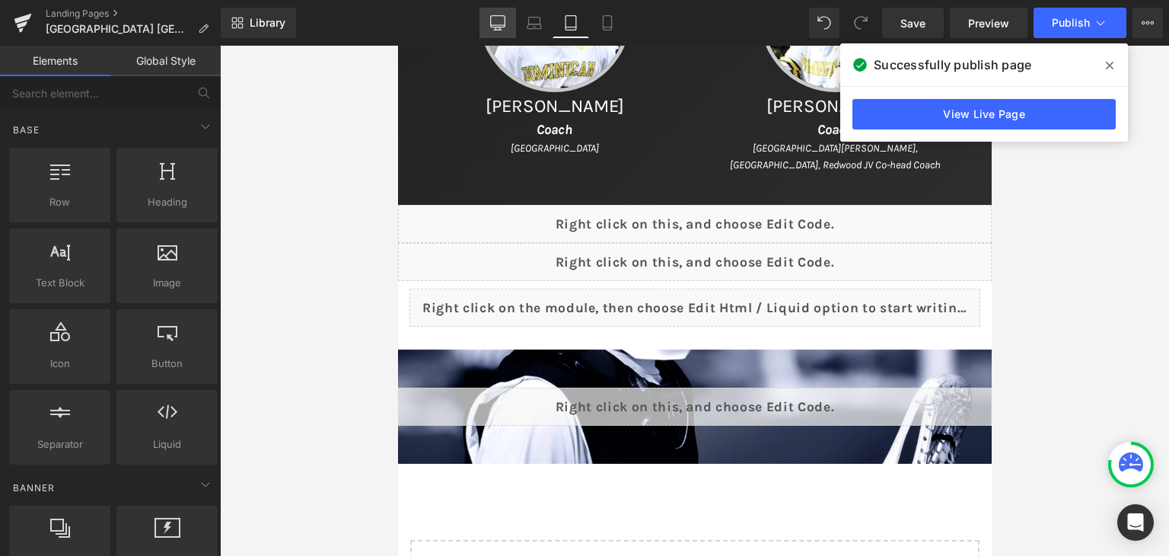
click at [509, 24] on link "Desktop" at bounding box center [497, 23] width 37 height 30
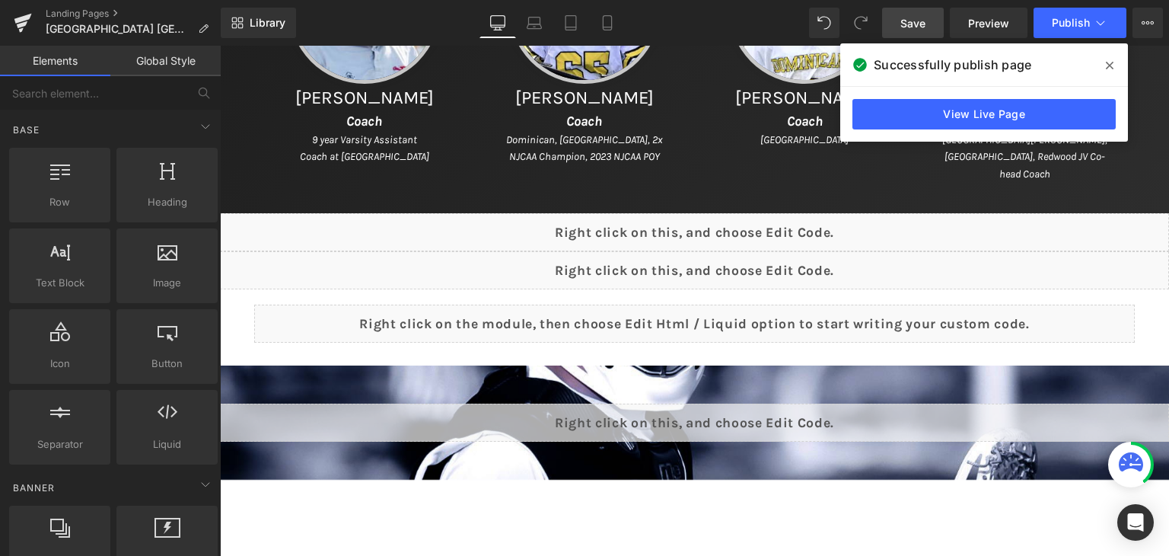
scroll to position [1222, 0]
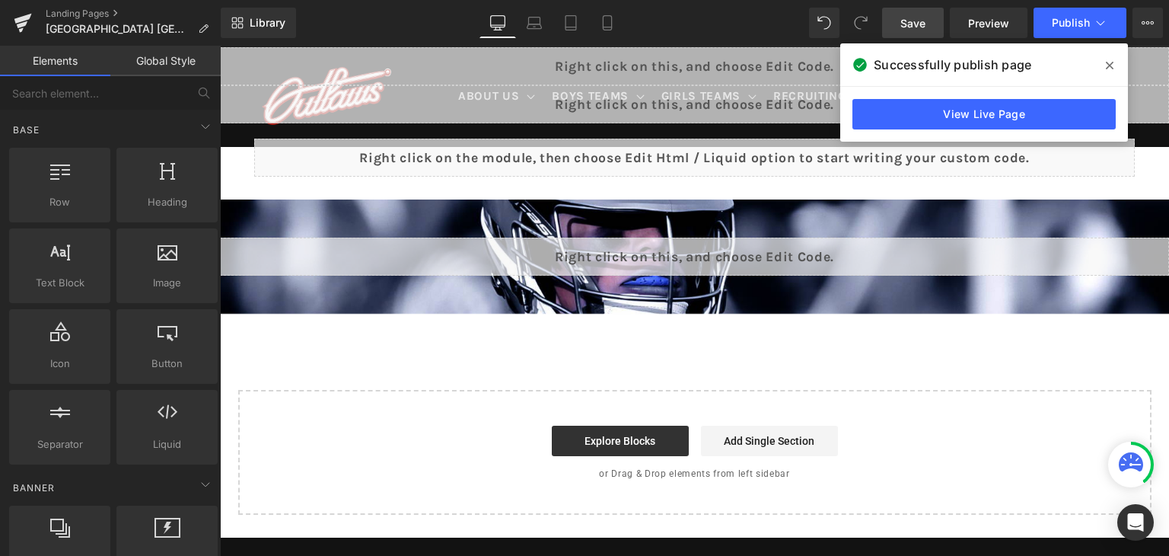
click at [916, 21] on span "Save" at bounding box center [912, 23] width 25 height 16
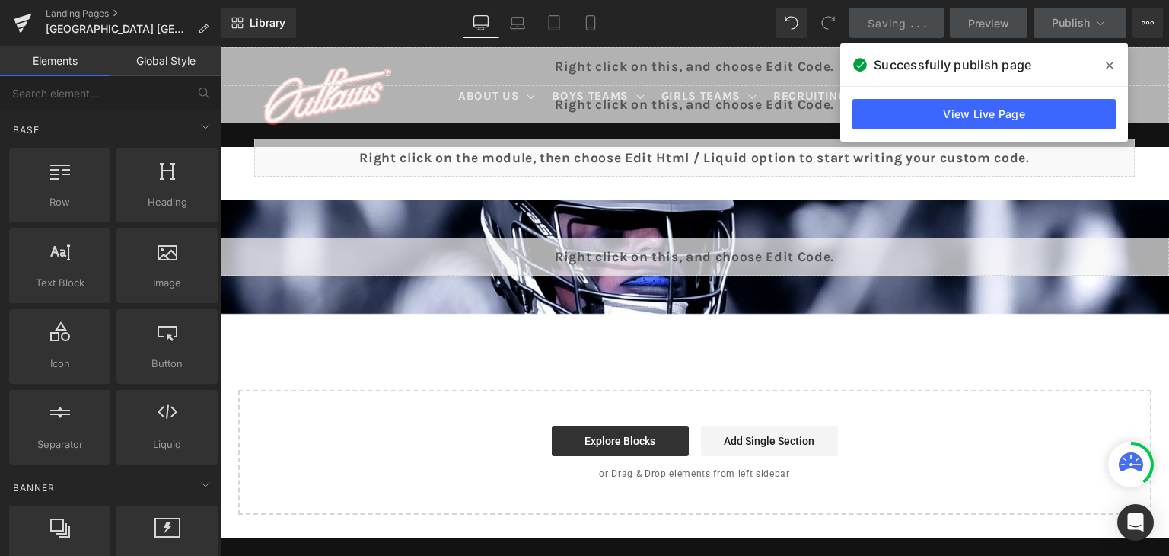
click at [1110, 68] on icon at bounding box center [1110, 65] width 8 height 12
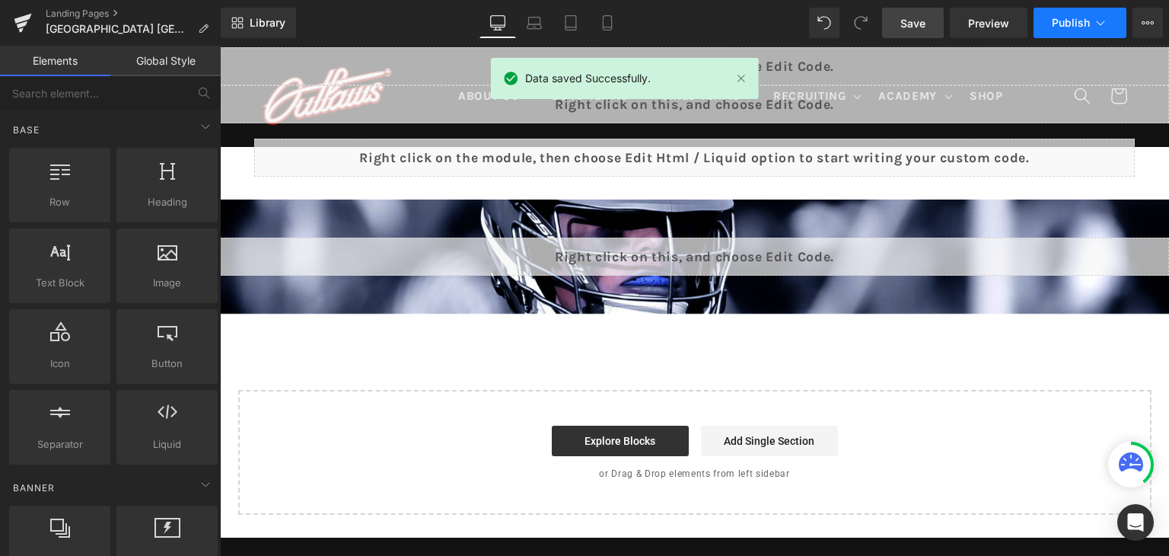
click at [1060, 20] on span "Publish" at bounding box center [1071, 23] width 38 height 12
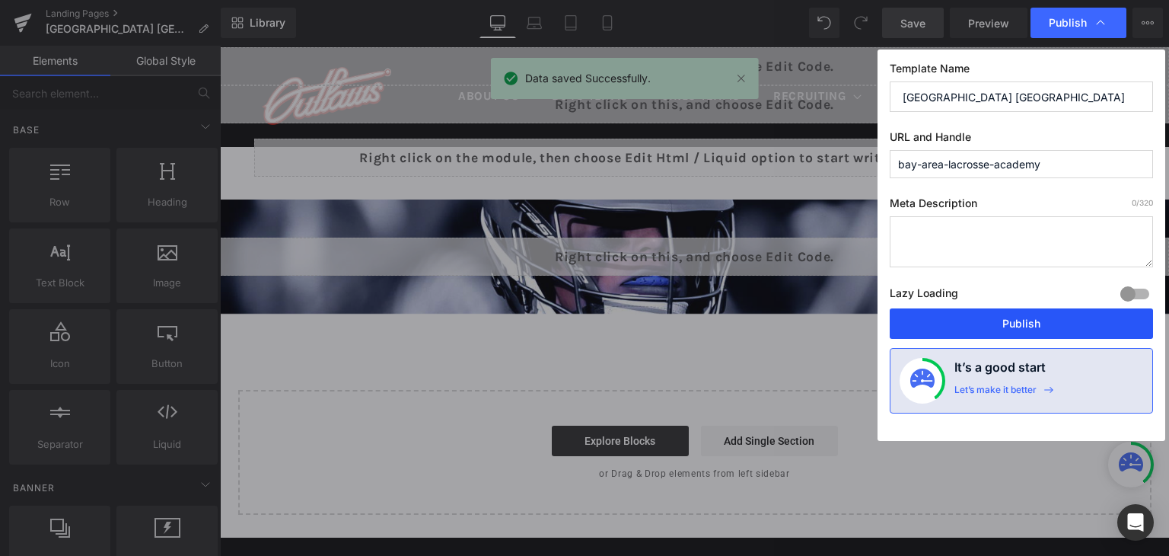
click at [995, 323] on button "Publish" at bounding box center [1021, 323] width 263 height 30
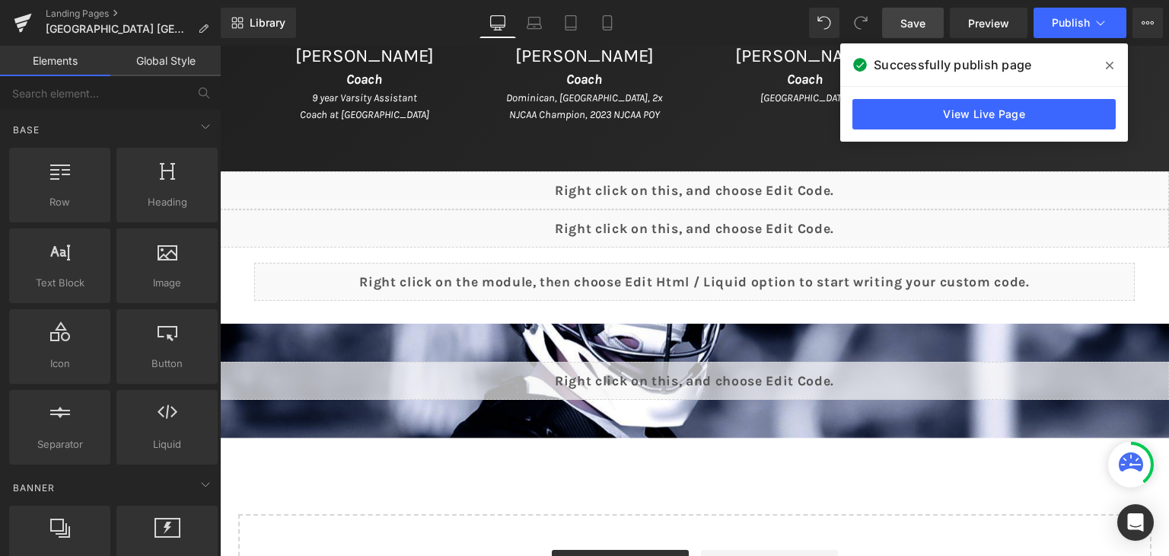
scroll to position [918, 0]
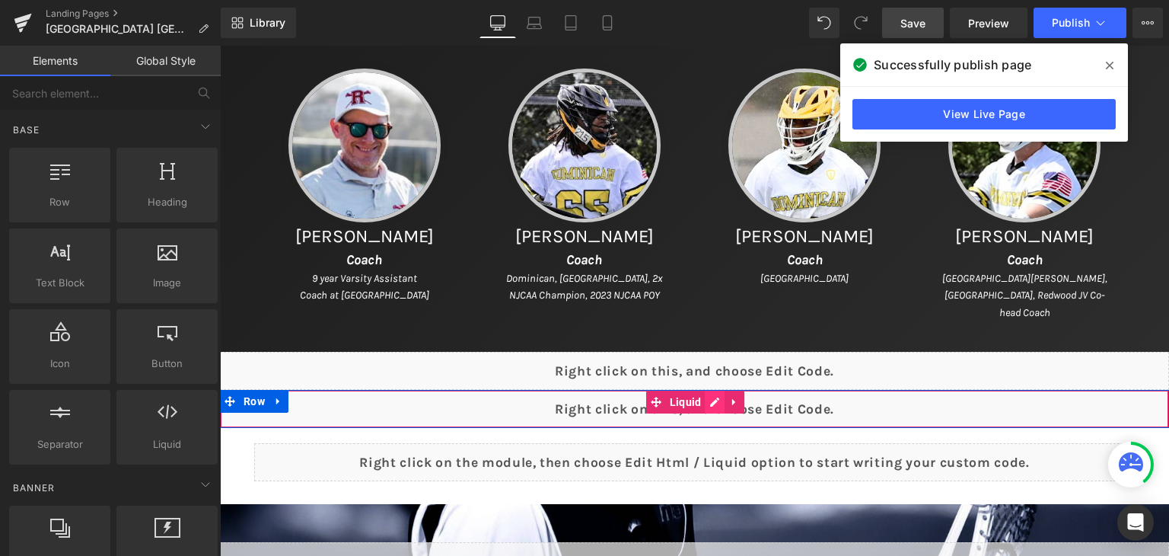
click at [713, 399] on div "Liquid" at bounding box center [694, 409] width 949 height 38
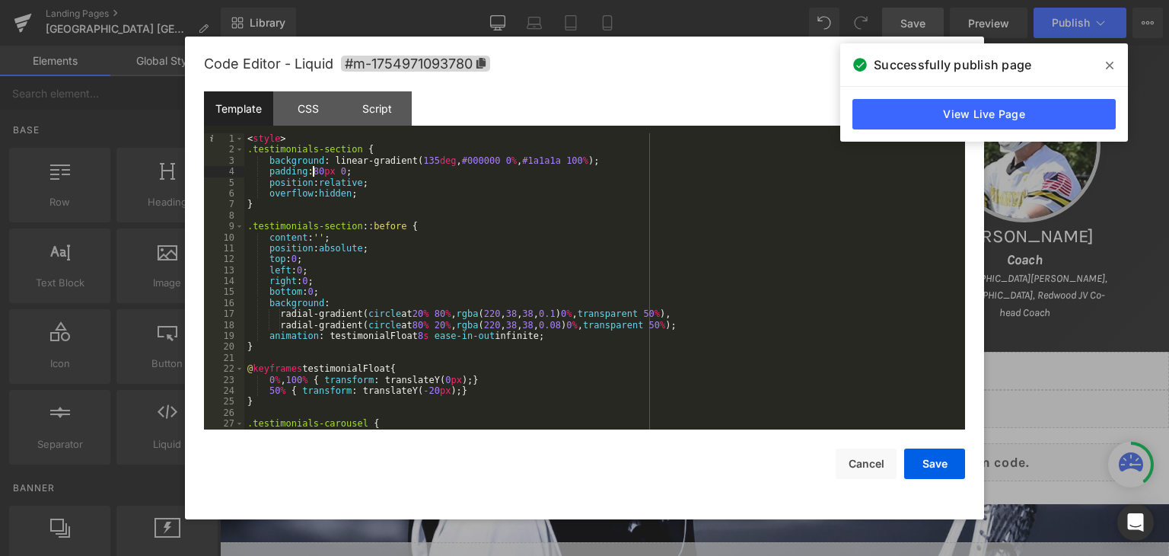
click at [314, 169] on div "< style > .testimonials-section { background : linear-gradient( 135 deg , #0000…" at bounding box center [601, 292] width 715 height 318
click at [317, 172] on div "< style > .testimonials-section { background : linear-gradient( 135 deg , #0000…" at bounding box center [601, 292] width 715 height 318
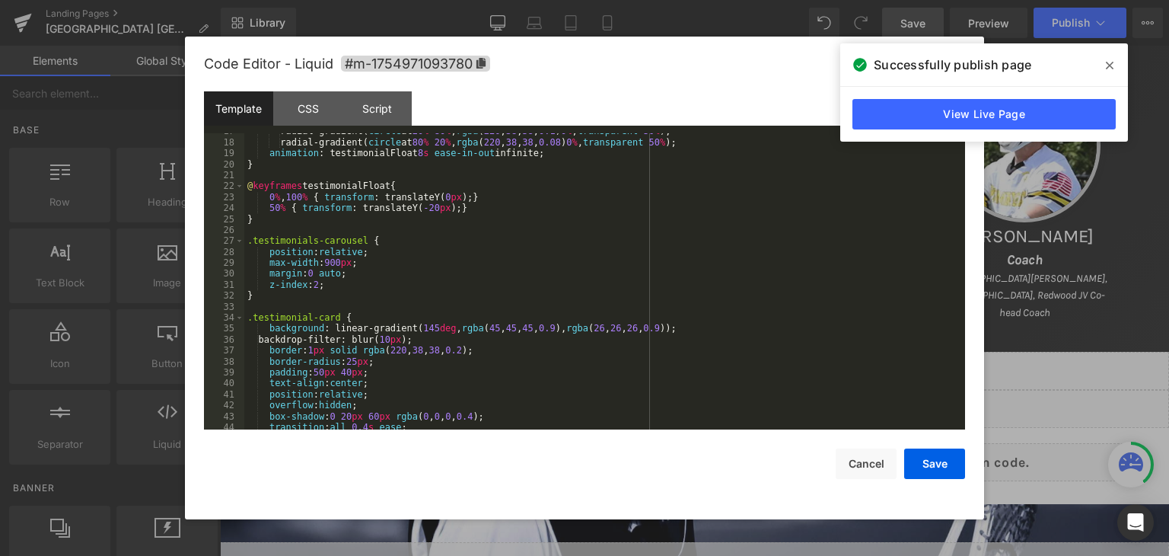
scroll to position [228, 0]
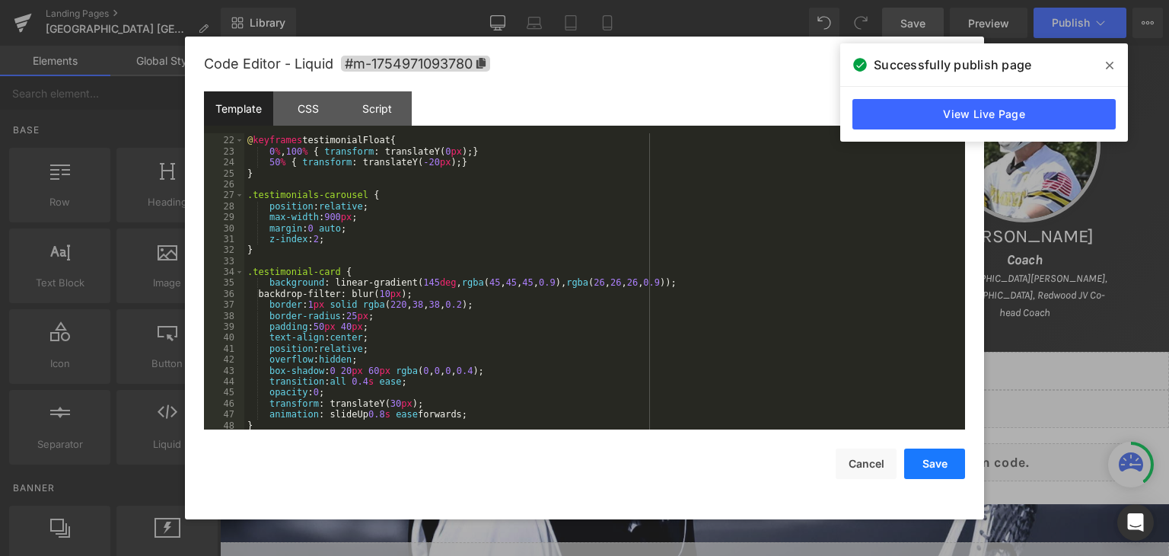
click at [950, 458] on button "Save" at bounding box center [934, 463] width 61 height 30
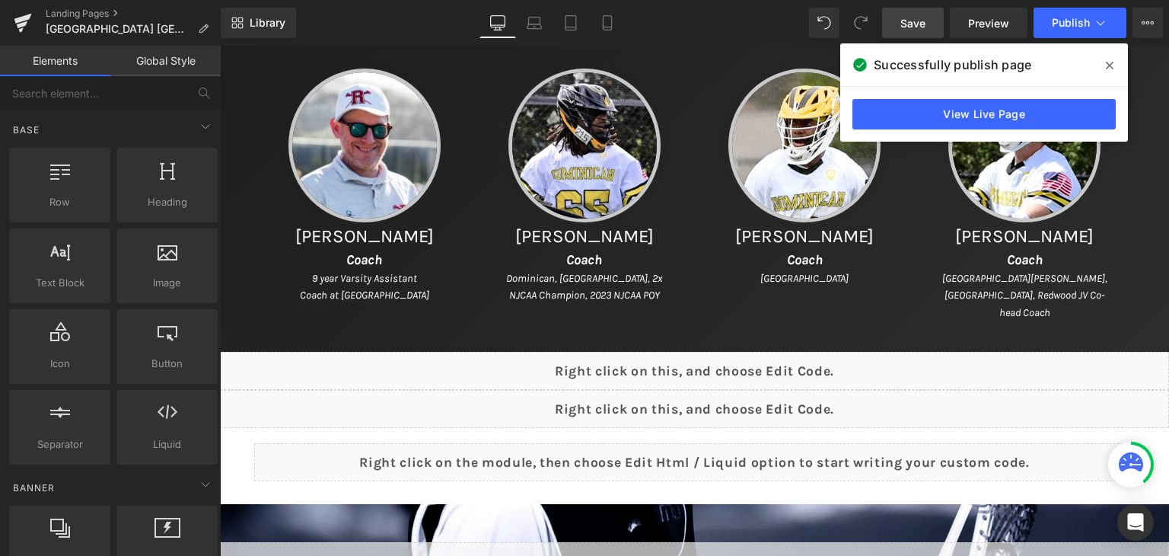
drag, startPoint x: 901, startPoint y: 22, endPoint x: 1115, endPoint y: 57, distance: 216.7
click at [902, 22] on span "Save" at bounding box center [912, 23] width 25 height 16
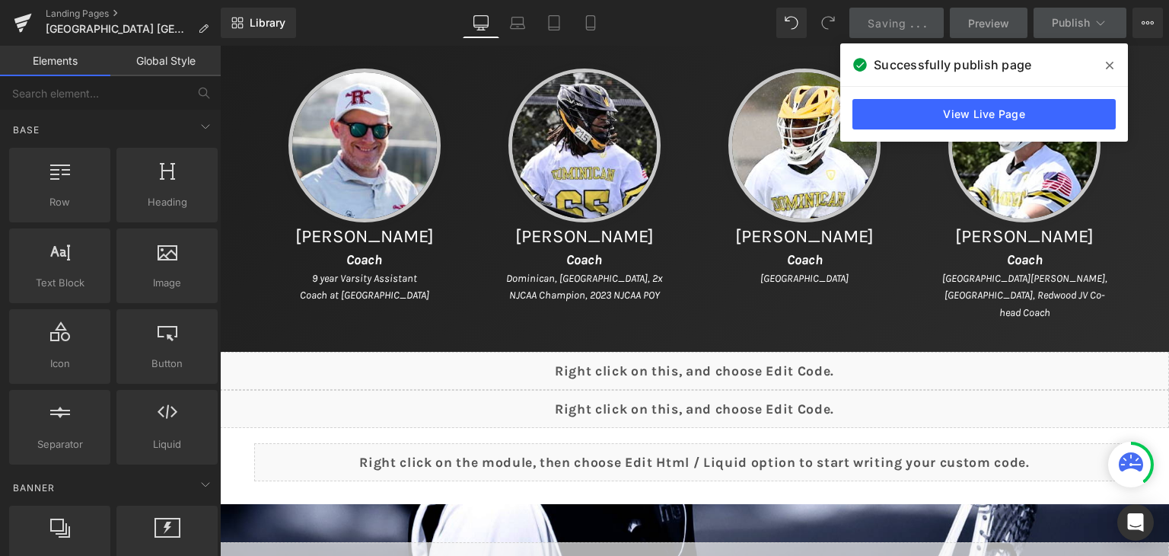
click at [1113, 64] on span at bounding box center [1109, 65] width 24 height 24
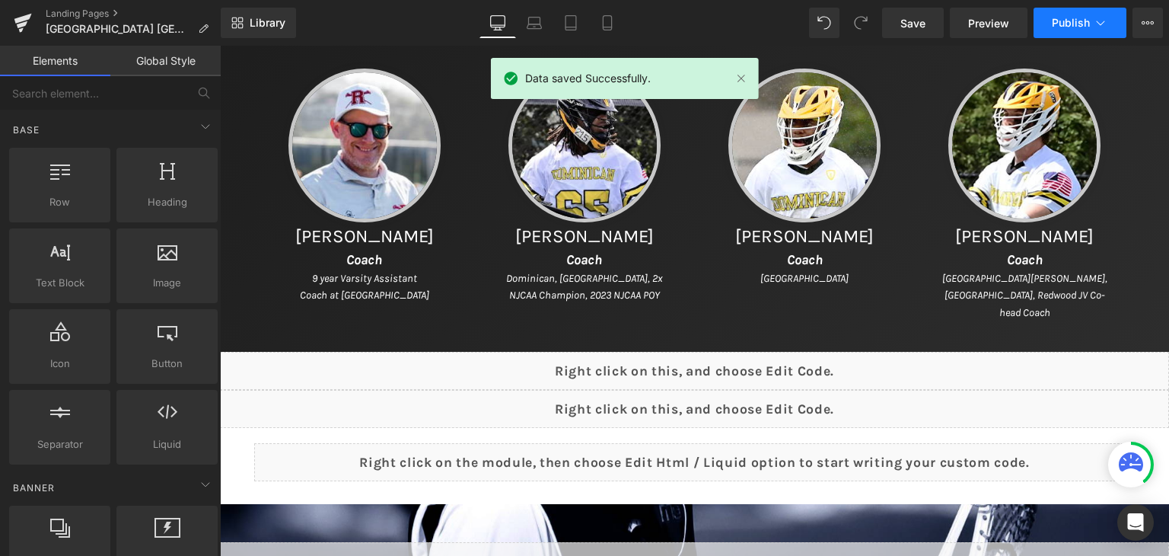
click at [1059, 30] on button "Publish" at bounding box center [1079, 23] width 93 height 30
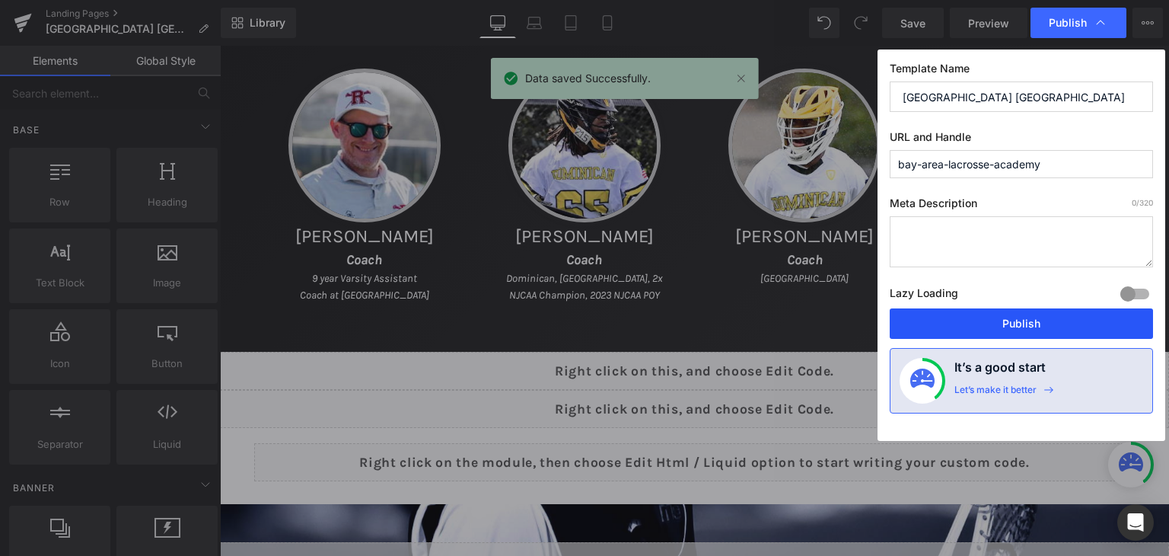
click at [1008, 326] on button "Publish" at bounding box center [1021, 323] width 263 height 30
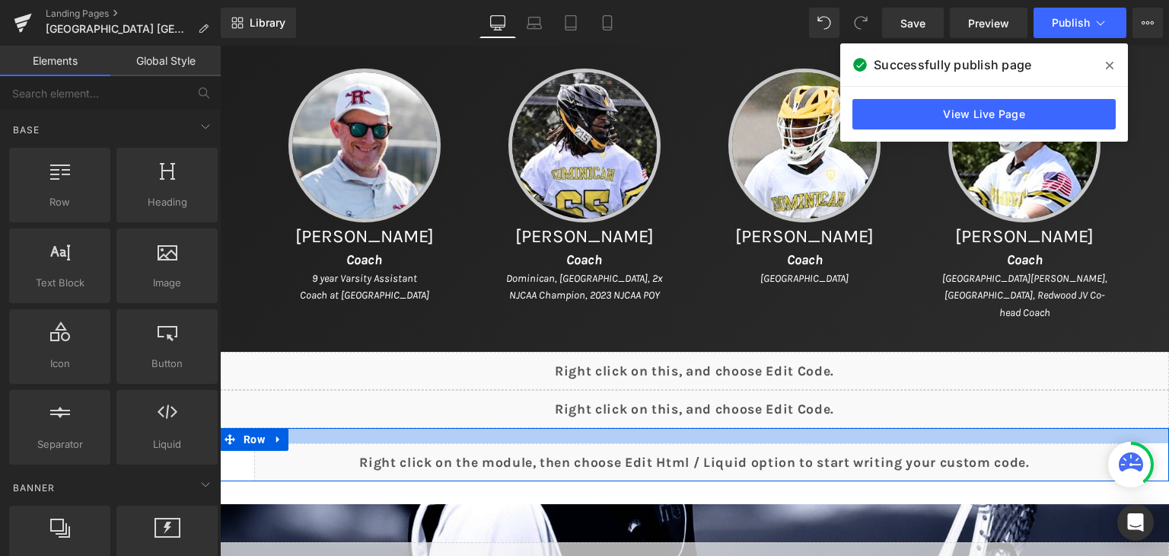
click at [663, 436] on div at bounding box center [694, 435] width 949 height 15
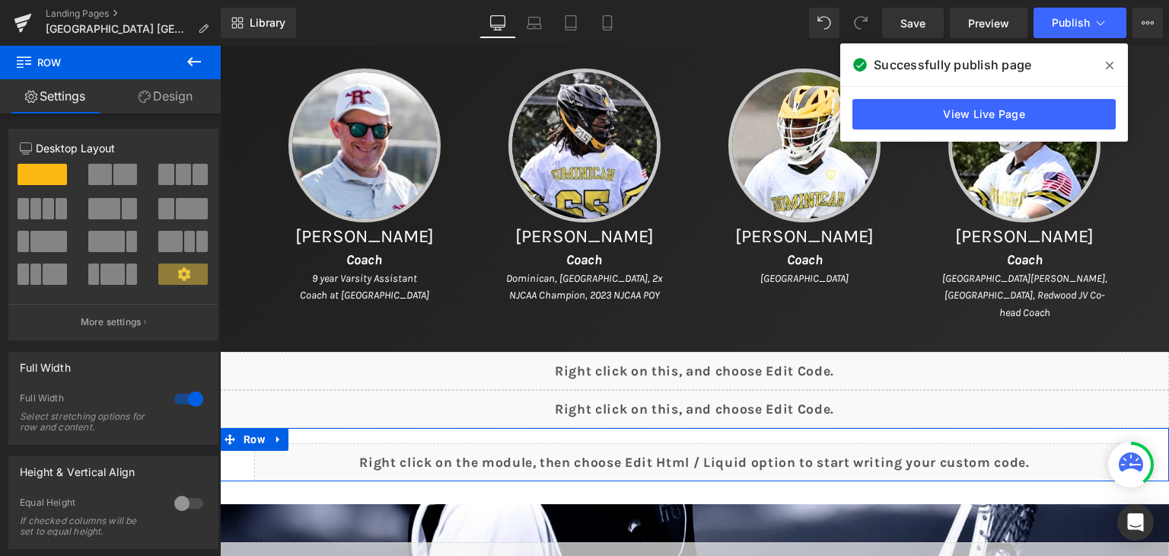
click at [195, 96] on link "Design" at bounding box center [165, 96] width 110 height 34
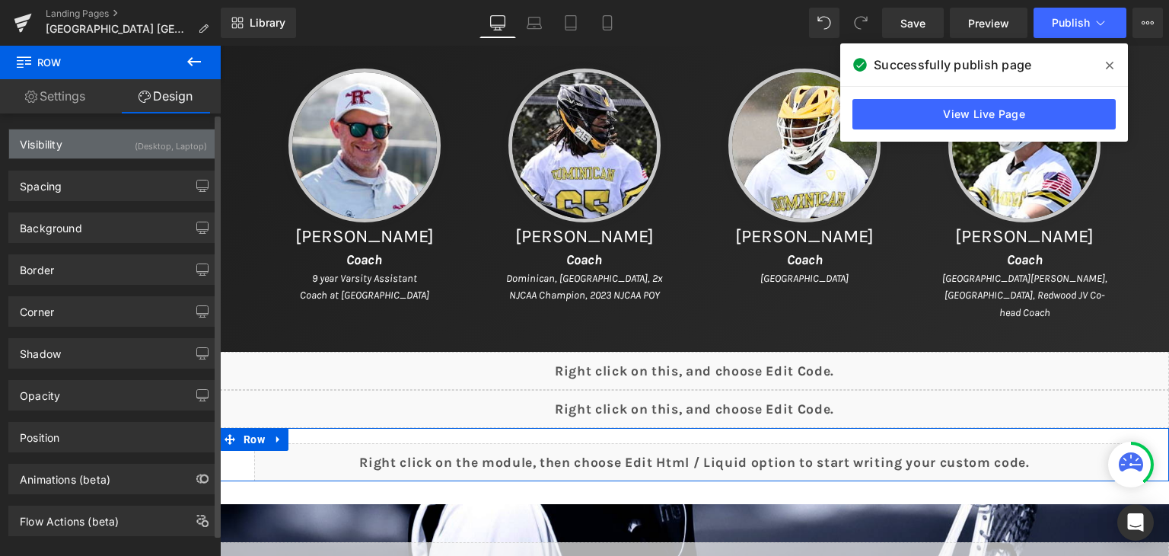
type input "0"
type input "20"
type input "30"
type input "0"
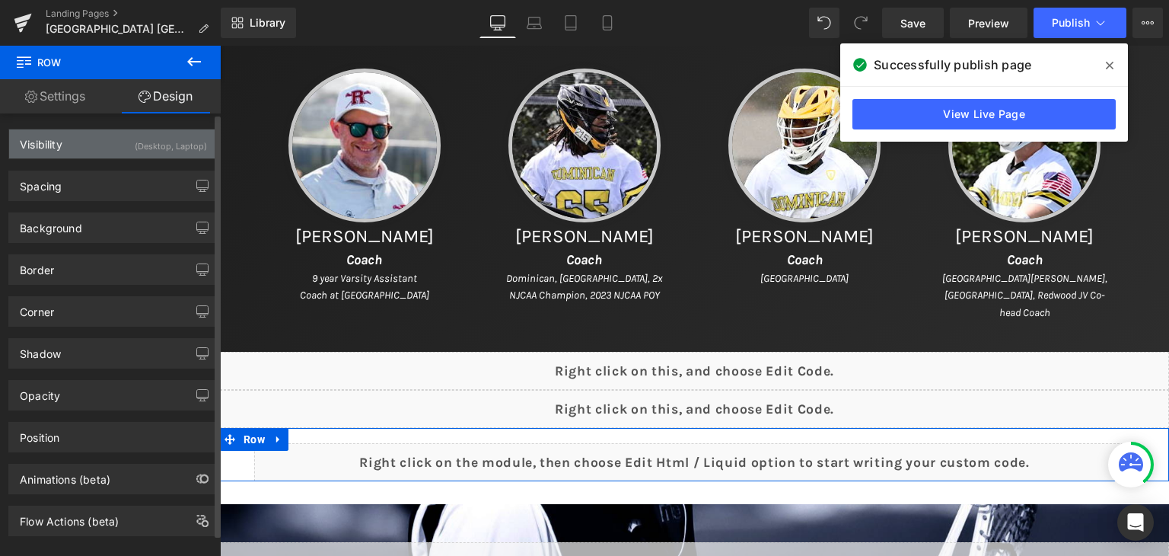
type input "30"
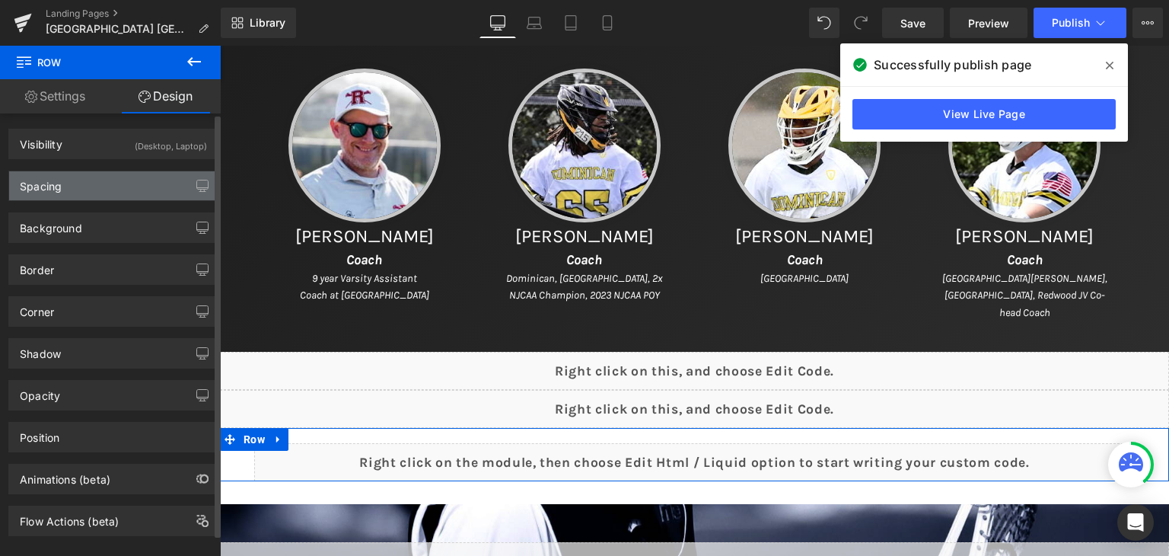
click at [99, 188] on div "Spacing" at bounding box center [113, 185] width 209 height 29
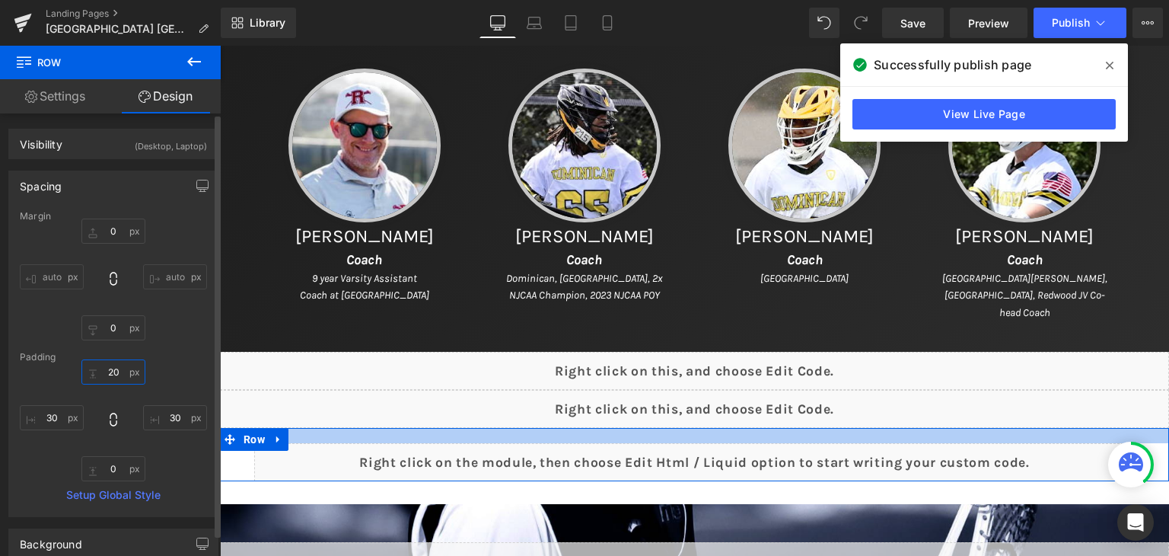
click at [115, 365] on input "20" at bounding box center [113, 371] width 64 height 25
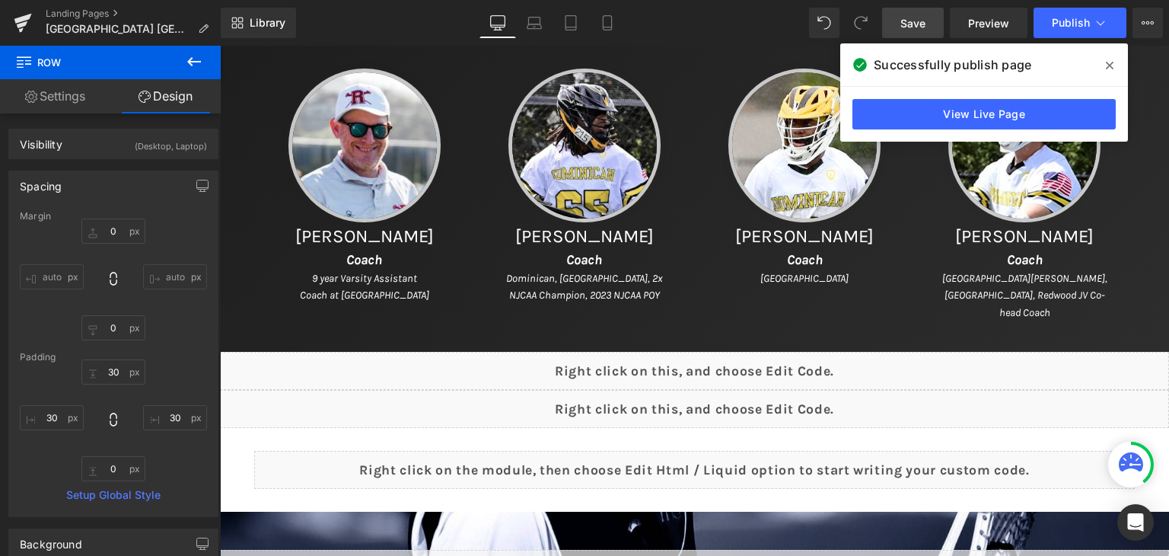
click at [889, 19] on link "Save" at bounding box center [913, 23] width 62 height 30
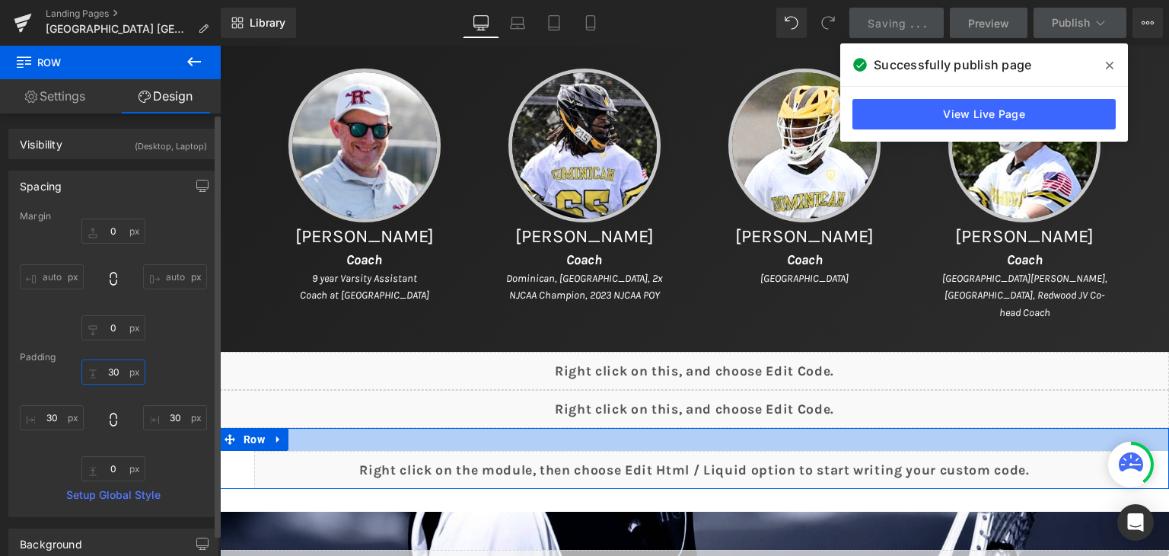
click at [125, 375] on input "30" at bounding box center [113, 371] width 64 height 25
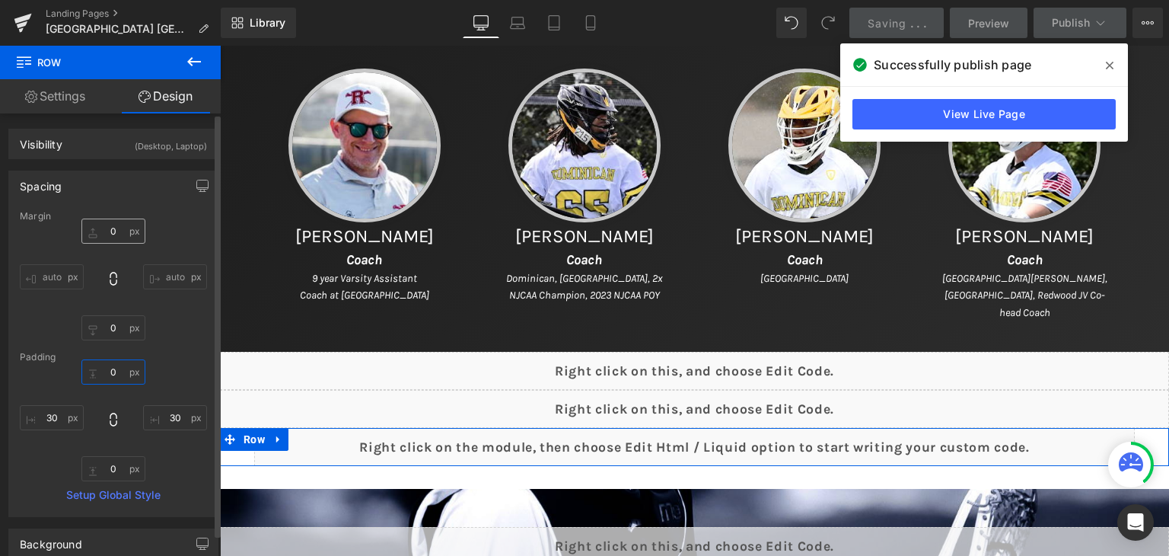
type input "0"
click at [117, 232] on input "0" at bounding box center [113, 230] width 64 height 25
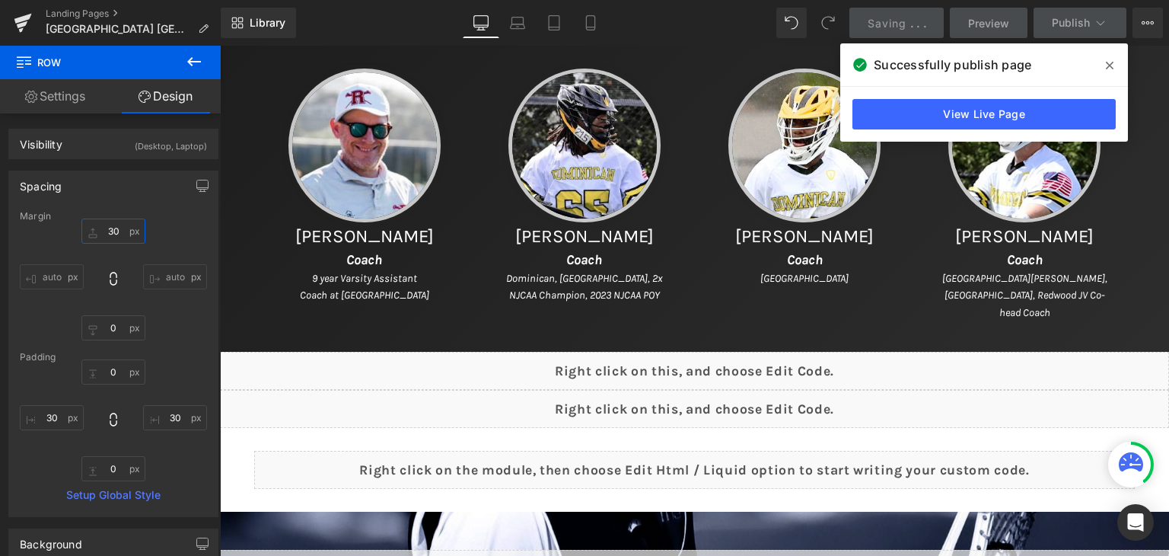
type input "30"
click at [1107, 65] on icon at bounding box center [1110, 65] width 8 height 12
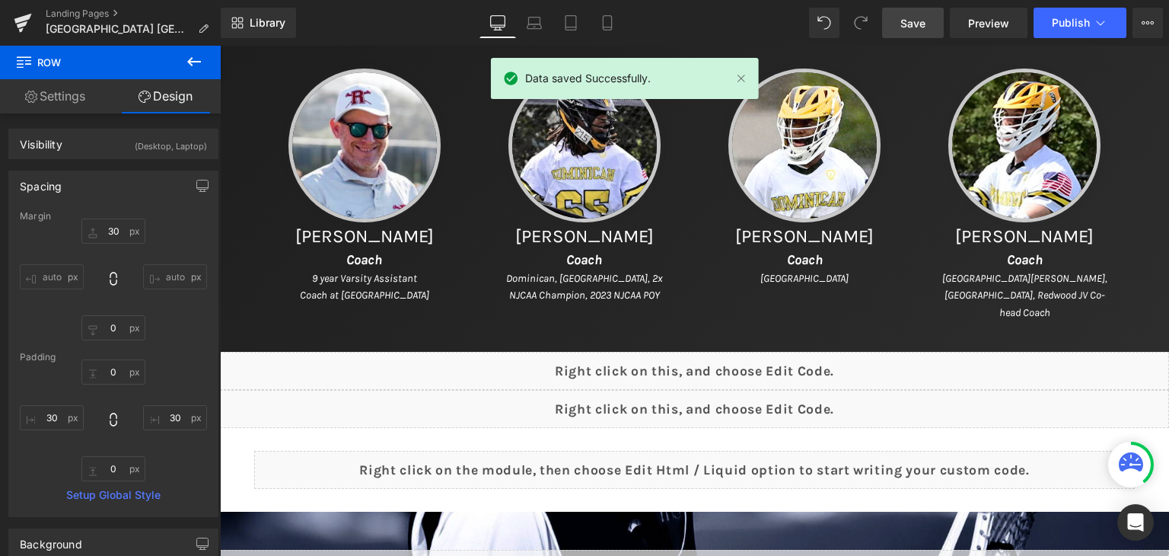
click at [899, 19] on link "Save" at bounding box center [913, 23] width 62 height 30
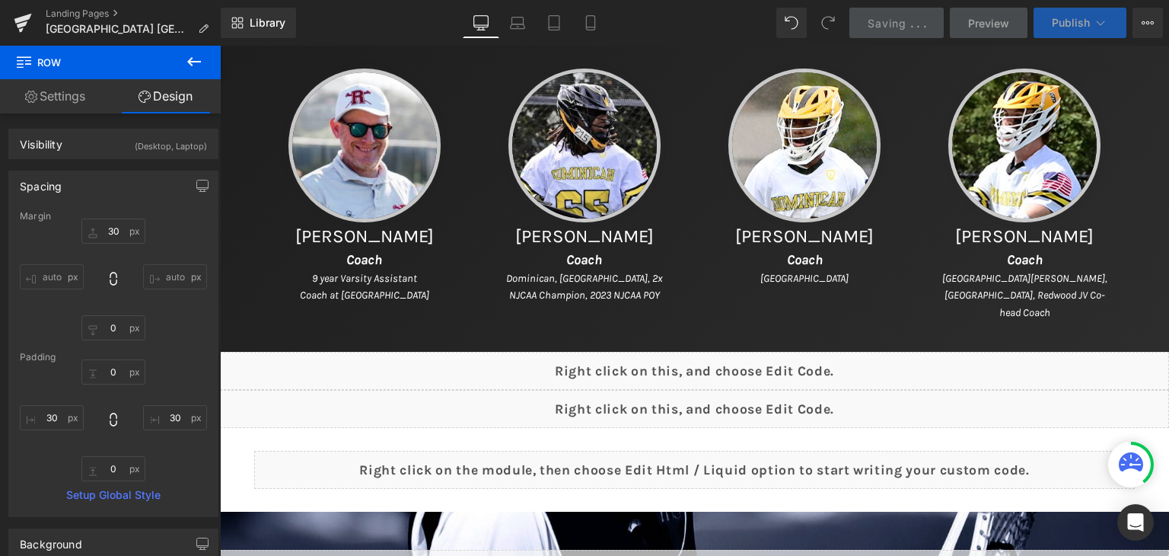
click at [1057, 22] on span "Publish" at bounding box center [1071, 23] width 38 height 12
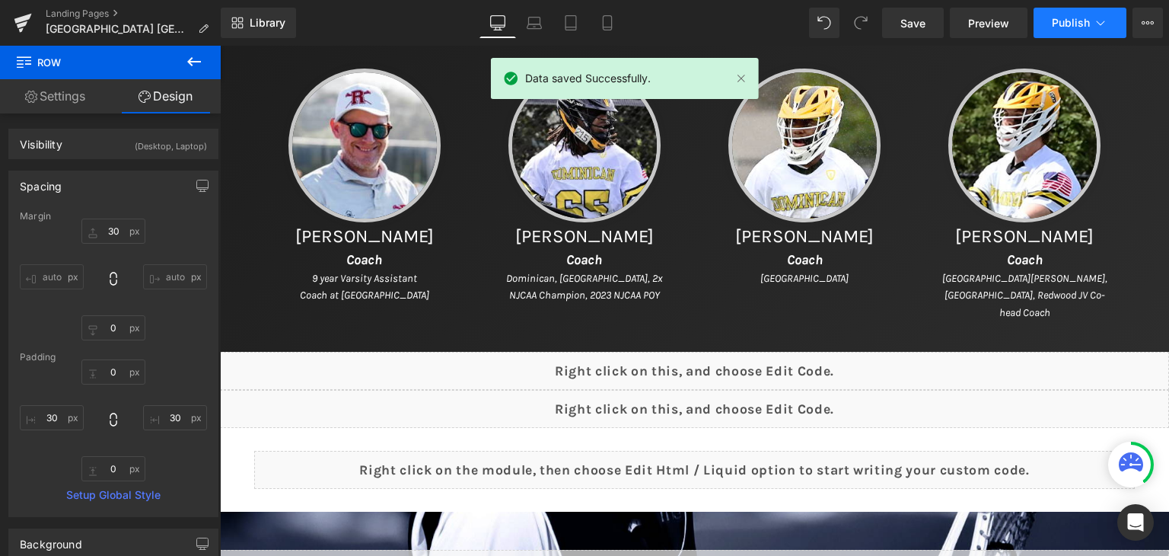
click at [1054, 30] on button "Publish" at bounding box center [1079, 23] width 93 height 30
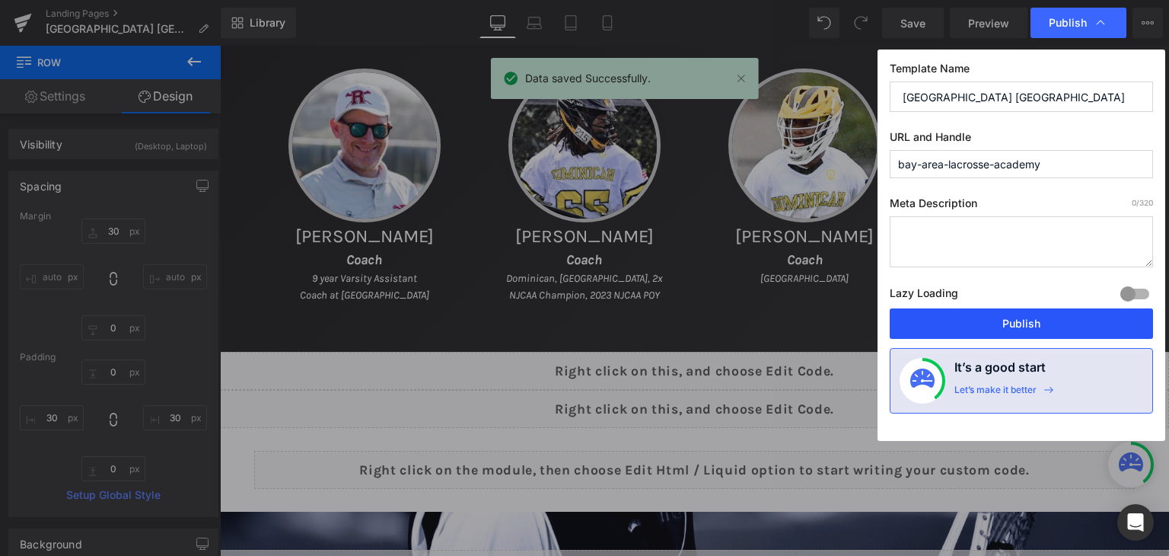
click at [1055, 311] on button "Publish" at bounding box center [1021, 323] width 263 height 30
